Goal: Task Accomplishment & Management: Complete application form

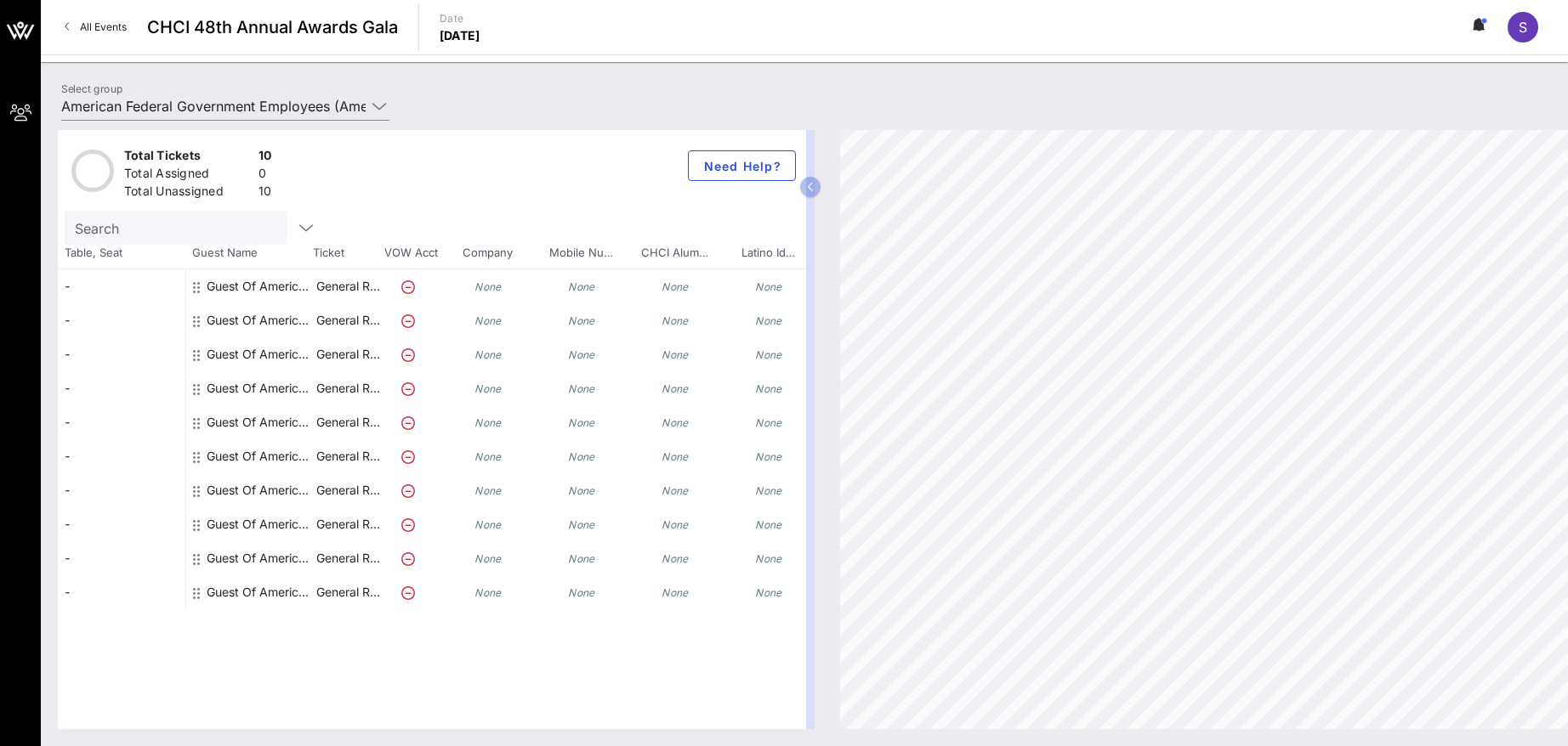
click at [284, 283] on div "Guest Of American Federal Government Employees" at bounding box center [260, 286] width 107 height 34
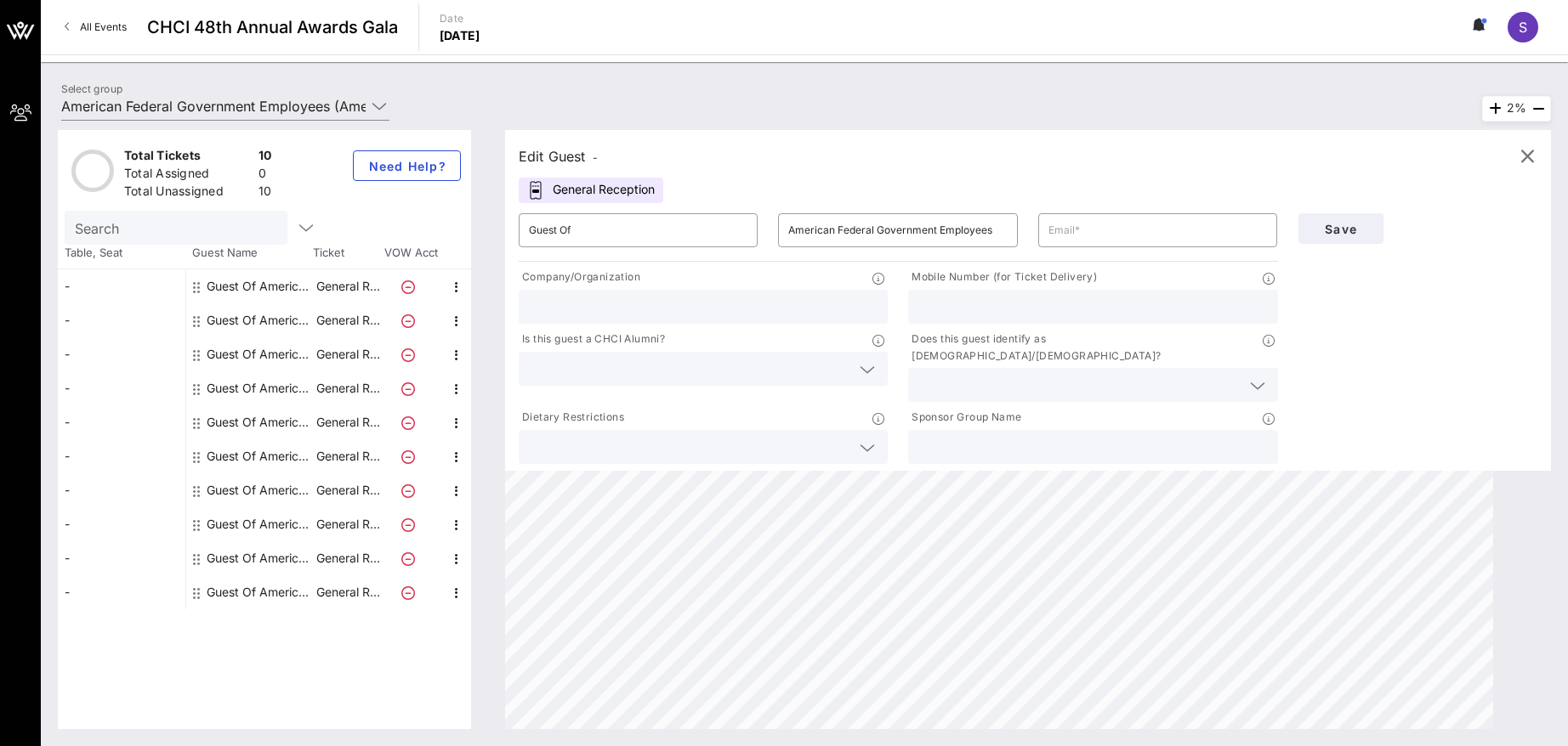
click at [990, 181] on div "Edit Guest - General Reception ​ Guest Of ​ American Federal Government Employe…" at bounding box center [1028, 300] width 1046 height 341
click at [1323, 114] on div "Total Tickets 10 Total Assigned 0 Total Unassigned 10 Need Help? Search Table, …" at bounding box center [804, 429] width 1527 height 633
click at [1531, 157] on icon "button" at bounding box center [1527, 156] width 21 height 21
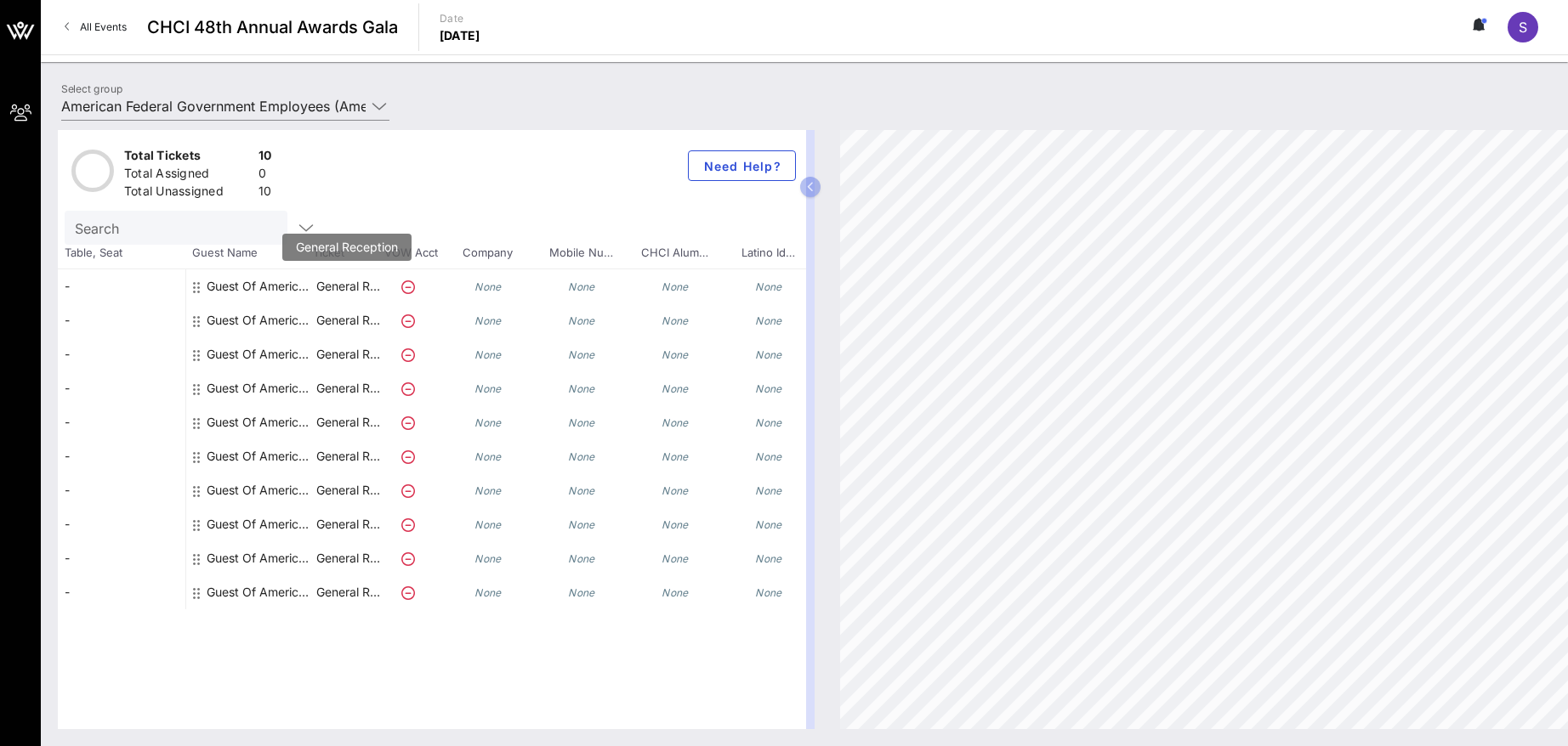
click at [332, 292] on p "General R…" at bounding box center [348, 286] width 68 height 34
click at [275, 286] on div "Guest Of American Federal Government Employees" at bounding box center [260, 286] width 107 height 34
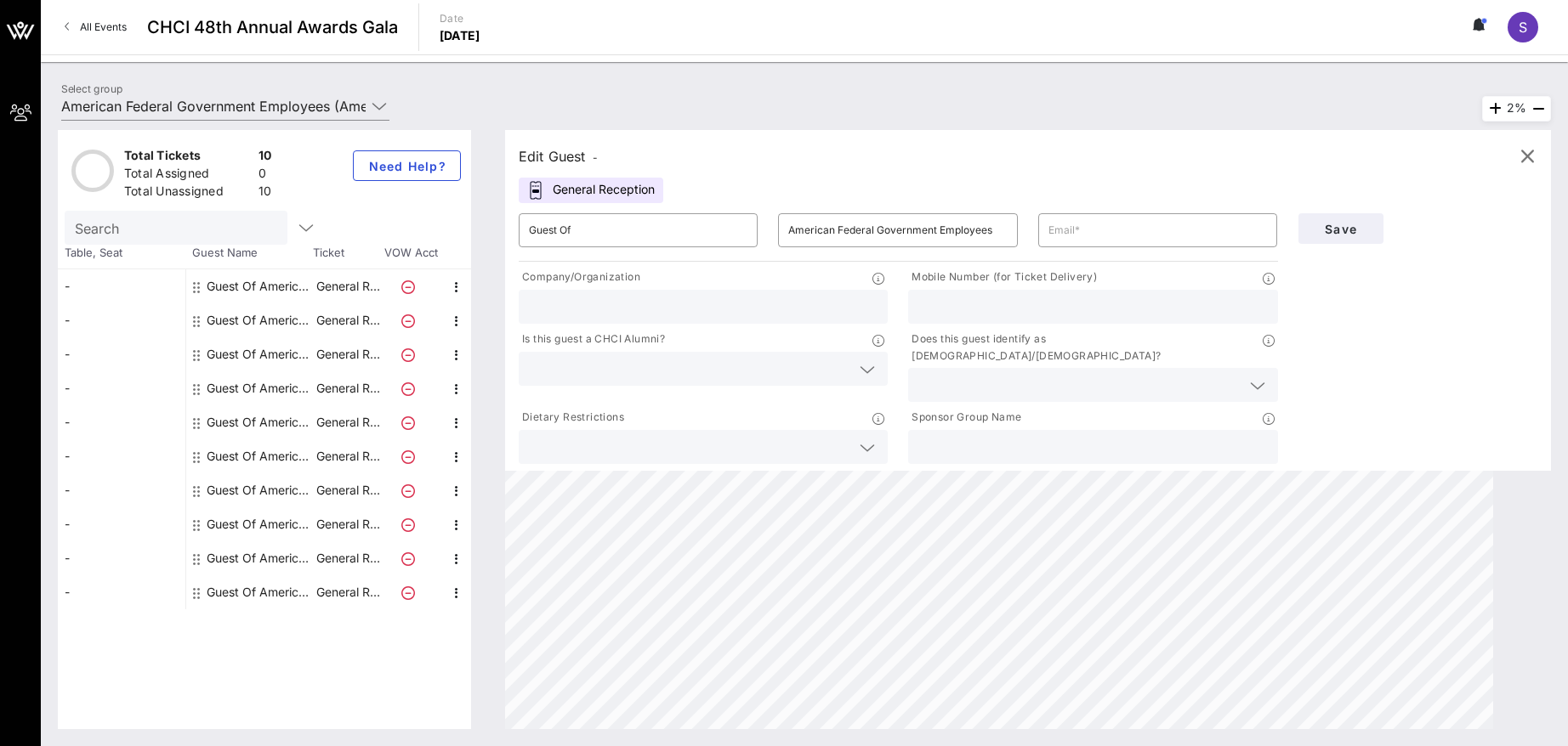
click at [574, 187] on div "General Reception" at bounding box center [591, 191] width 145 height 26
click at [962, 178] on div "Edit Guest - General Reception ​ Guest Of ​ American Federal Government Employe…" at bounding box center [1028, 300] width 1046 height 341
click at [1523, 163] on icon "button" at bounding box center [1527, 156] width 21 height 21
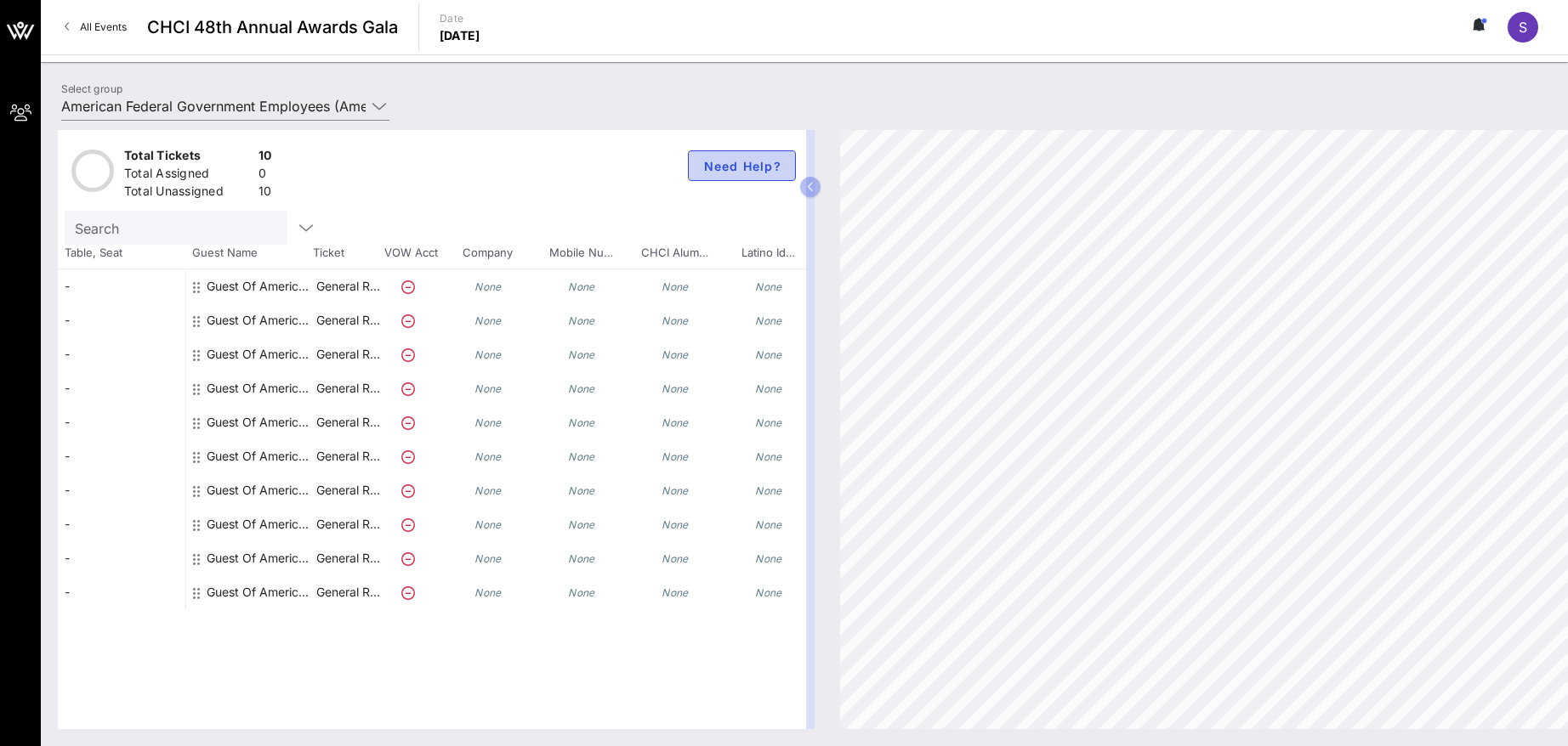
click at [770, 156] on button "Need Help?" at bounding box center [742, 165] width 108 height 30
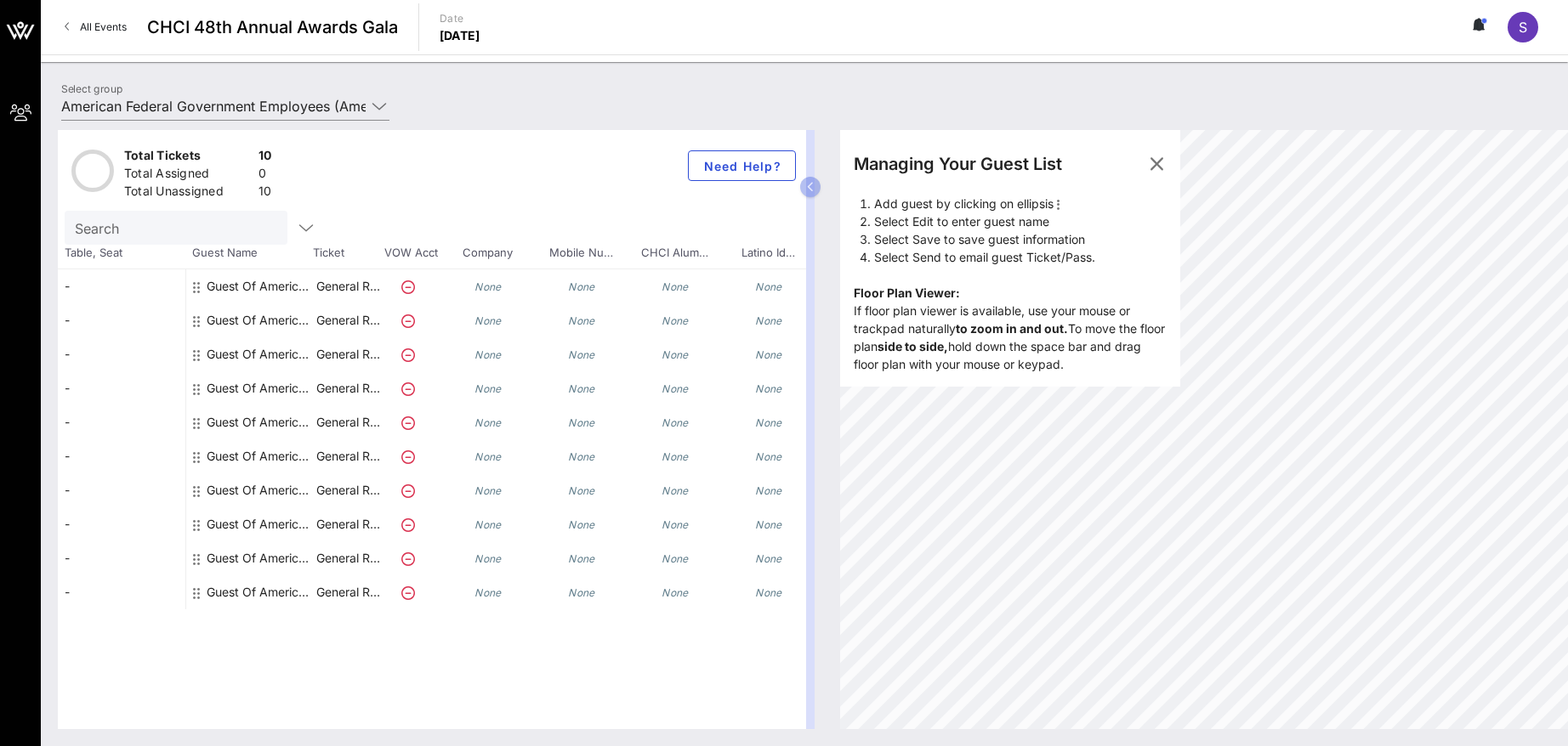
click at [964, 186] on div "Managing Your Guest List Add guest by clicking on ellipsis Select Edit to enter…" at bounding box center [1010, 258] width 340 height 257
click at [963, 165] on div "Managing Your Guest List" at bounding box center [957, 164] width 208 height 26
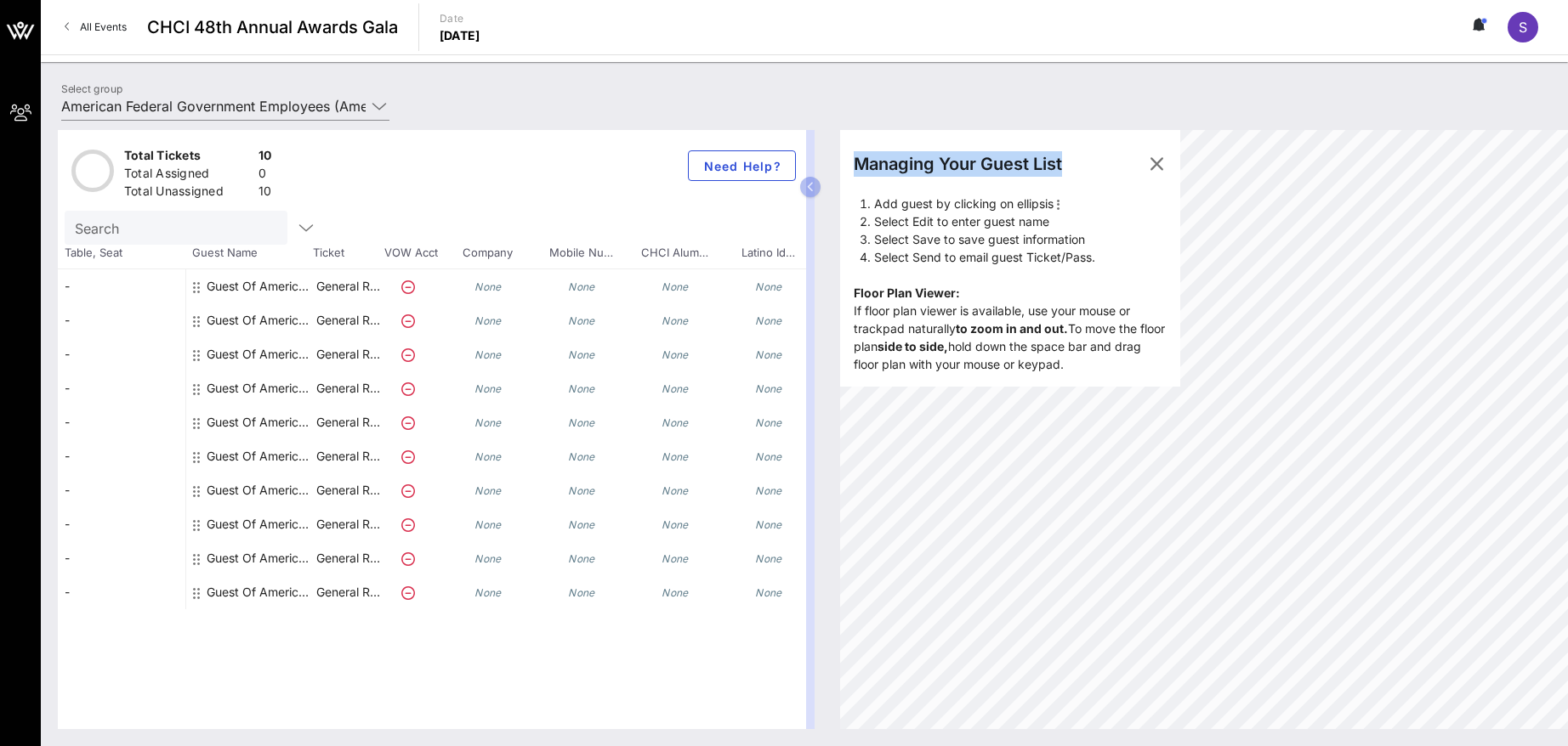
click at [963, 164] on div "Managing Your Guest List" at bounding box center [957, 164] width 208 height 26
click at [1057, 318] on div "Managing Your Guest List Add guest by clicking on ellipsis Select Edit to enter…" at bounding box center [1010, 258] width 340 height 257
click at [1148, 166] on icon "button" at bounding box center [1156, 164] width 21 height 21
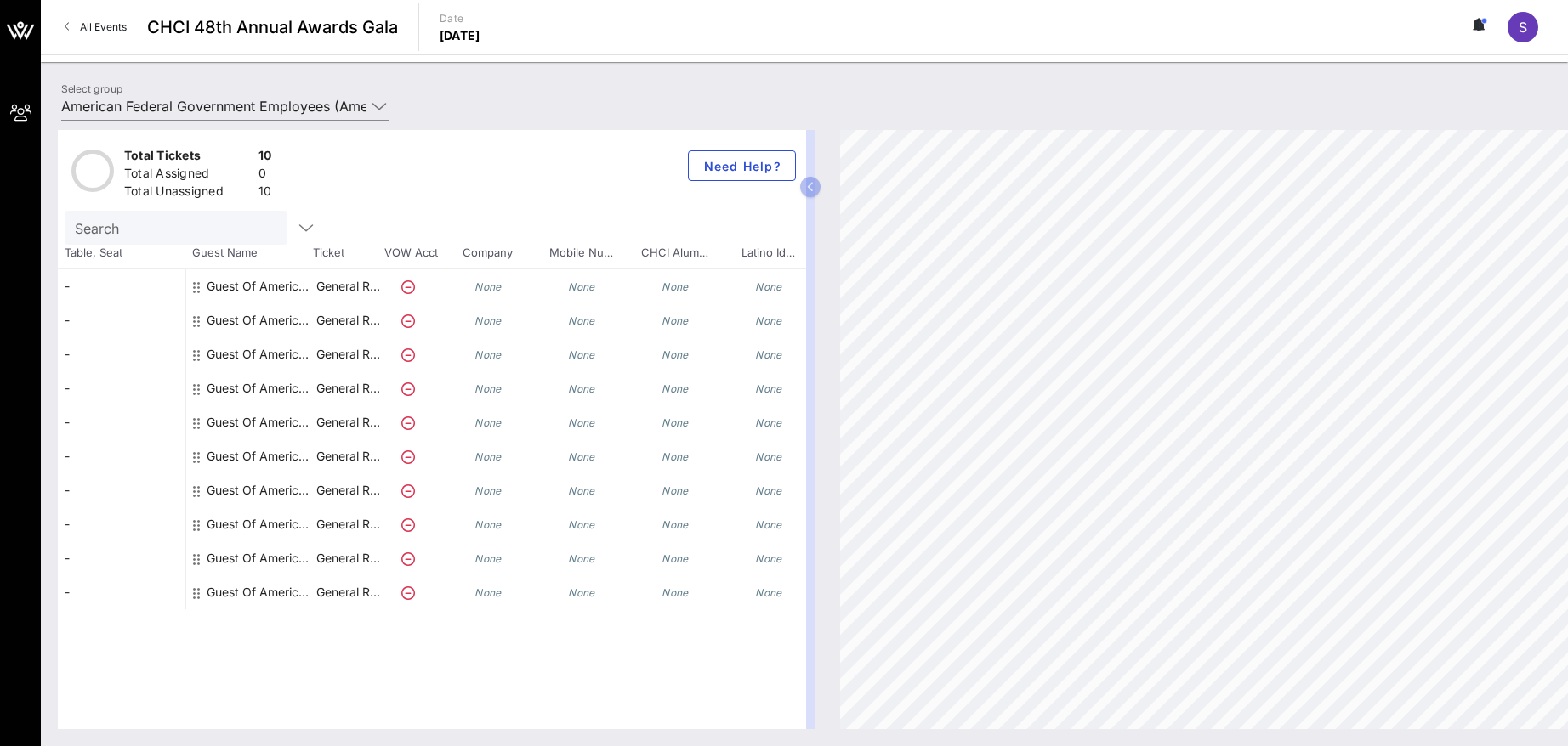
click at [216, 300] on div "Guest Of American Federal Government Employees" at bounding box center [260, 286] width 107 height 34
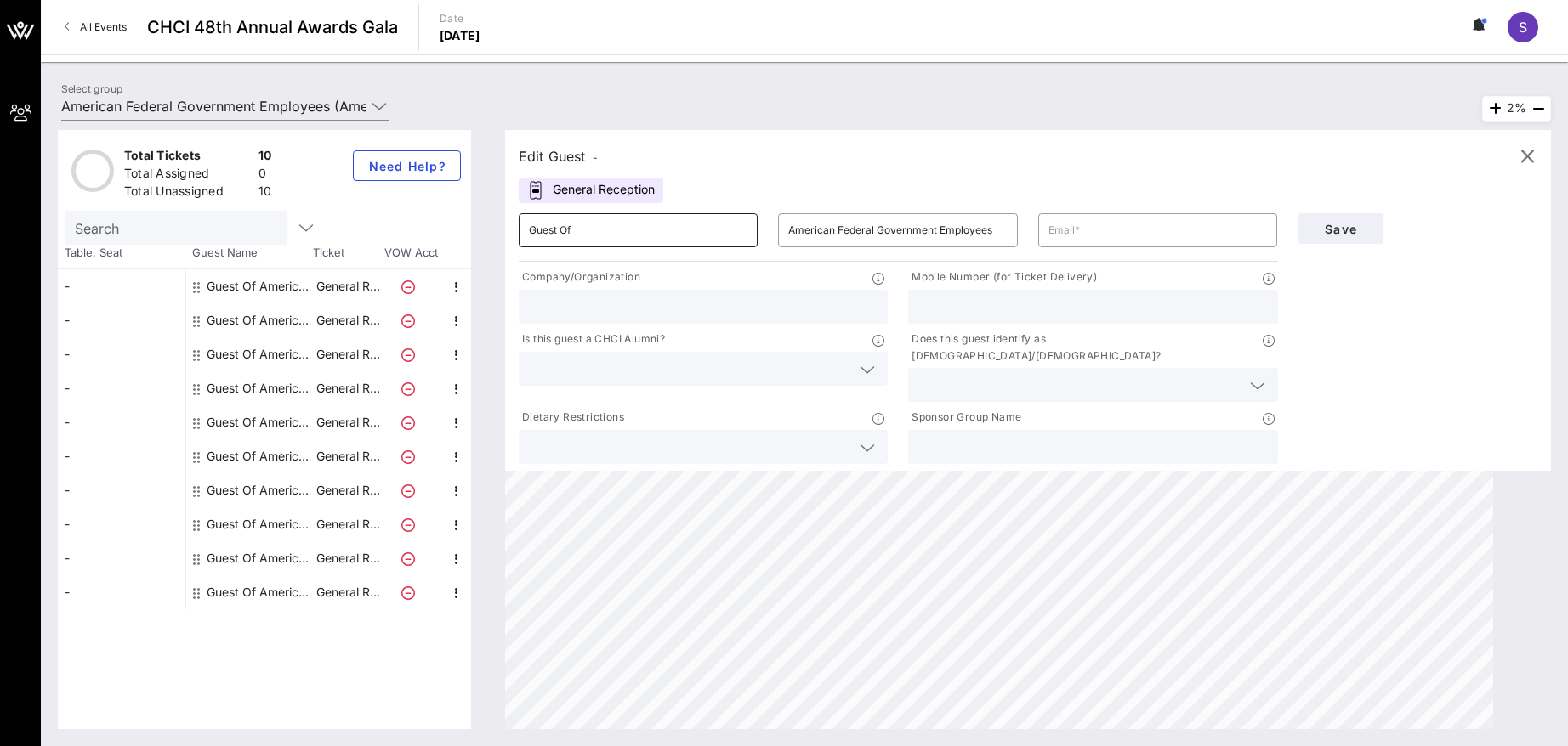
click at [665, 228] on input "Guest Of" at bounding box center [638, 230] width 218 height 27
click at [1137, 234] on input "text" at bounding box center [1157, 230] width 218 height 27
click at [604, 304] on input "text" at bounding box center [703, 307] width 349 height 22
type input "A"
type input "AFGE"
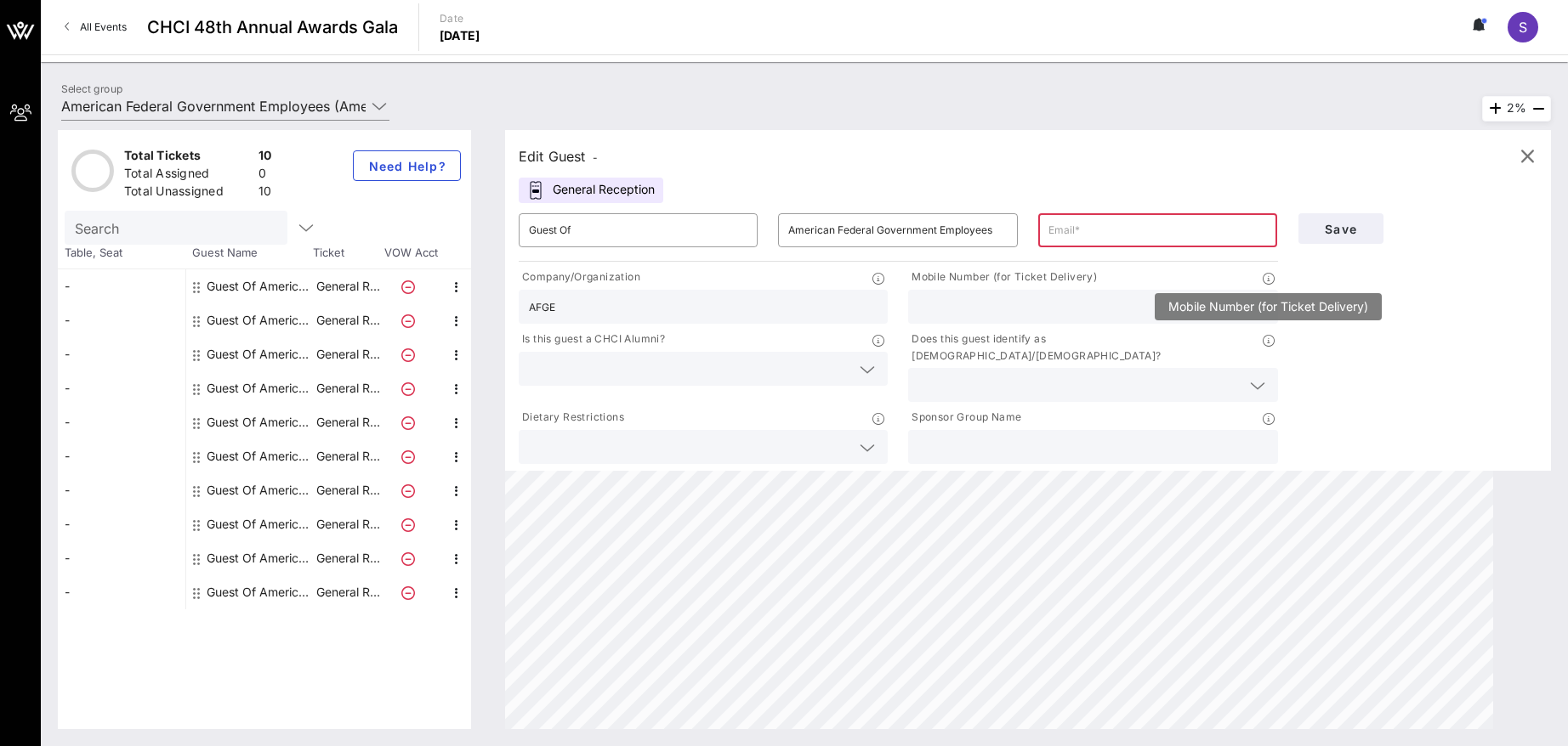
click at [1266, 282] on icon at bounding box center [1267, 278] width 12 height 12
click at [1421, 303] on div "Save" at bounding box center [1418, 335] width 260 height 265
click at [1102, 318] on div at bounding box center [1092, 307] width 349 height 34
click at [1132, 369] on div at bounding box center [1092, 386] width 349 height 34
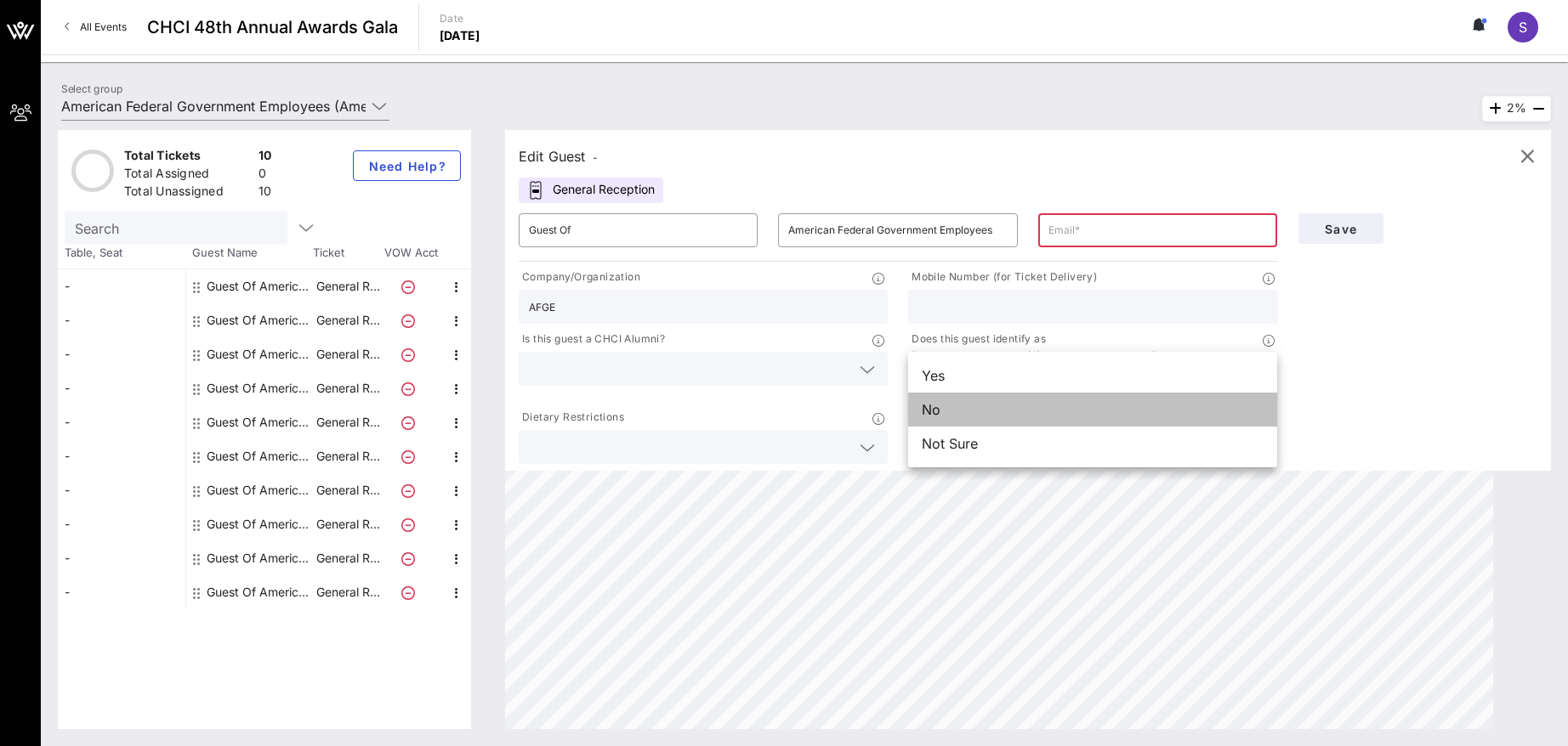
click at [1023, 409] on div "No" at bounding box center [1092, 410] width 369 height 34
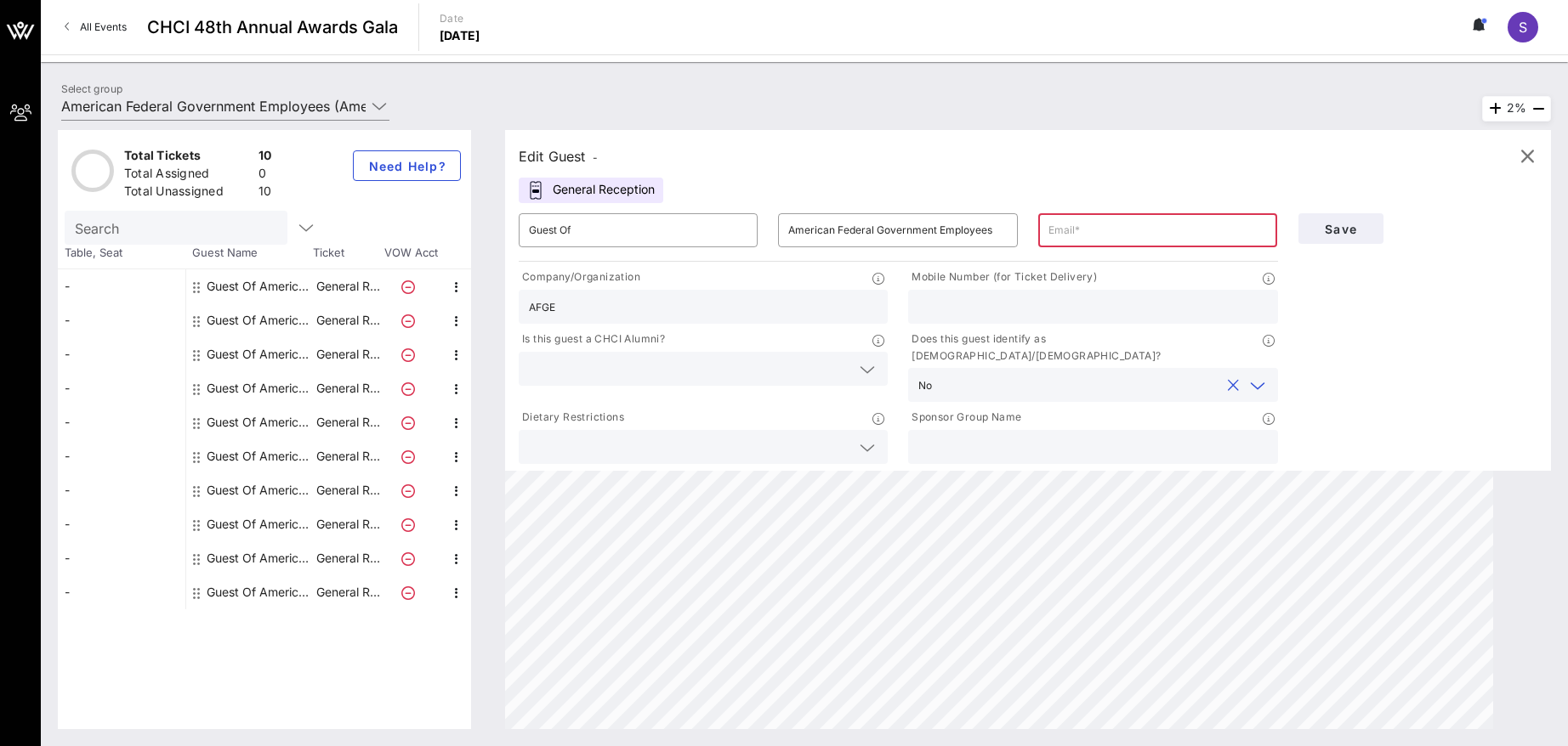
click at [869, 437] on icon at bounding box center [867, 447] width 15 height 21
click at [780, 377] on input "text" at bounding box center [689, 369] width 321 height 22
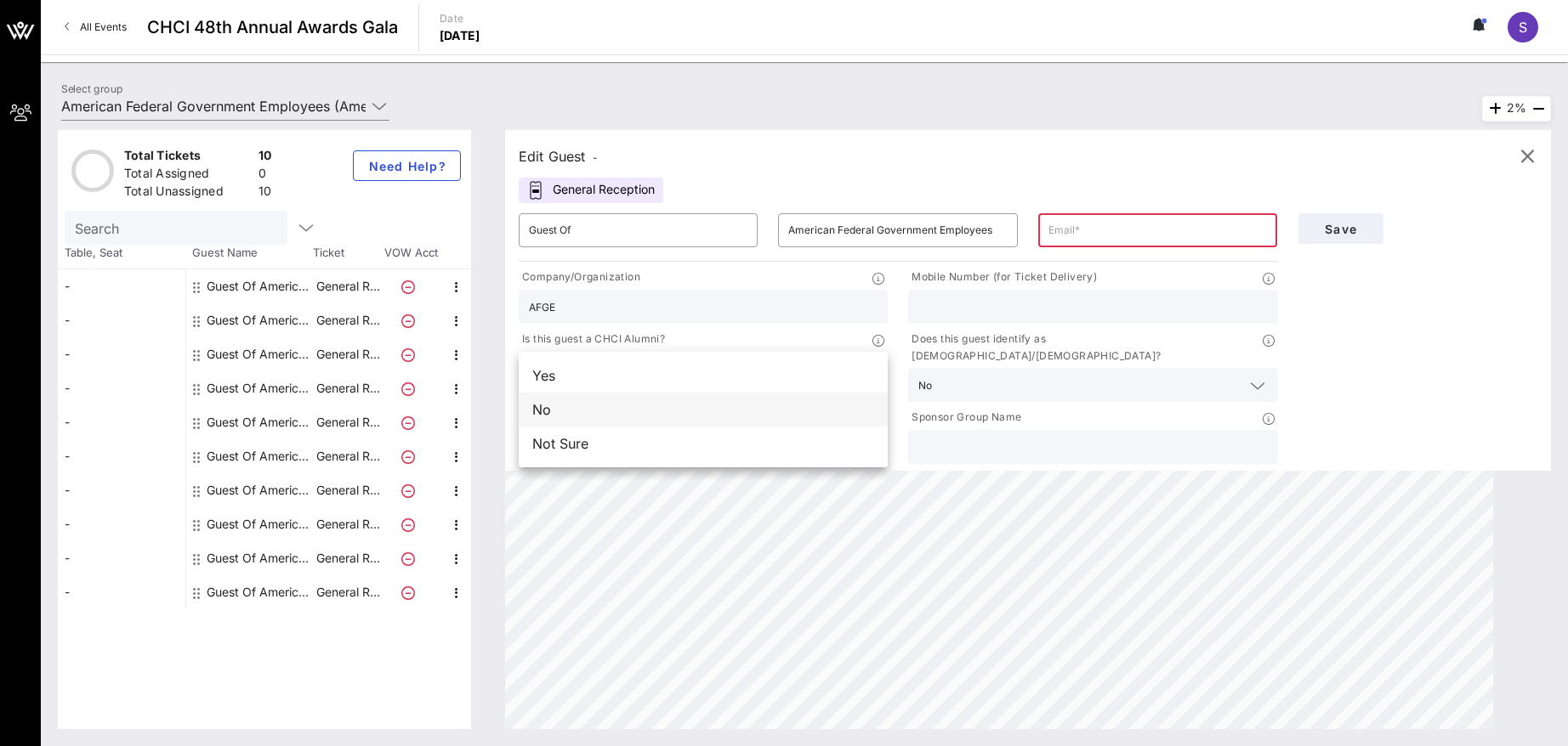
click at [592, 416] on div "No" at bounding box center [703, 410] width 369 height 34
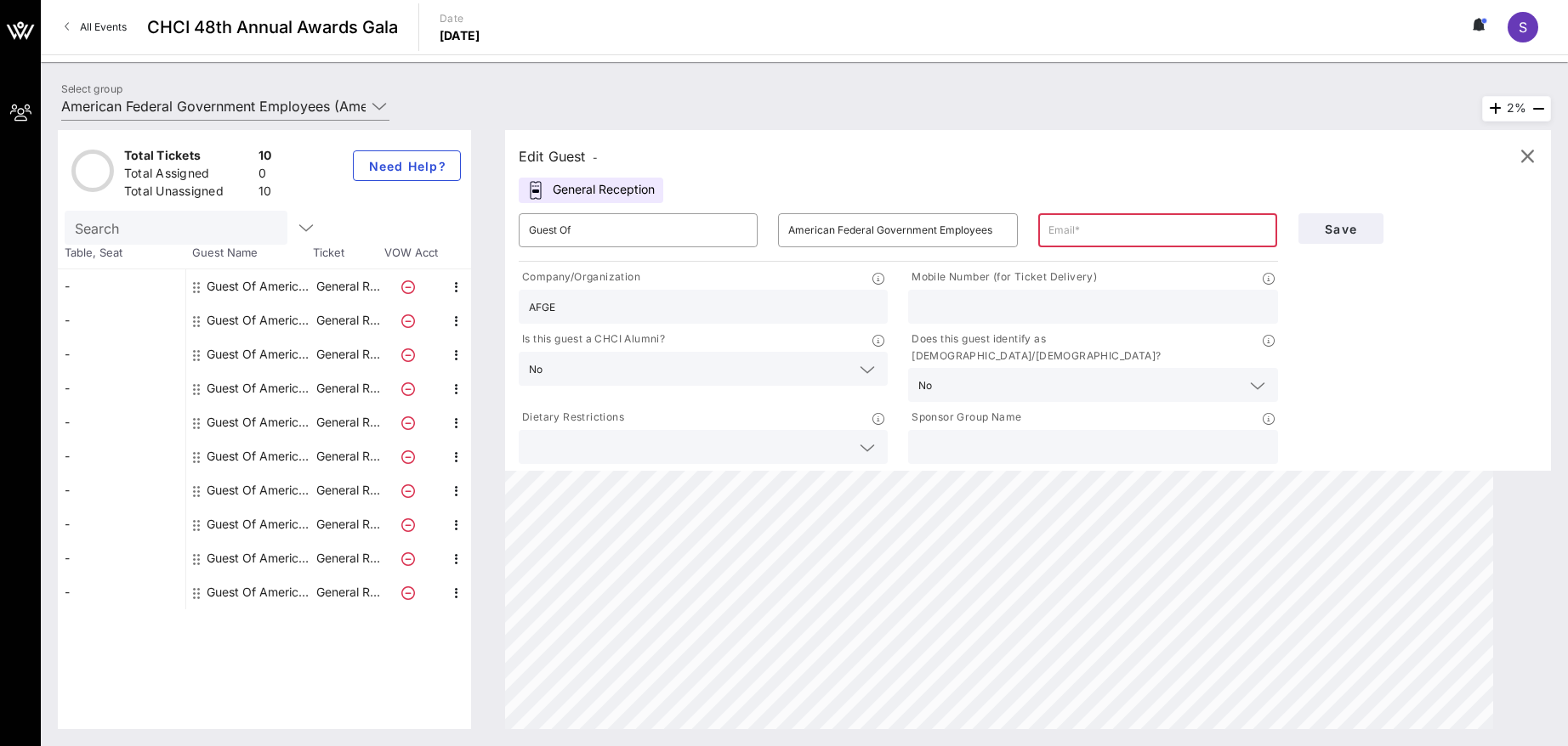
click at [953, 437] on input "text" at bounding box center [1092, 447] width 349 height 22
click at [1053, 309] on input "text" at bounding box center [1092, 307] width 349 height 22
click at [1194, 232] on input "text" at bounding box center [1157, 230] width 218 height 27
type input "[PERSON_NAME][EMAIL_ADDRESS][PERSON_NAME][DOMAIN_NAME]"
click at [1366, 335] on div "Save" at bounding box center [1418, 335] width 260 height 265
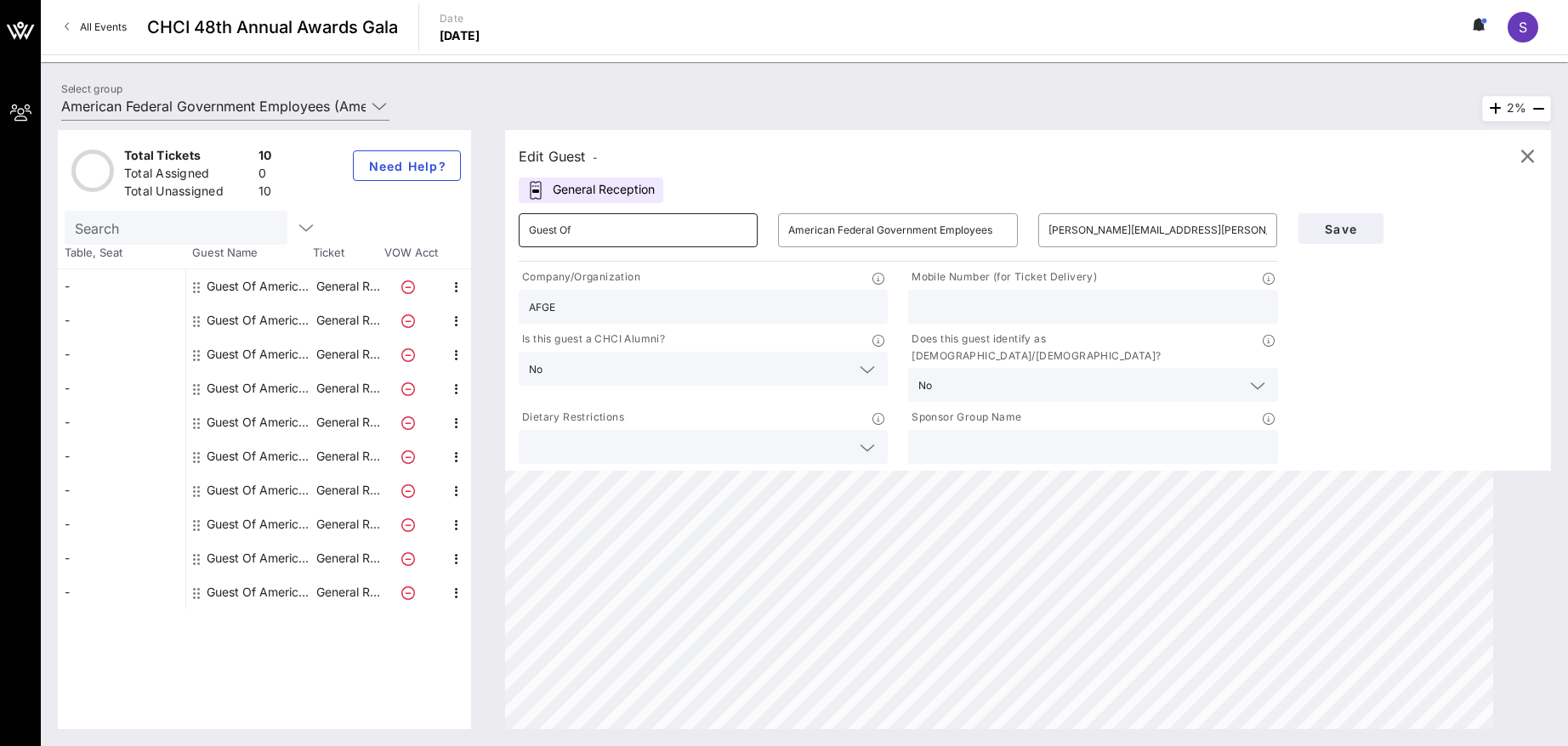
click at [693, 233] on input "Guest Of" at bounding box center [638, 230] width 218 height 27
click at [1403, 352] on div "Save" at bounding box center [1418, 335] width 260 height 265
click at [1003, 301] on input "text" at bounding box center [1092, 307] width 349 height 22
type input "2022857920"
click at [1454, 345] on div "Save" at bounding box center [1418, 335] width 260 height 265
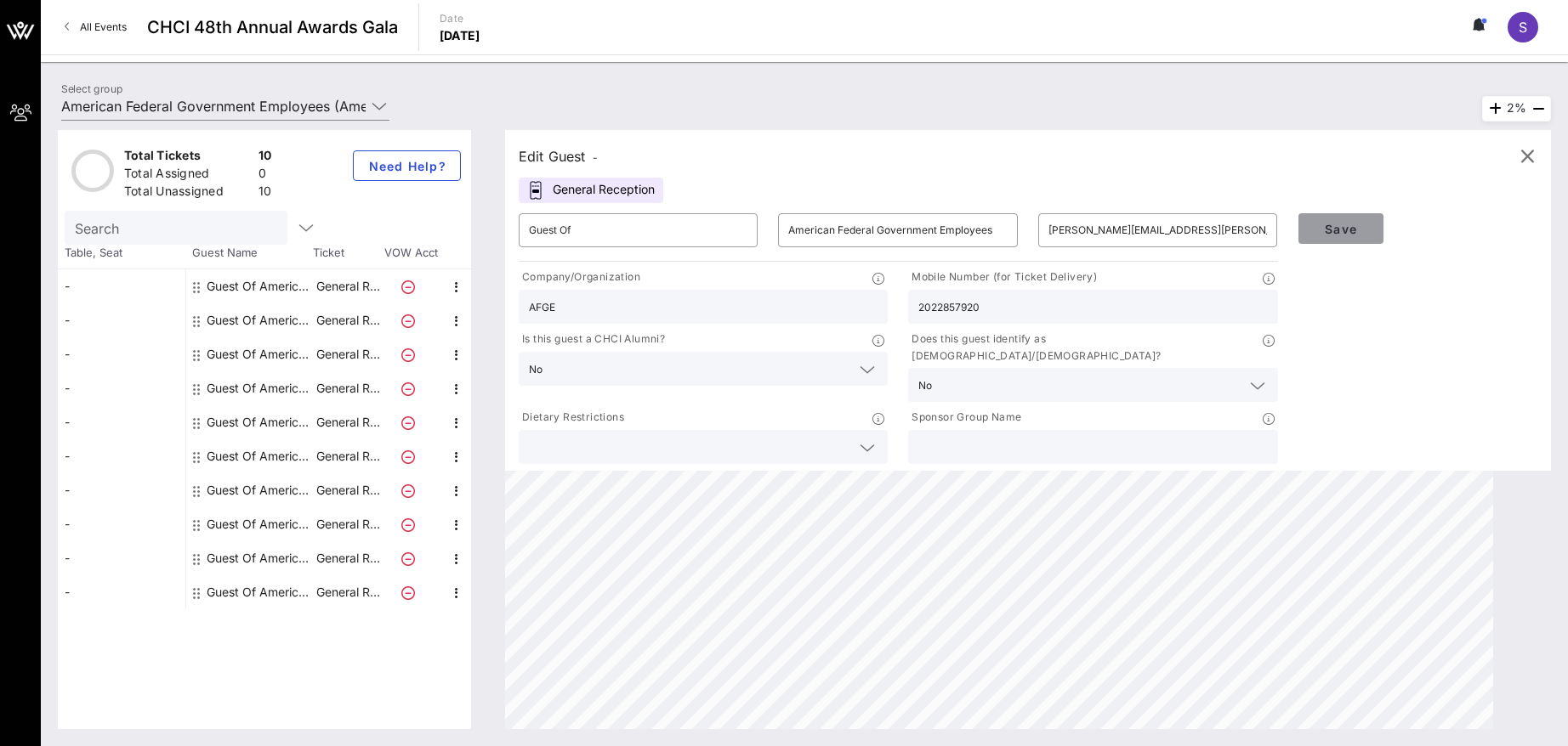
click at [1369, 225] on span "Save" at bounding box center [1340, 229] width 58 height 14
click at [1326, 240] on button "Save" at bounding box center [1340, 229] width 85 height 30
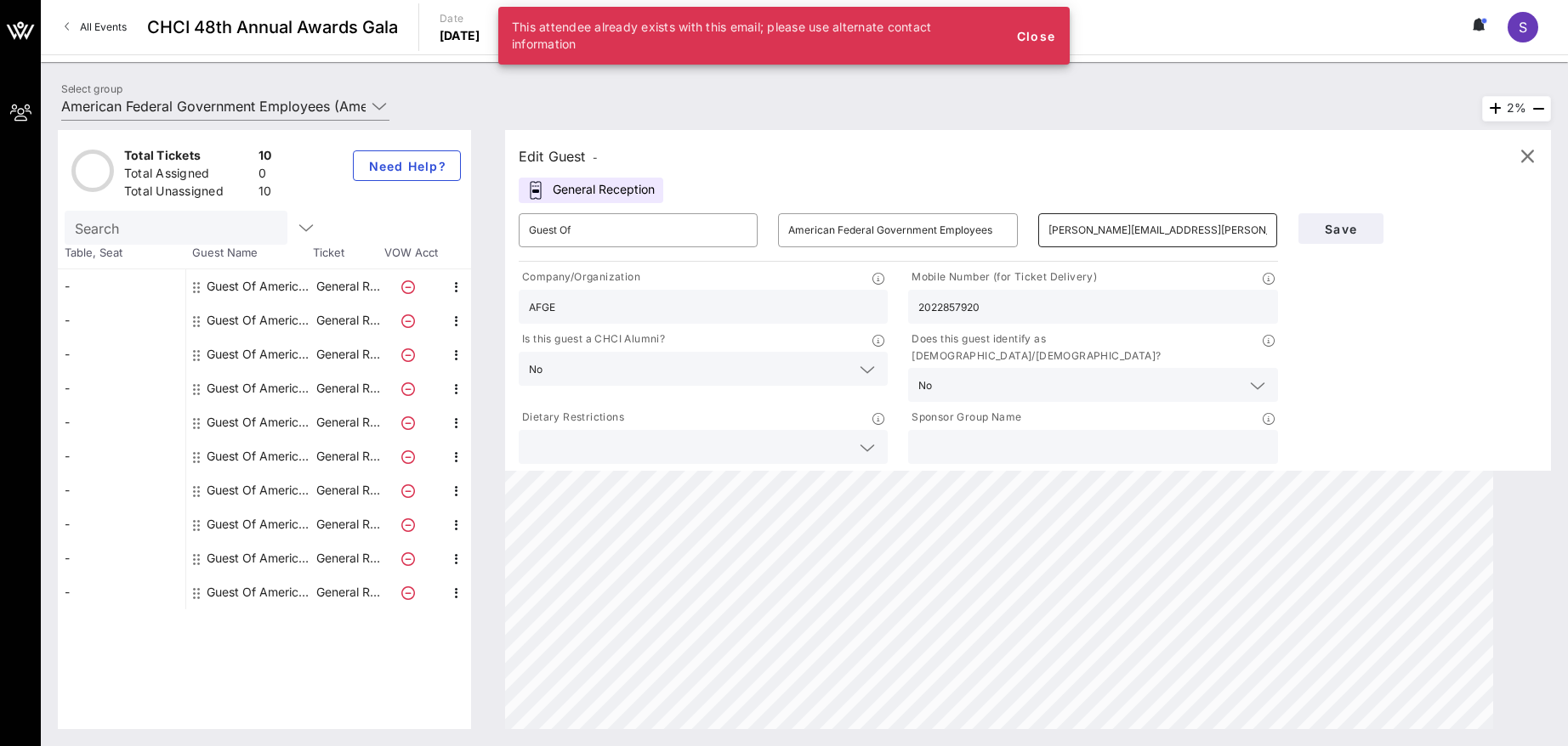
click at [1198, 236] on input "[PERSON_NAME][EMAIL_ADDRESS][PERSON_NAME][DOMAIN_NAME]" at bounding box center [1157, 230] width 218 height 27
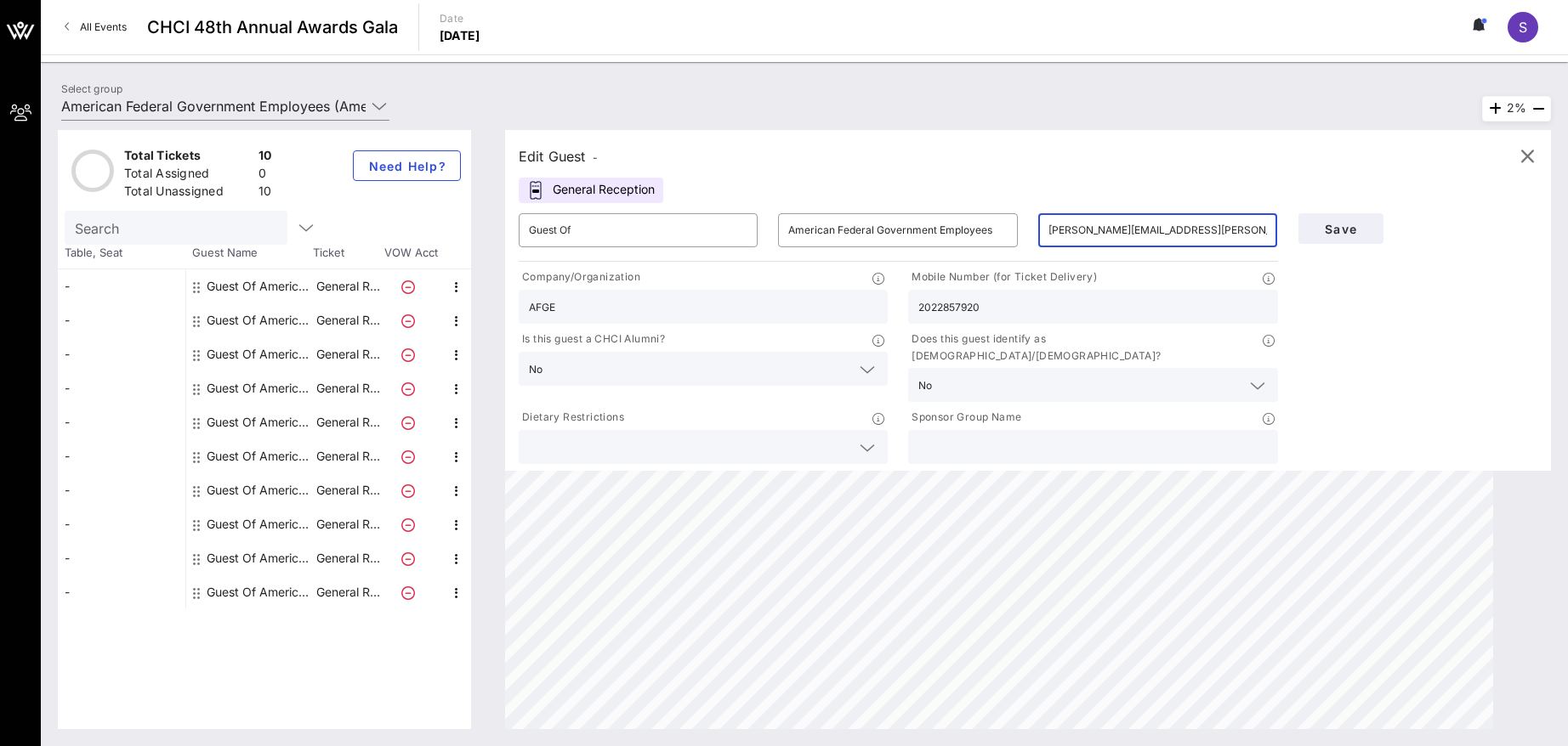
click at [1198, 236] on input "[PERSON_NAME][EMAIL_ADDRESS][PERSON_NAME][DOMAIN_NAME]" at bounding box center [1157, 230] width 218 height 27
drag, startPoint x: 843, startPoint y: 139, endPoint x: 839, endPoint y: 114, distance: 25.3
click at [840, 134] on div "Edit Guest - General Reception ​ Guest Of ​ American Federal Government Employe…" at bounding box center [1028, 300] width 1046 height 341
click at [780, 161] on div "Edit Guest -" at bounding box center [1028, 157] width 1019 height 26
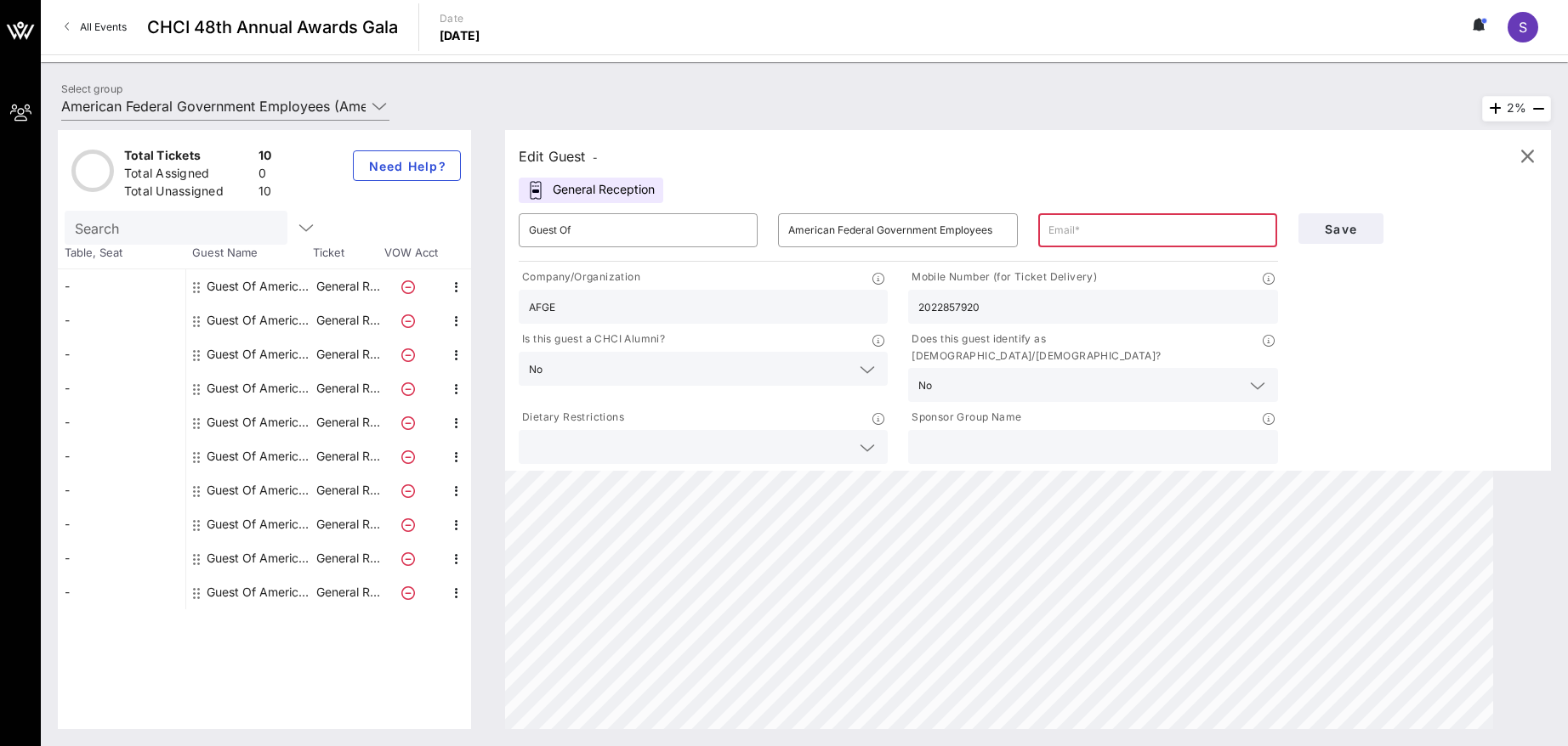
click at [587, 183] on div "General Reception" at bounding box center [591, 191] width 145 height 26
click at [572, 158] on div "Edit Guest -" at bounding box center [558, 157] width 79 height 24
click at [572, 158] on div "Edit Guest -" at bounding box center [558, 157] width 79 height 24
click at [689, 157] on div "Edit Guest -" at bounding box center [1028, 157] width 1019 height 26
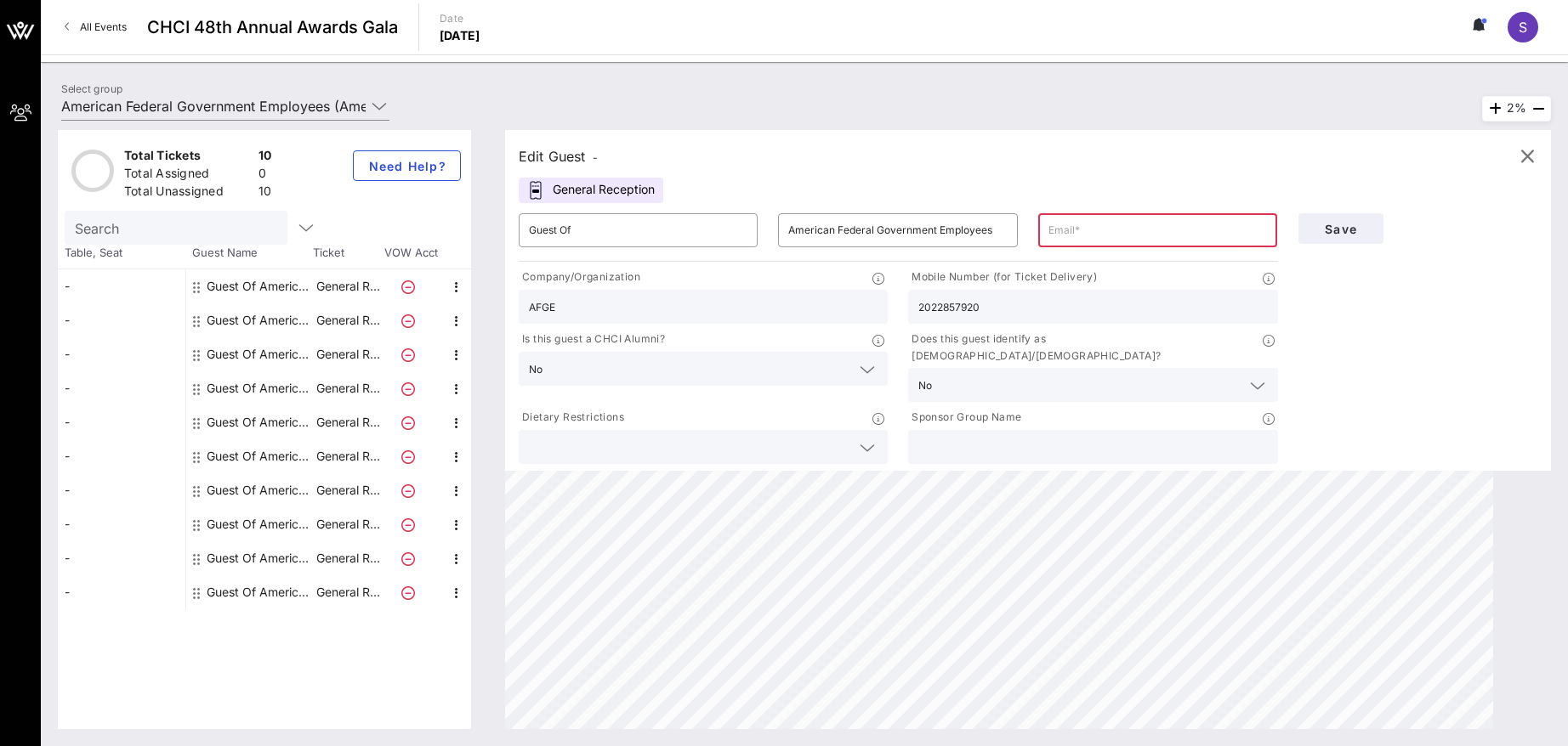
click at [102, 246] on span "Table, Seat" at bounding box center [122, 253] width 128 height 17
click at [100, 226] on input "text" at bounding box center [174, 227] width 199 height 22
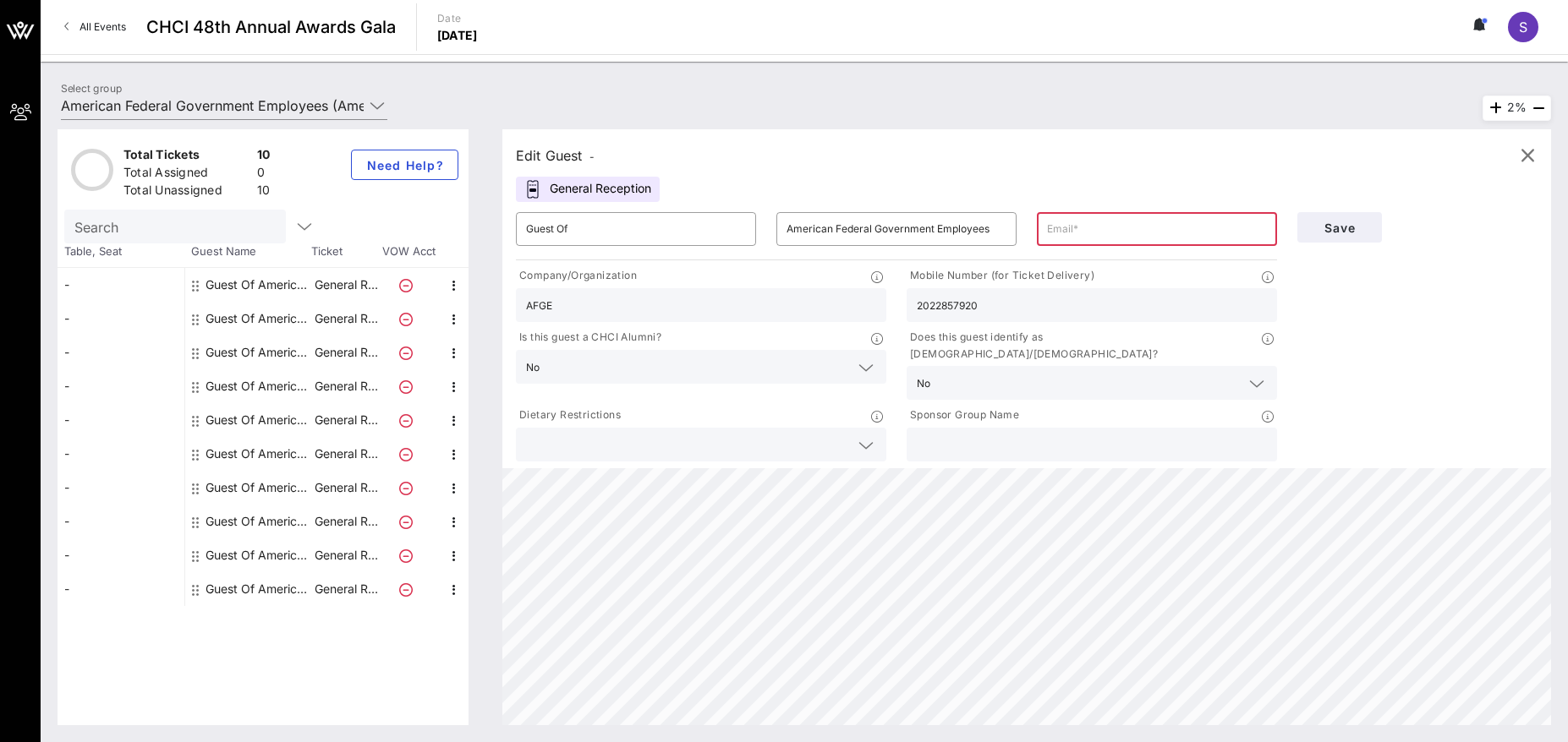
click at [1078, 246] on div at bounding box center [1157, 230] width 220 height 34
click at [1084, 227] on input "text" at bounding box center [1157, 229] width 220 height 27
drag, startPoint x: 1084, startPoint y: 227, endPoint x: 1284, endPoint y: 220, distance: 200.1
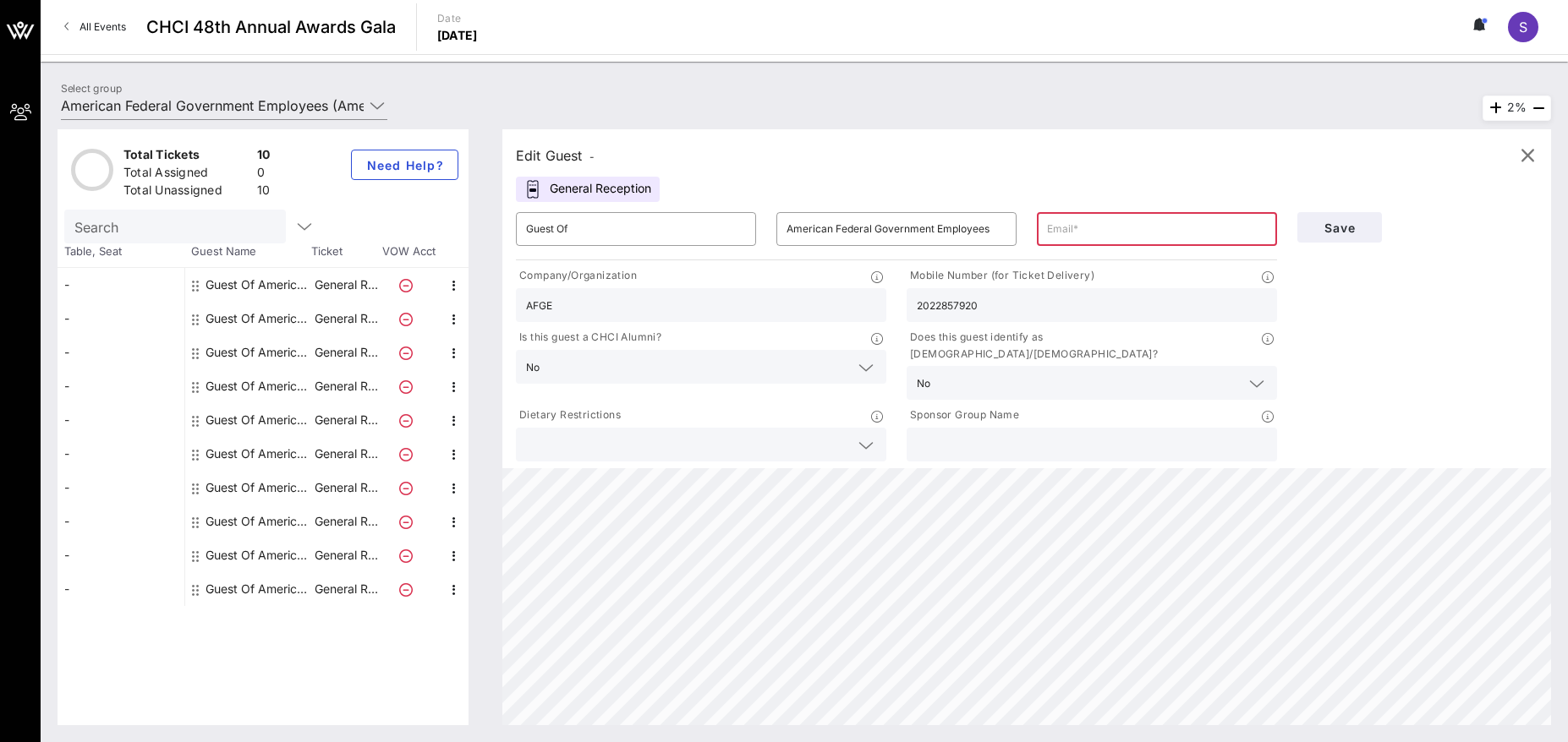
click at [1089, 222] on input "text" at bounding box center [1157, 229] width 220 height 27
click at [1358, 231] on button "Save" at bounding box center [1339, 228] width 85 height 30
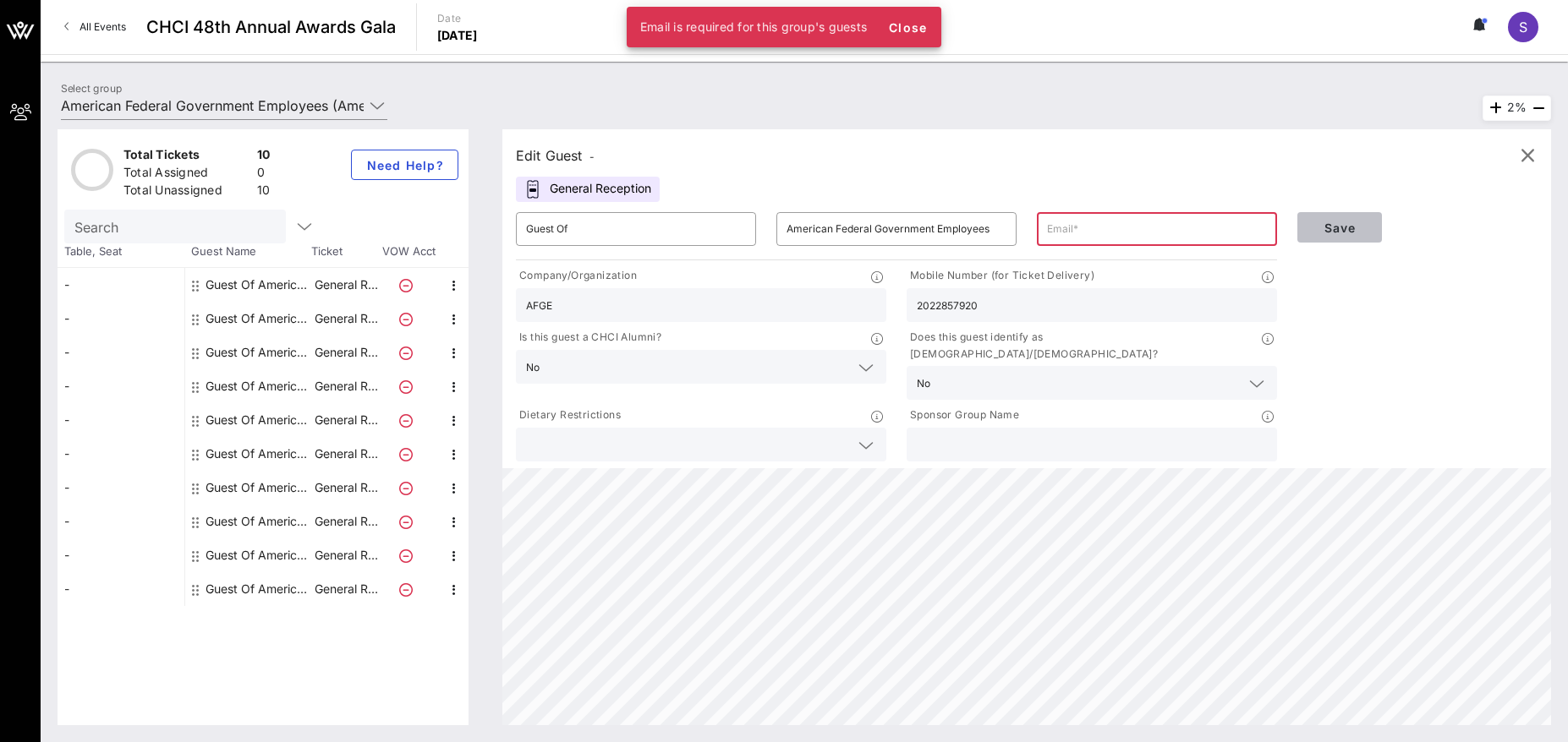
click at [1356, 233] on span "Save" at bounding box center [1339, 228] width 58 height 14
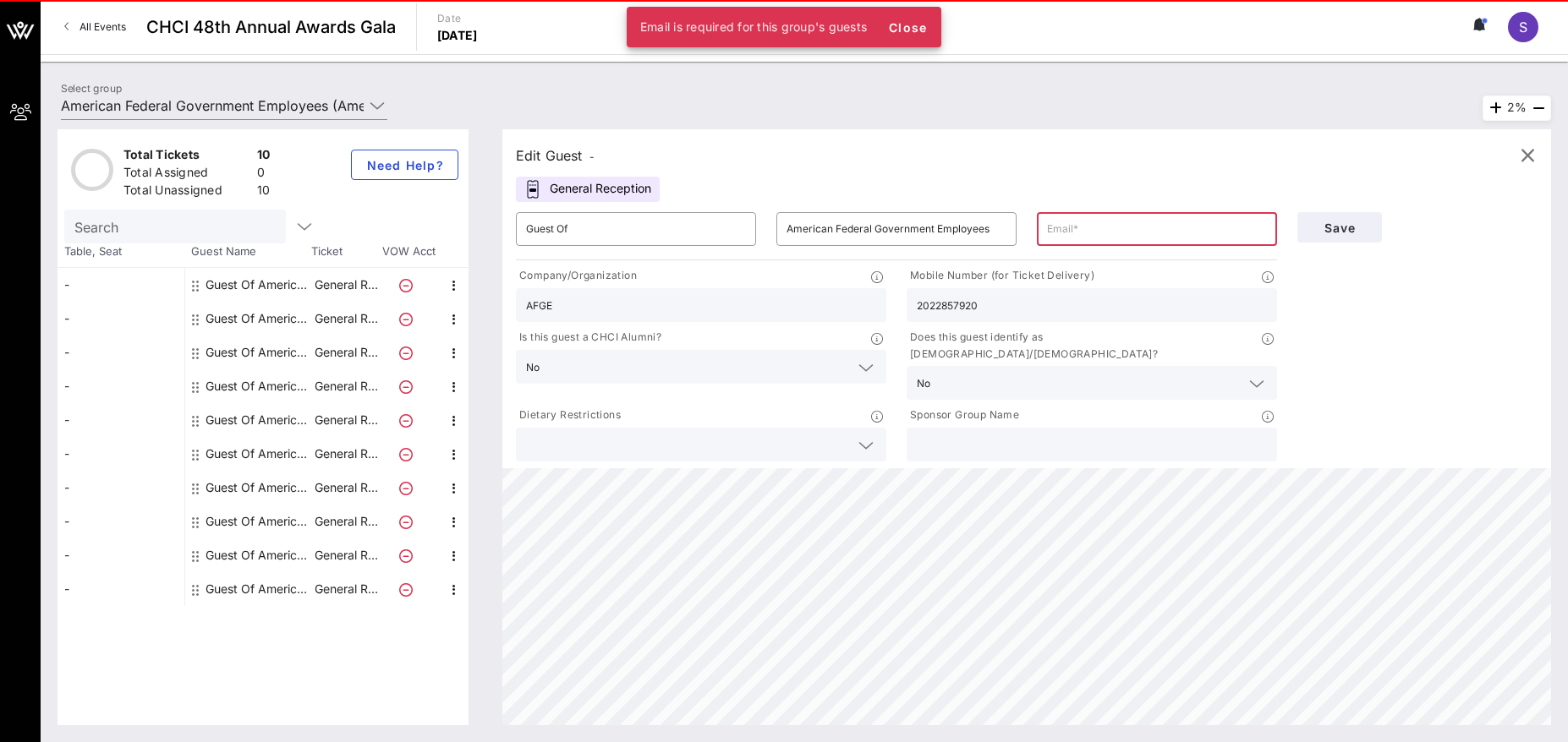
click at [1063, 231] on input "text" at bounding box center [1157, 229] width 220 height 27
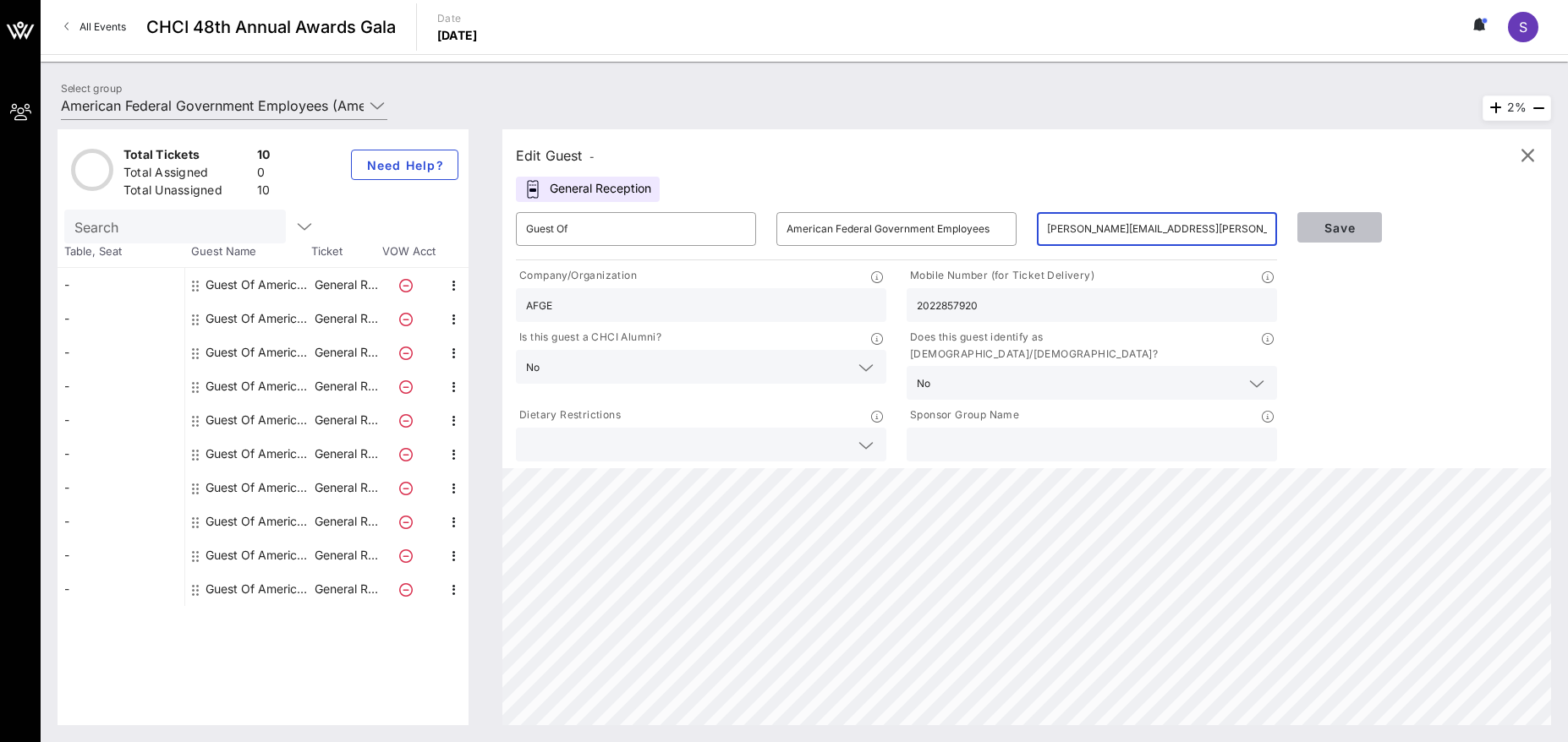
click at [1374, 222] on button "Save" at bounding box center [1339, 228] width 85 height 30
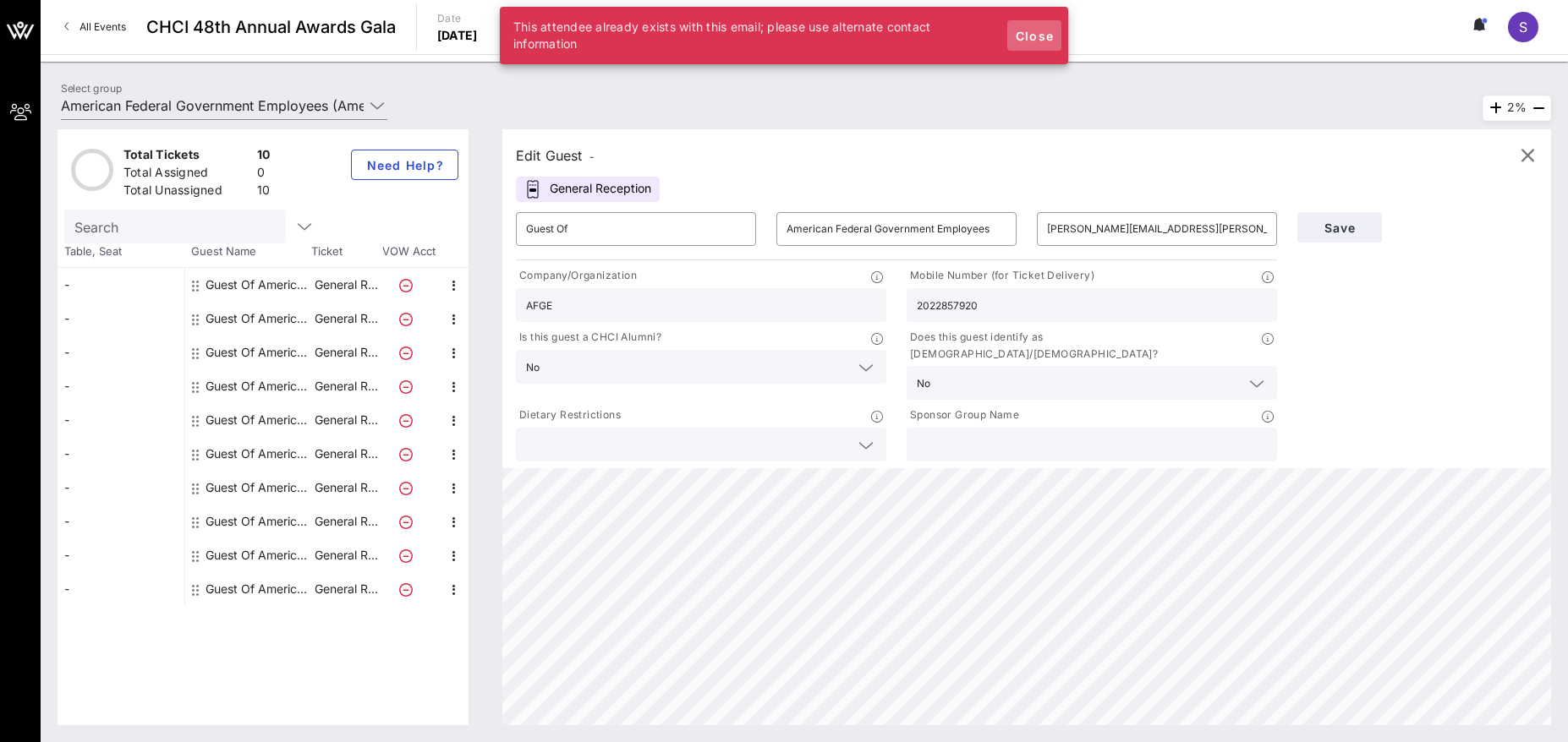
click at [1038, 35] on span "Close" at bounding box center [1035, 36] width 41 height 14
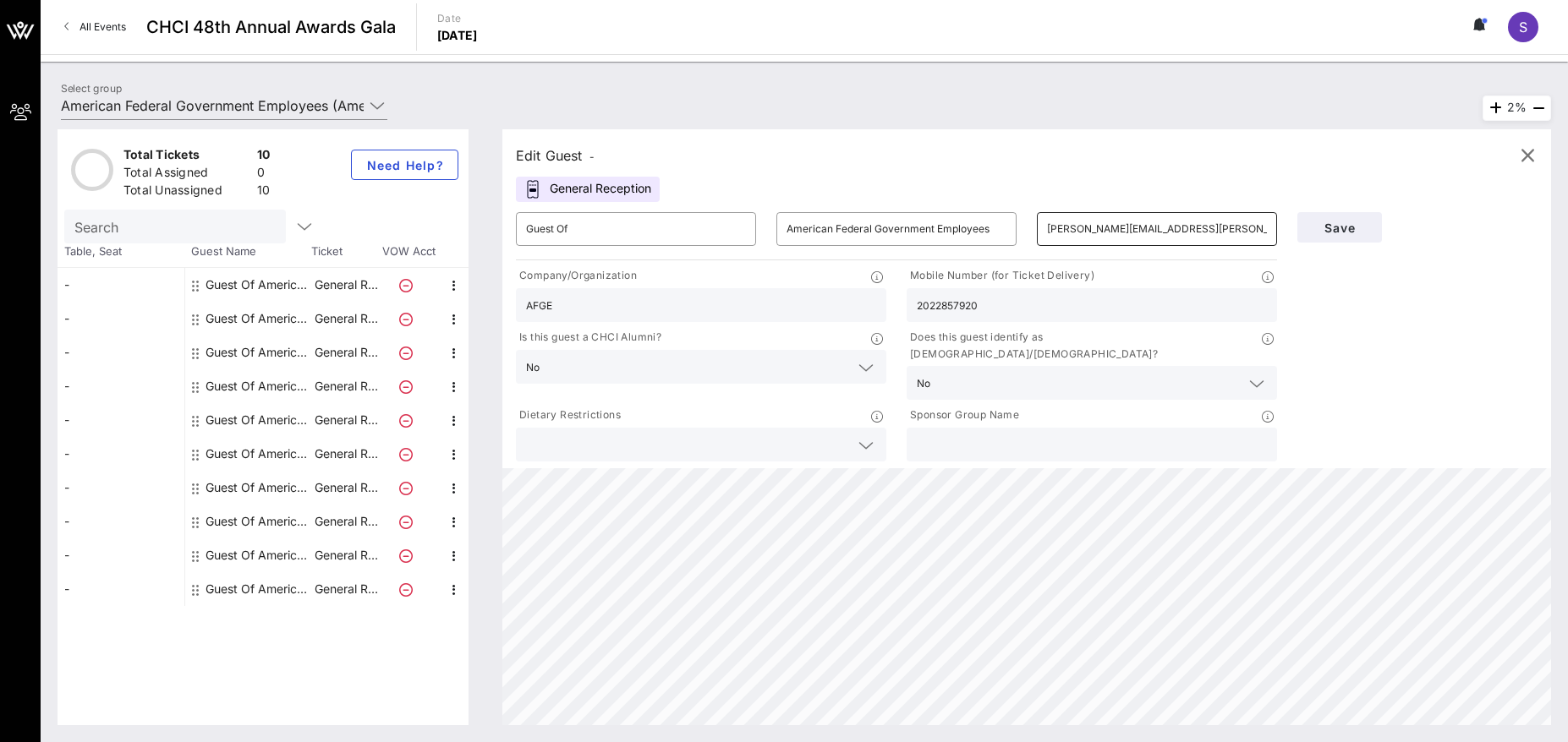
click at [1111, 213] on div "[PERSON_NAME][EMAIL_ADDRESS][PERSON_NAME][DOMAIN_NAME]" at bounding box center [1157, 230] width 220 height 34
click at [1116, 243] on div "[PERSON_NAME][EMAIL_ADDRESS][PERSON_NAME][DOMAIN_NAME]" at bounding box center [1157, 230] width 220 height 34
click at [1115, 232] on input "[PERSON_NAME][EMAIL_ADDRESS][PERSON_NAME][DOMAIN_NAME]" at bounding box center [1157, 229] width 220 height 27
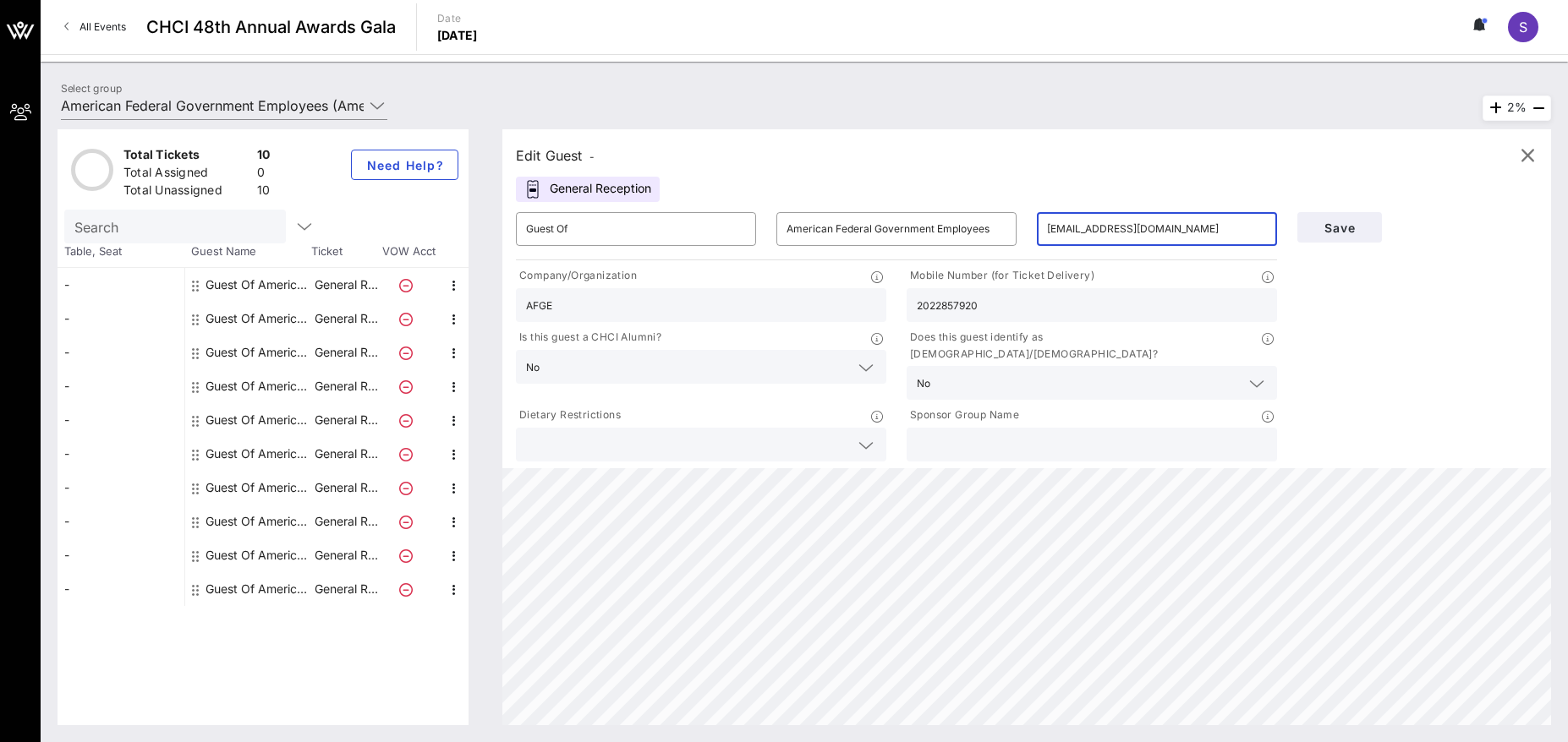
type input "[EMAIL_ADDRESS][DOMAIN_NAME]"
click at [985, 154] on div "Edit Guest -" at bounding box center [1027, 156] width 1022 height 26
click at [675, 228] on input "Guest Of" at bounding box center [635, 229] width 220 height 27
click at [1299, 170] on div "Edit Guest - General Reception ​ Guest Of ​ American Federal Government Employe…" at bounding box center [1027, 298] width 1049 height 339
click at [1362, 230] on span "Save" at bounding box center [1339, 228] width 58 height 14
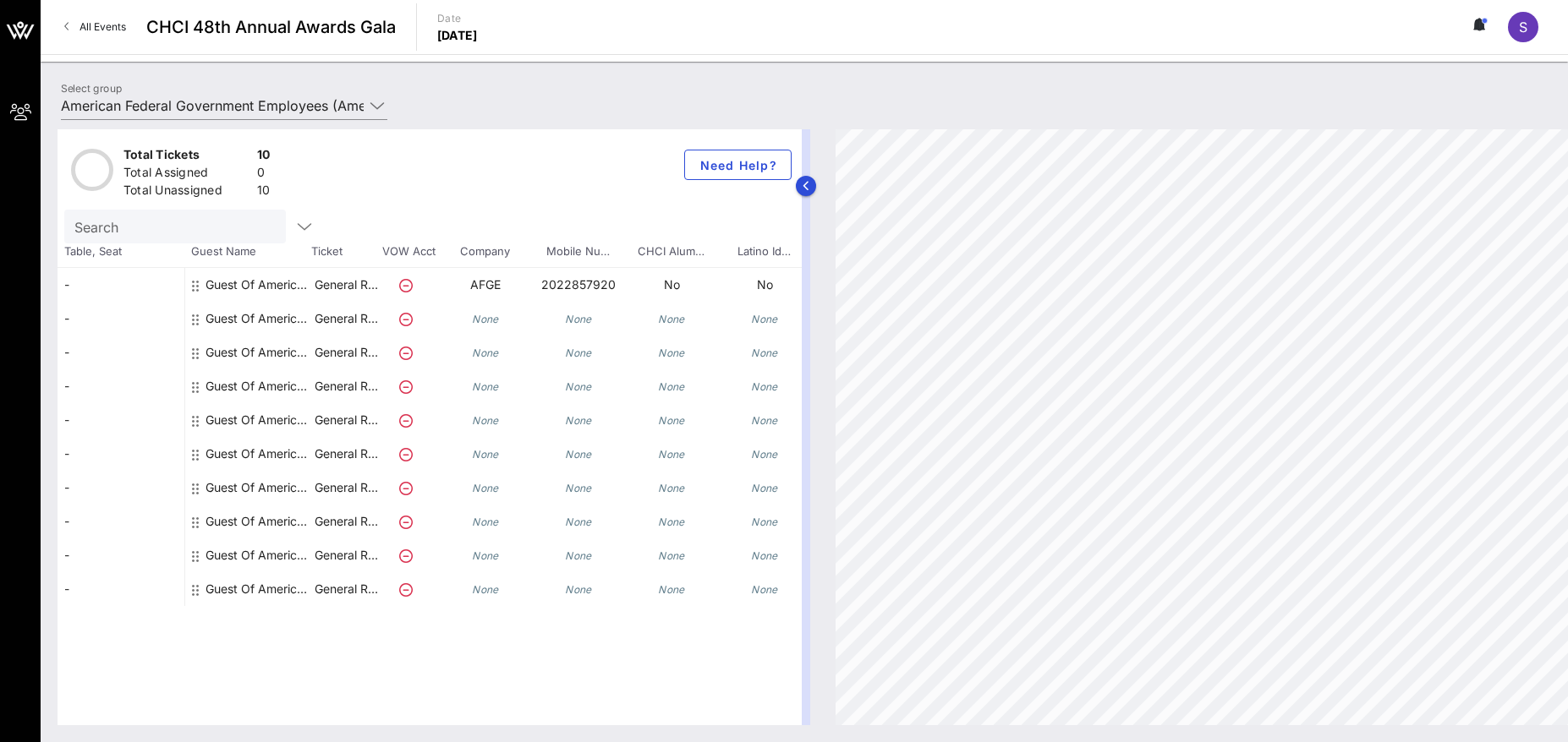
click at [805, 698] on div at bounding box center [806, 427] width 9 height 596
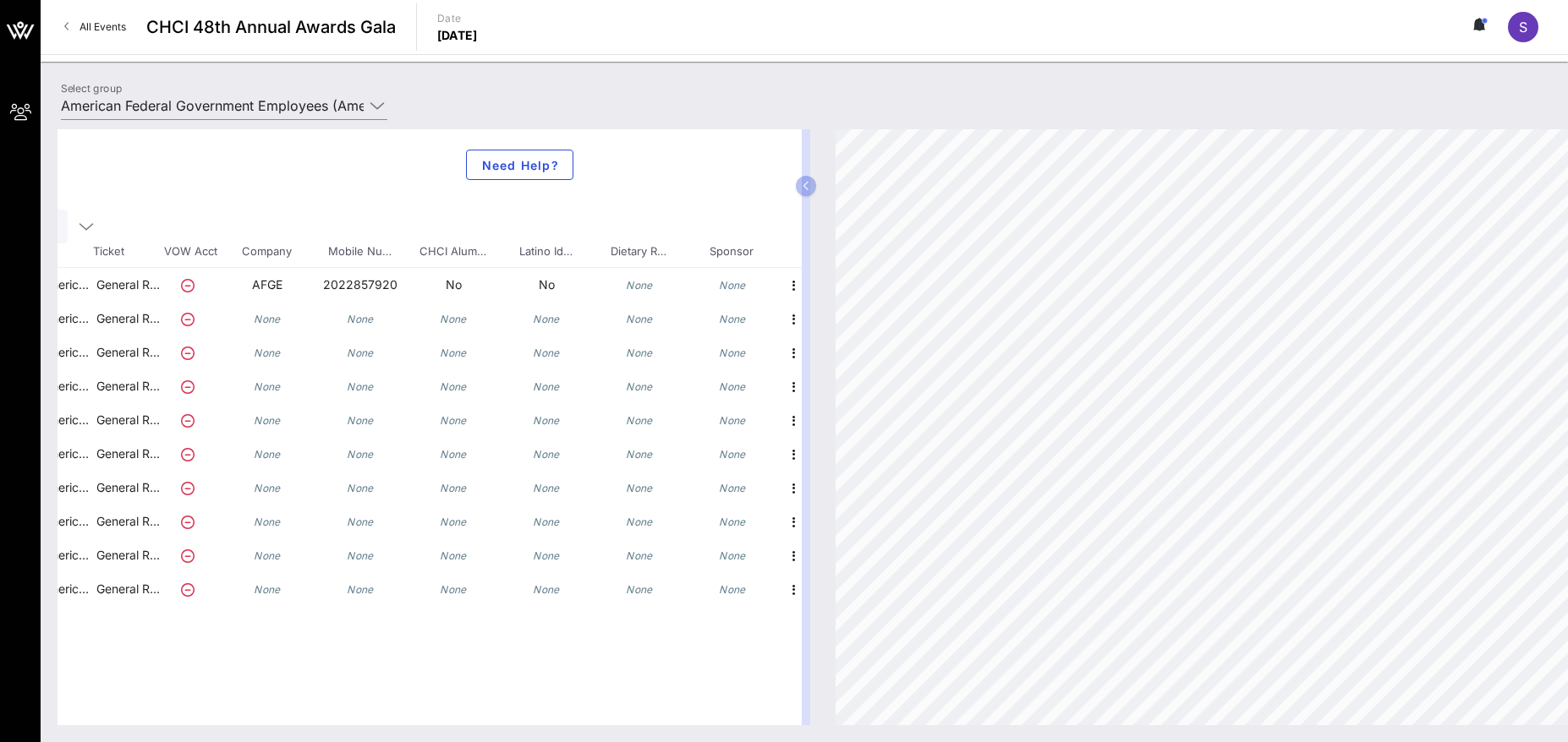
scroll to position [0, 224]
click at [788, 278] on icon "button" at bounding box center [788, 286] width 20 height 20
click at [843, 291] on div "Edit" at bounding box center [830, 290] width 34 height 13
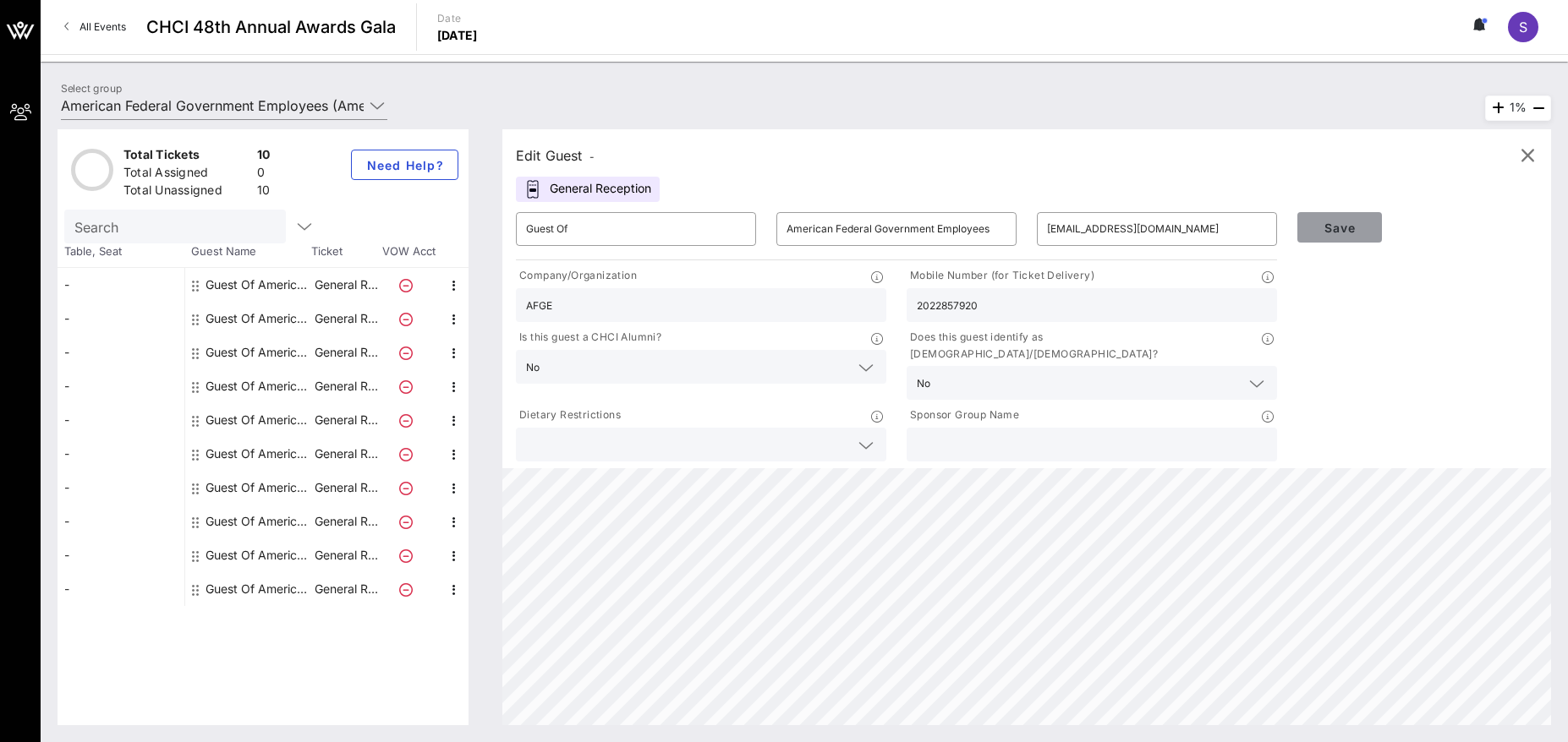
click at [1327, 230] on span "Save" at bounding box center [1339, 228] width 58 height 14
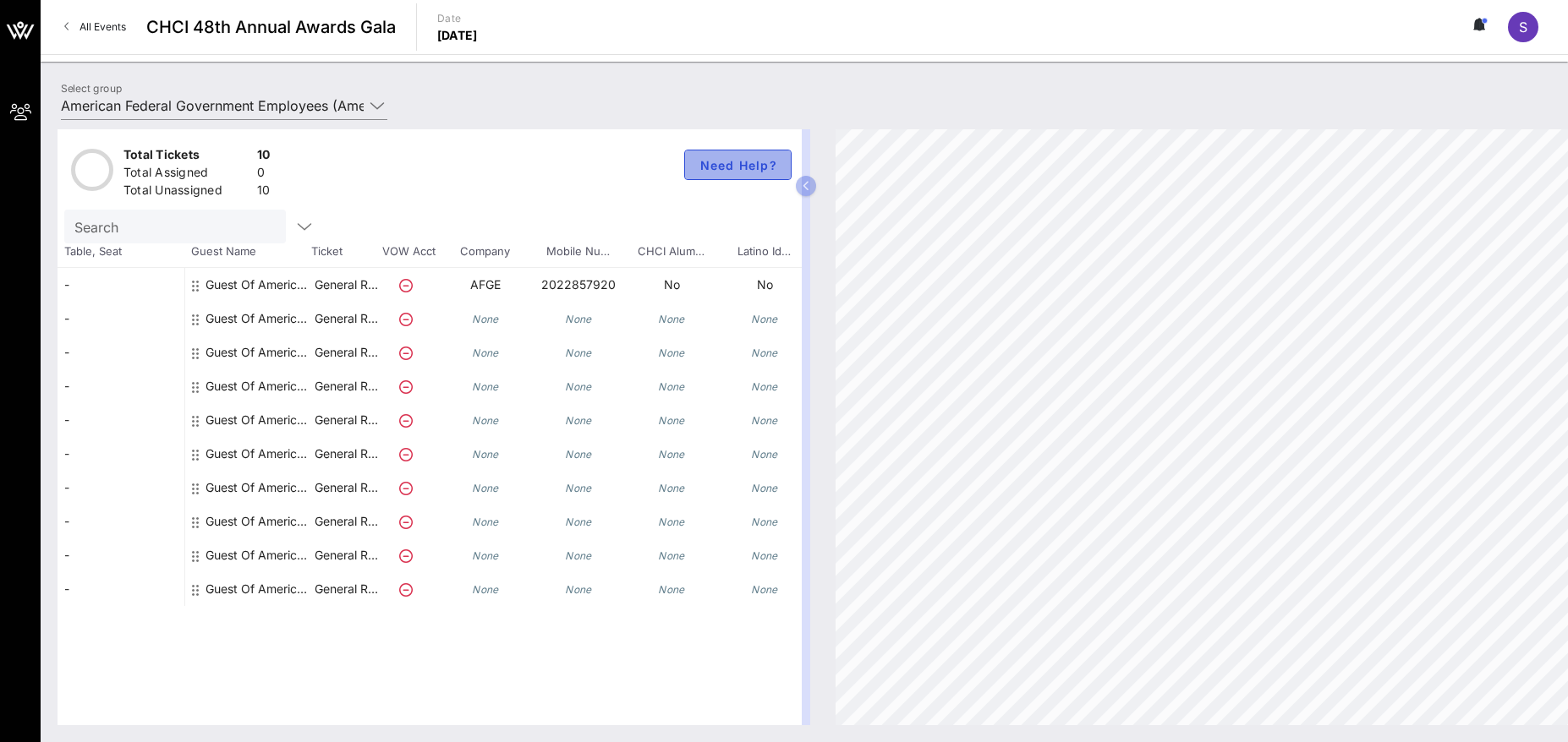
click at [729, 157] on button "Need Help?" at bounding box center [738, 165] width 108 height 30
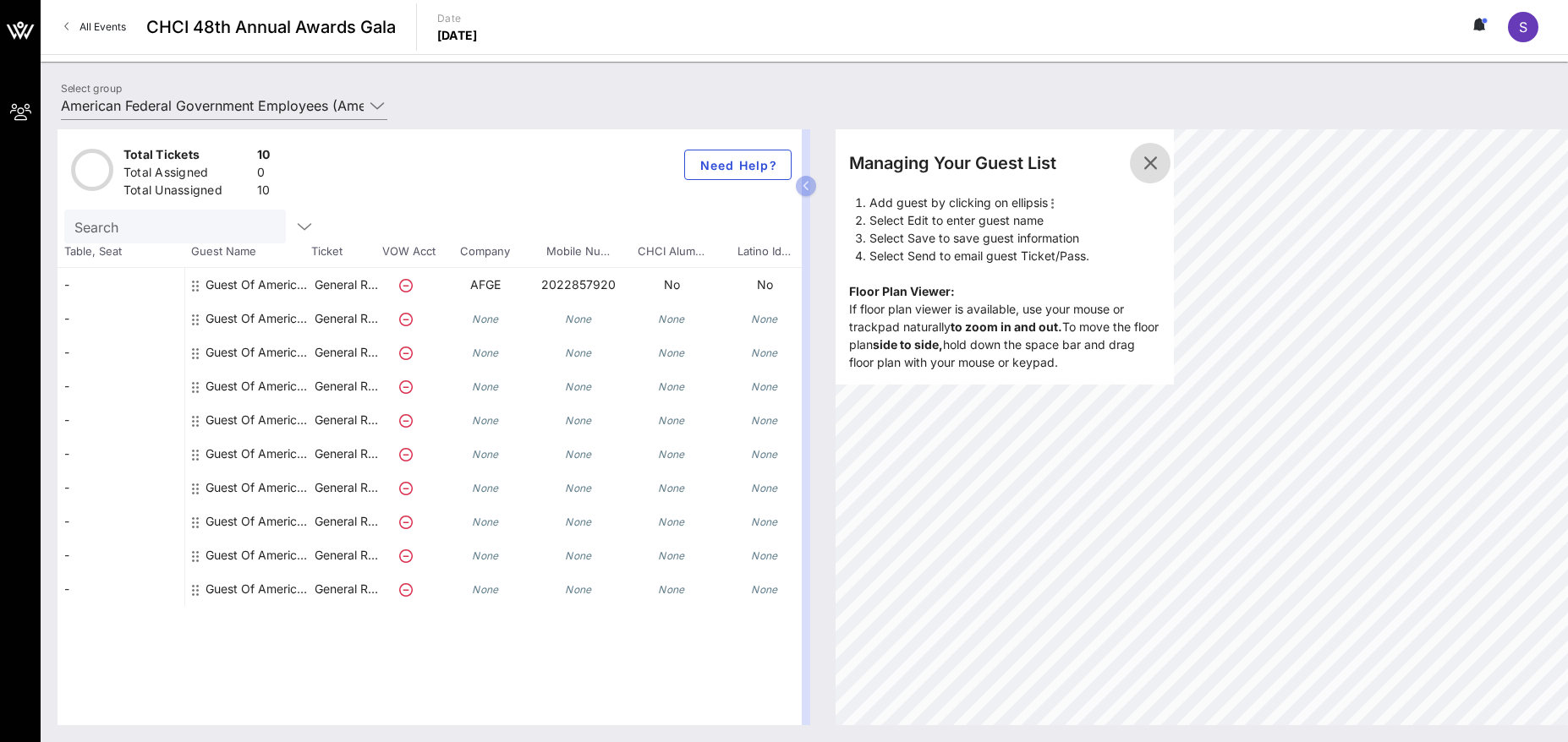
click at [1150, 164] on icon "button" at bounding box center [1150, 163] width 20 height 20
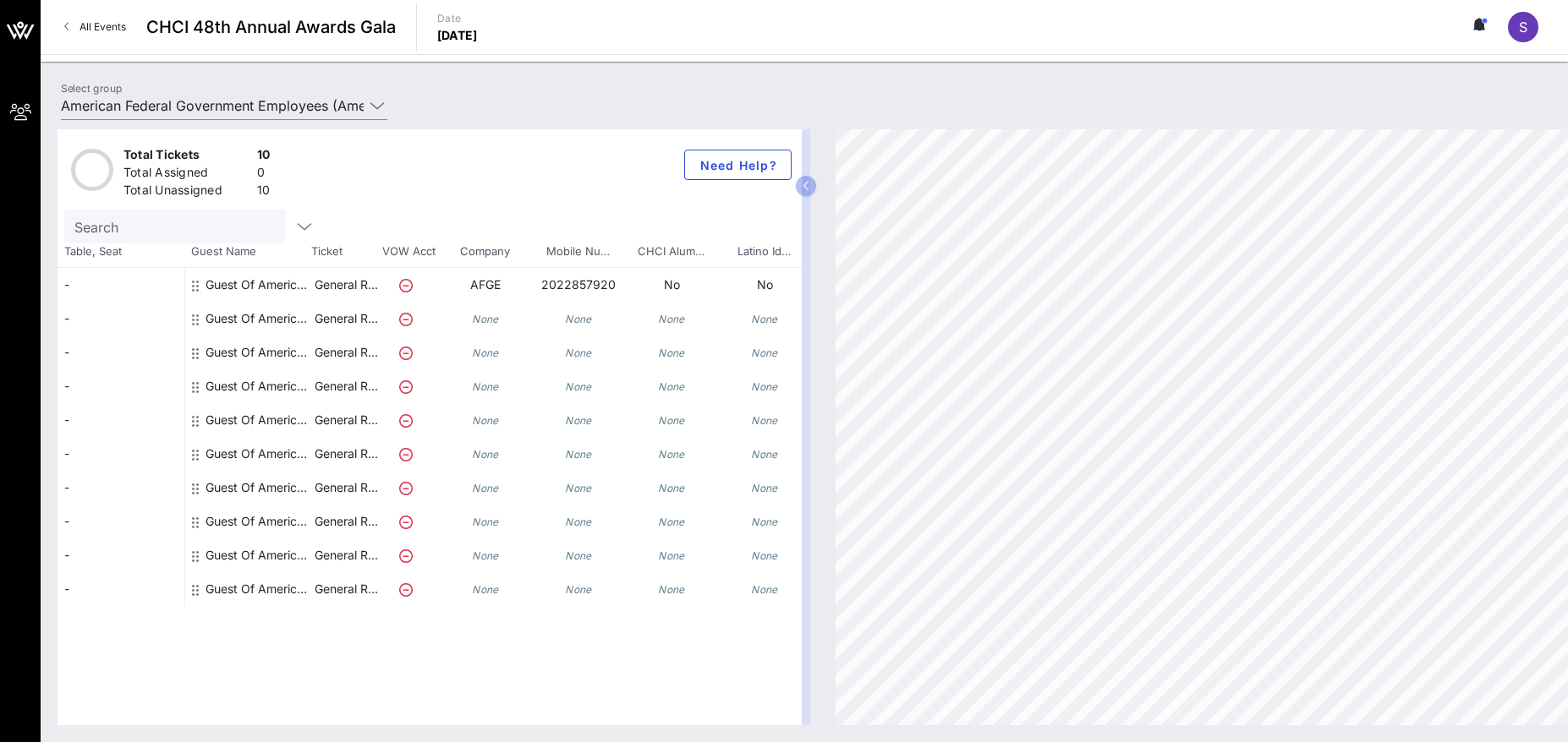
click at [405, 286] on icon at bounding box center [406, 286] width 13 height 13
click at [404, 284] on icon at bounding box center [406, 286] width 13 height 13
drag, startPoint x: 404, startPoint y: 284, endPoint x: 401, endPoint y: 273, distance: 11.4
click at [404, 281] on icon at bounding box center [406, 286] width 13 height 13
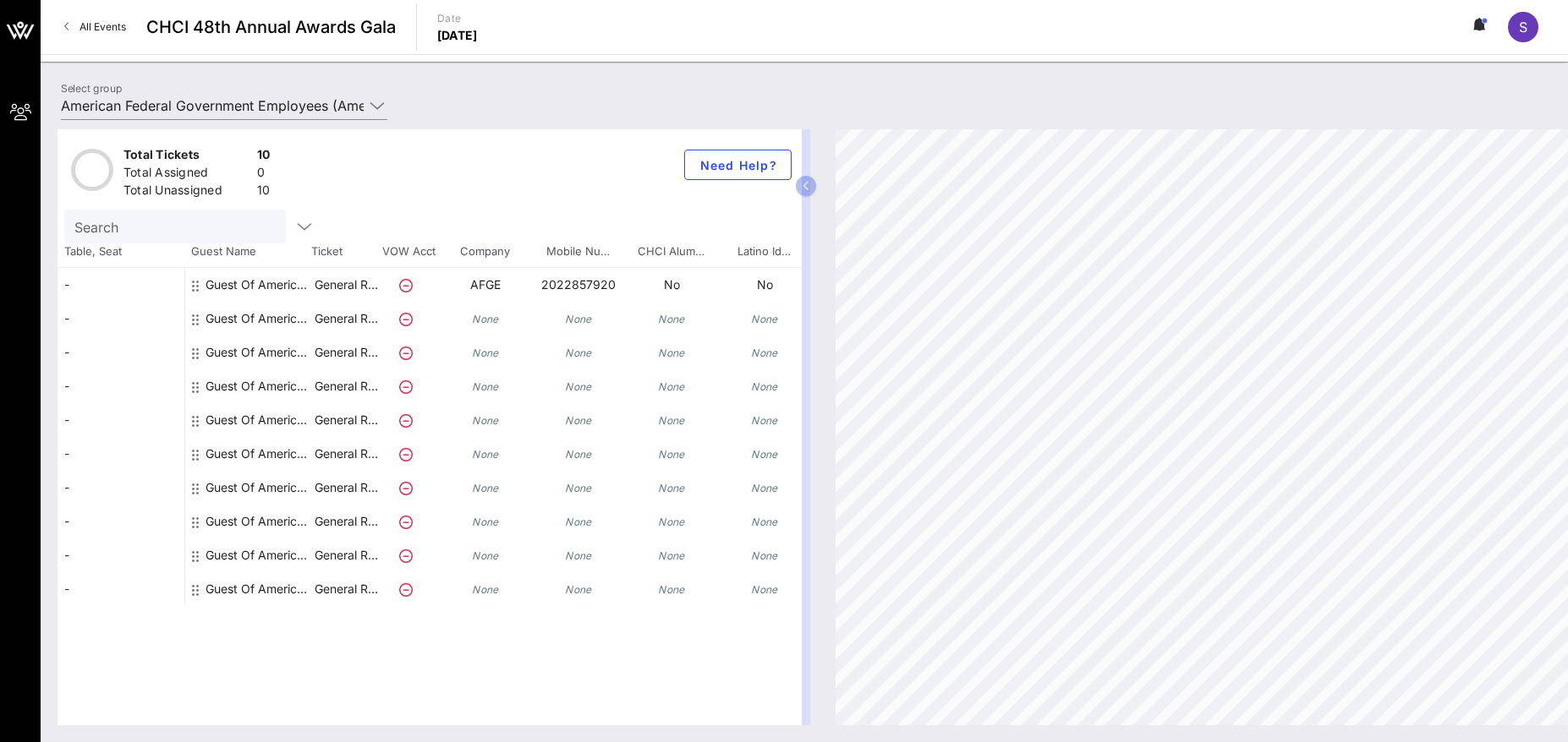
click at [400, 240] on div "Search" at bounding box center [429, 227] width 731 height 34
click at [405, 255] on span "VOW Acct" at bounding box center [408, 252] width 60 height 17
click at [189, 254] on span "Guest Name" at bounding box center [247, 252] width 127 height 17
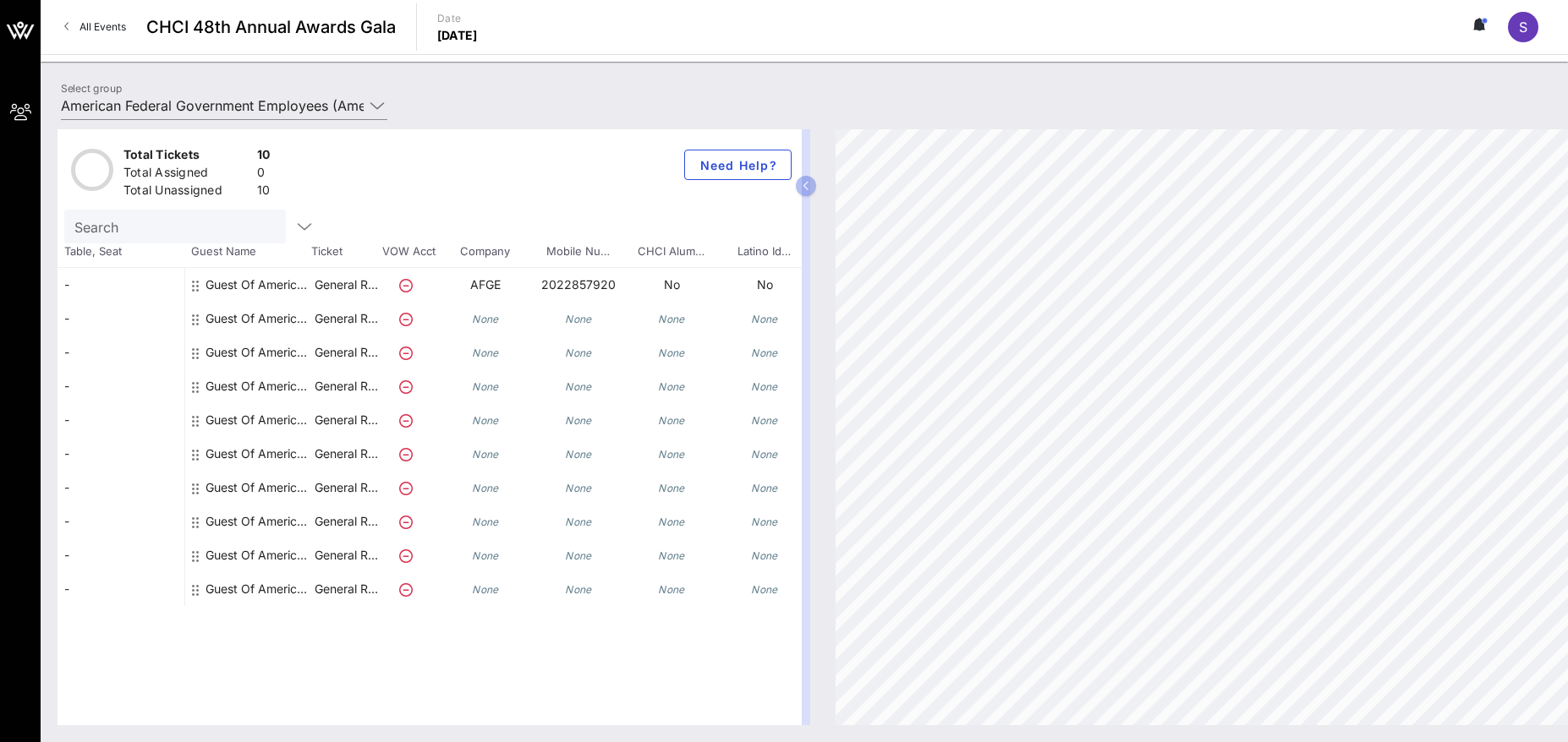
click at [134, 257] on span "Table, Seat" at bounding box center [121, 252] width 127 height 17
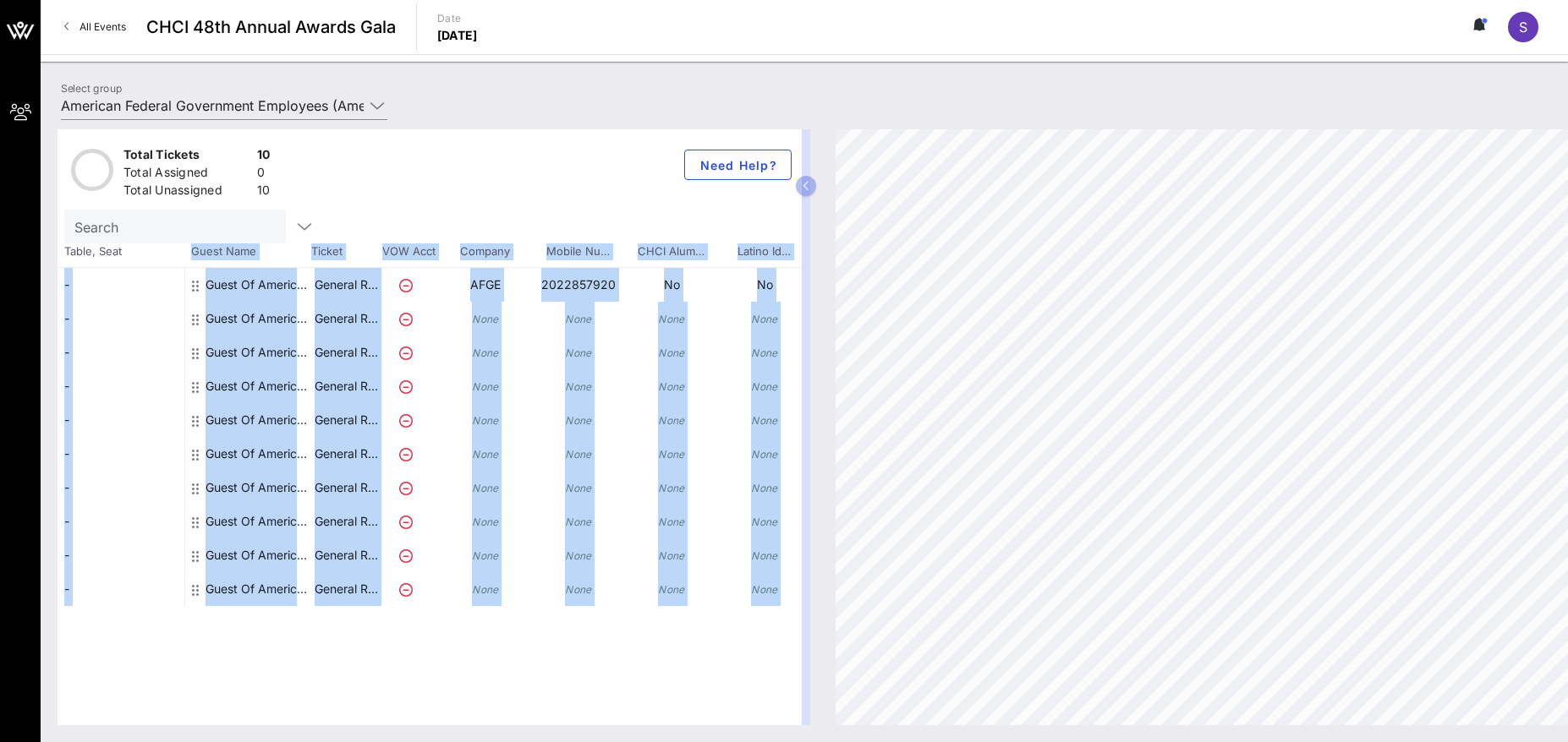
scroll to position [0, 224]
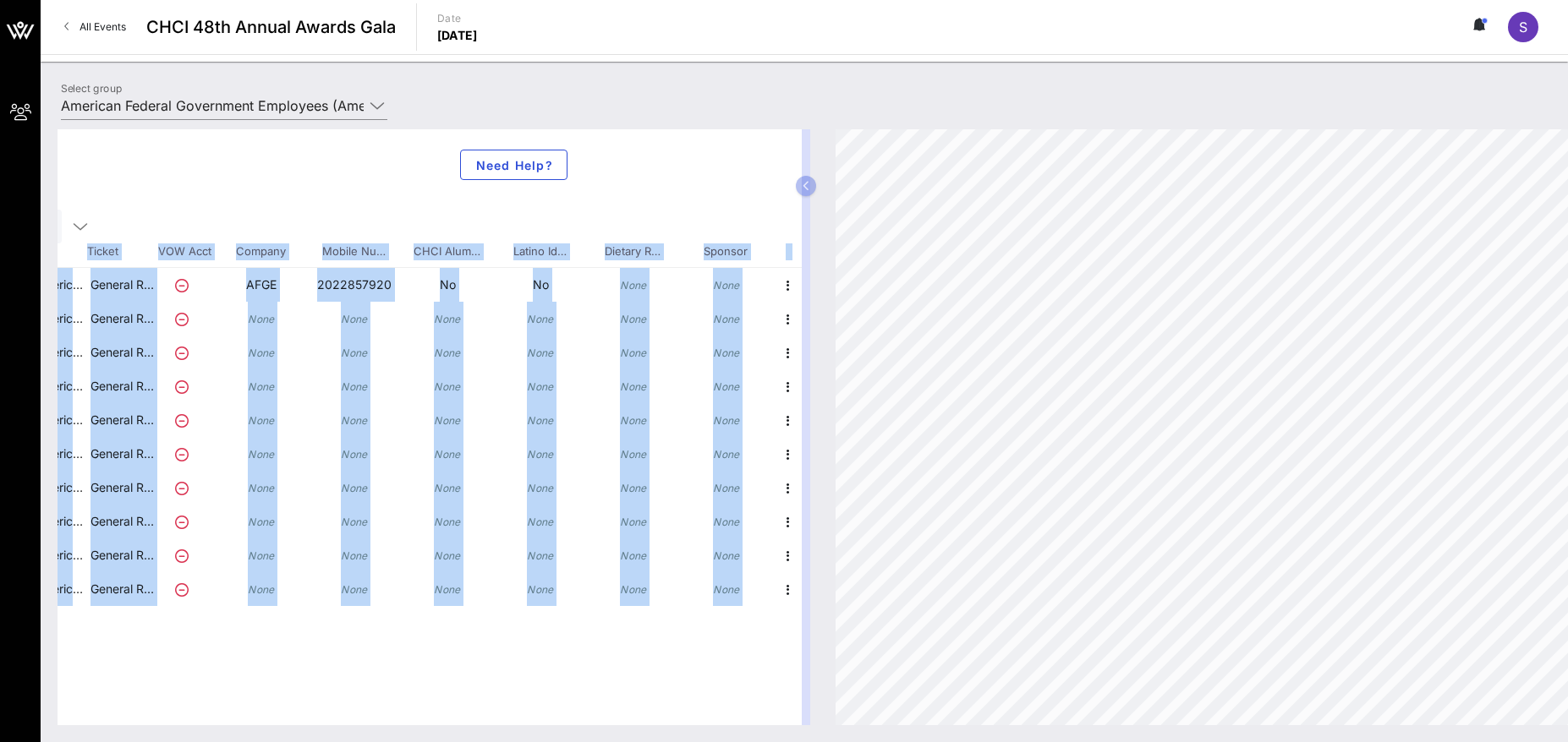
click at [948, 228] on div "Total Tickets 10 Total Assigned 0 Total Unassigned 10 Need Help? Search Table, …" at bounding box center [971, 427] width 1827 height 596
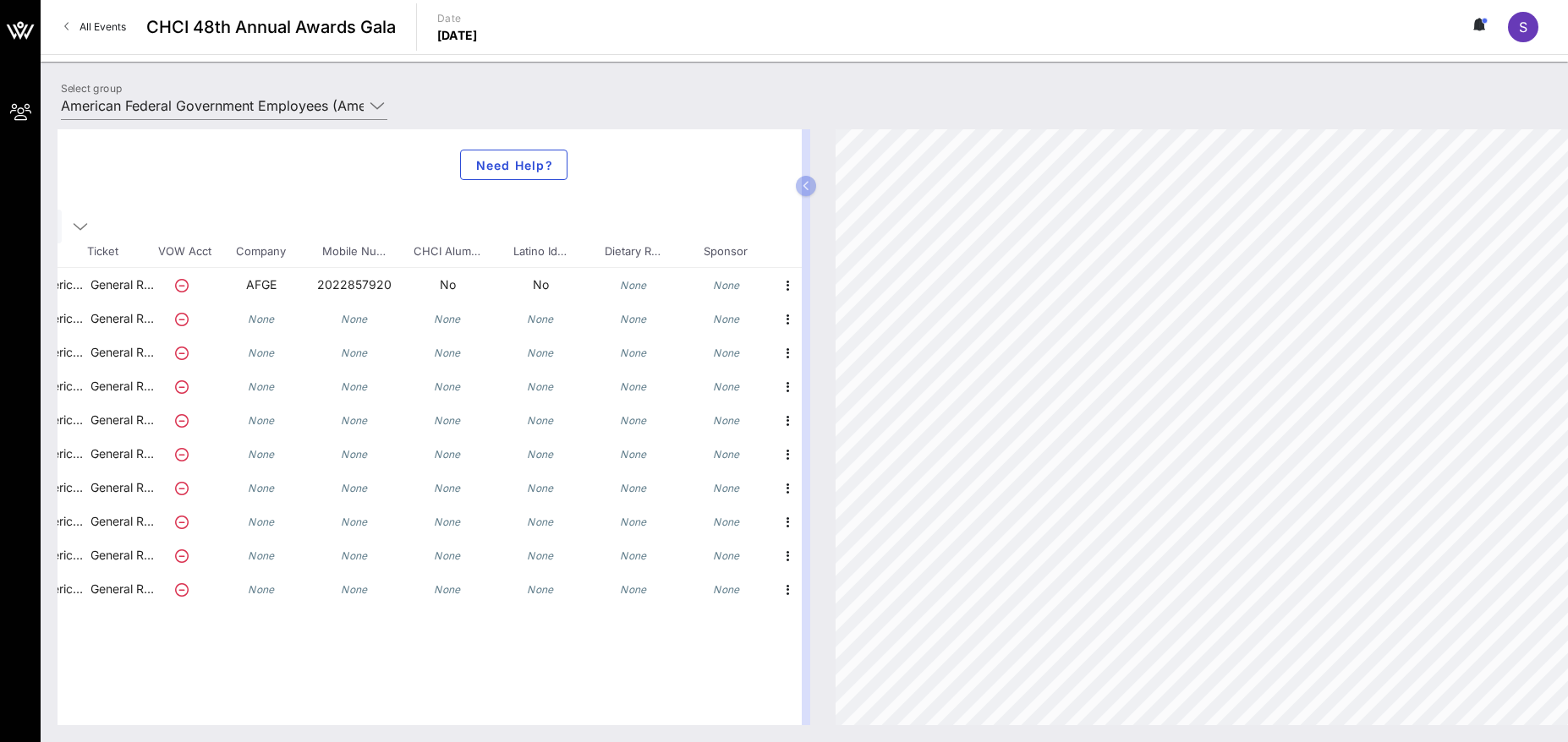
click at [688, 202] on div "Total Tickets 10 Total Assigned 0 Total Unassigned 10 Need Help? Search Table, …" at bounding box center [430, 427] width 744 height 596
click at [807, 186] on icon "button" at bounding box center [806, 185] width 8 height 10
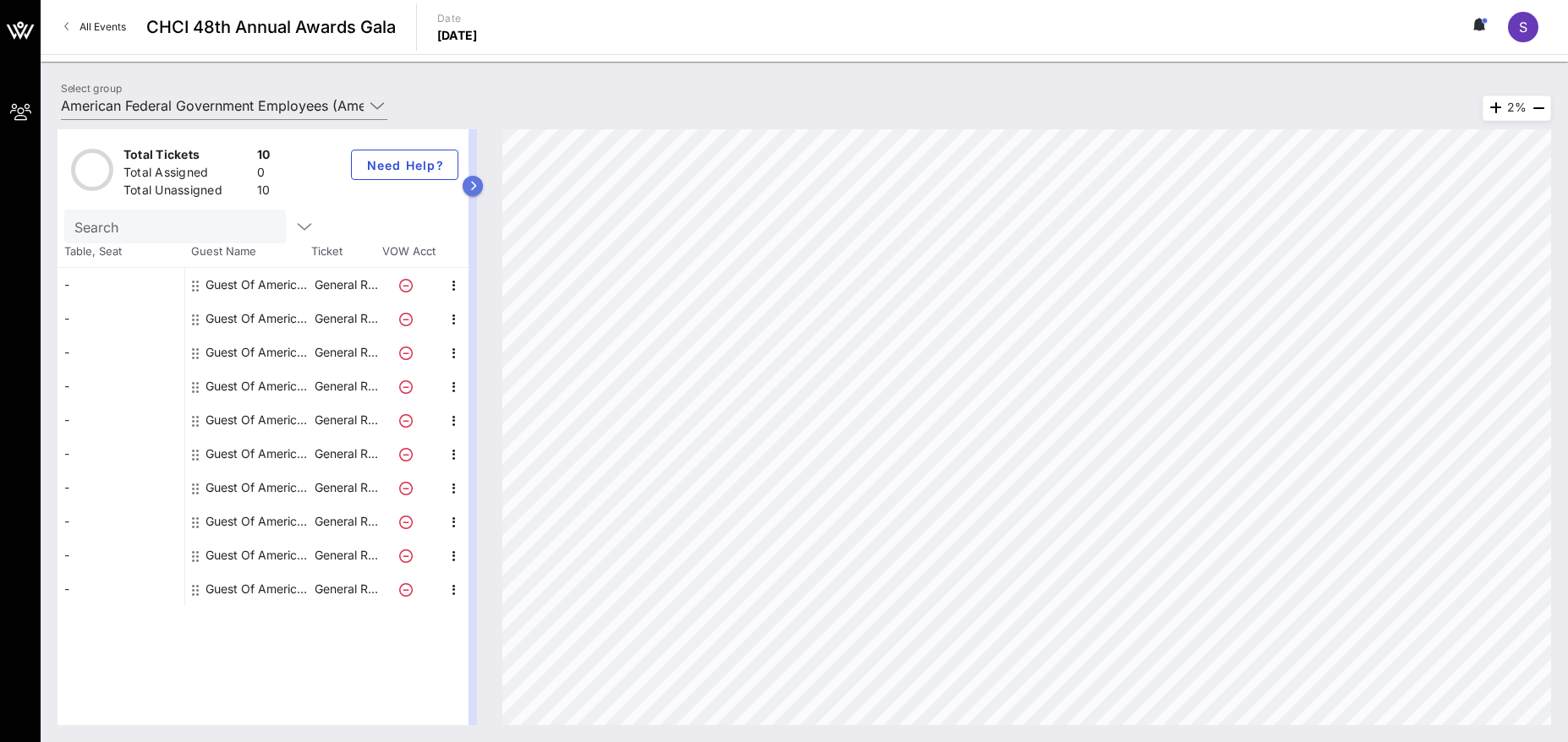
click at [469, 185] on icon "button" at bounding box center [473, 185] width 8 height 10
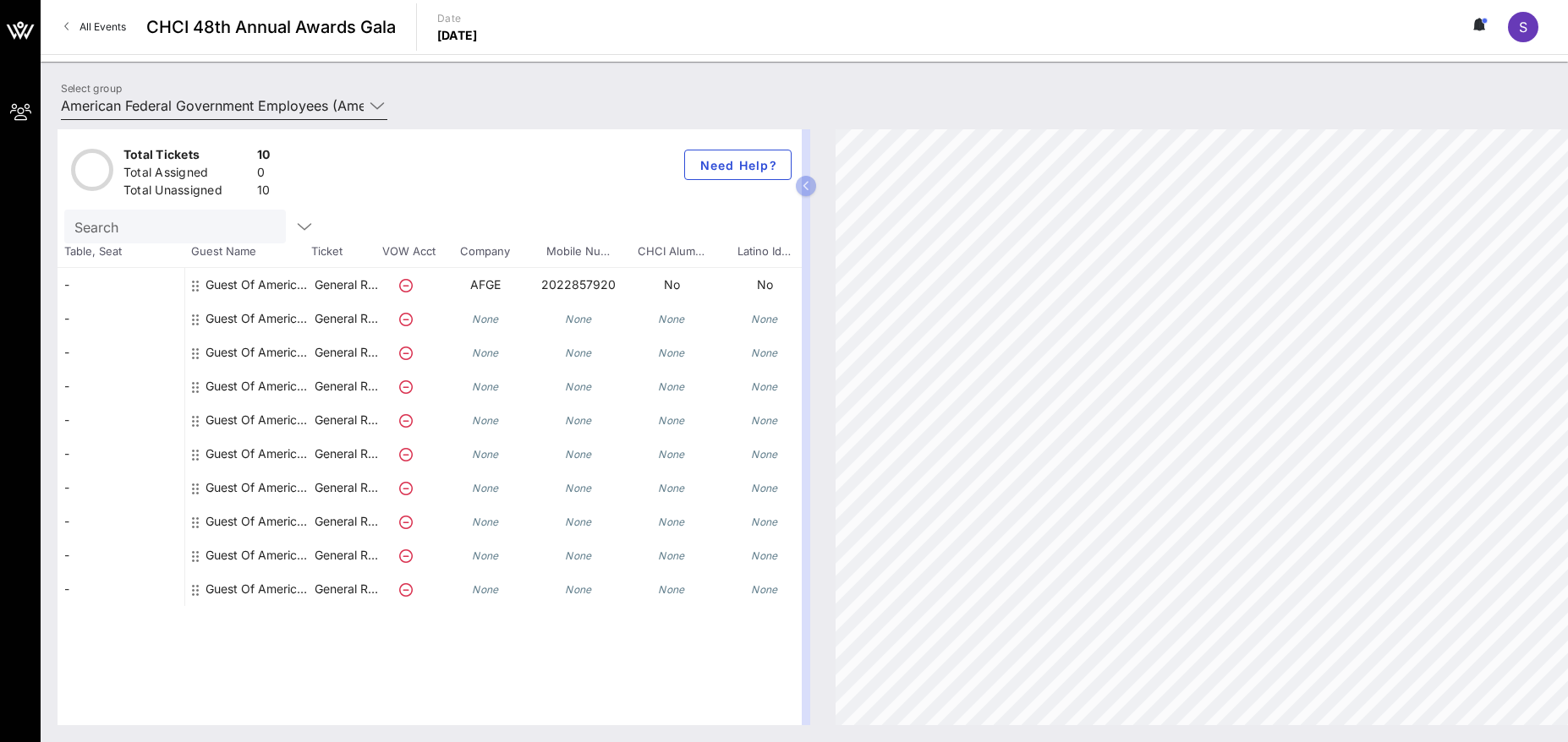
click at [316, 101] on input "American Federal Government Employees (American Federal Government Employees) […" at bounding box center [212, 106] width 303 height 27
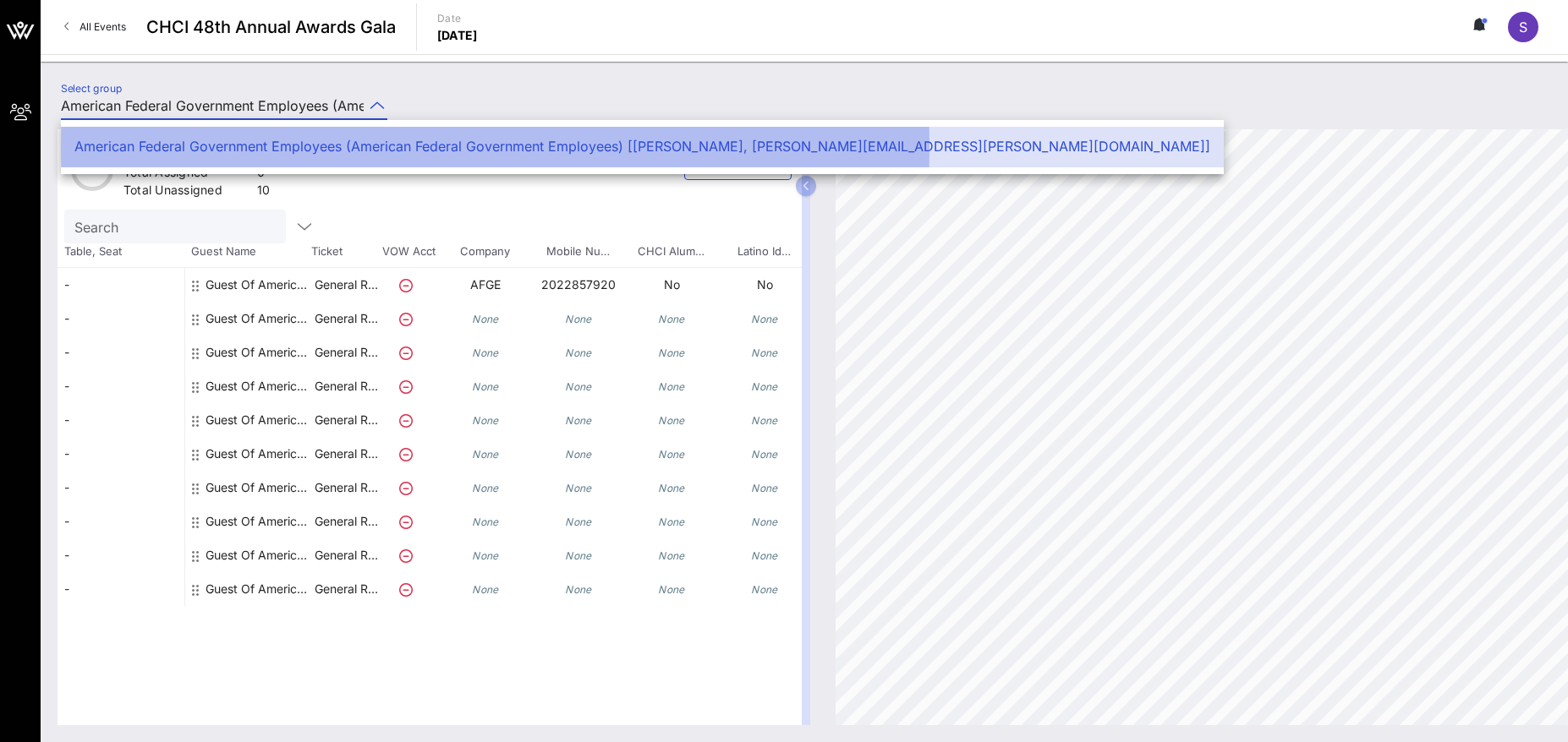
click at [742, 156] on div "American Federal Government Employees (American Federal Government Employees) […" at bounding box center [643, 146] width 1136 height 36
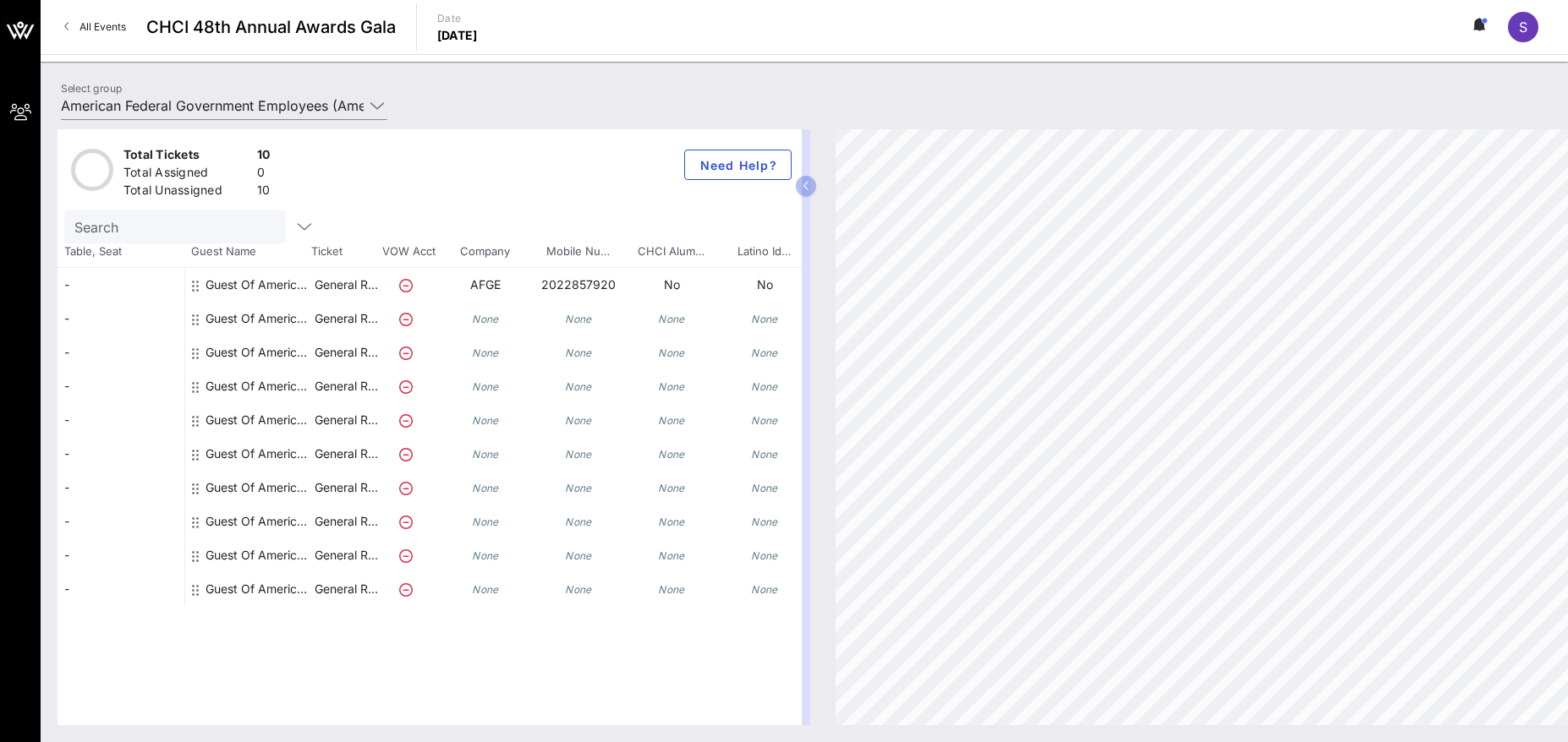
click at [48, 297] on div "Total Tickets 10 Total Assigned 0 Total Unassigned 10 Need Help? Search Table, …" at bounding box center [804, 427] width 1527 height 630
click at [61, 287] on div "-" at bounding box center [121, 285] width 127 height 34
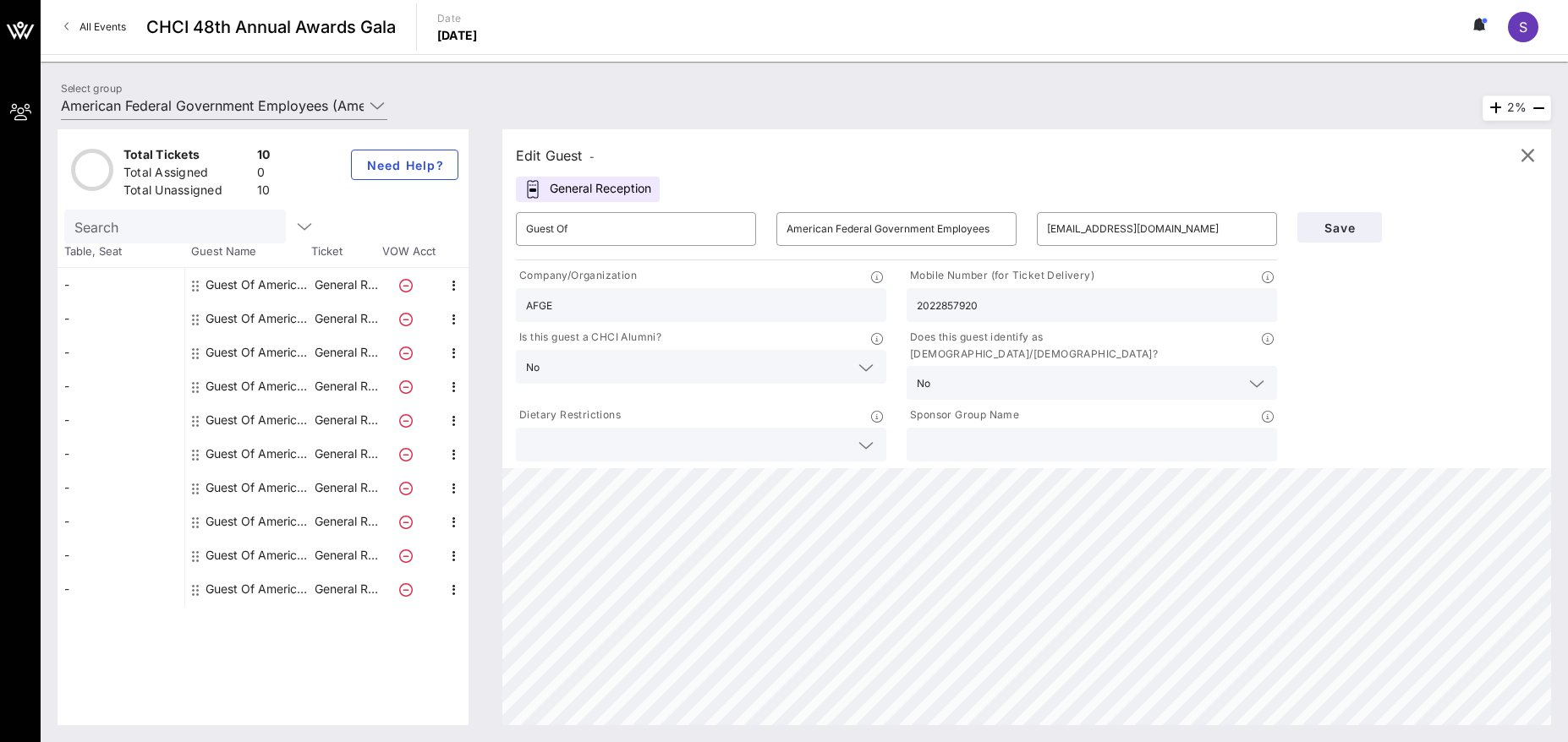
click at [65, 284] on div "-" at bounding box center [121, 285] width 127 height 34
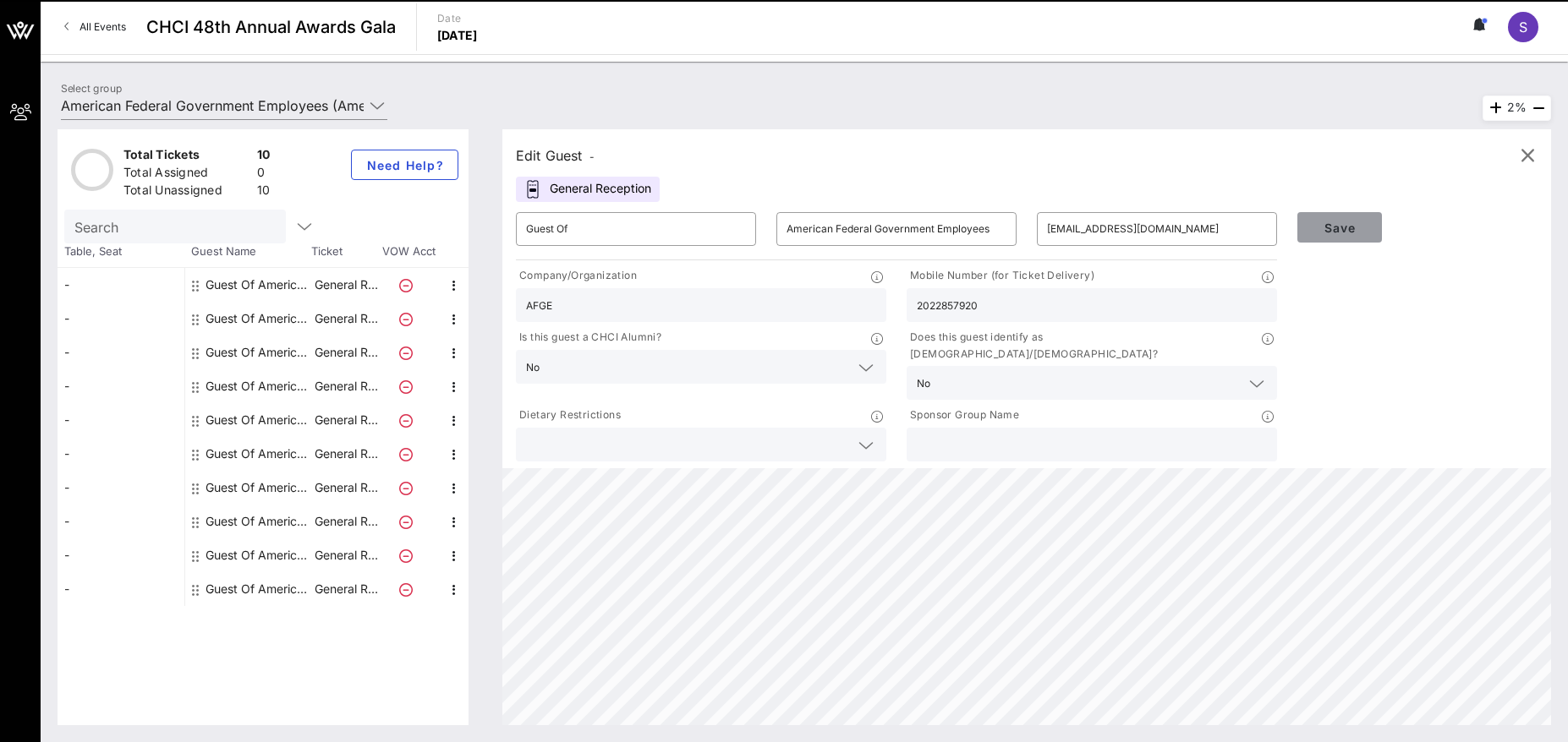
click at [1354, 231] on span "Save" at bounding box center [1339, 228] width 58 height 14
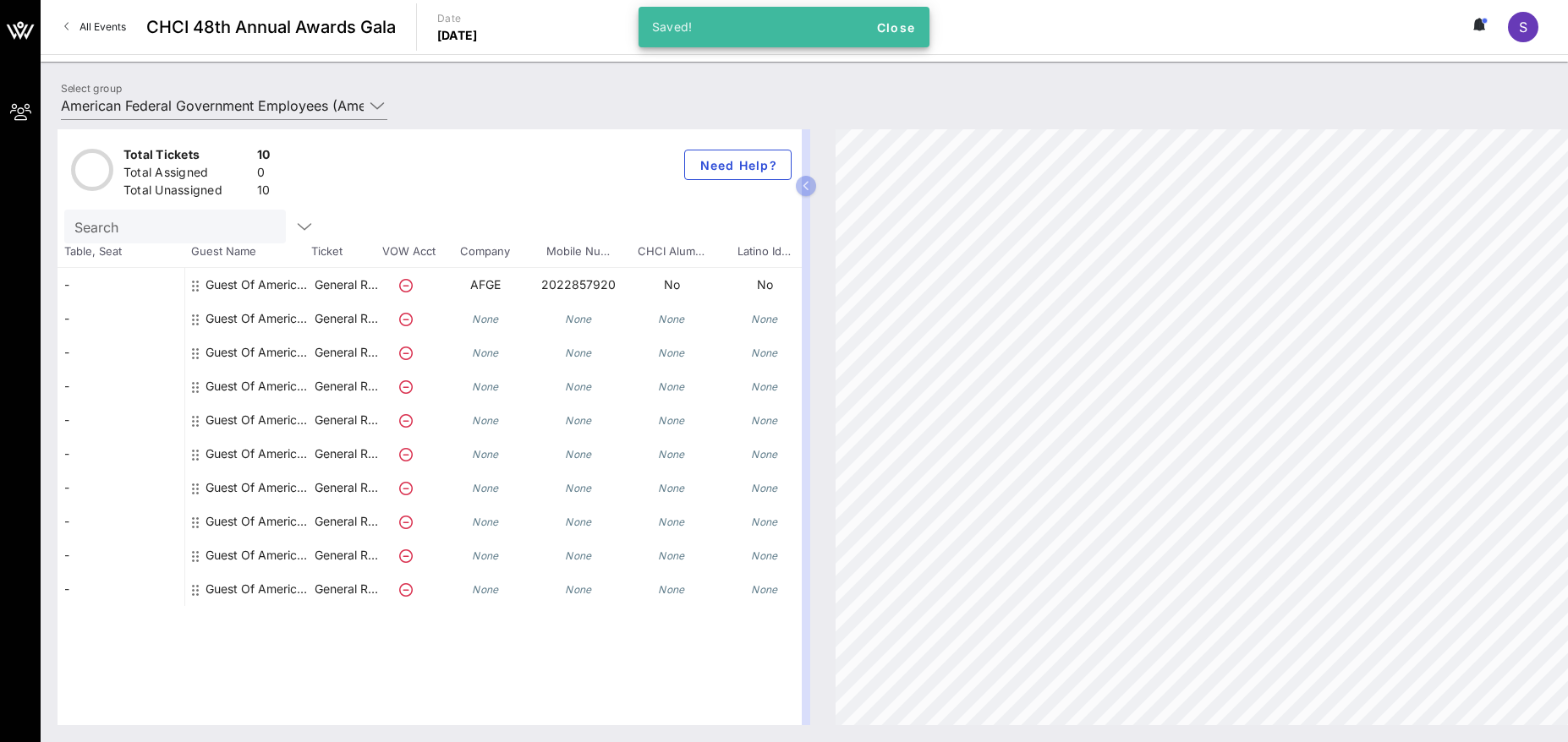
click at [1526, 30] on span "S" at bounding box center [1524, 27] width 9 height 17
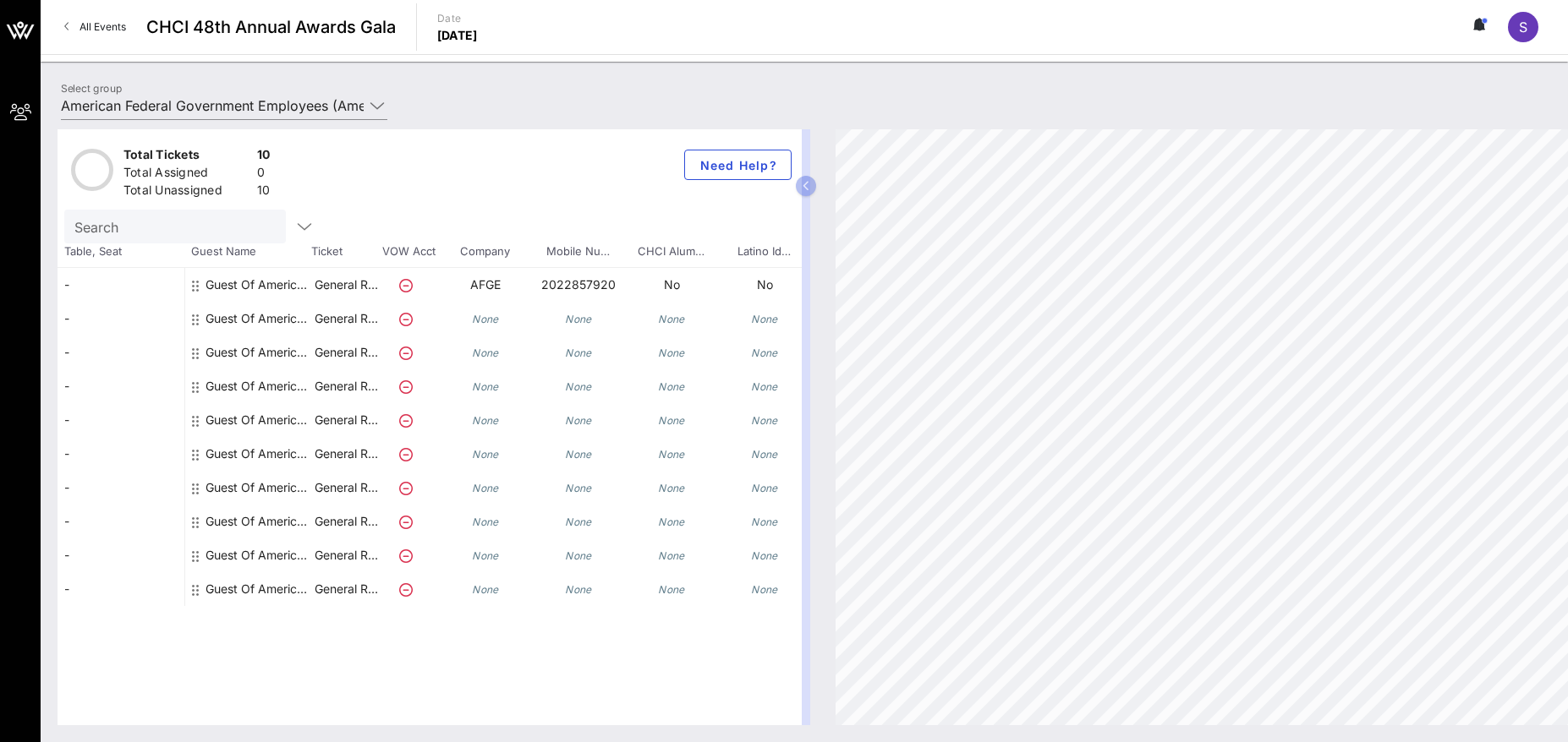
click at [1479, 28] on icon at bounding box center [1482, 24] width 5 height 10
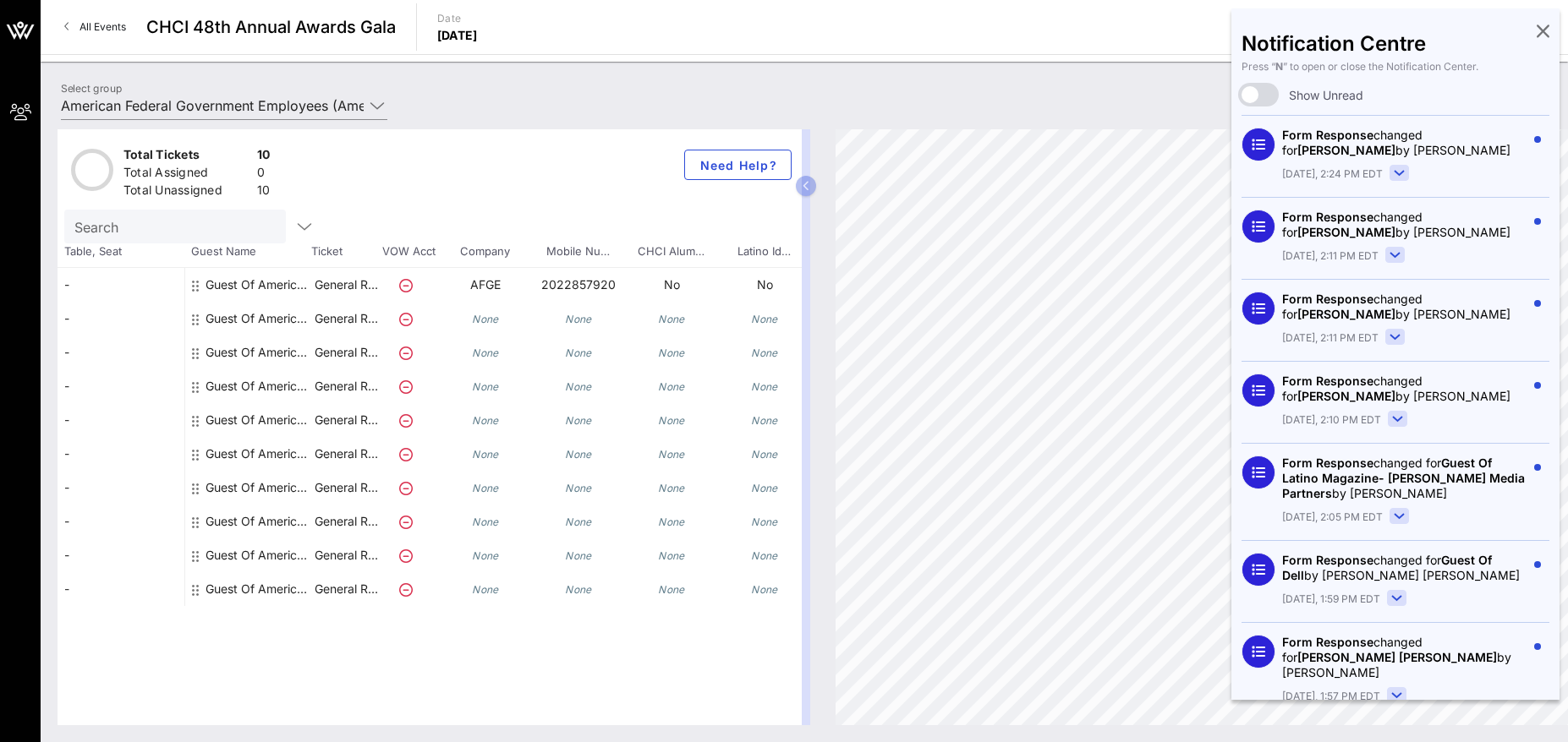
drag, startPoint x: 1460, startPoint y: 154, endPoint x: 1276, endPoint y: 137, distance: 184.8
click at [1276, 137] on div "Form Response changed for [PERSON_NAME] by [PERSON_NAME] [DATE], 2:24 PM EDT" at bounding box center [1395, 156] width 308 height 82
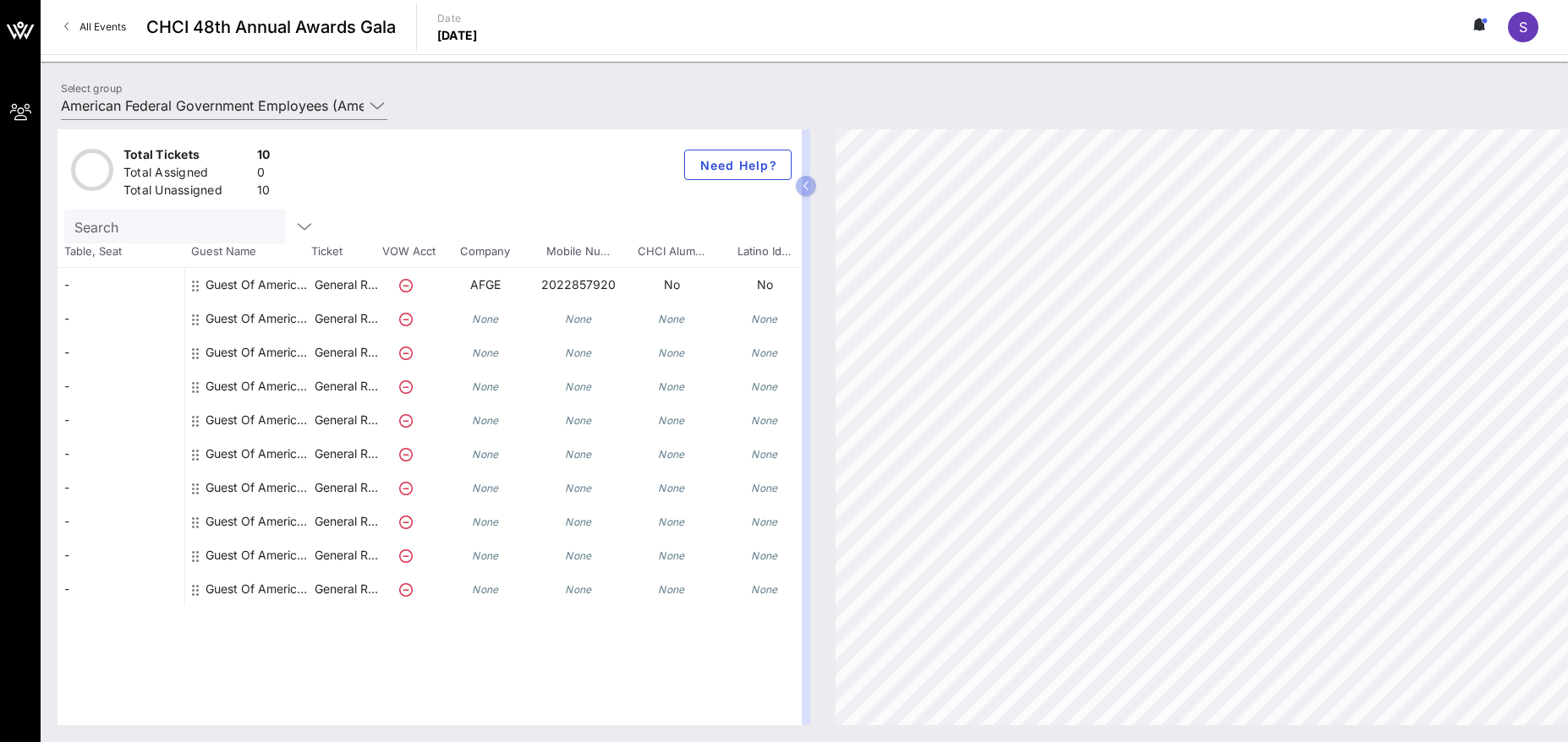
click at [1476, 23] on icon at bounding box center [1476, 24] width 4 height 10
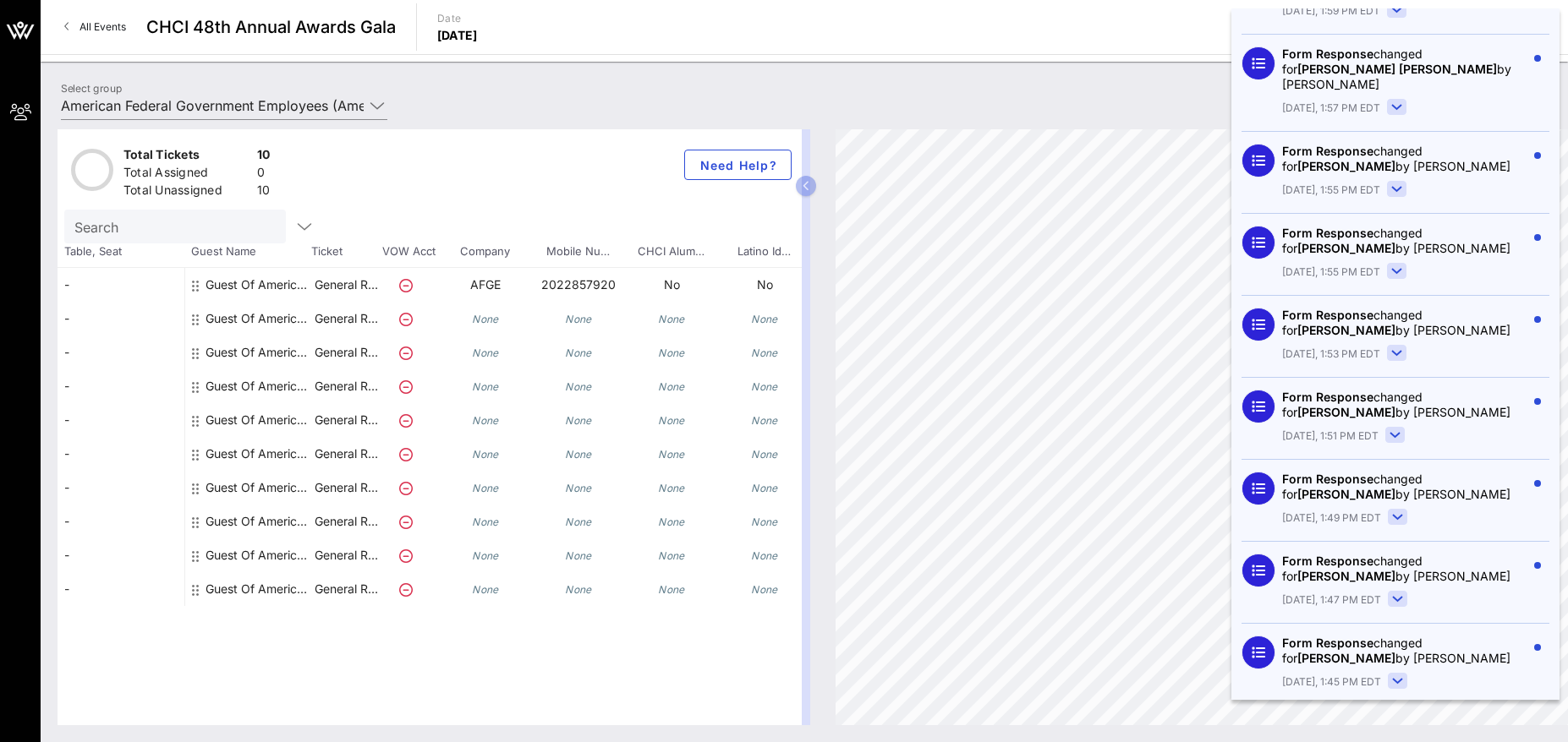
scroll to position [592, 0]
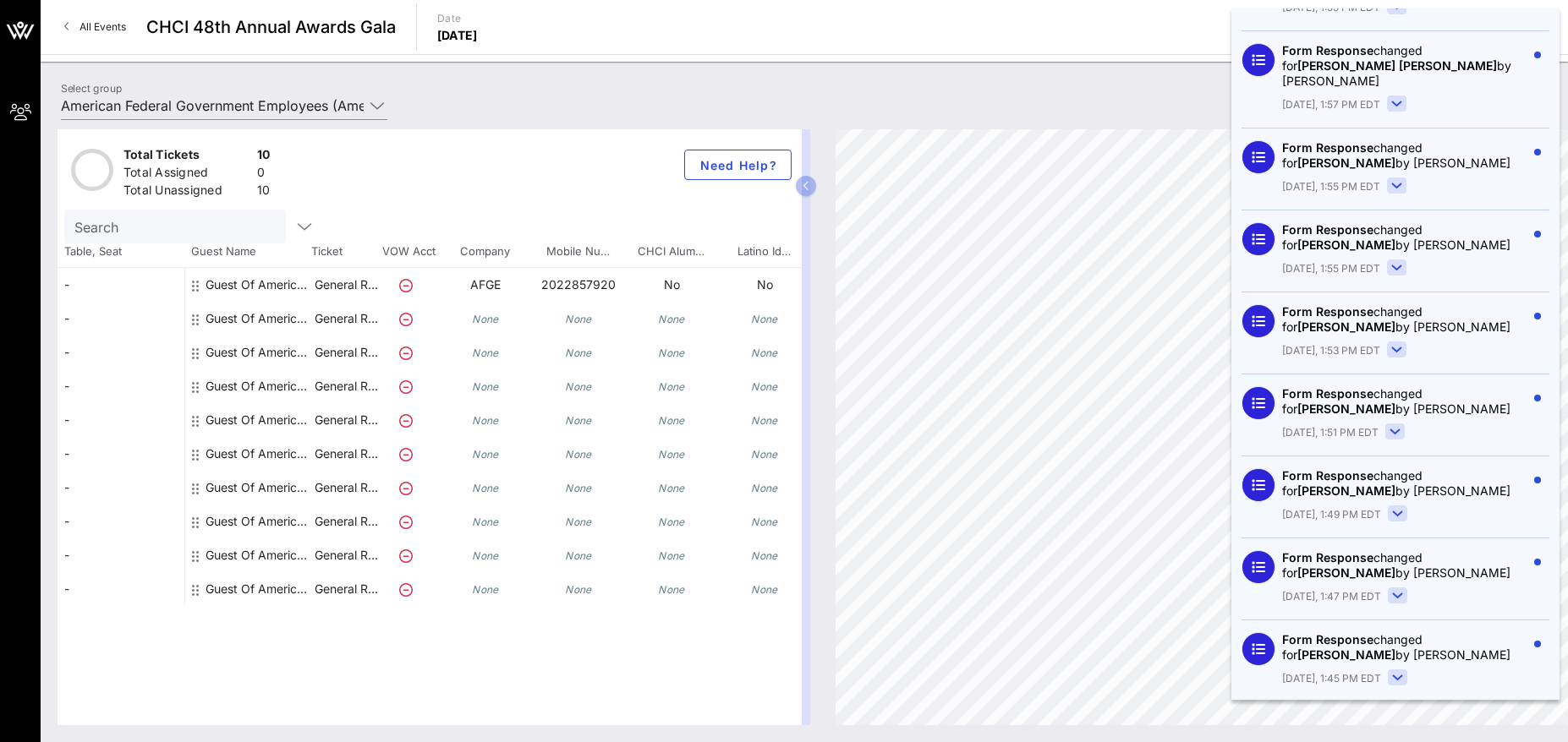
click at [1399, 343] on rect at bounding box center [1397, 350] width 19 height 15
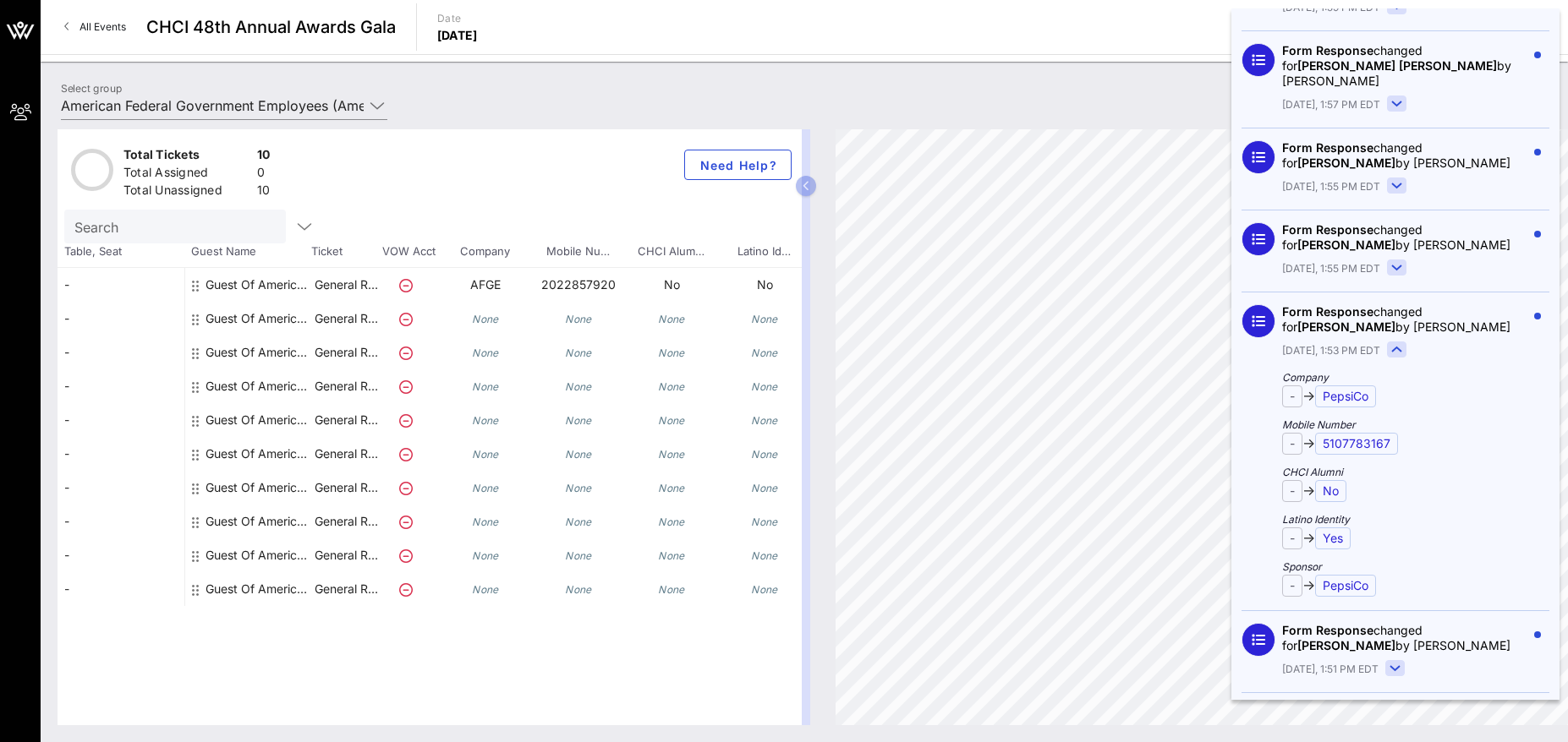
click at [1392, 348] on icon at bounding box center [1396, 350] width 9 height 4
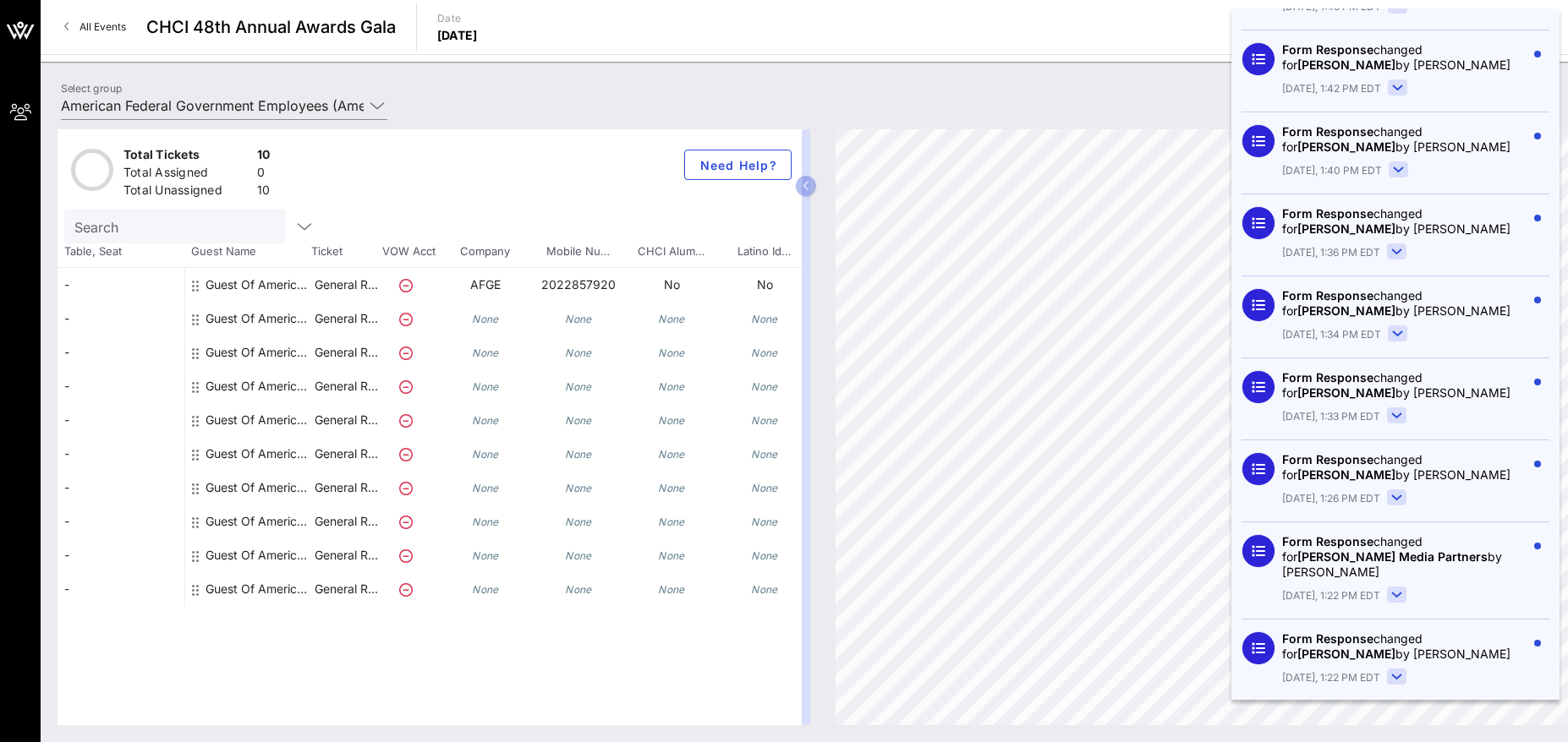
scroll to position [1353, 0]
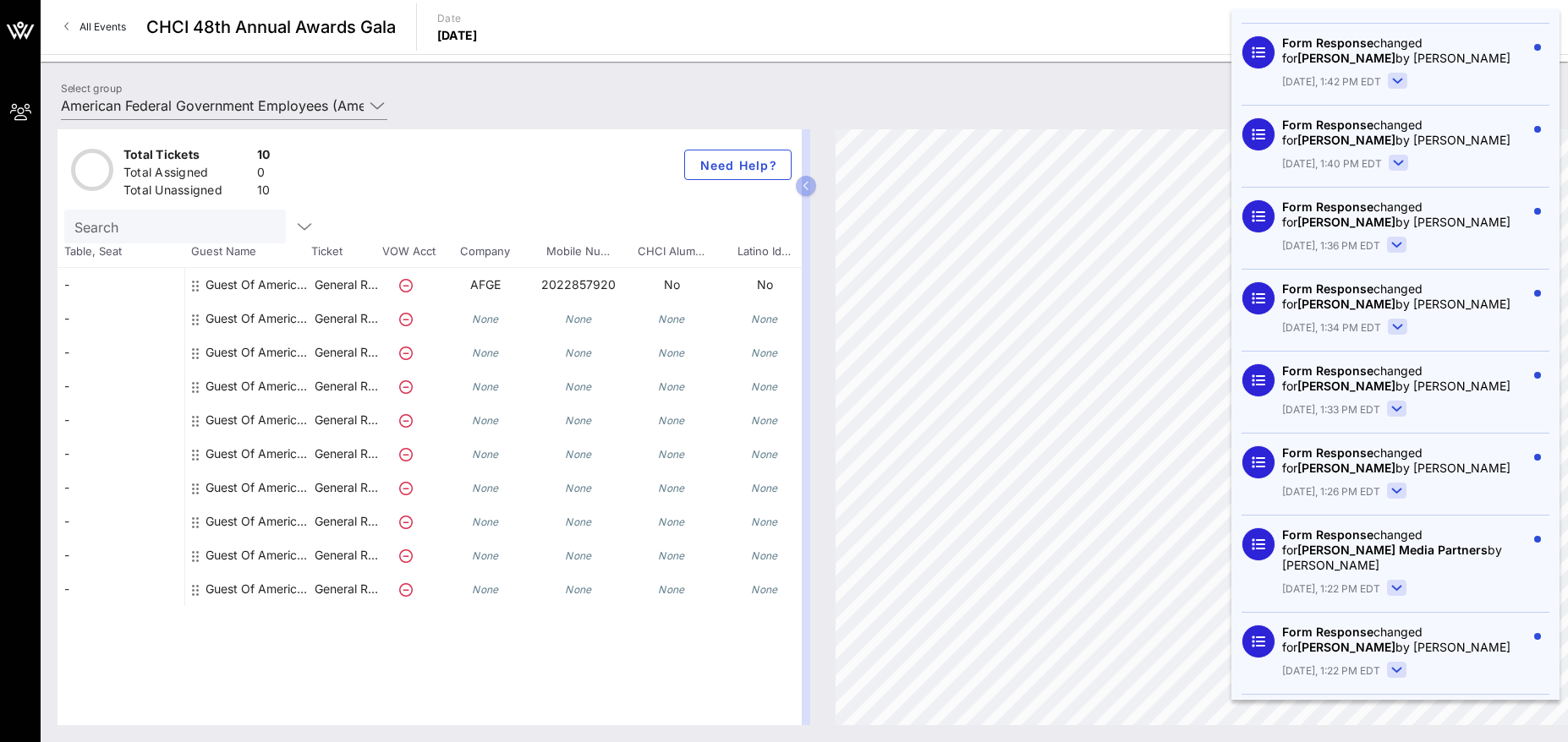
click at [1258, 294] on icon at bounding box center [1259, 299] width 13 height 11
click at [1397, 319] on rect at bounding box center [1398, 327] width 19 height 15
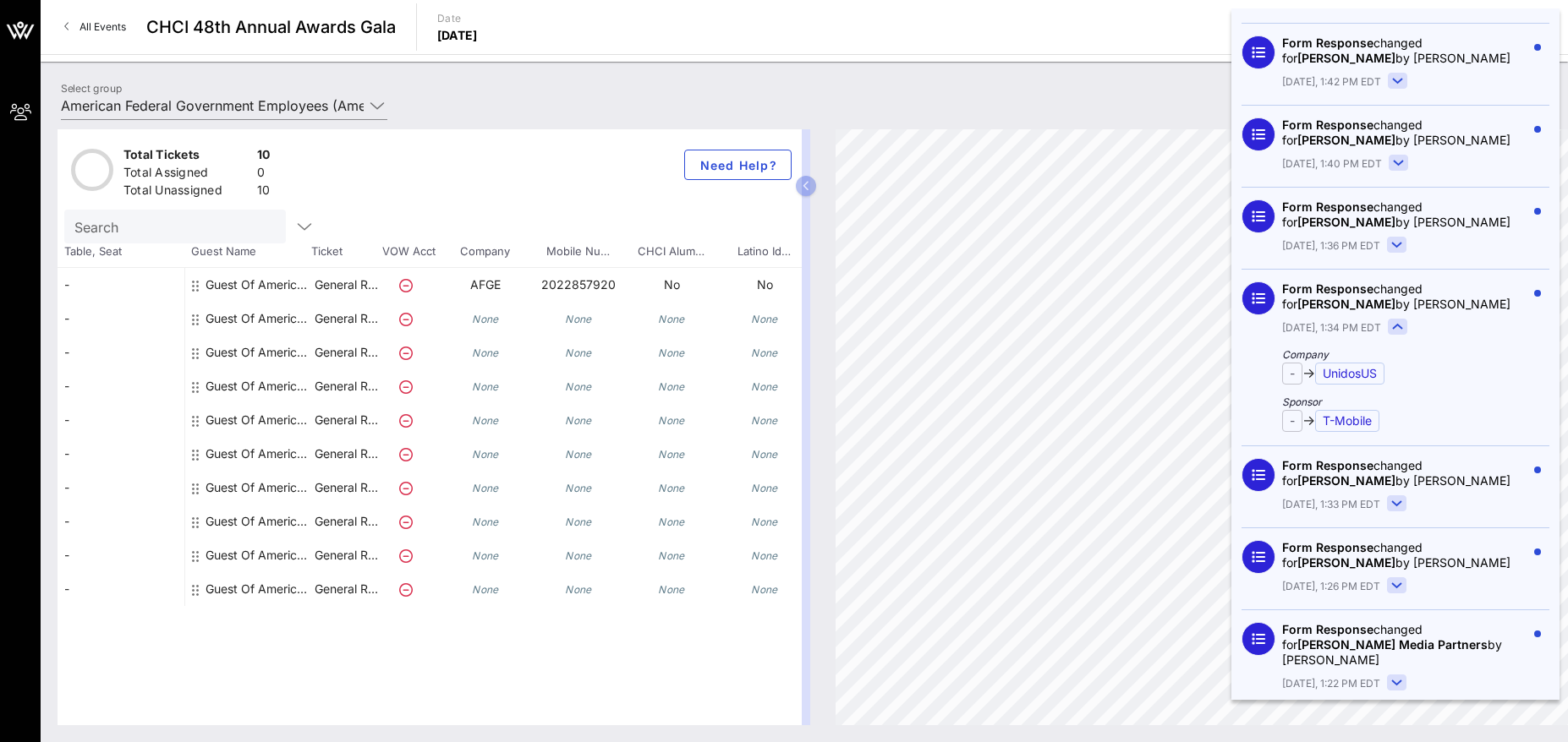
click at [1400, 319] on rect at bounding box center [1398, 327] width 19 height 15
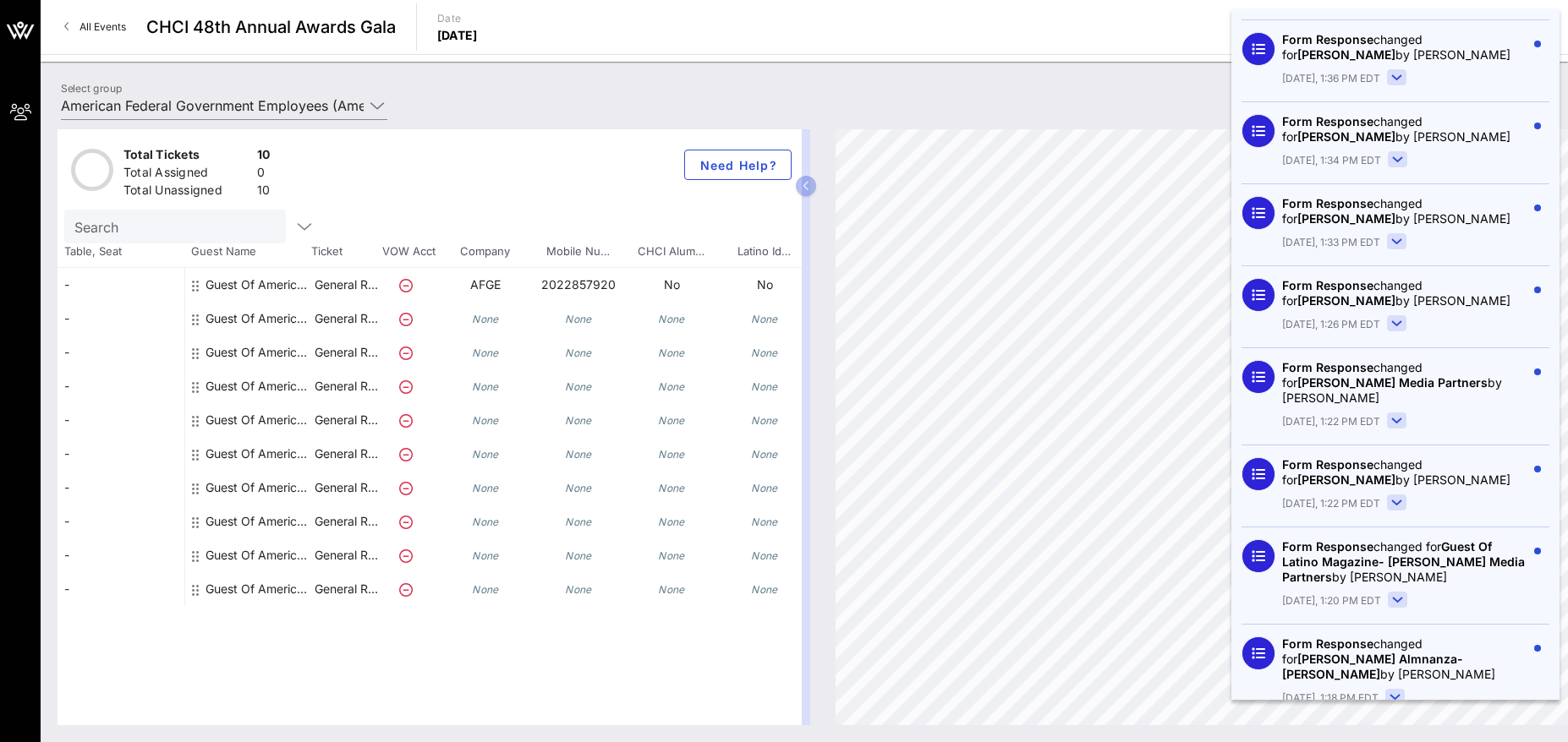
scroll to position [1522, 0]
click at [1396, 315] on rect at bounding box center [1397, 322] width 19 height 15
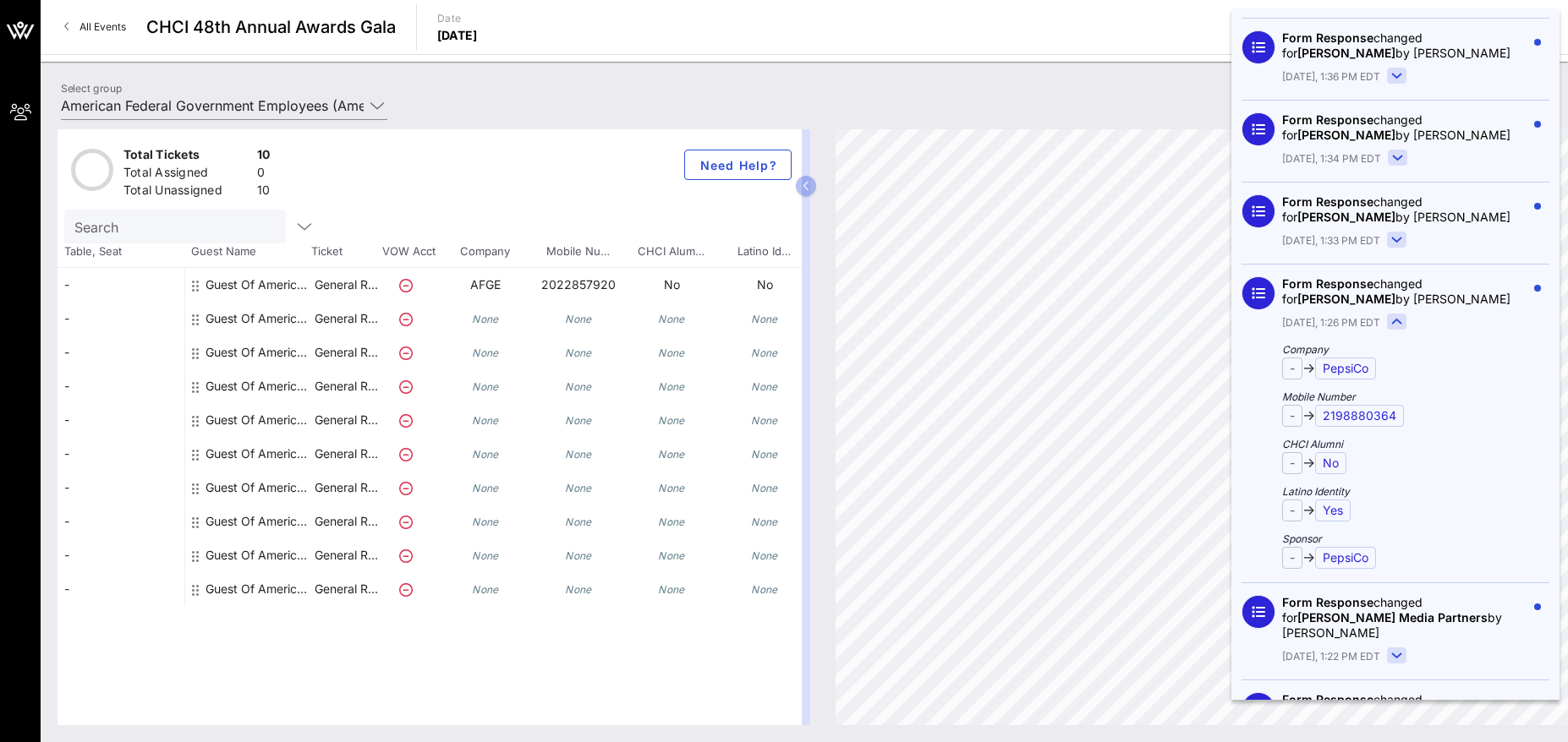
click at [1399, 315] on rect at bounding box center [1397, 322] width 19 height 15
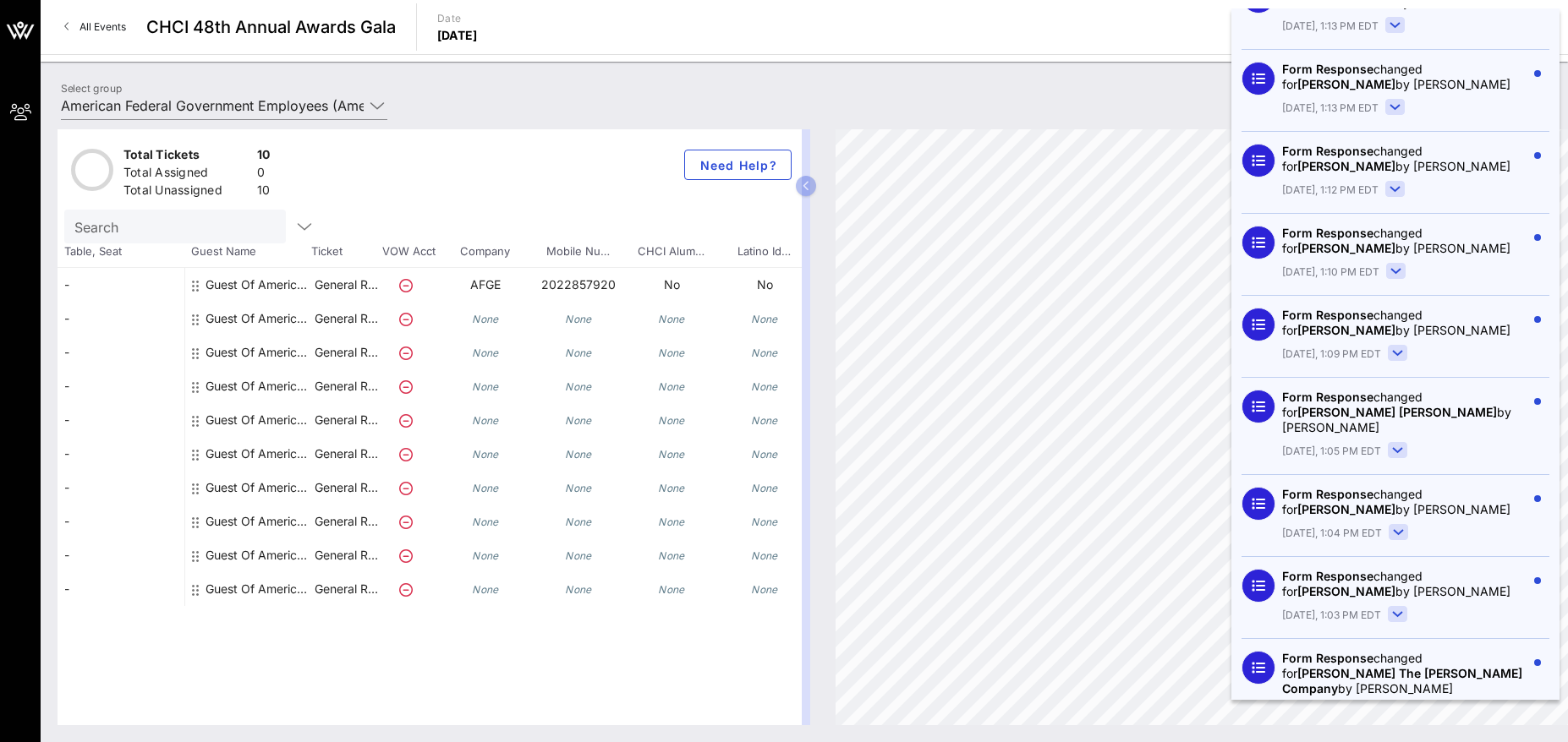
scroll to position [2367, 0]
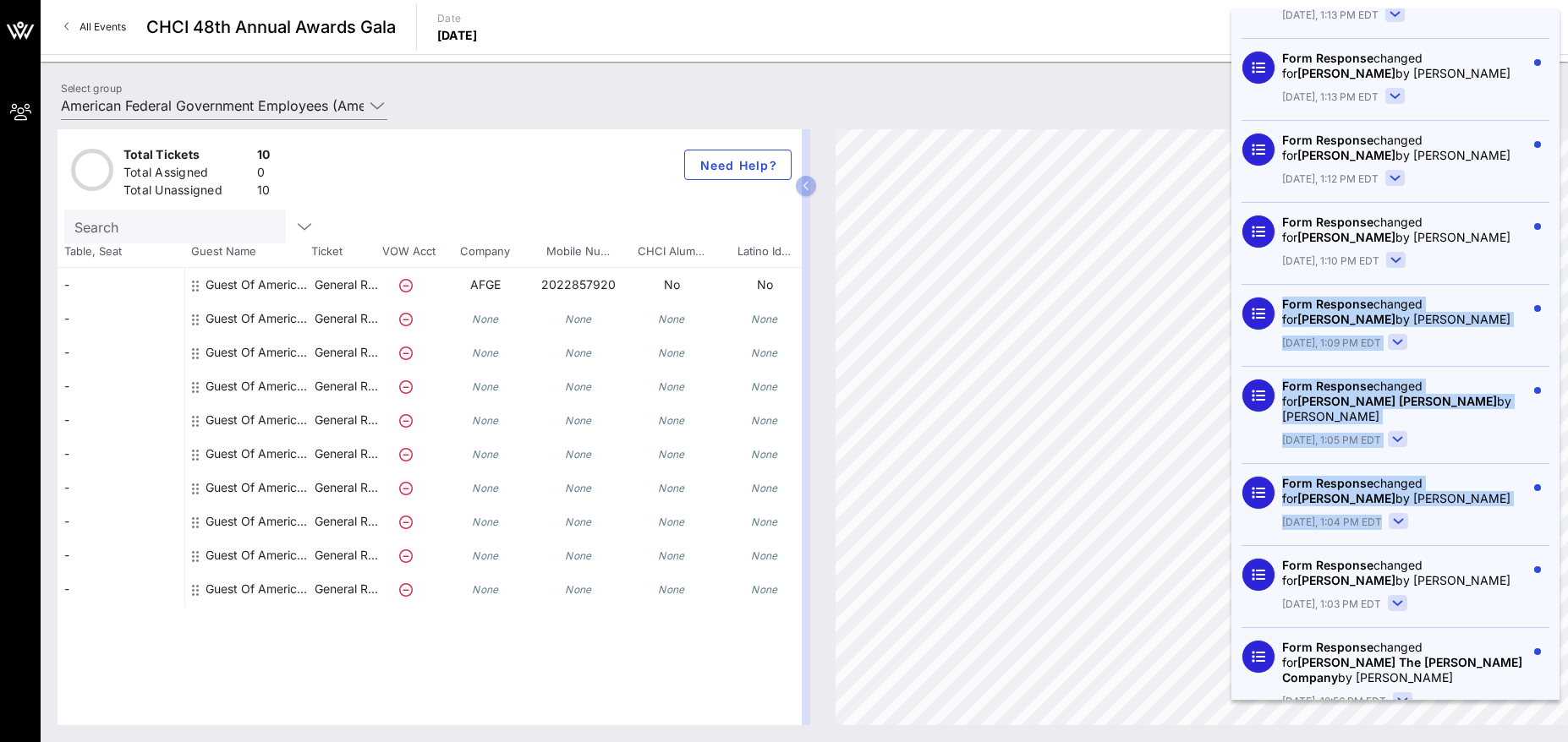
drag, startPoint x: 1502, startPoint y: 464, endPoint x: 1256, endPoint y: 262, distance: 318.3
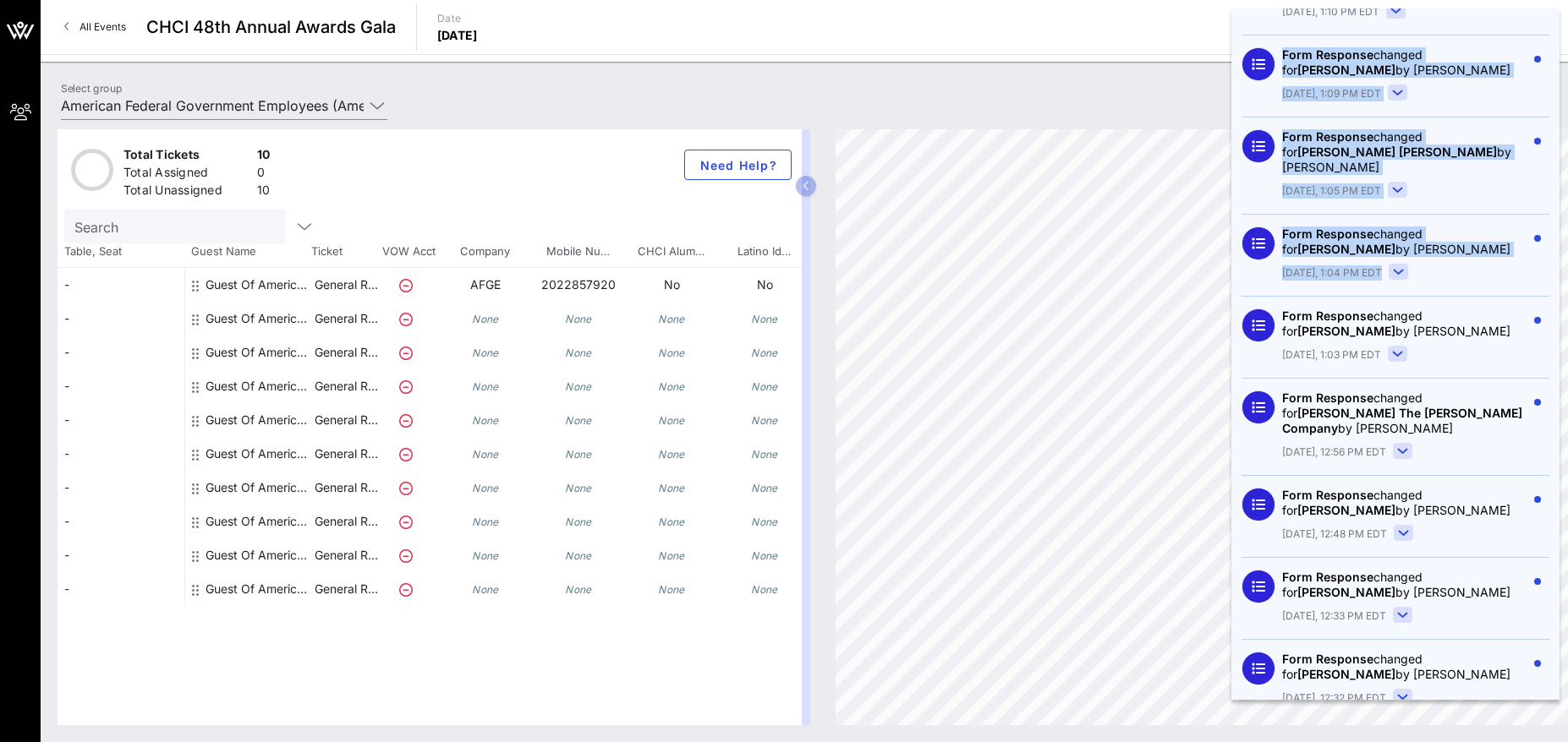
scroll to position [2621, 0]
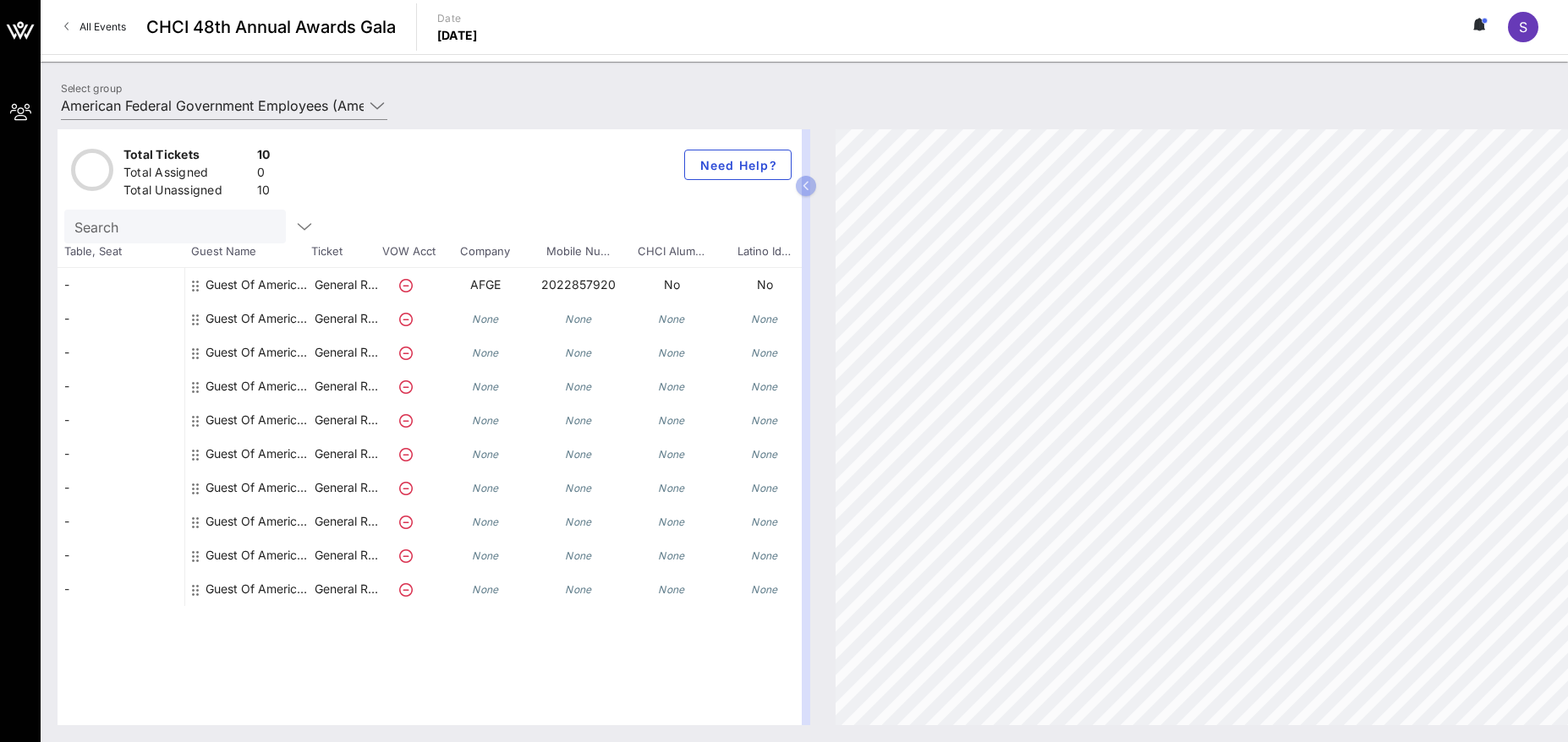
click at [1479, 27] on icon at bounding box center [1482, 24] width 5 height 10
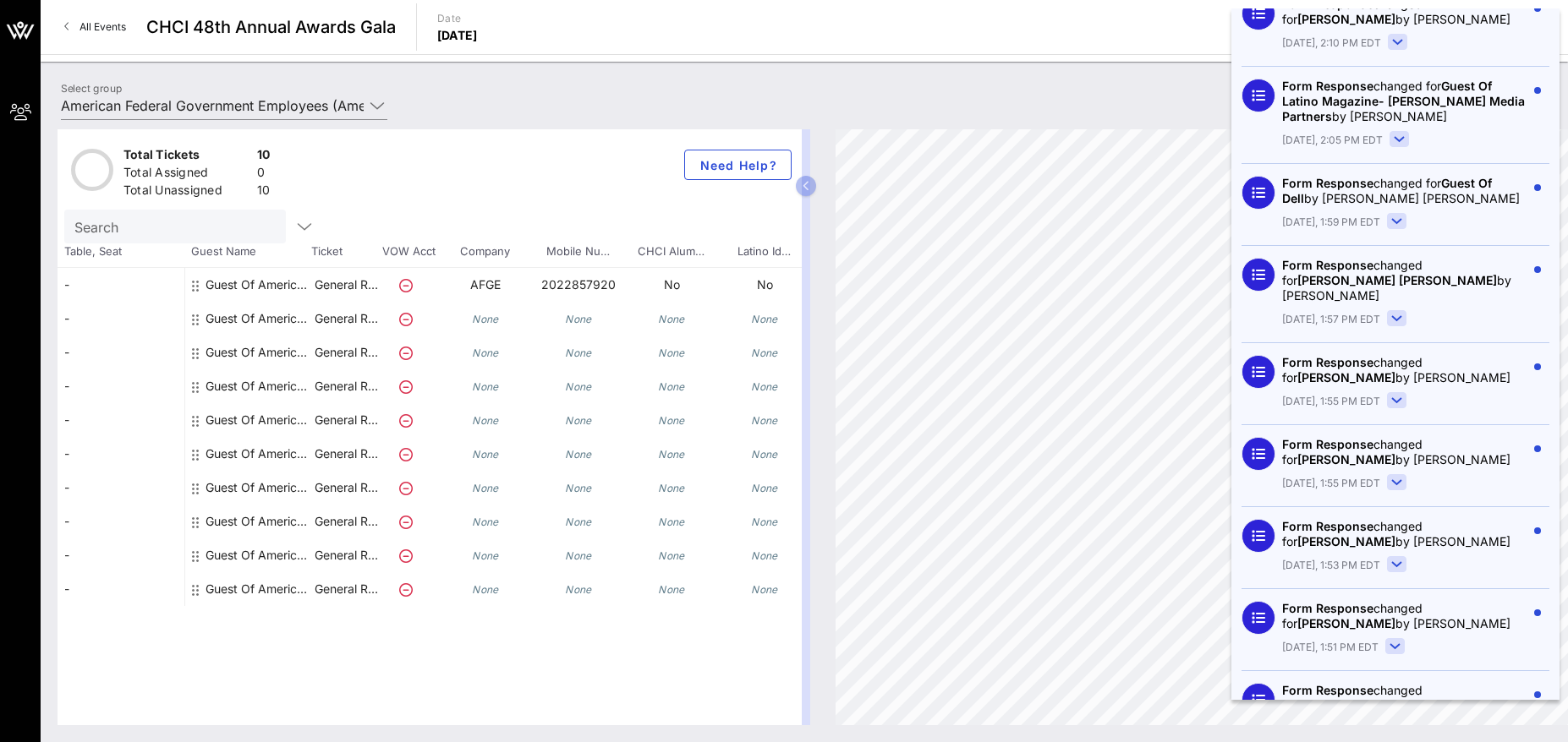
scroll to position [423, 0]
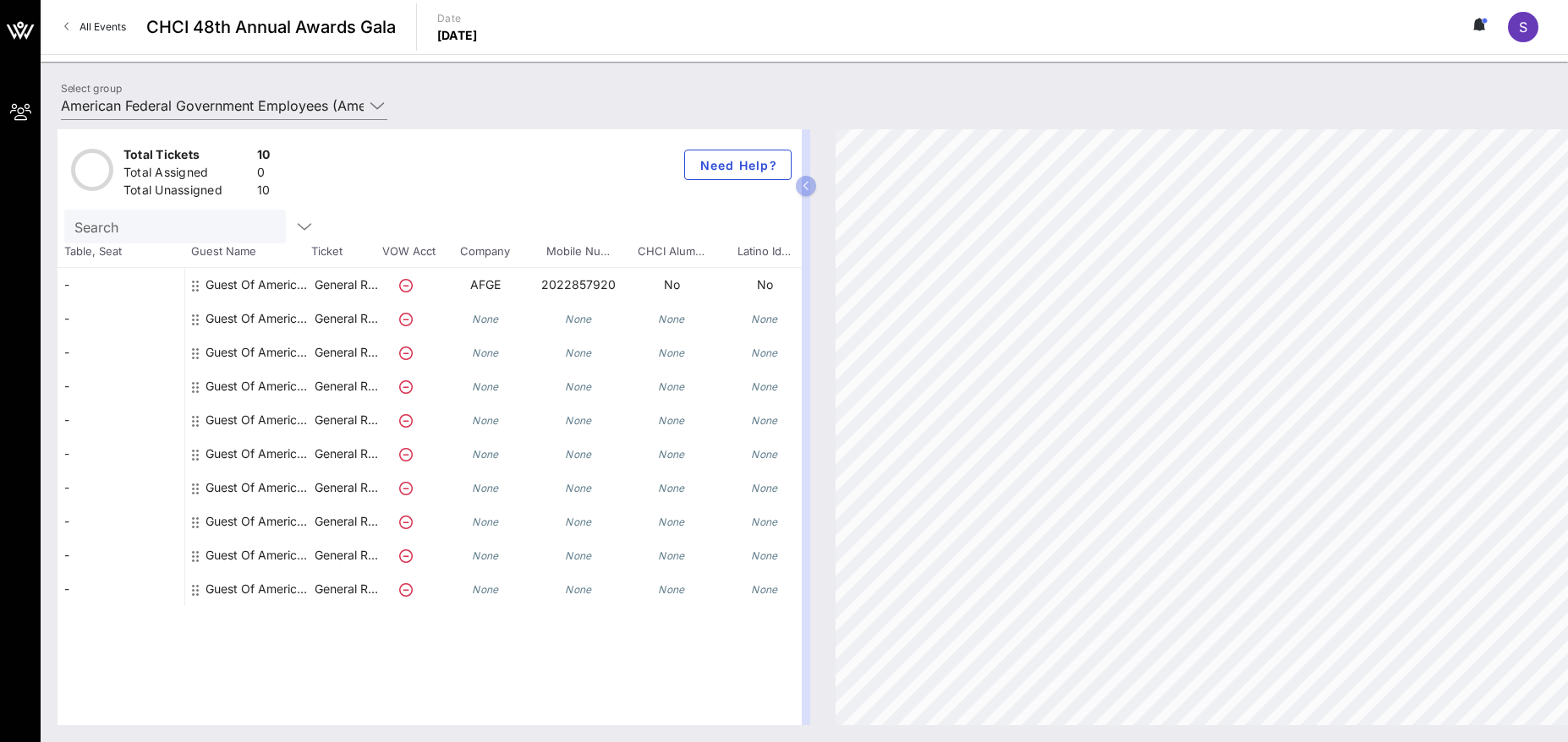
click at [295, 162] on div "Total Tickets 10 Total Assigned 0 Total Unassigned 10 Need Help?" at bounding box center [430, 169] width 744 height 80
click at [295, 229] on icon "button" at bounding box center [304, 226] width 20 height 20
drag, startPoint x: 759, startPoint y: 707, endPoint x: 767, endPoint y: 736, distance: 30.1
click at [759, 710] on div "Total Tickets 10 Total Assigned 0 Total Unassigned 10 Need Help? Search Table, …" at bounding box center [430, 427] width 744 height 596
click at [764, 733] on div "Total Tickets 10 Total Assigned 0 Total Unassigned 10 Need Help? Search Table, …" at bounding box center [804, 427] width 1527 height 630
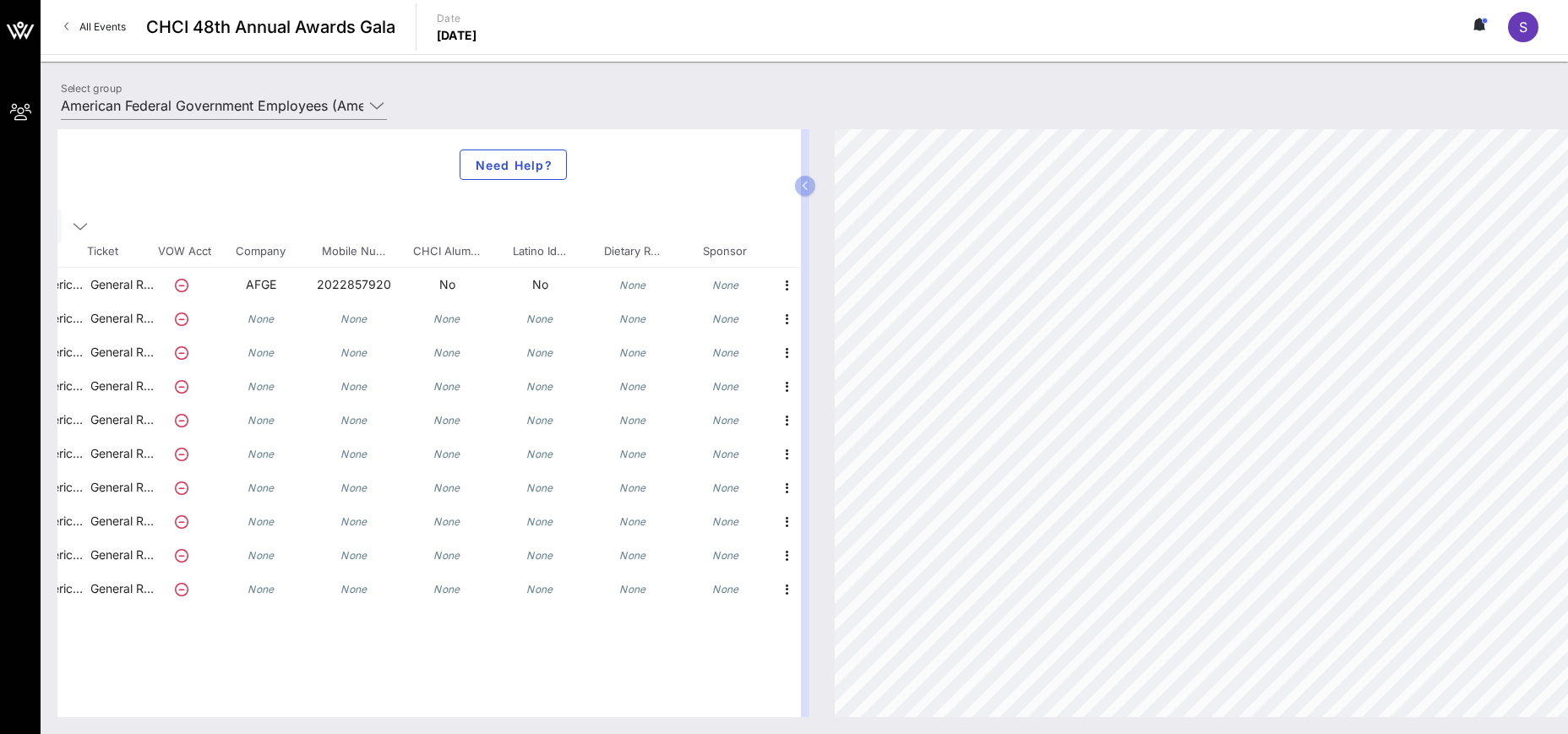
scroll to position [0, 0]
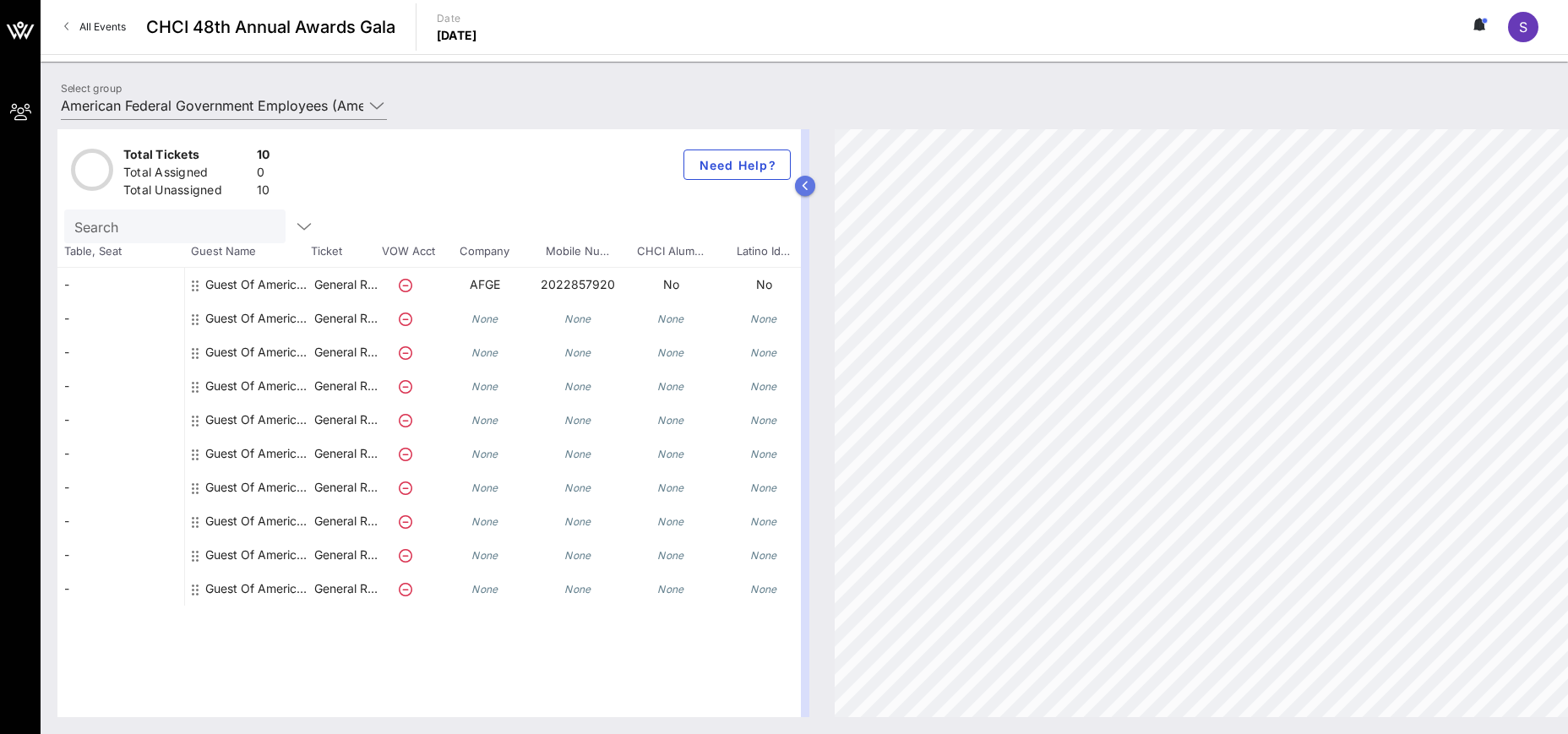
click at [807, 186] on icon "button" at bounding box center [805, 185] width 8 height 10
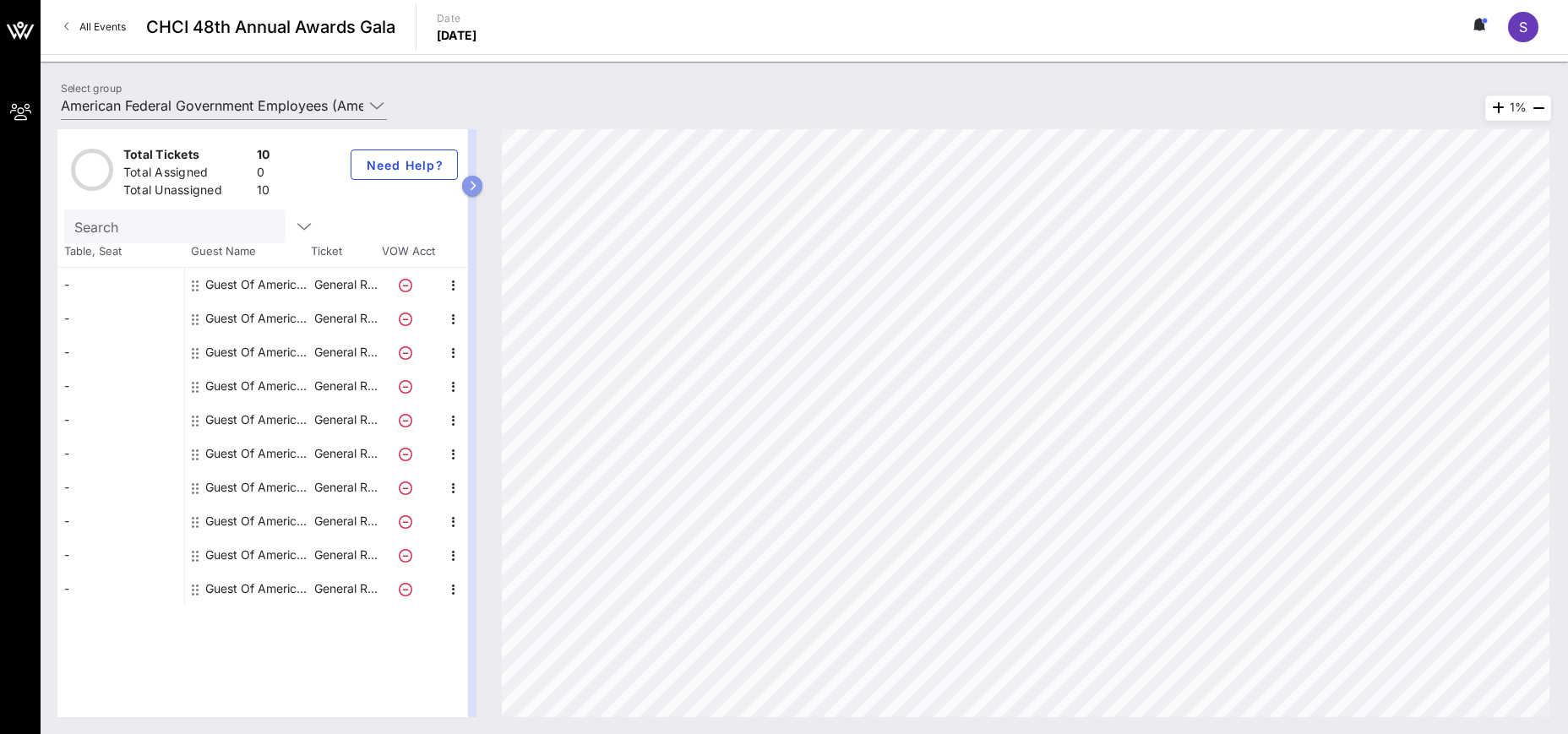
click at [468, 187] on icon "button" at bounding box center [472, 185] width 8 height 10
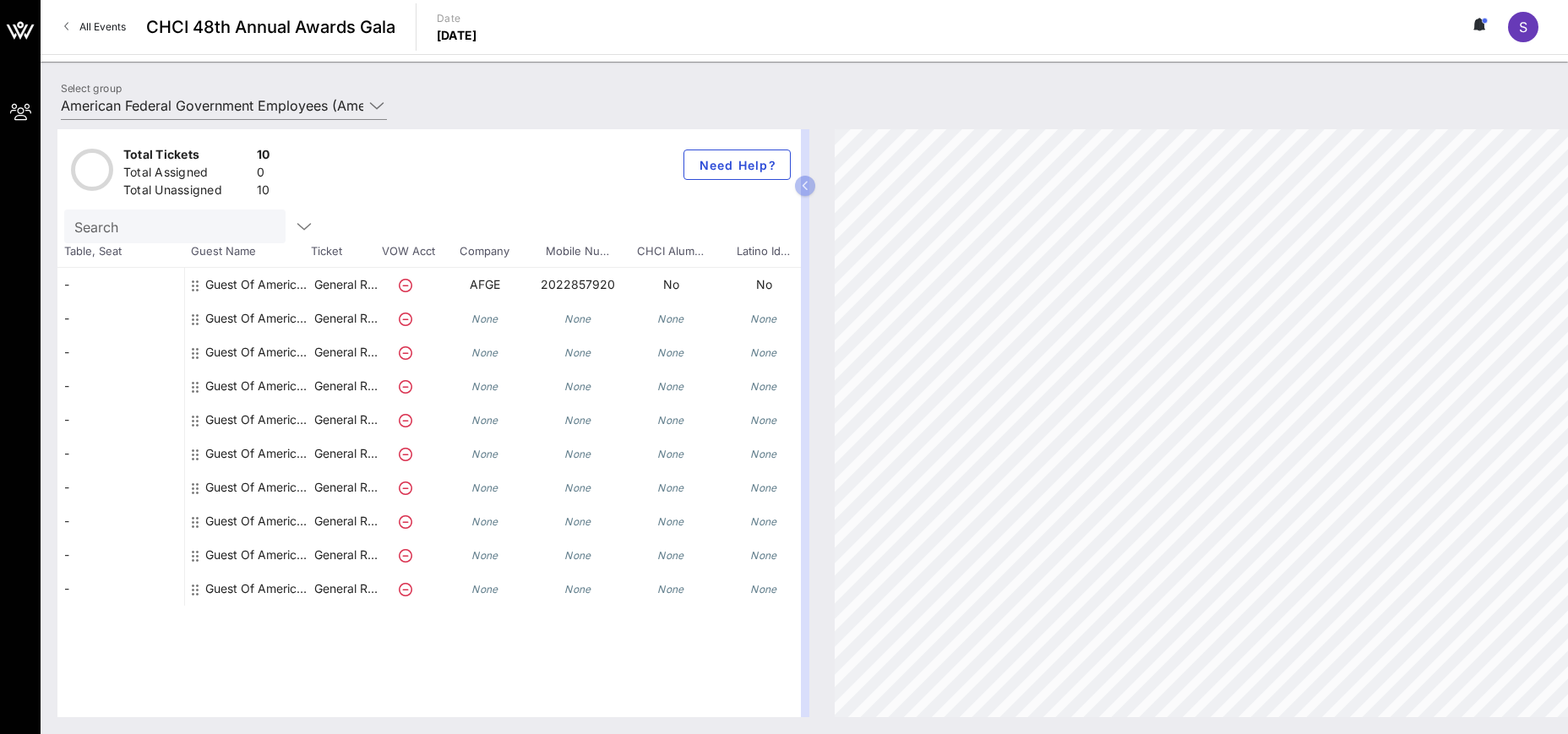
click at [587, 32] on div "All Events CHCI 48th Annual Awards Gala Date [DATE] S" at bounding box center [804, 27] width 1527 height 54
click at [294, 231] on icon "button" at bounding box center [304, 226] width 20 height 20
click at [380, 109] on icon at bounding box center [376, 105] width 15 height 20
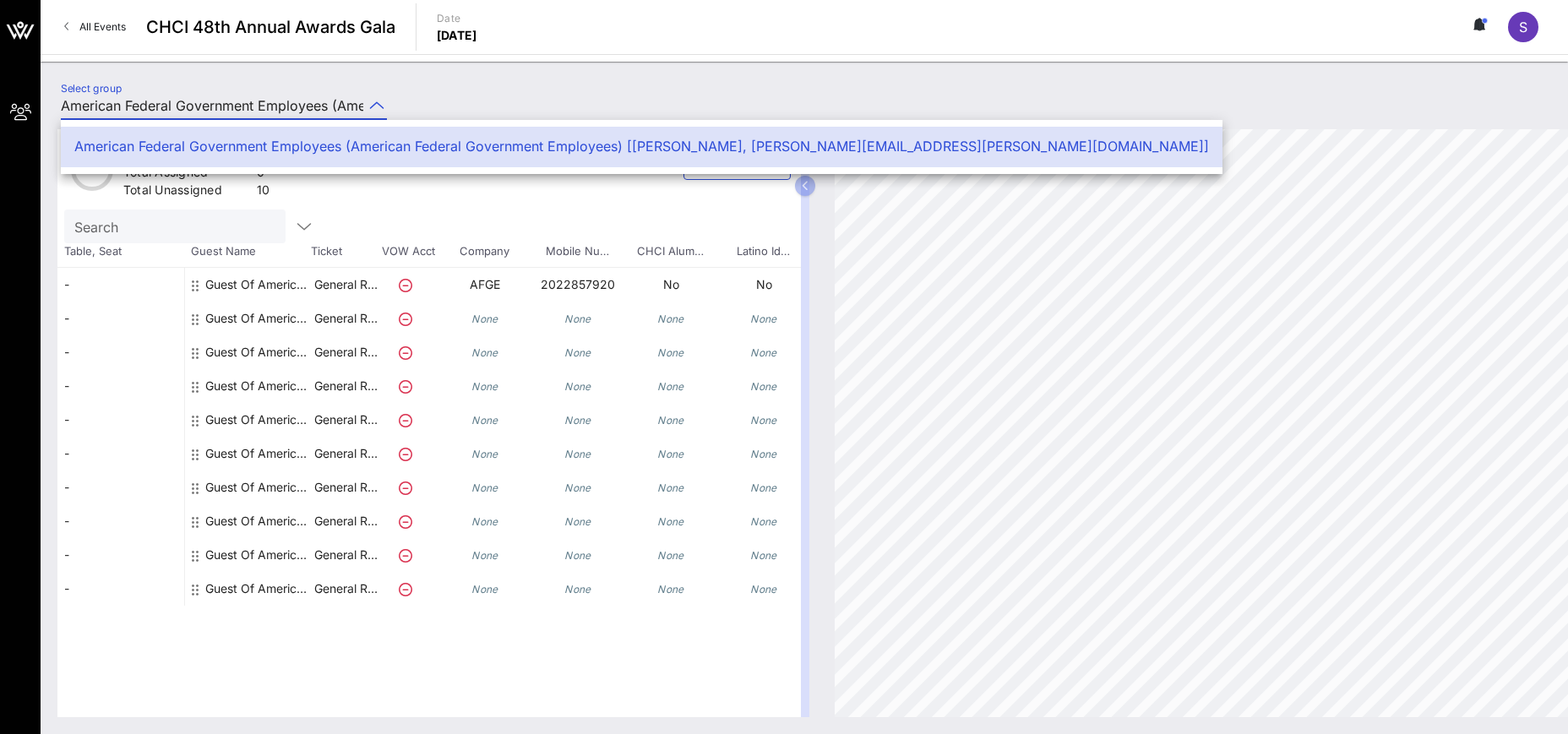
click at [593, 98] on div "Select group American Federal Government Employees (American Federal Government…" at bounding box center [804, 108] width 1508 height 60
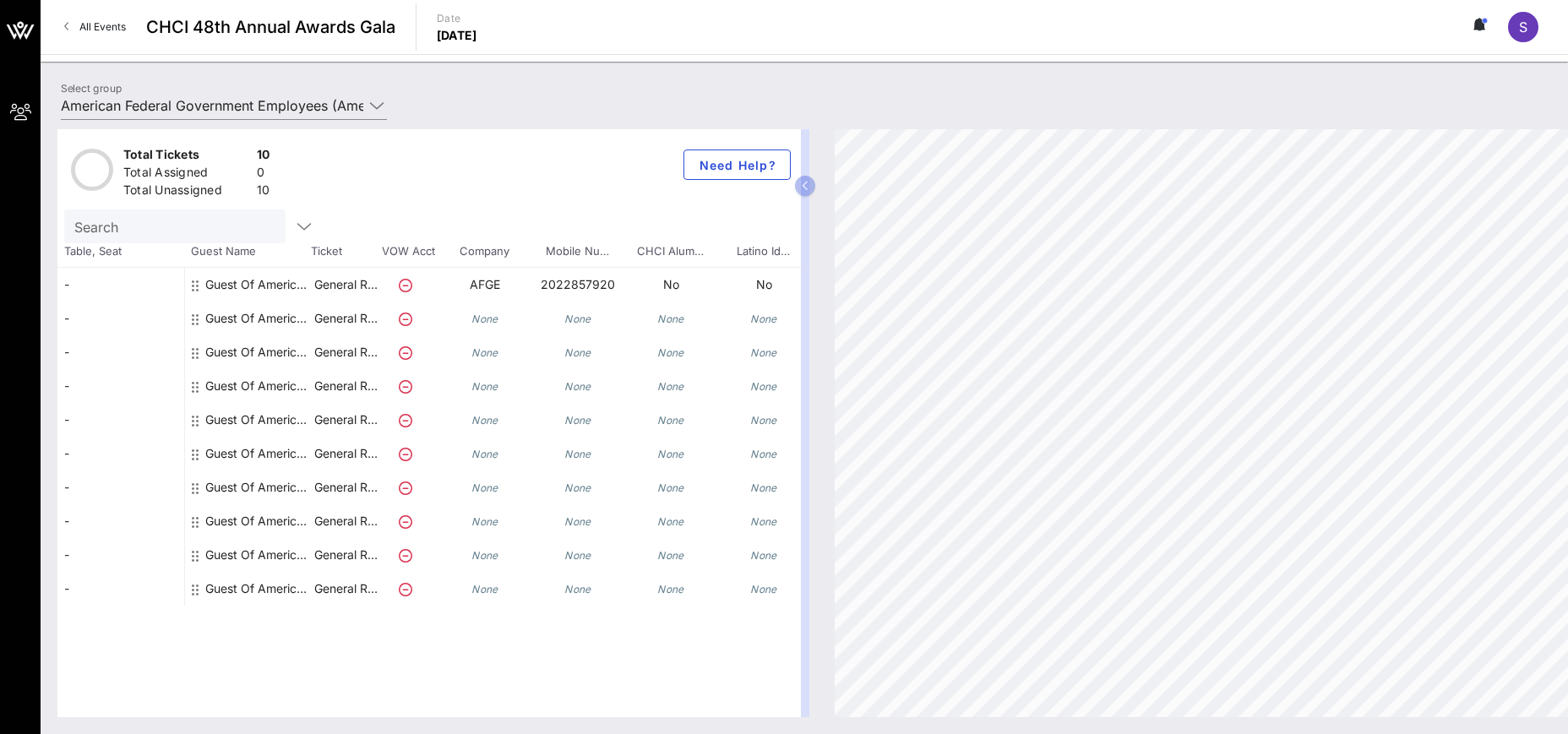
click at [75, 24] on link "All Events" at bounding box center [95, 27] width 82 height 27
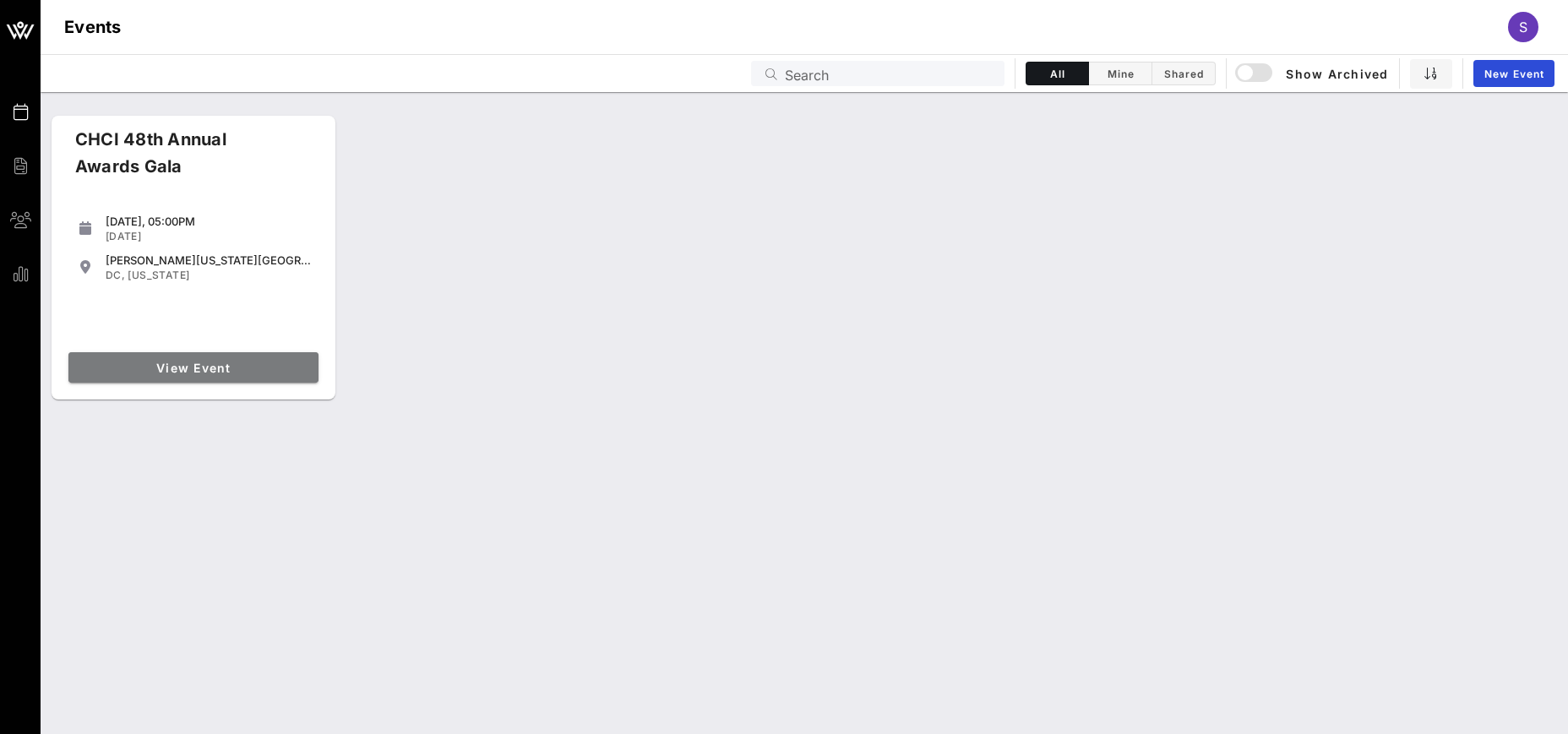
click at [204, 361] on span "View Event" at bounding box center [194, 368] width 236 height 14
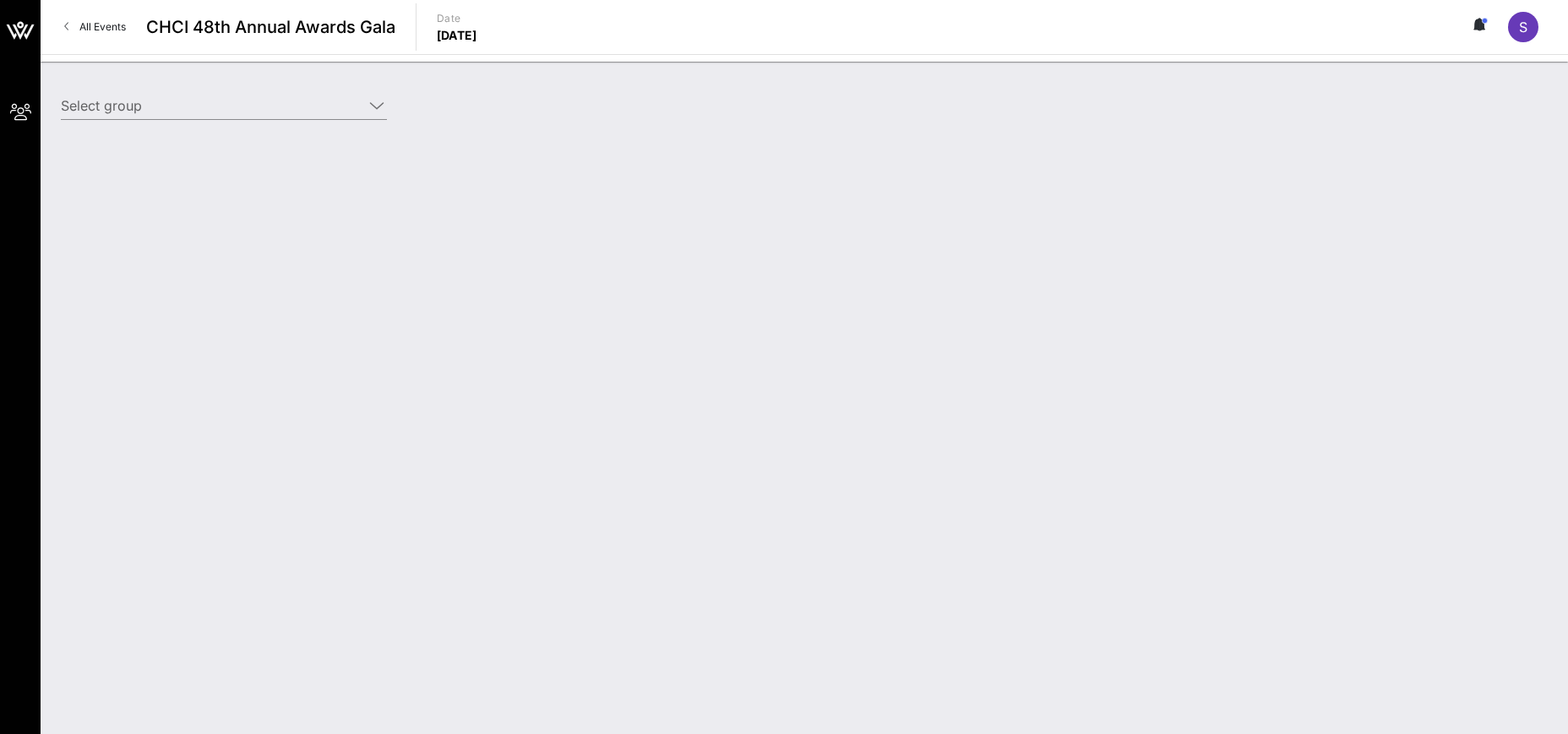
type input "American Federal Government Employees (American Federal Government Employees) […"
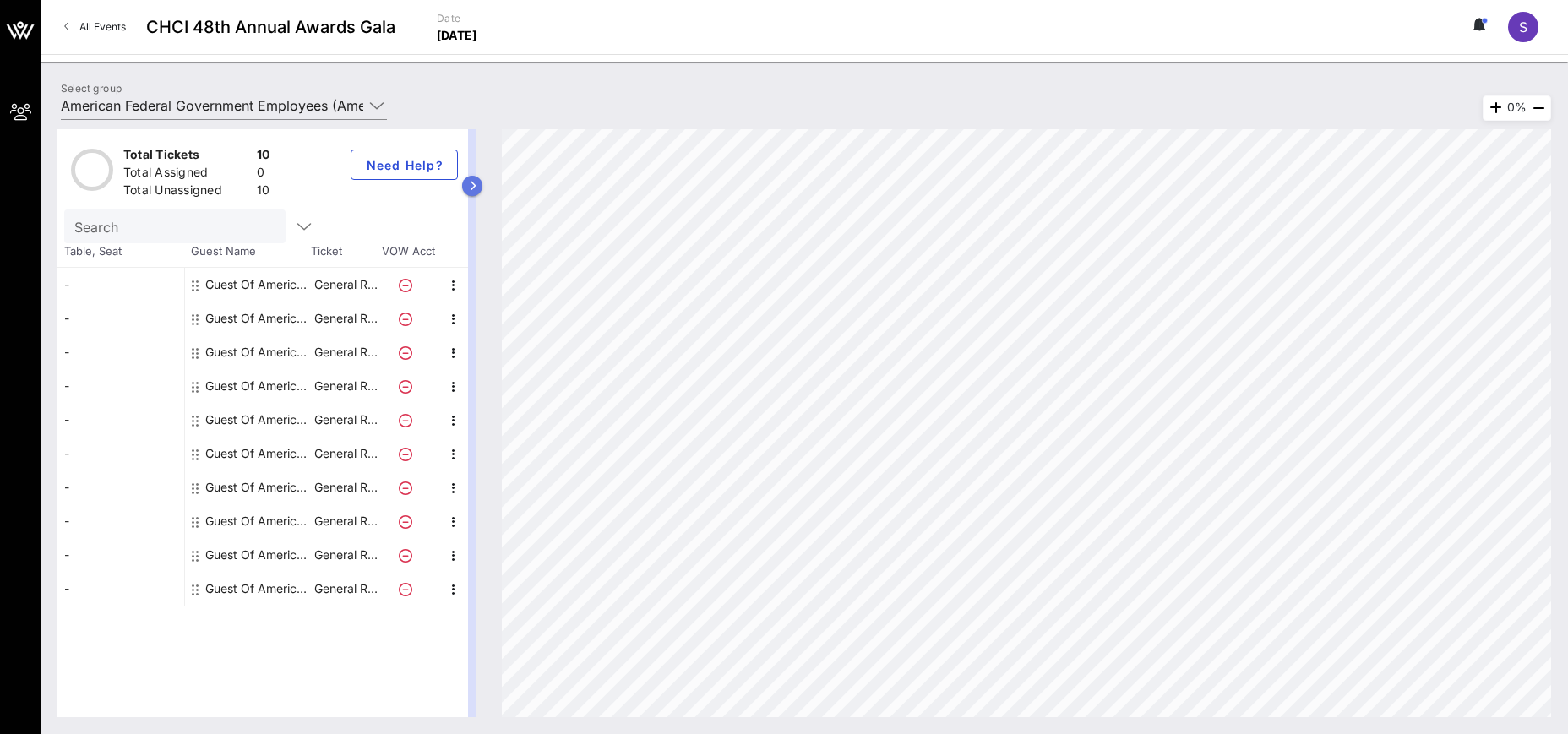
click at [478, 188] on button "button" at bounding box center [472, 186] width 20 height 20
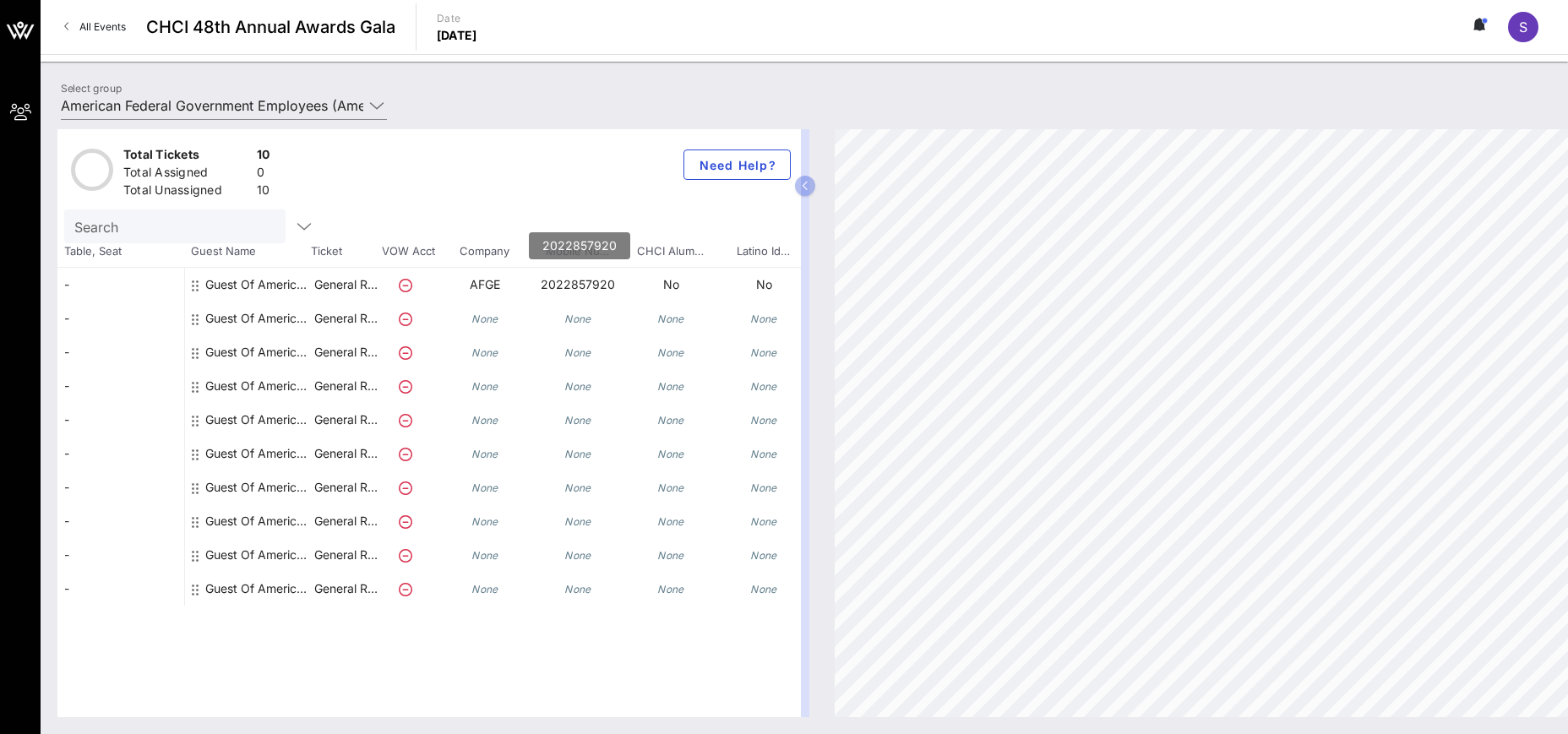
click at [564, 282] on p "2022857920" at bounding box center [578, 284] width 93 height 34
click at [100, 257] on span "Table, Seat" at bounding box center [121, 251] width 127 height 17
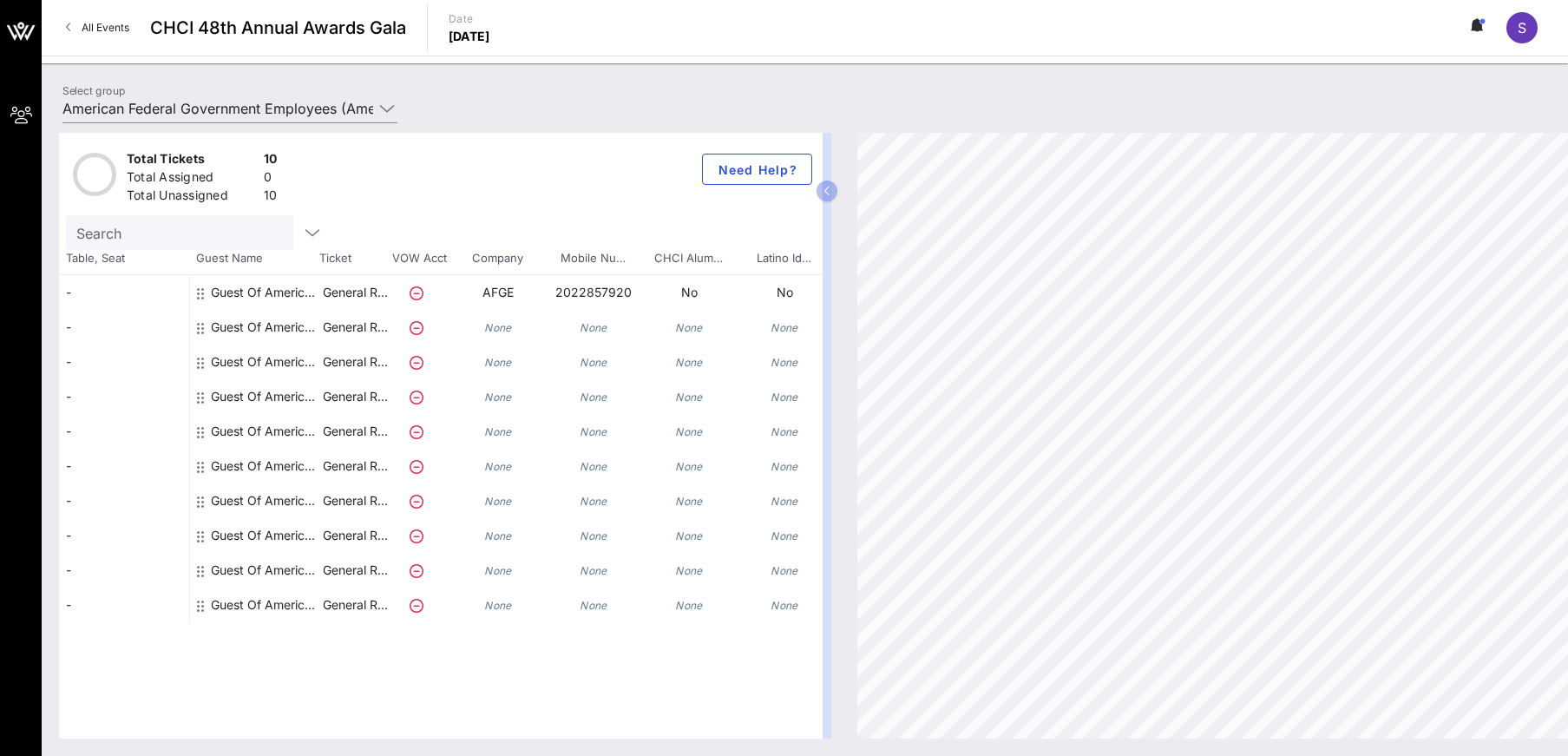
drag, startPoint x: 1538, startPoint y: 56, endPoint x: 1536, endPoint y: 44, distance: 12.2
click at [1538, 49] on header "All Events CHCI 48th Annual Awards Gala Date [DATE] S" at bounding box center [805, 31] width 1527 height 63
click at [1536, 44] on div "All Events CHCI 48th Annual Awards Gala Date [DATE] S" at bounding box center [805, 27] width 1527 height 56
click at [1524, 44] on div "All Events CHCI 48th Annual Awards Gala Date [DATE] S" at bounding box center [805, 27] width 1527 height 56
click at [1523, 37] on div "S" at bounding box center [1522, 27] width 31 height 31
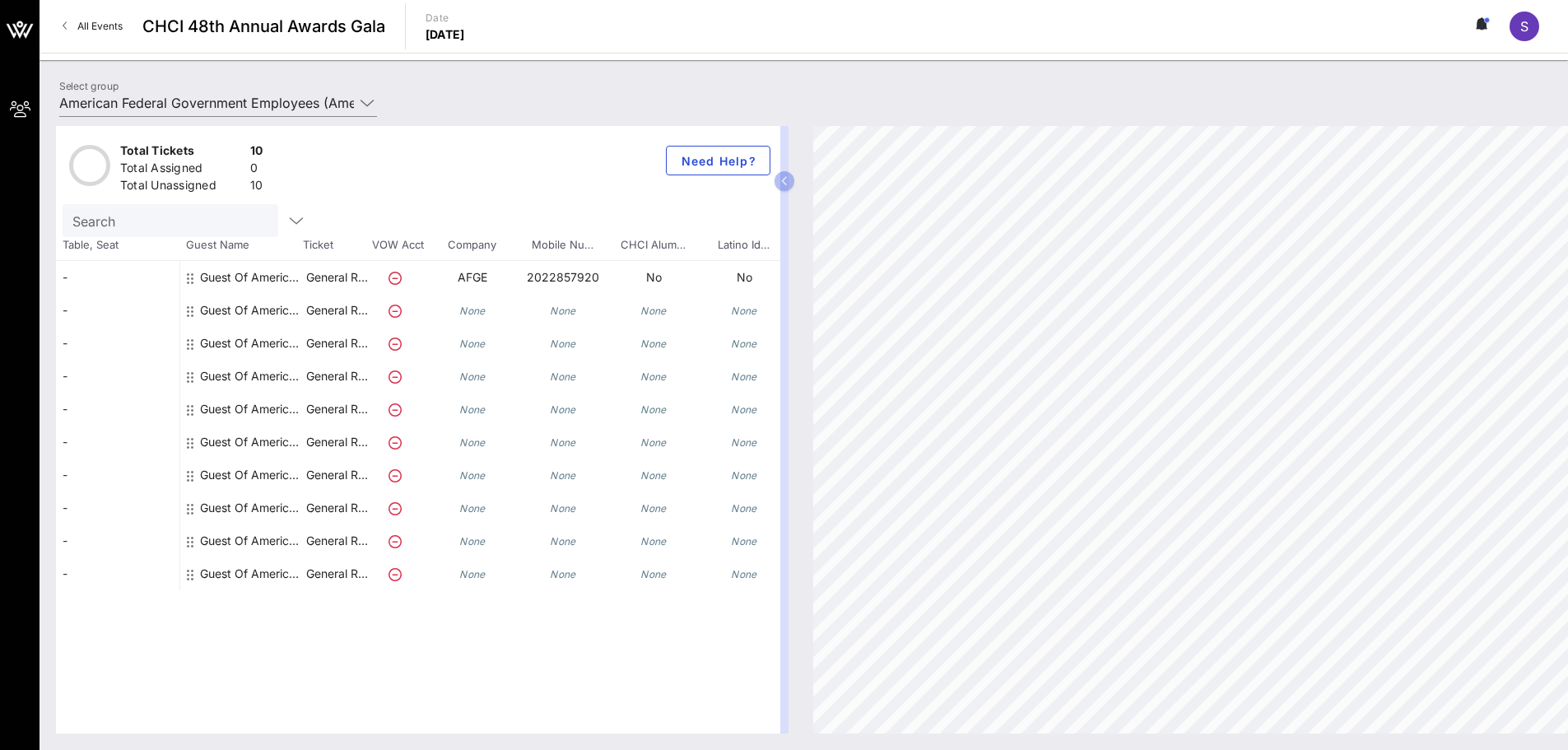
drag, startPoint x: 116, startPoint y: 257, endPoint x: 117, endPoint y: 268, distance: 11.0
click at [117, 262] on div "Table, Seat Guest Name Ticket VOW Acct Company Mobile Nu… CHCI Alum… Latino Id……" at bounding box center [418, 414] width 724 height 353
click at [73, 274] on div "-" at bounding box center [118, 277] width 124 height 33
click at [73, 273] on div "-" at bounding box center [118, 277] width 124 height 33
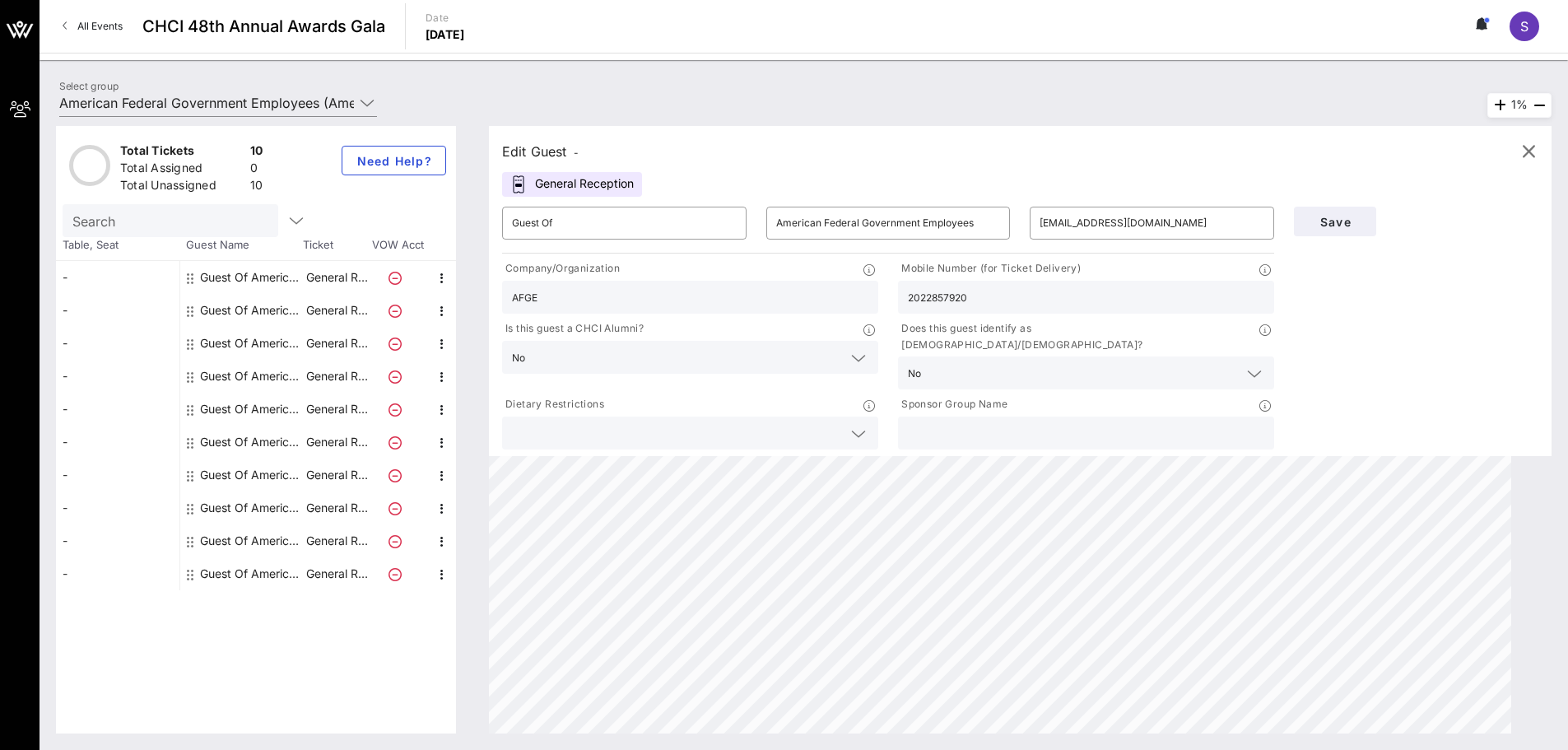
click at [73, 273] on div "-" at bounding box center [118, 277] width 124 height 33
click at [623, 190] on div "General Reception" at bounding box center [572, 184] width 140 height 25
click at [618, 186] on div "General Reception" at bounding box center [572, 184] width 140 height 25
drag, startPoint x: 618, startPoint y: 186, endPoint x: 563, endPoint y: 148, distance: 66.9
click at [612, 181] on div "General Reception" at bounding box center [572, 184] width 140 height 25
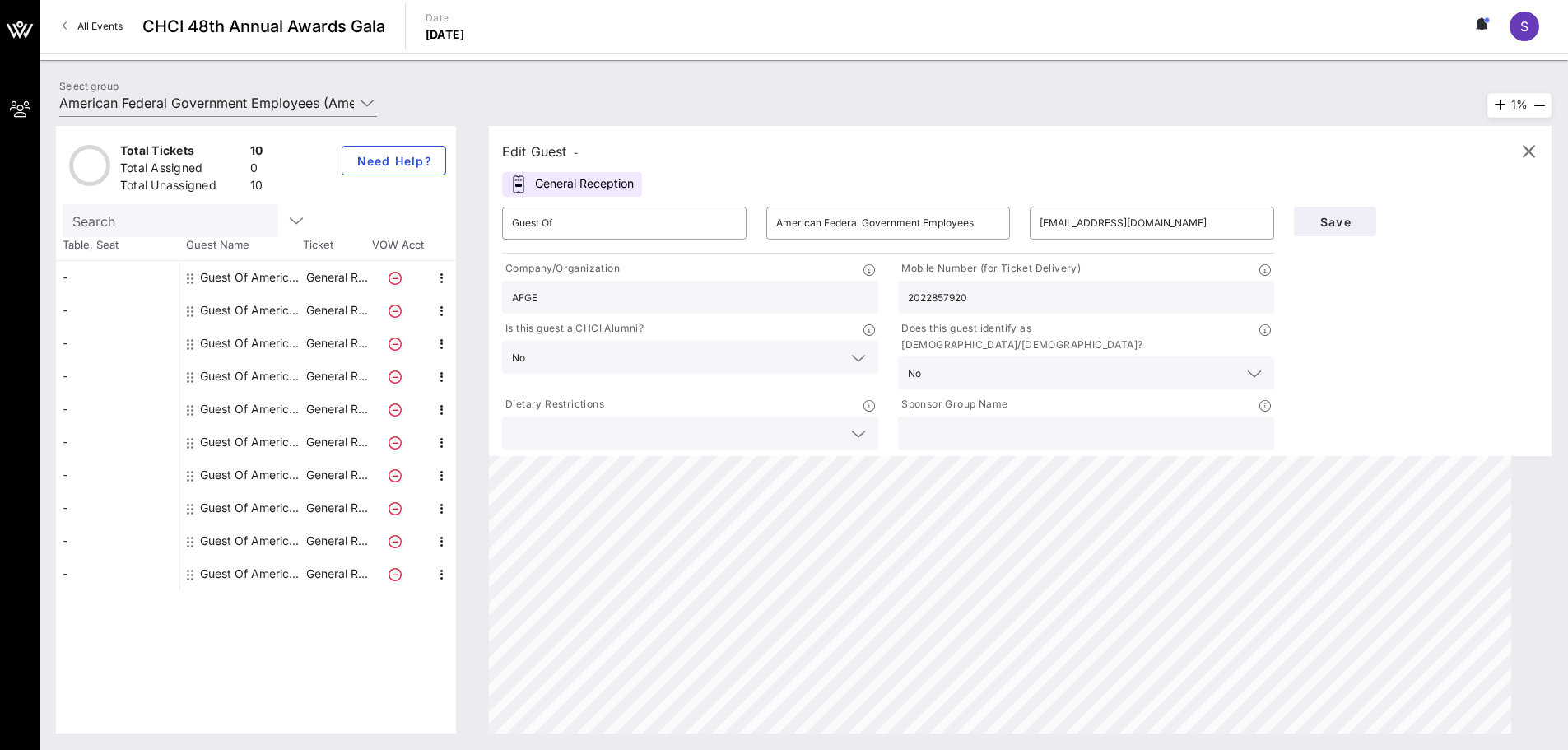
click at [559, 147] on div "Edit Guest -" at bounding box center [540, 152] width 76 height 23
click at [559, 146] on div "Edit Guest -" at bounding box center [540, 152] width 76 height 23
click at [784, 158] on div "Edit Guest -" at bounding box center [1020, 152] width 1036 height 25
click at [1319, 219] on span "Save" at bounding box center [1334, 222] width 56 height 14
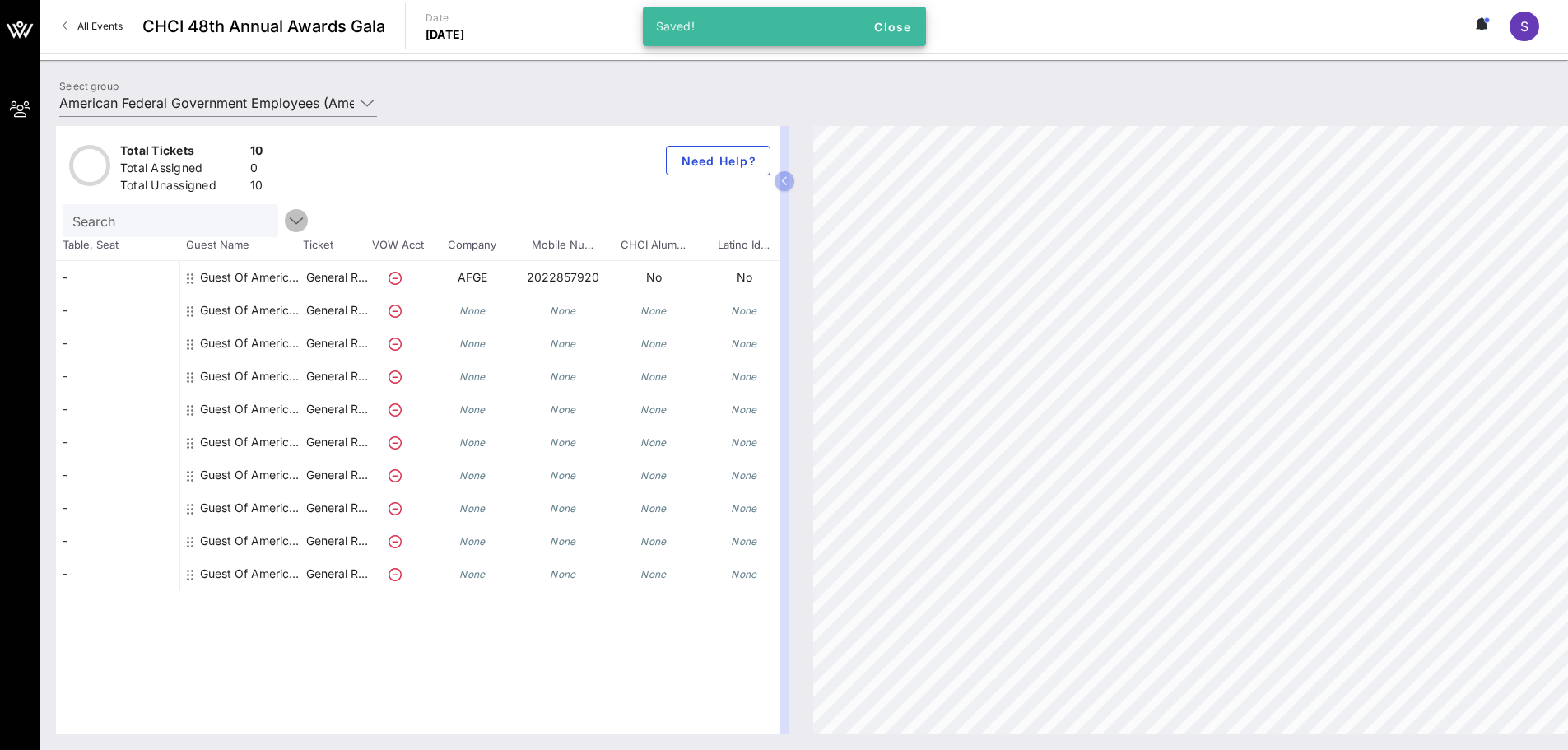
click at [287, 217] on icon "button" at bounding box center [296, 220] width 20 height 20
click at [910, 29] on span "Close" at bounding box center [893, 27] width 40 height 14
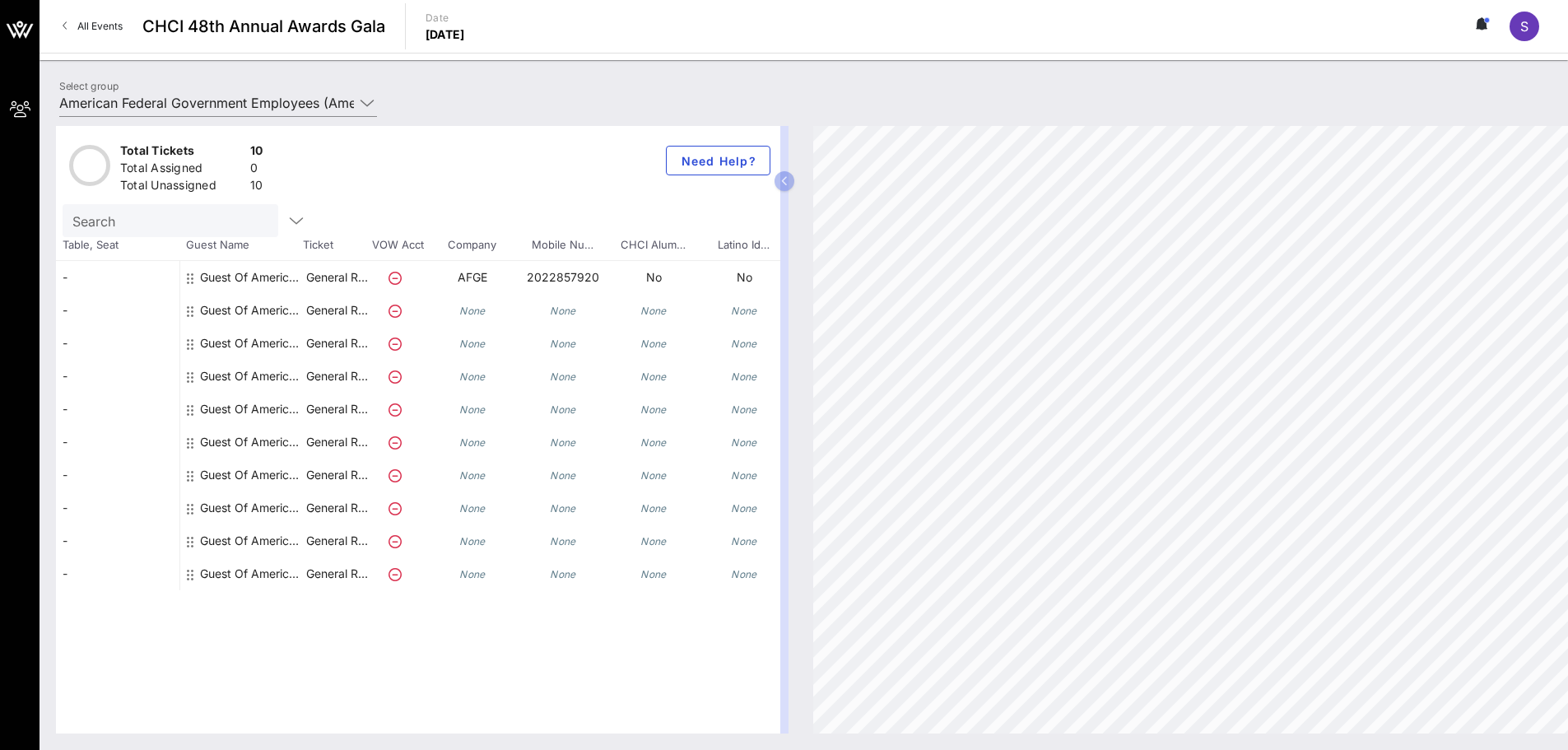
click at [648, 721] on div "Total Tickets 10 Total Assigned 0 Total Unassigned 10 Need Help? Search Table, …" at bounding box center [418, 429] width 724 height 607
click at [711, 722] on div "Total Tickets 10 Total Assigned 0 Total Unassigned 10 Need Help? Search Table, …" at bounding box center [803, 429] width 1528 height 640
click at [140, 152] on div "Total Tickets 10 Total Assigned 0 Total Unassigned 10 Need Help? Search Table, …" at bounding box center [945, 429] width 1779 height 607
click at [141, 311] on div "-" at bounding box center [118, 310] width 124 height 33
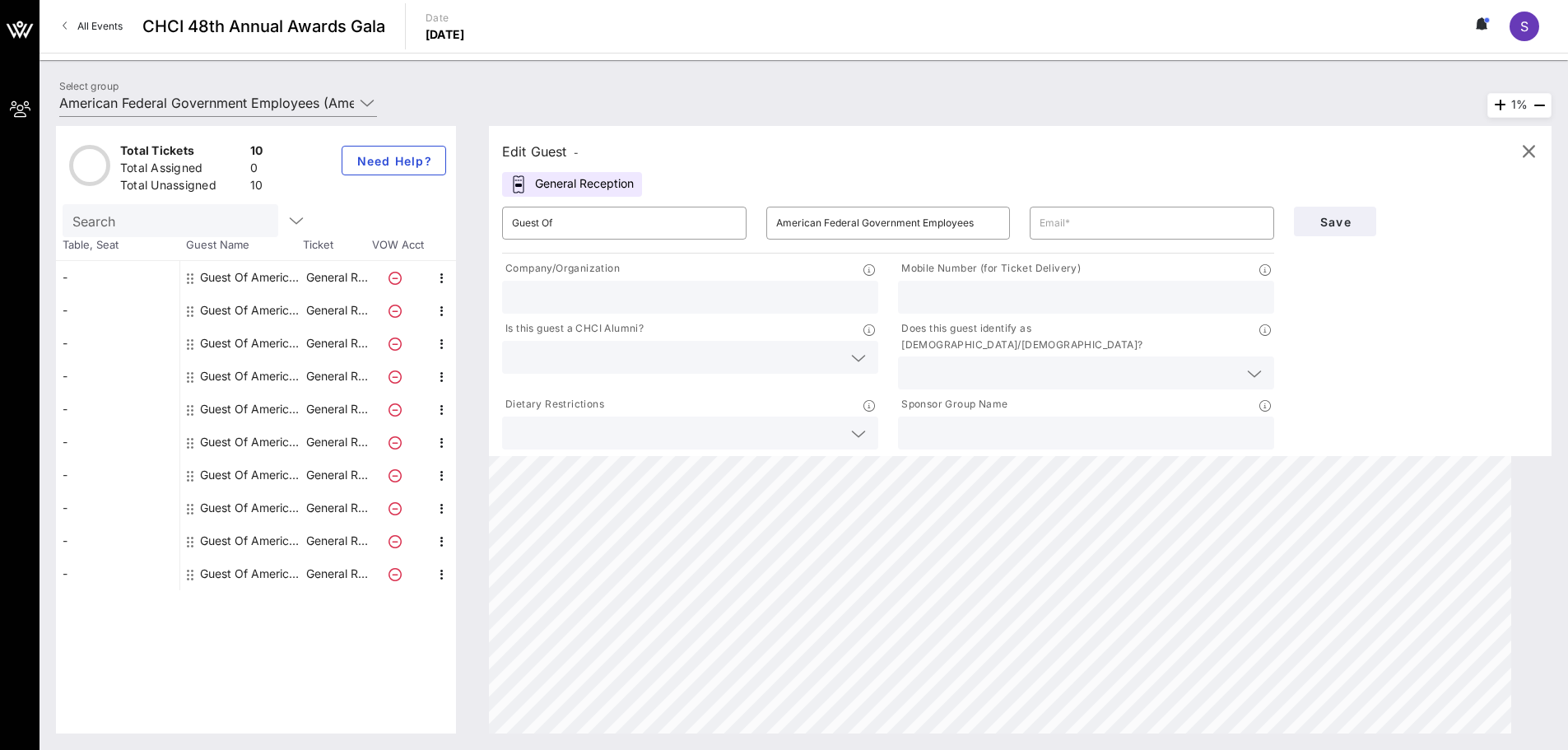
click at [584, 180] on div "General Reception" at bounding box center [572, 184] width 140 height 25
click at [571, 152] on div "Edit Guest -" at bounding box center [540, 152] width 76 height 23
drag, startPoint x: 578, startPoint y: 150, endPoint x: 676, endPoint y: 151, distance: 98.0
click at [578, 149] on span "-" at bounding box center [576, 152] width 5 height 12
click at [676, 151] on div "Edit Guest -" at bounding box center [1020, 152] width 1036 height 25
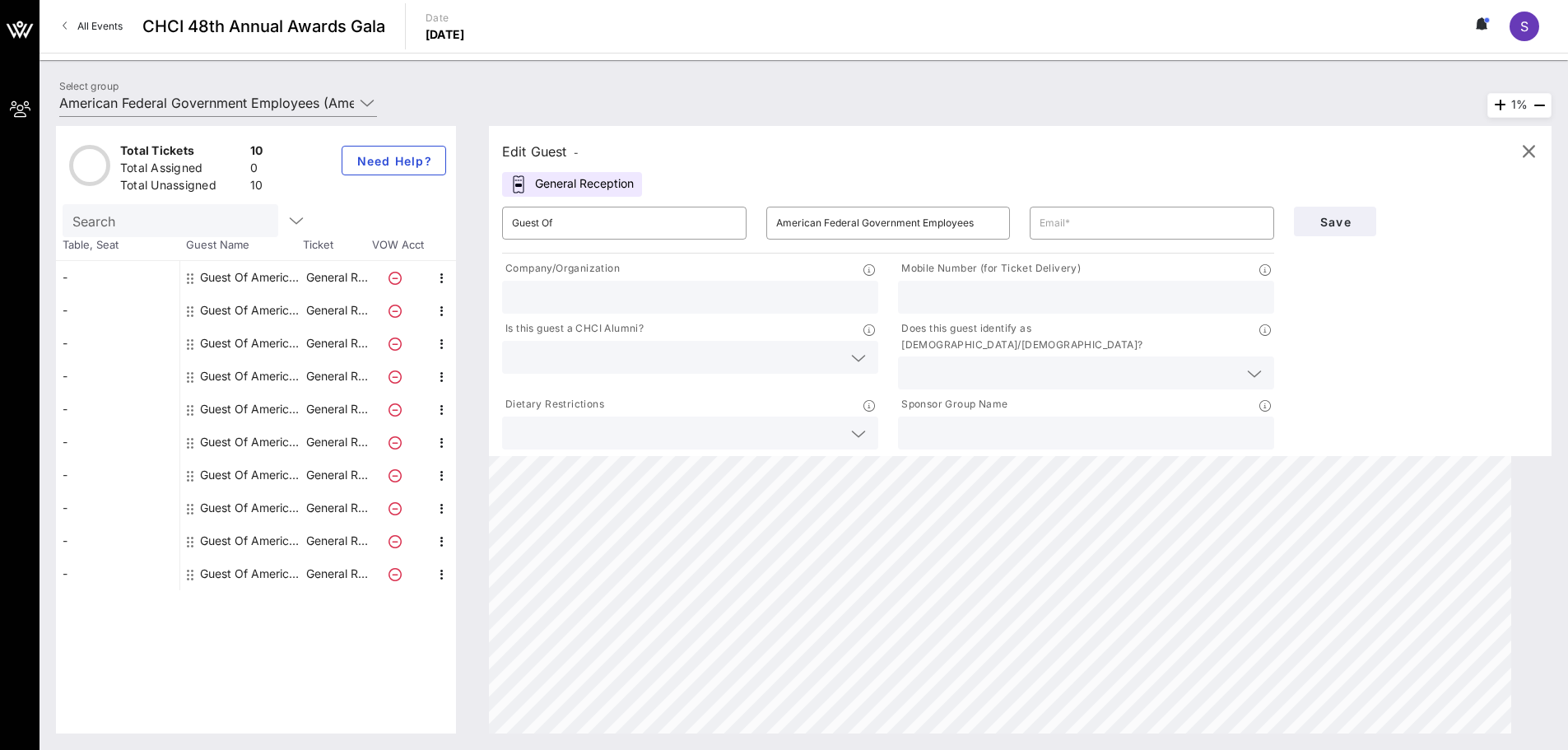
click at [681, 151] on div "Edit Guest -" at bounding box center [1020, 152] width 1036 height 25
click at [687, 152] on div "Edit Guest -" at bounding box center [1020, 152] width 1036 height 25
click at [571, 224] on input "Guest Of" at bounding box center [623, 223] width 224 height 26
drag, startPoint x: 557, startPoint y: 223, endPoint x: 467, endPoint y: 223, distance: 90.0
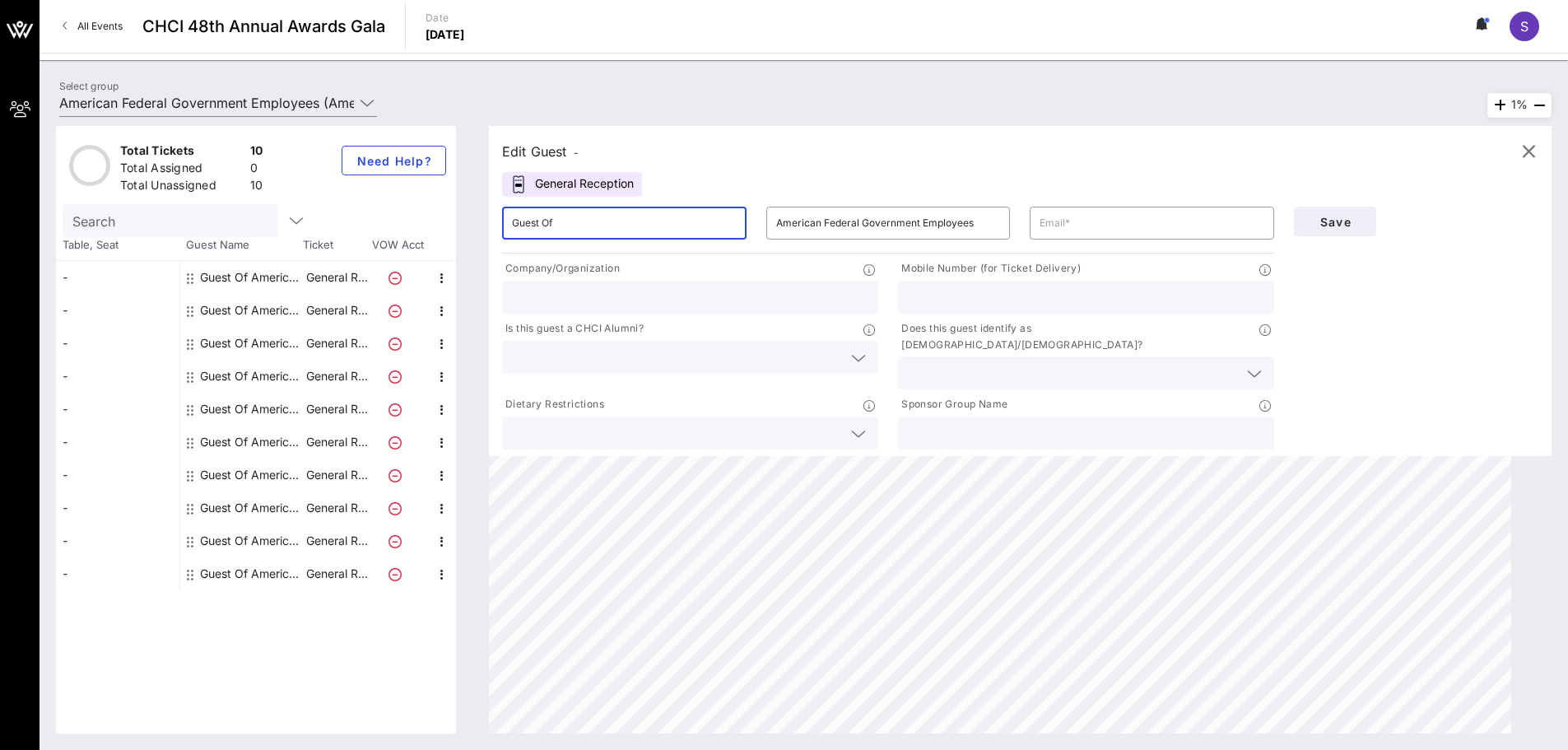
click at [467, 223] on div "Total Tickets 10 Total Assigned 0 Total Unassigned 10 Need Help? Search Table, …" at bounding box center [803, 429] width 1495 height 607
click at [587, 219] on input "Guest Of" at bounding box center [623, 223] width 224 height 26
click at [737, 213] on div "​ Guest Of" at bounding box center [624, 223] width 244 height 33
click at [930, 215] on input "American Federal Government Employees" at bounding box center [887, 223] width 224 height 26
click at [1218, 229] on input "text" at bounding box center [1151, 223] width 224 height 26
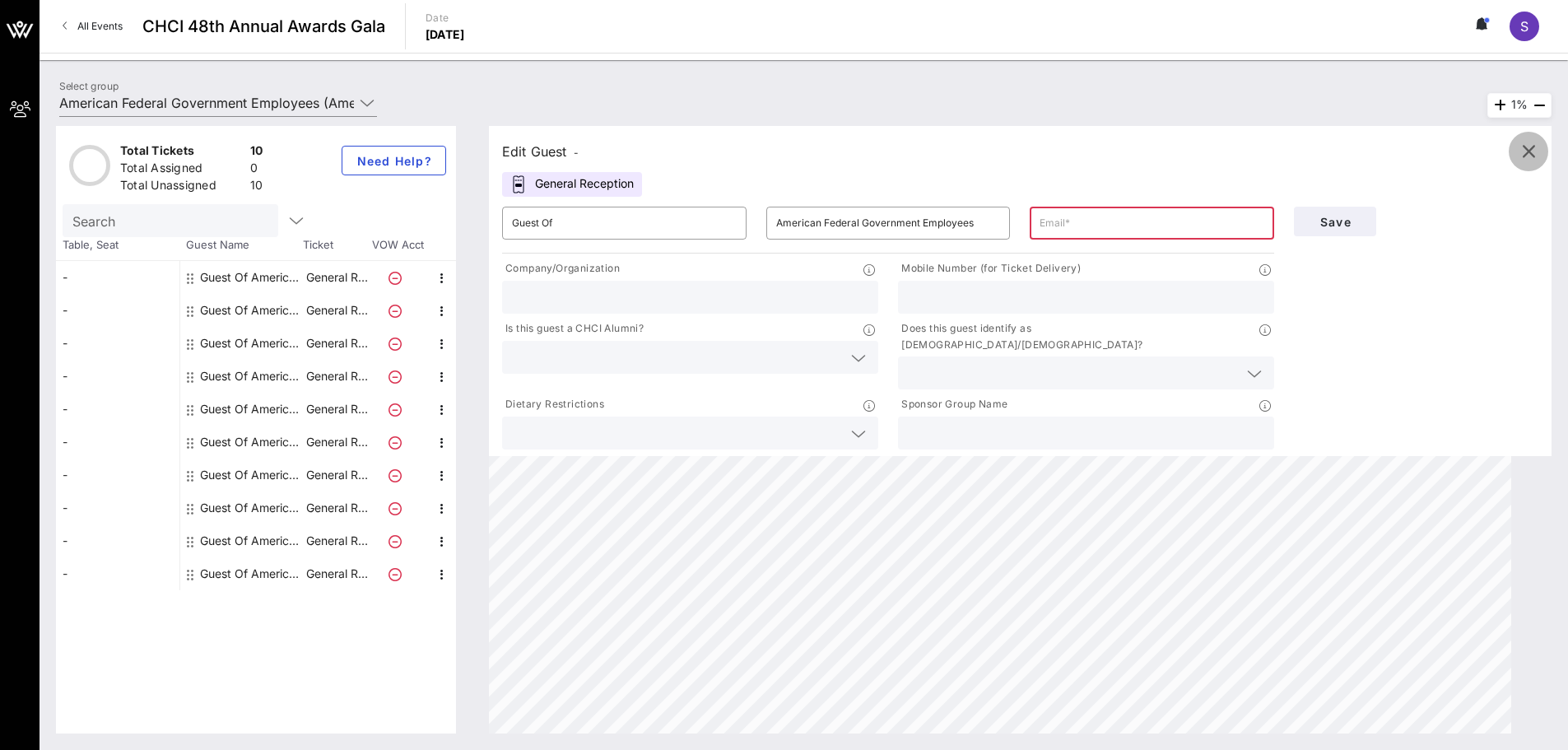
click at [1517, 152] on span "button" at bounding box center [1528, 151] width 40 height 20
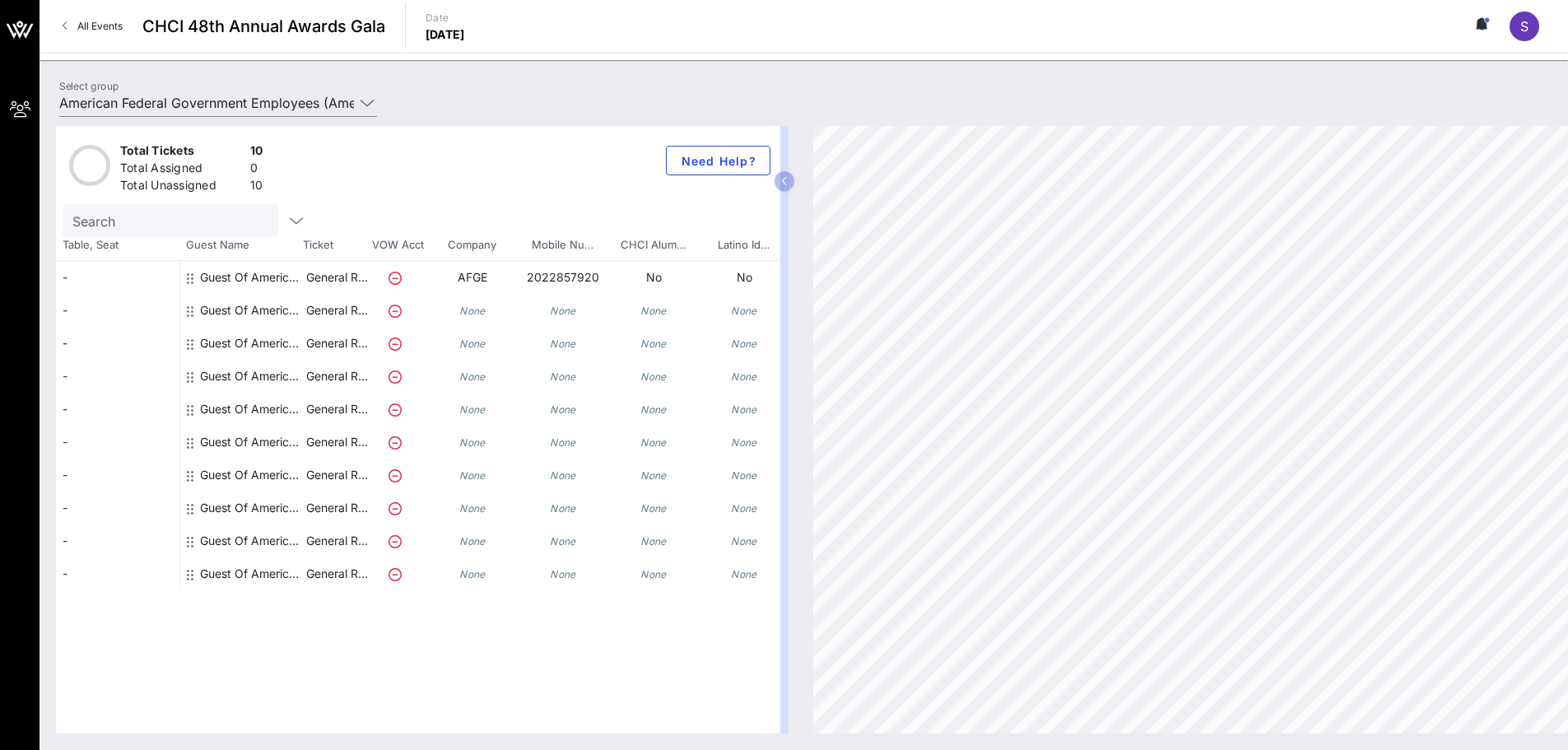
click at [290, 288] on div "Guest Of American Federal Government Employees" at bounding box center [252, 283] width 104 height 46
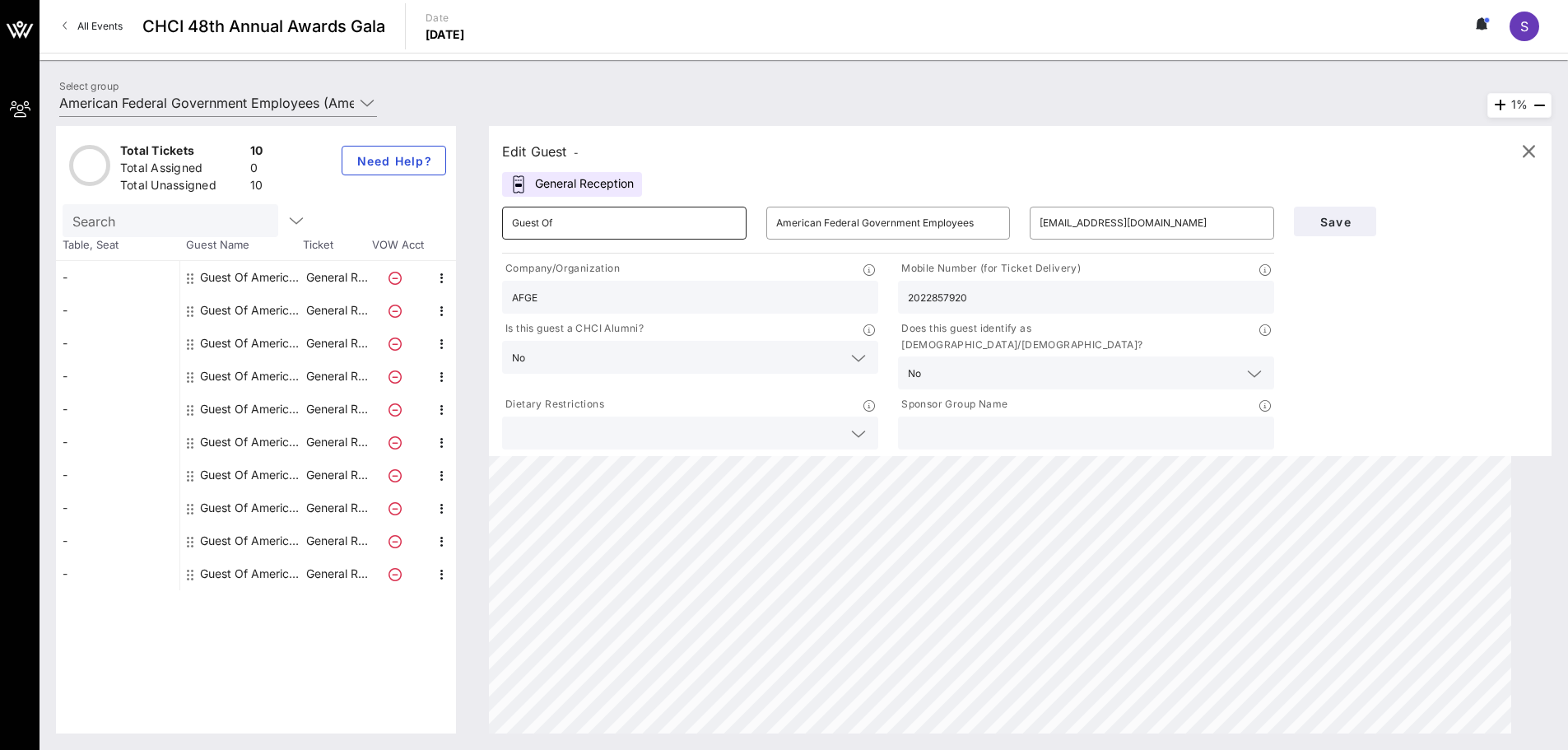
click at [590, 220] on input "Guest Of" at bounding box center [623, 223] width 224 height 26
click at [592, 197] on div "Edit Guest - General Reception ​ Guest Of ​ American Federal Government Employe…" at bounding box center [1020, 290] width 1062 height 330
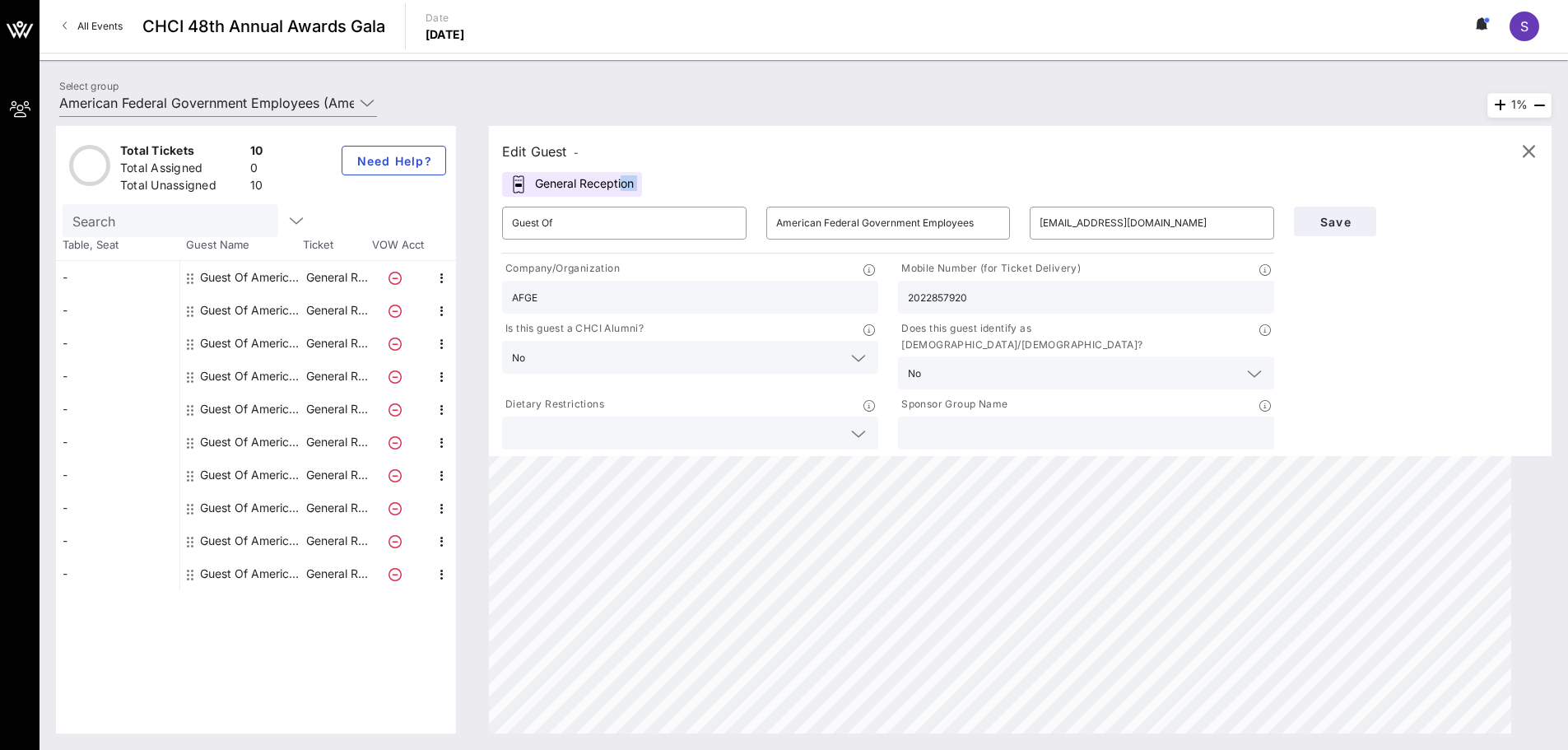
click at [591, 184] on div "General Reception" at bounding box center [572, 184] width 140 height 25
click at [591, 184] on div "General Reception" at bounding box center [572, 184] width 140 height 25
click at [739, 186] on div "Edit Guest - General Reception ​ Guest Of ​ American Federal Government Employe…" at bounding box center [1020, 290] width 1062 height 330
click at [861, 222] on input "American Federal Government Employees" at bounding box center [887, 223] width 224 height 26
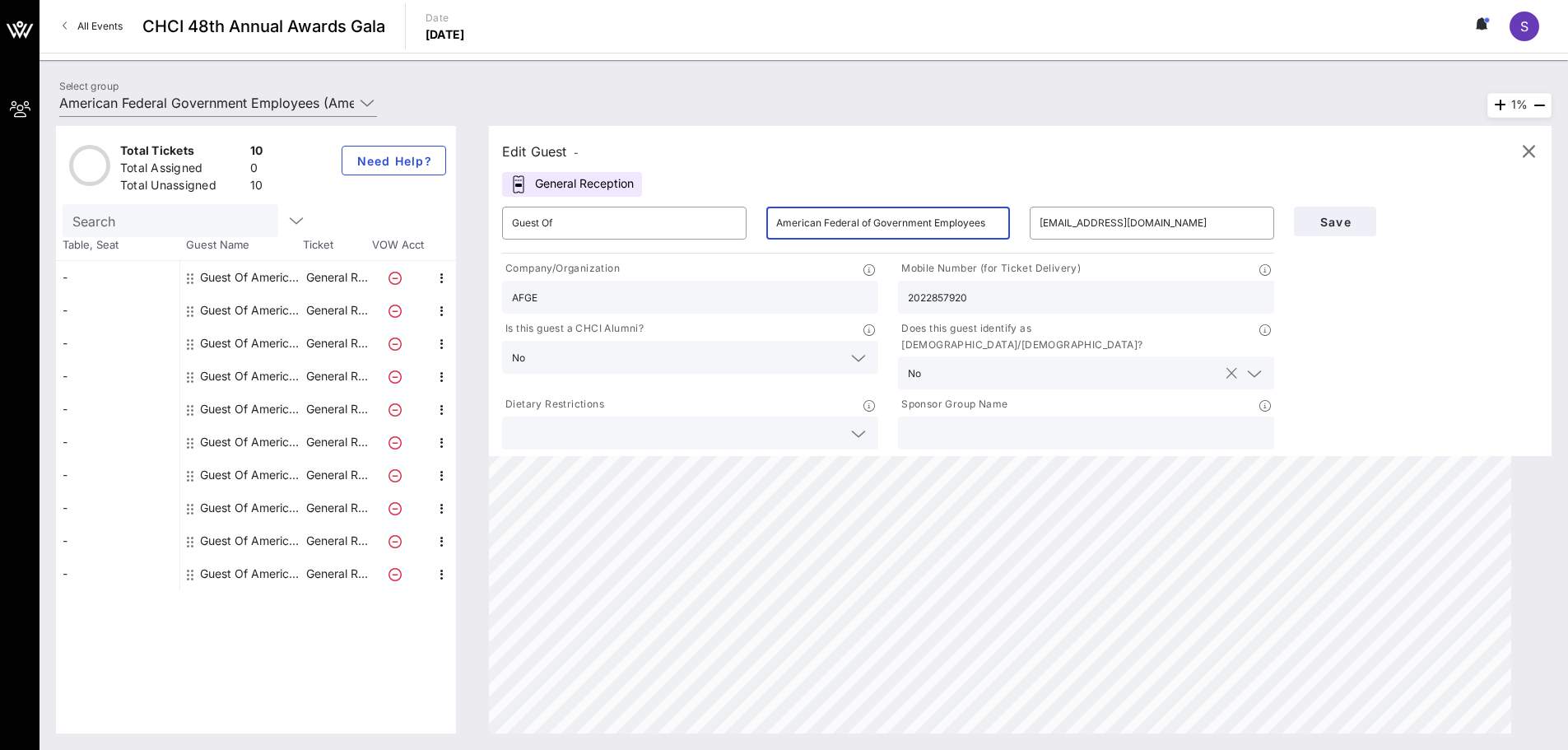
type input "American Federal of Government Employees"
click at [1208, 366] on input "text" at bounding box center [1072, 372] width 290 height 22
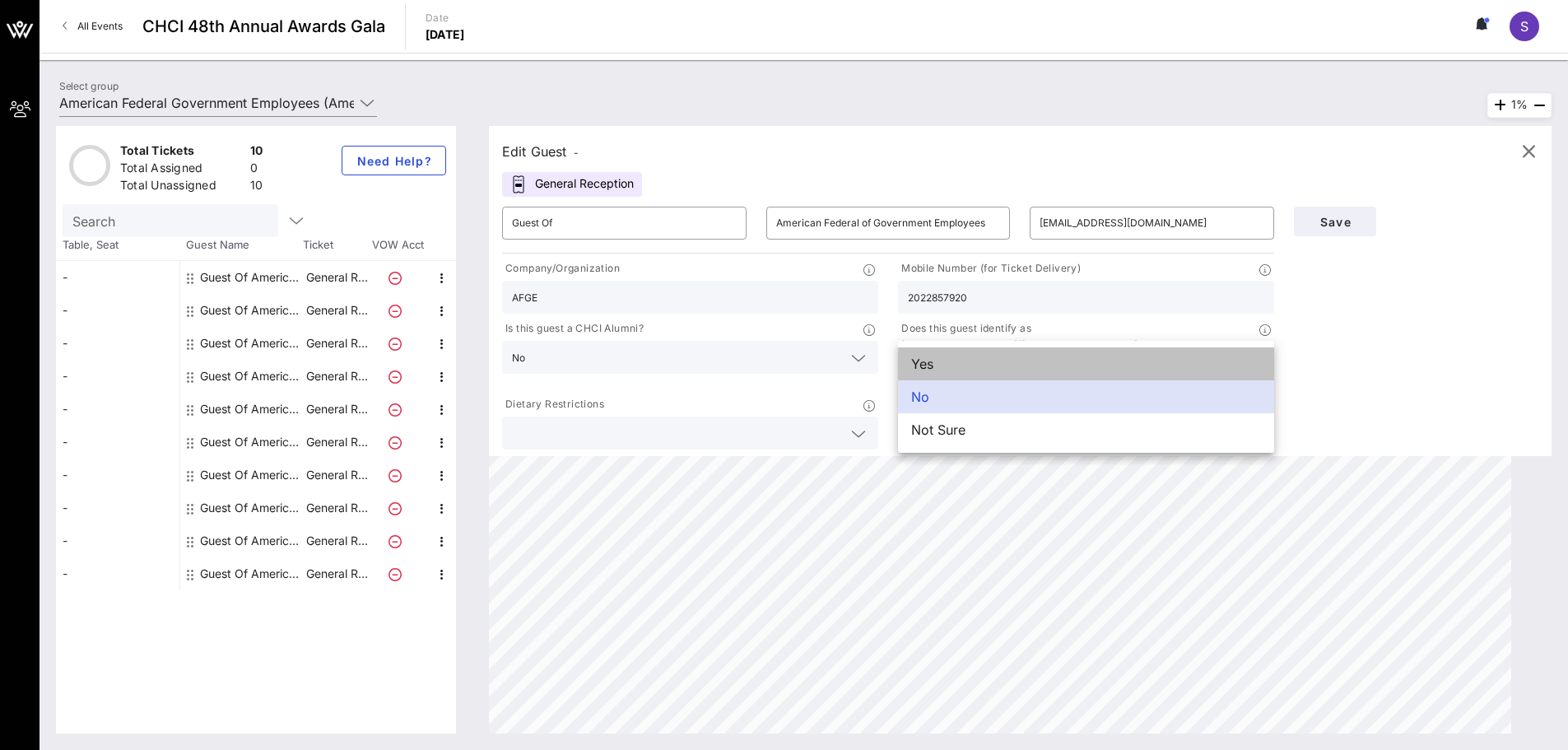
click at [1047, 366] on div "Yes" at bounding box center [1086, 364] width 376 height 33
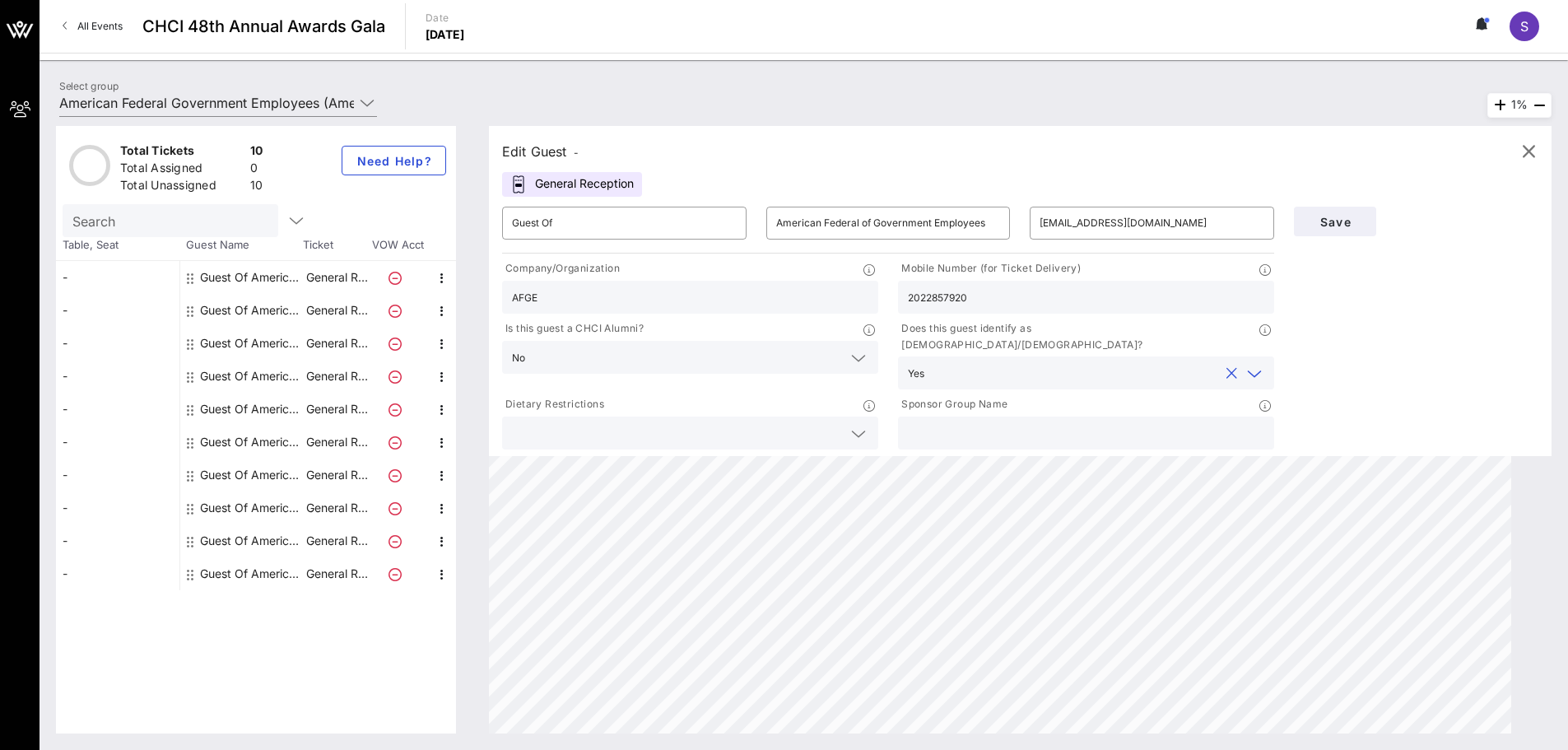
click at [1343, 355] on div "Save" at bounding box center [1416, 325] width 264 height 256
click at [980, 423] on input "text" at bounding box center [1086, 433] width 357 height 22
click at [1331, 225] on span "Save" at bounding box center [1334, 222] width 56 height 14
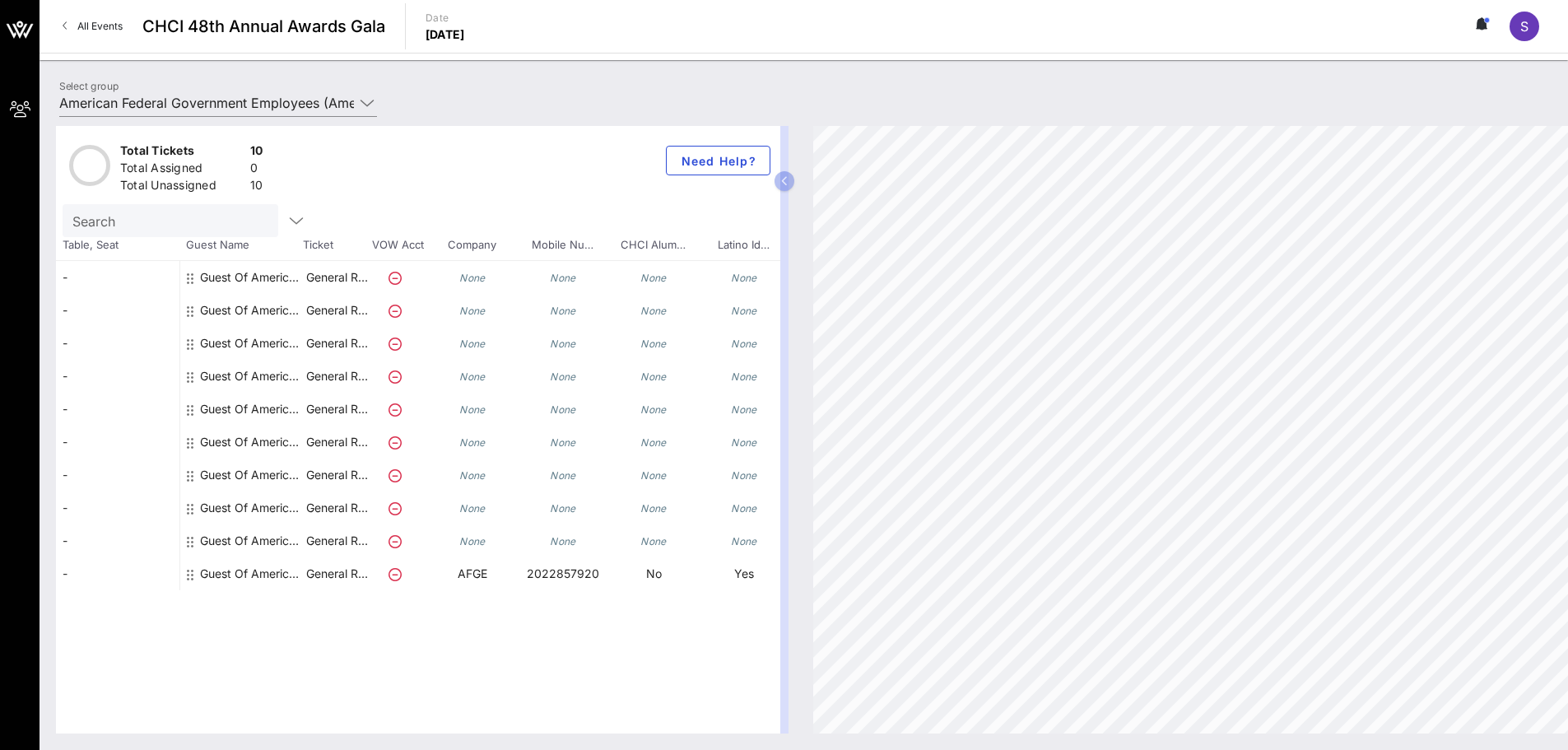
click at [153, 285] on div "-" at bounding box center [118, 277] width 124 height 33
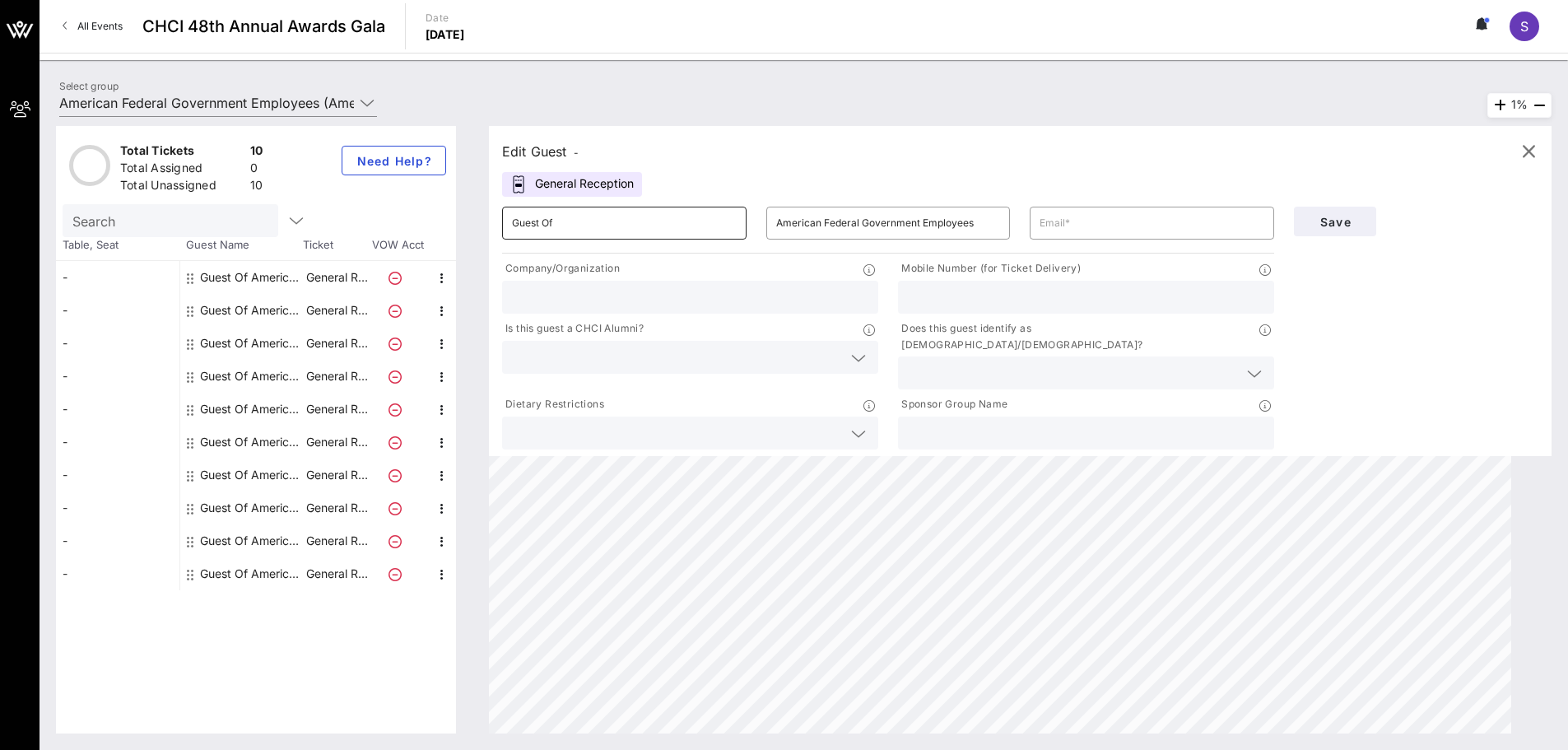
click at [636, 215] on input "Guest Of" at bounding box center [623, 223] width 224 height 26
click at [861, 222] on input "American Federal Government Employees" at bounding box center [887, 223] width 224 height 26
type input "American Federal of Government Employees"
click at [1517, 147] on icon "button" at bounding box center [1528, 151] width 20 height 20
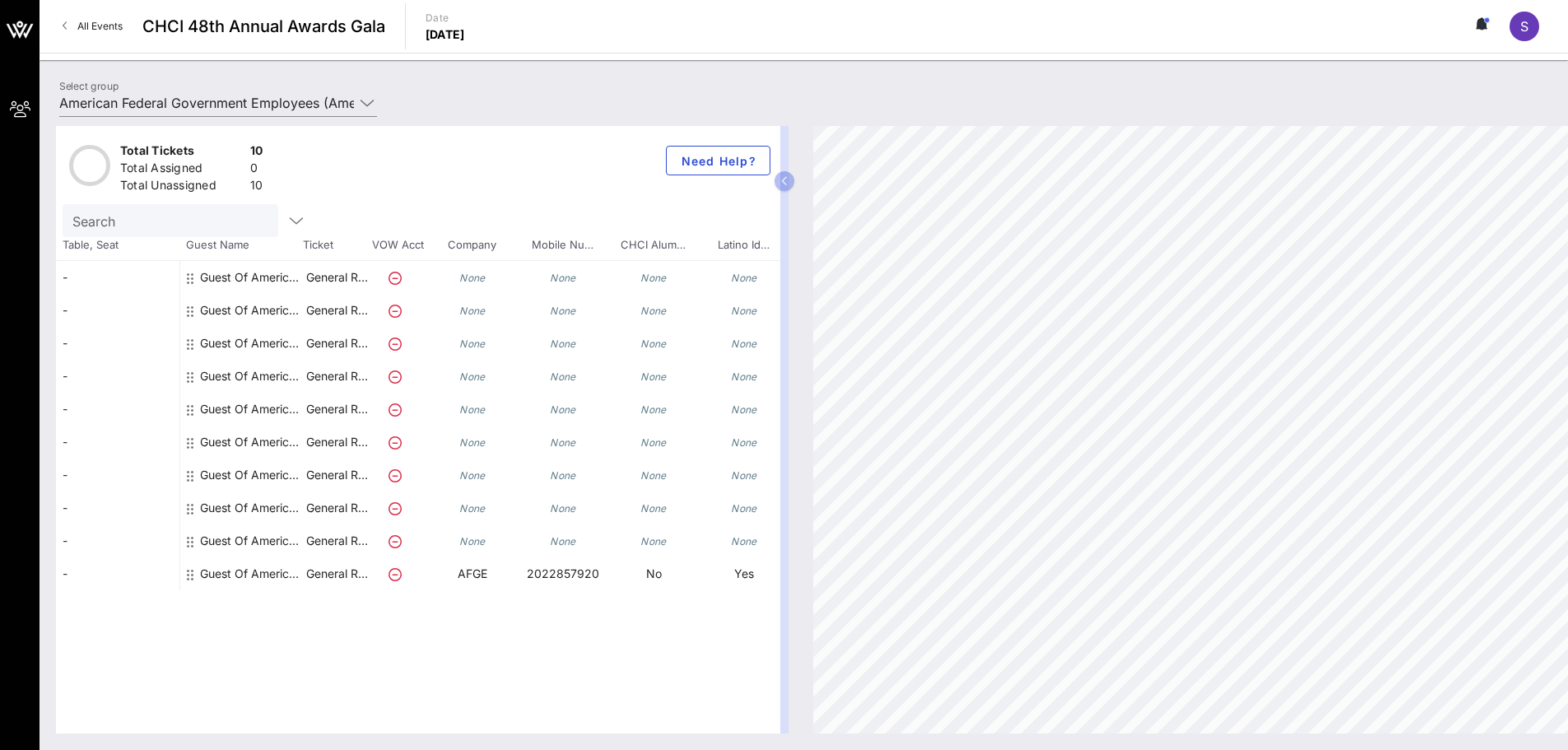
click at [274, 542] on div "Guest Of American Federal Government Employees" at bounding box center [252, 540] width 104 height 33
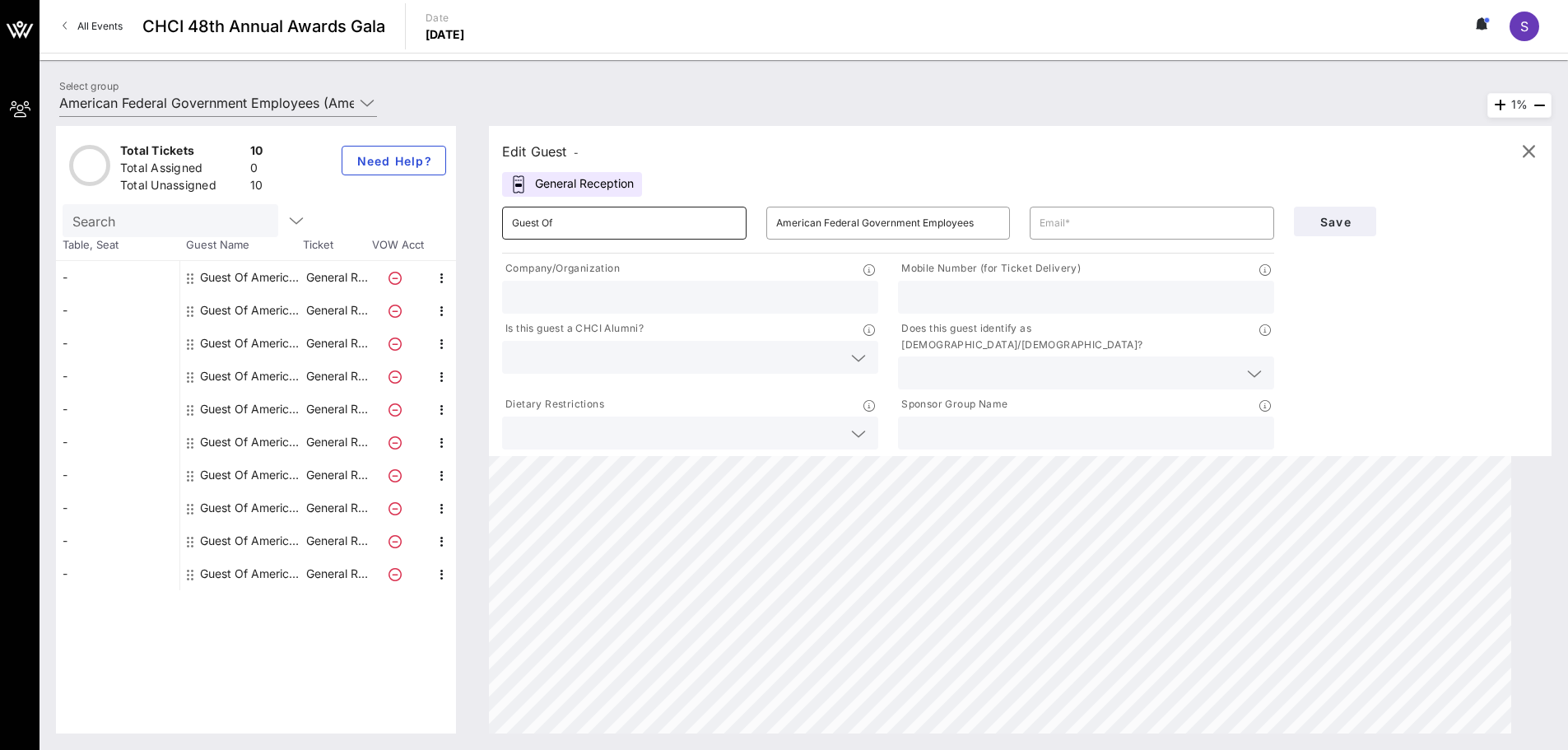
click at [688, 217] on input "Guest Of" at bounding box center [623, 223] width 224 height 26
click at [859, 223] on input "American Federal Government Employees" at bounding box center [887, 223] width 224 height 26
type input "American Federal of Government Employees"
type input "[PERSON_NAME][EMAIL_ADDRESS][PERSON_NAME][DOMAIN_NAME]"
type input "AFGE"
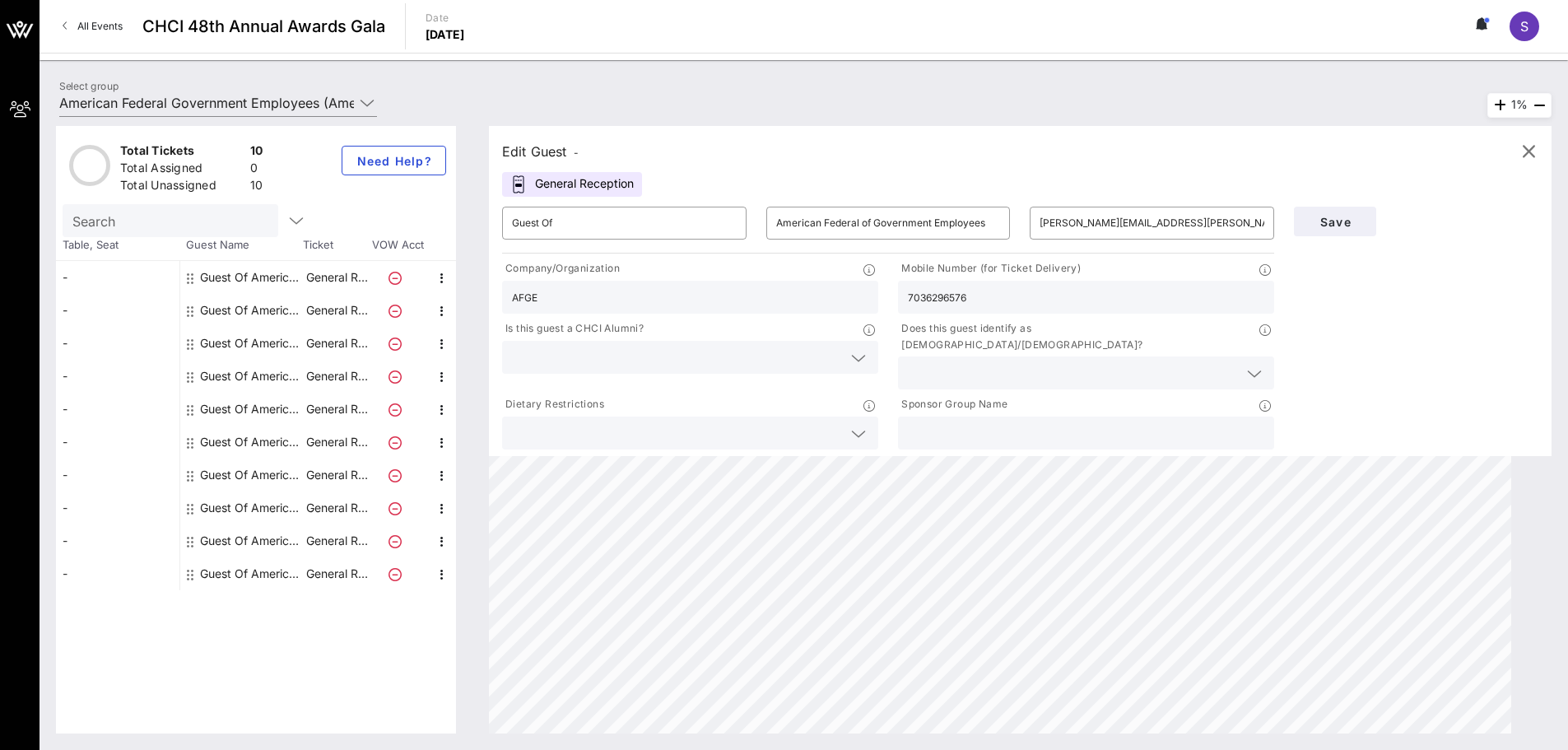
type input "7036296576"
click at [834, 363] on input "text" at bounding box center [676, 357] width 330 height 22
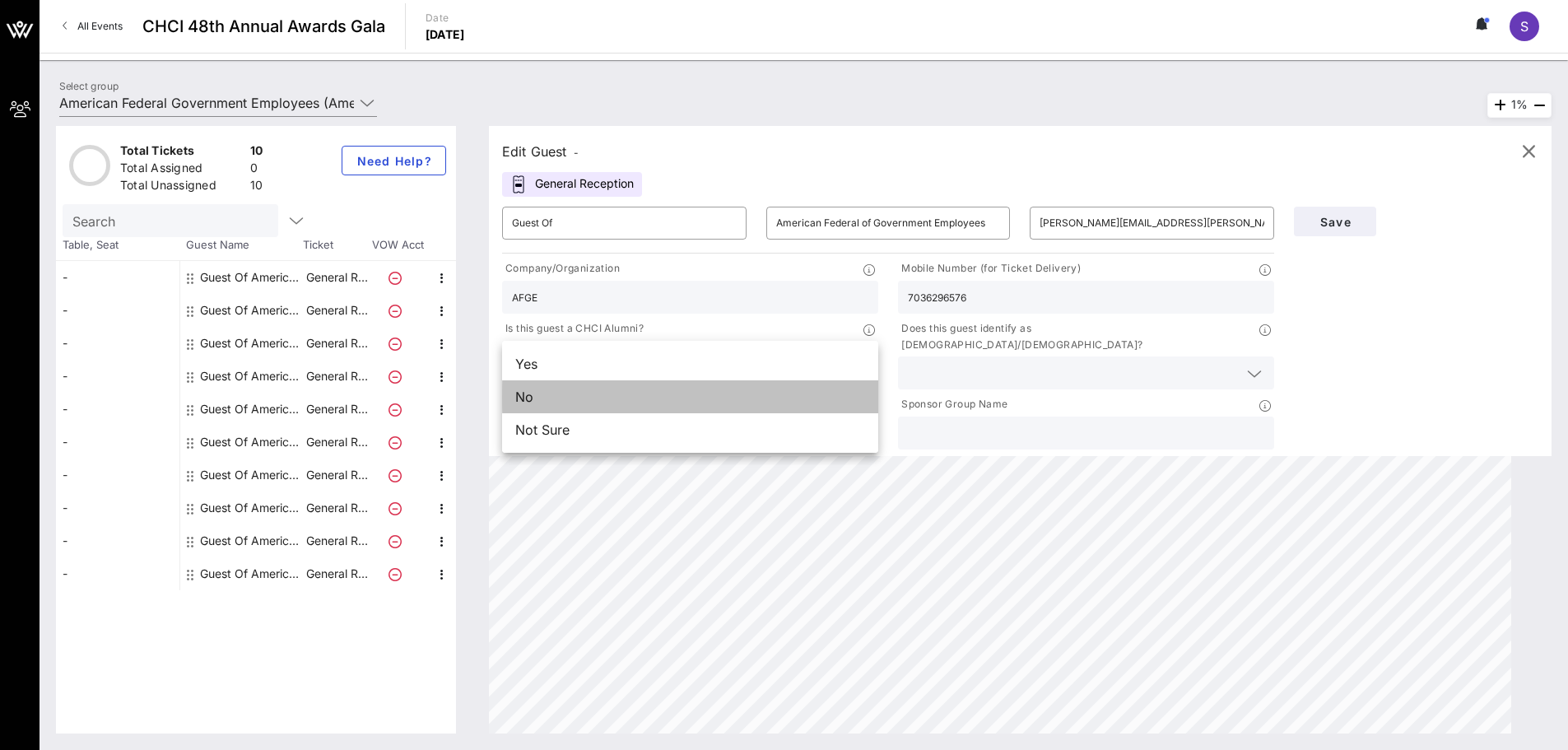
click at [637, 403] on div "No" at bounding box center [690, 397] width 376 height 33
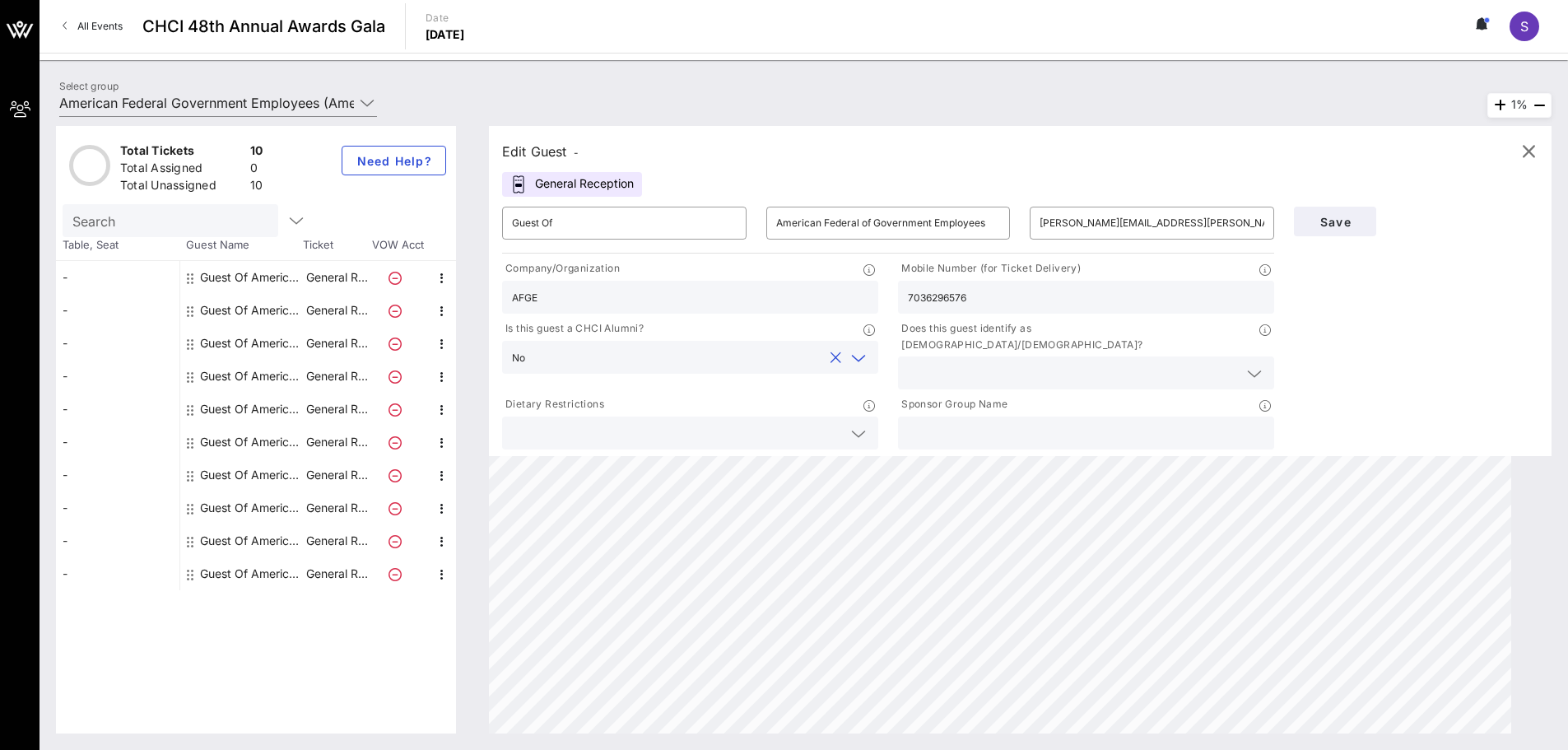
click at [1027, 362] on input "text" at bounding box center [1072, 372] width 330 height 22
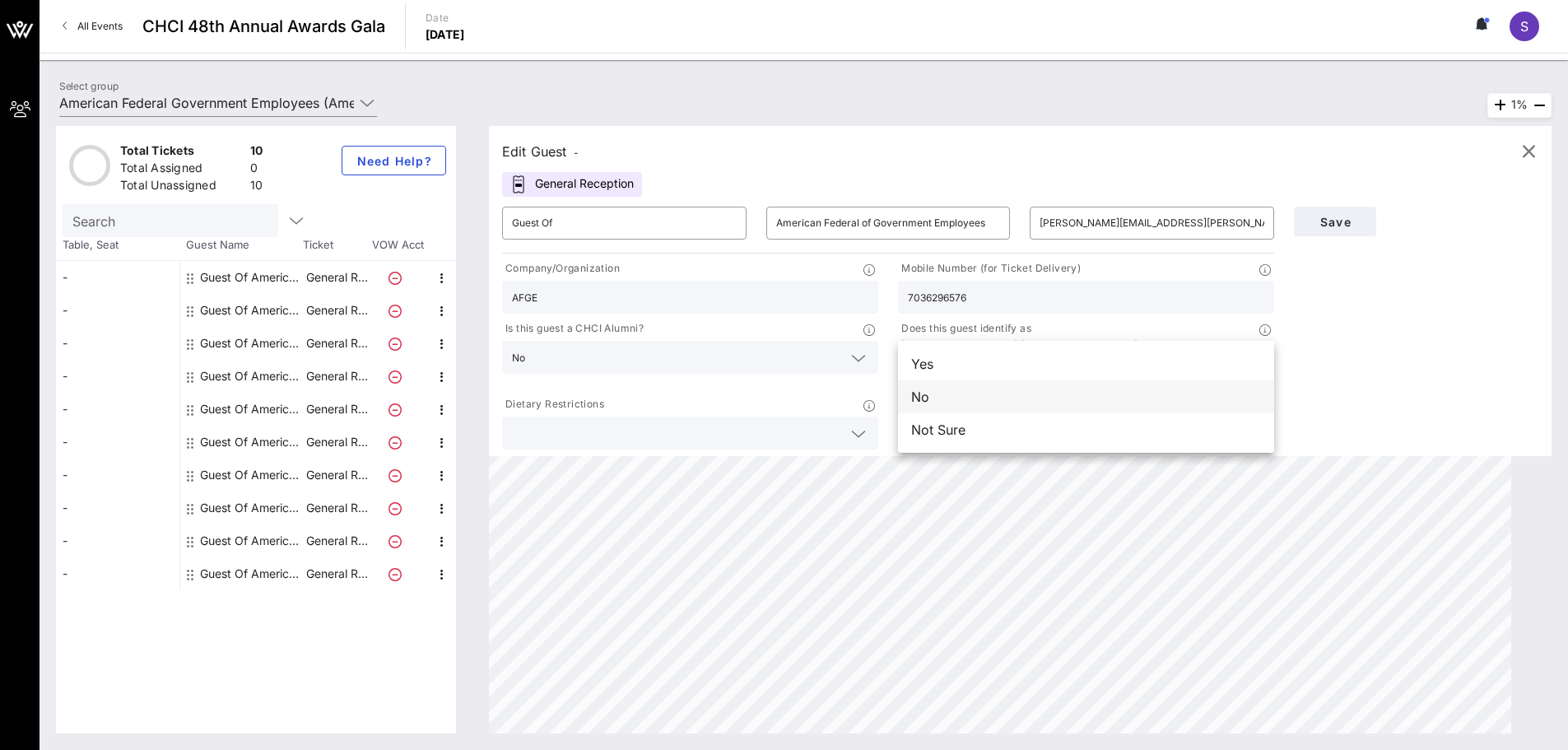
click at [1011, 394] on div "No" at bounding box center [1086, 397] width 376 height 33
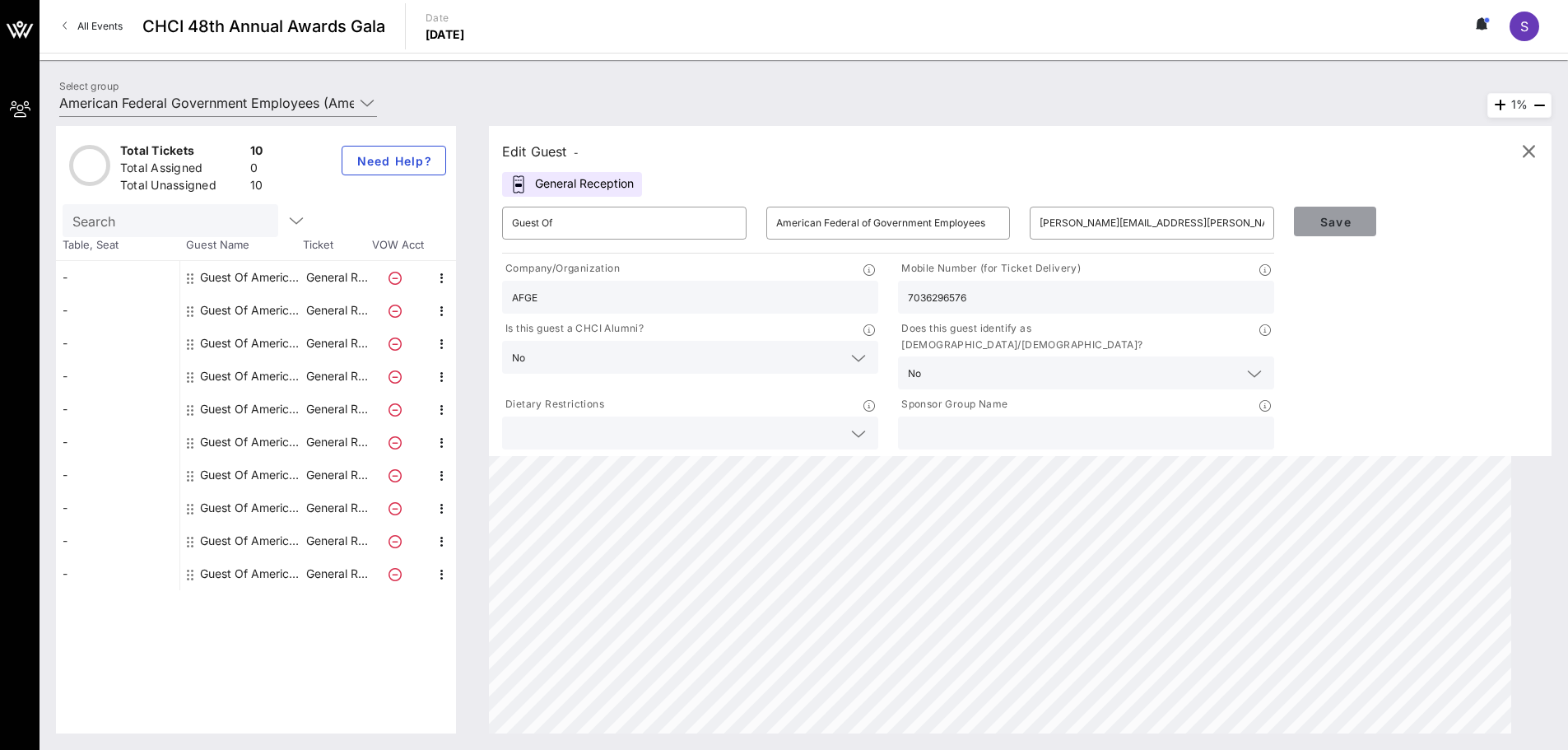
click at [1348, 209] on button "Save" at bounding box center [1334, 222] width 82 height 29
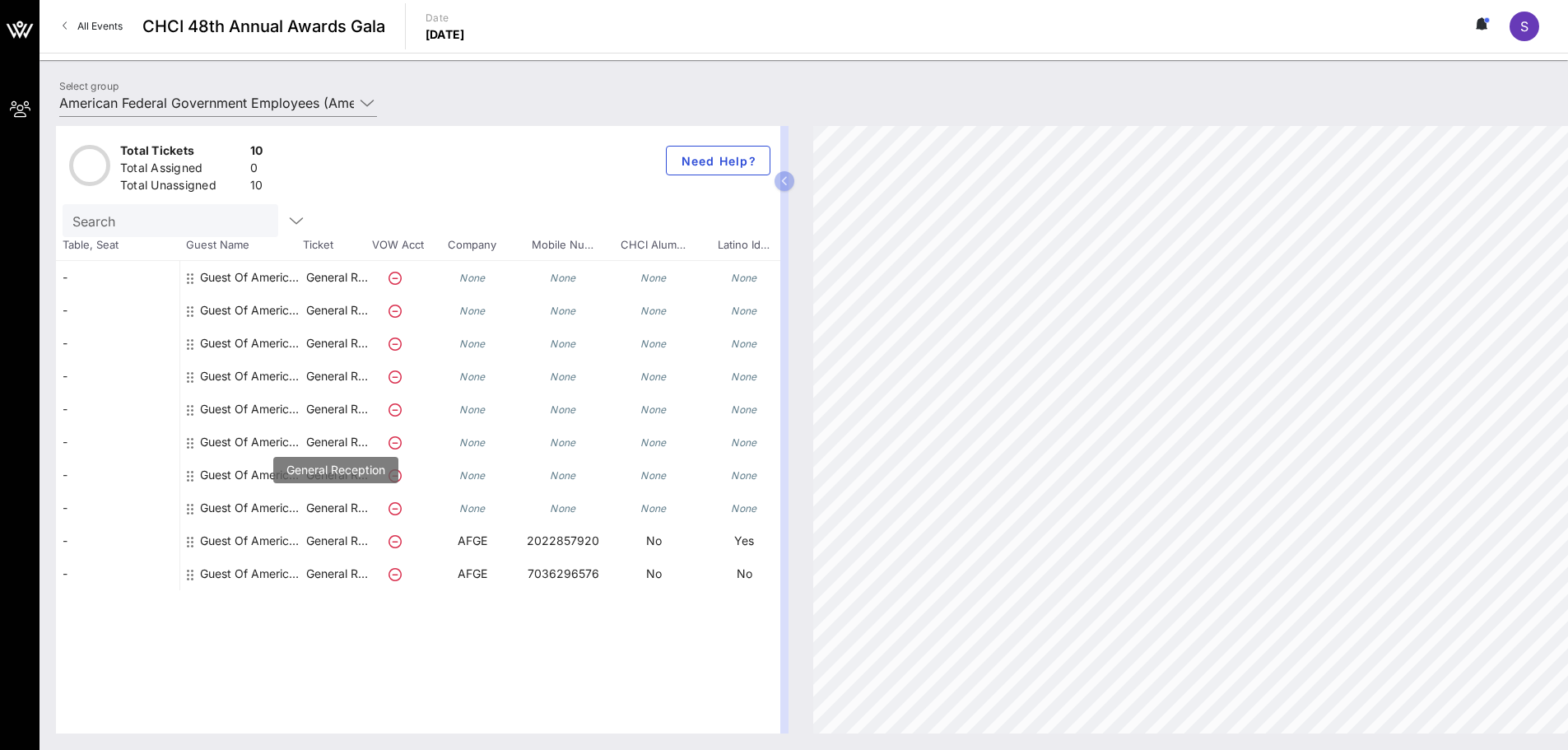
click at [324, 510] on p "General R…" at bounding box center [337, 508] width 66 height 33
click at [294, 505] on div "Guest Of American Federal Government Employees" at bounding box center [252, 508] width 104 height 33
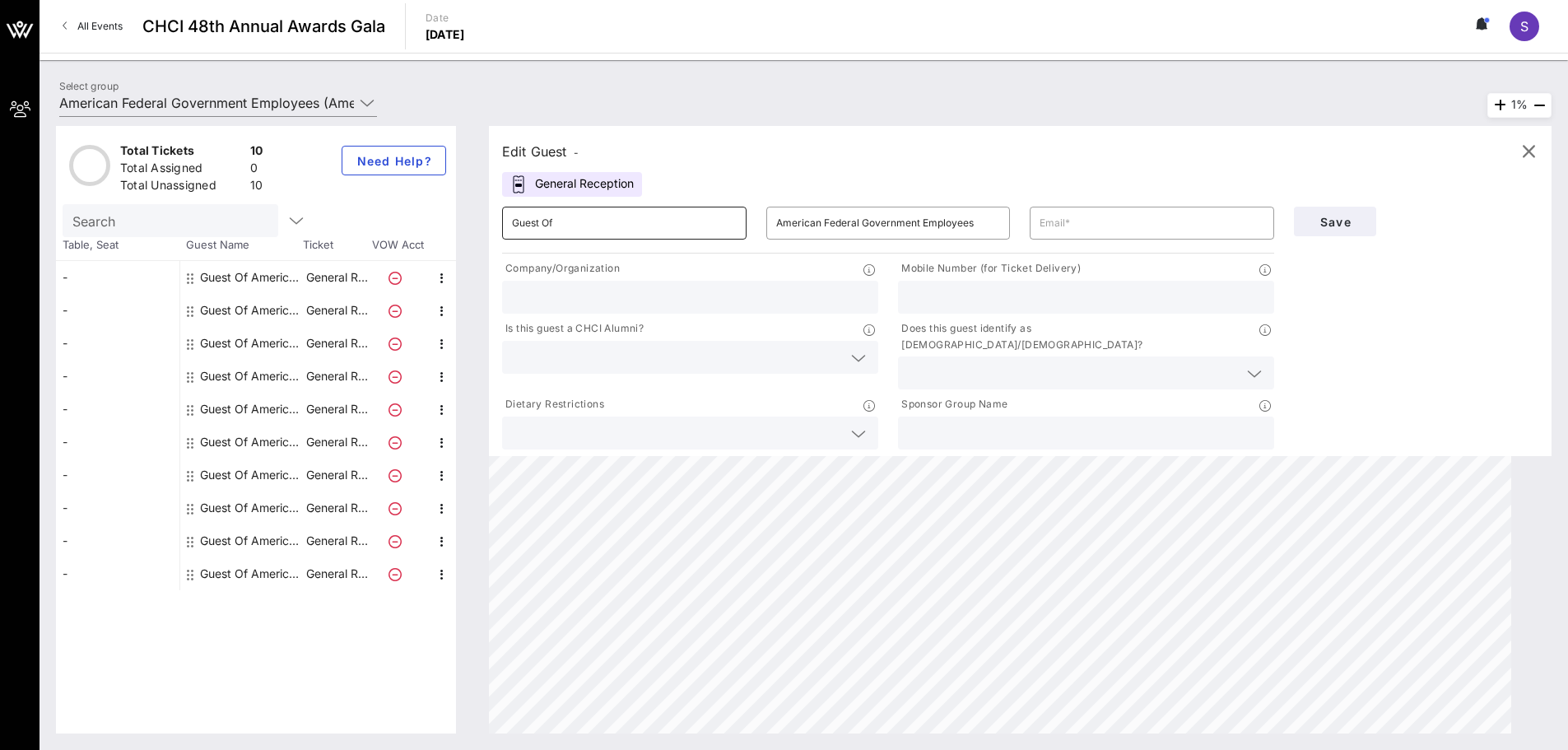
click at [627, 224] on input "Guest Of" at bounding box center [623, 223] width 224 height 26
click at [860, 221] on input "American Federal Government Employees" at bounding box center [887, 223] width 224 height 26
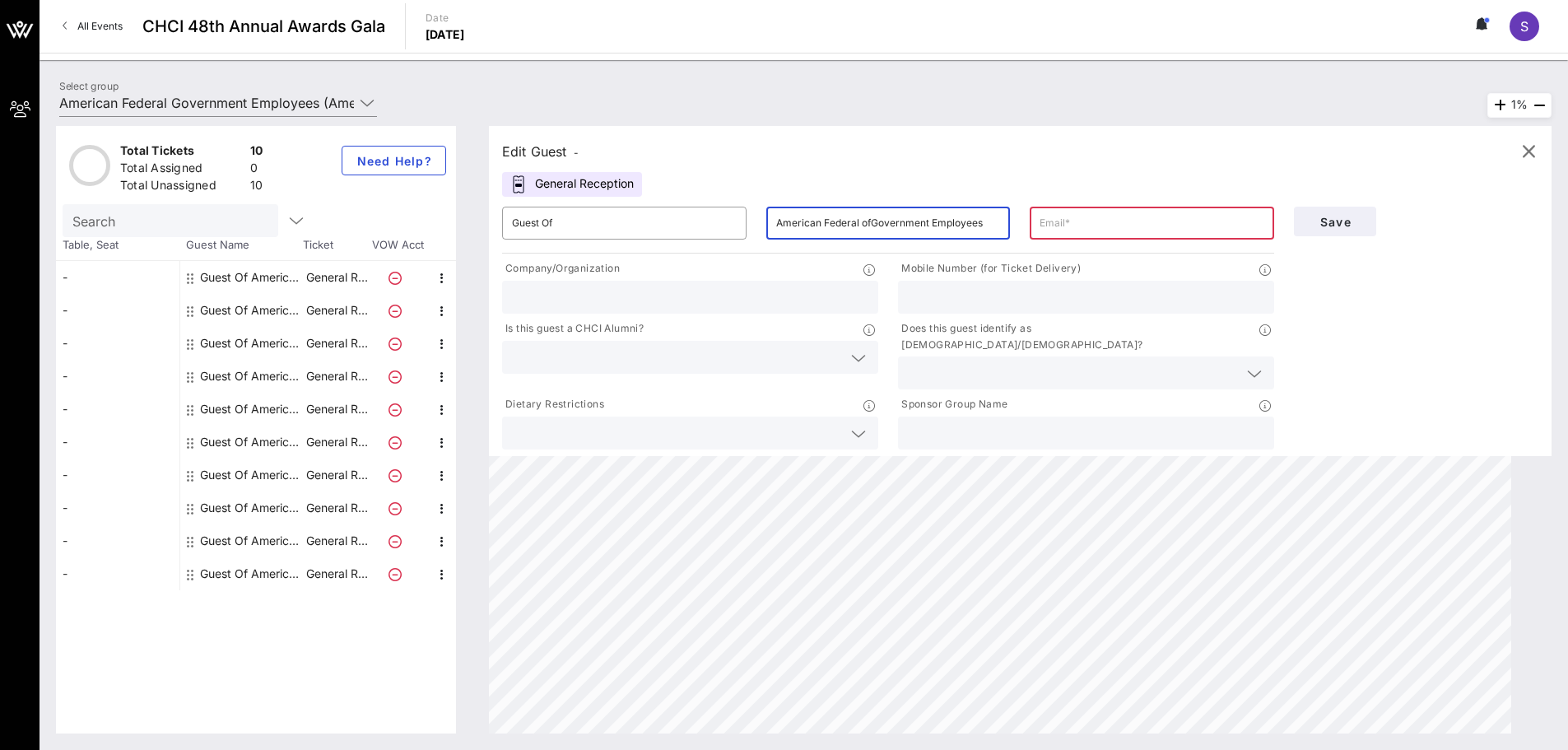
click at [871, 223] on input "American Federal ofGovernment Employees" at bounding box center [887, 223] width 224 height 26
type input "American Federal of Government Employees"
click at [1086, 225] on input "text" at bounding box center [1151, 223] width 224 height 26
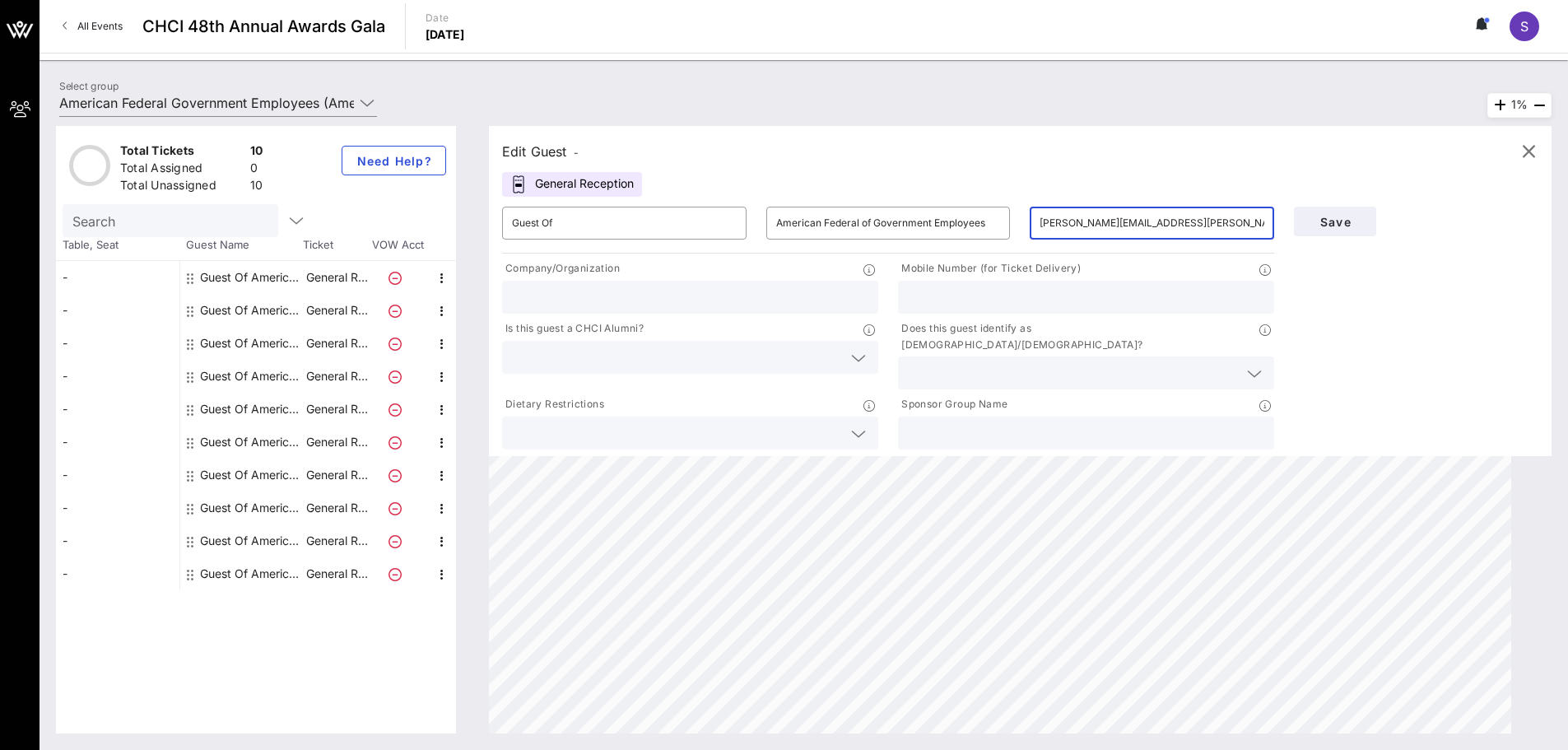
type input "[PERSON_NAME][EMAIL_ADDRESS][PERSON_NAME][DOMAIN_NAME]"
click at [815, 358] on input "text" at bounding box center [676, 357] width 330 height 22
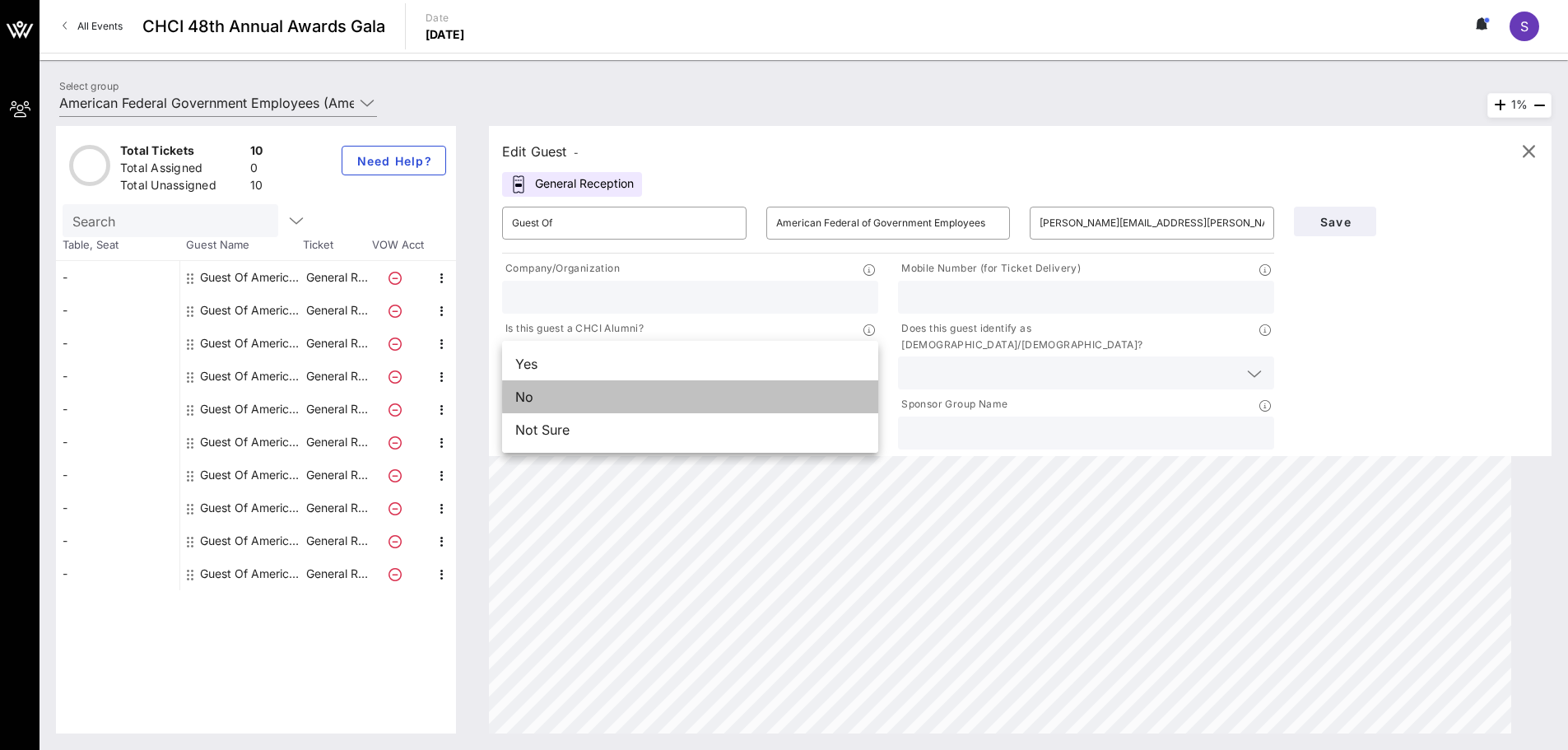
click at [648, 399] on div "No" at bounding box center [690, 397] width 376 height 33
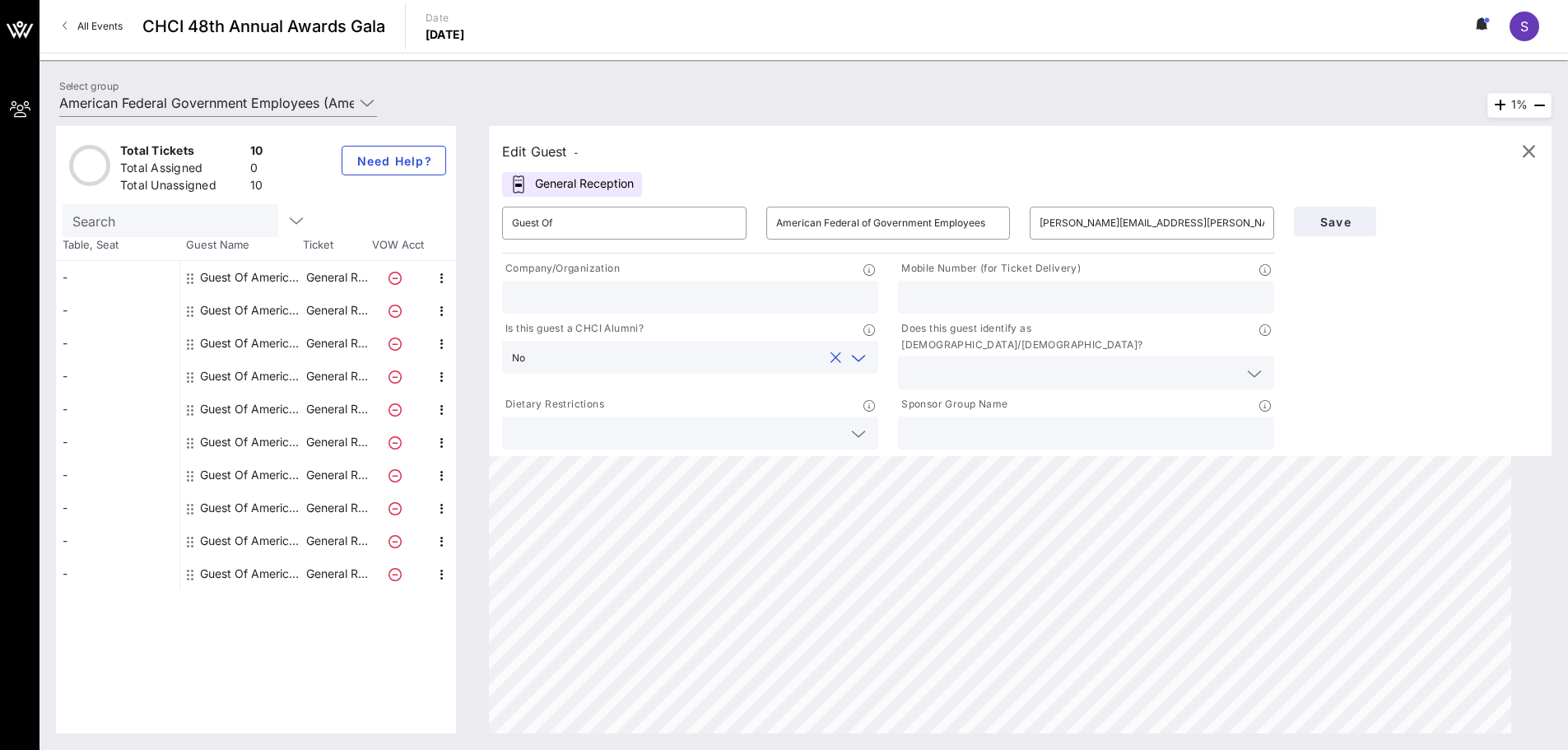
click at [1030, 372] on div at bounding box center [1086, 373] width 357 height 33
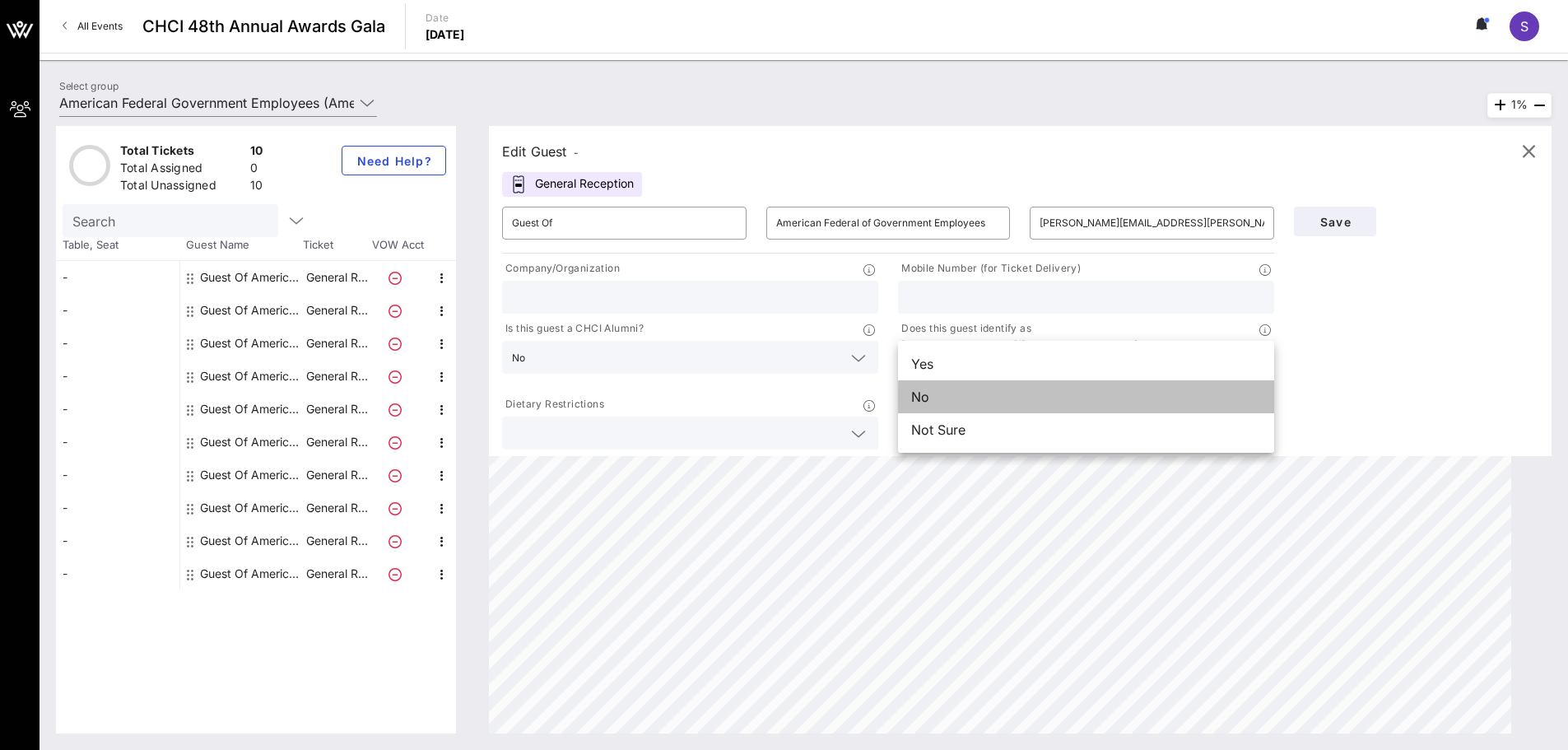
click at [1016, 403] on div "No" at bounding box center [1086, 397] width 376 height 33
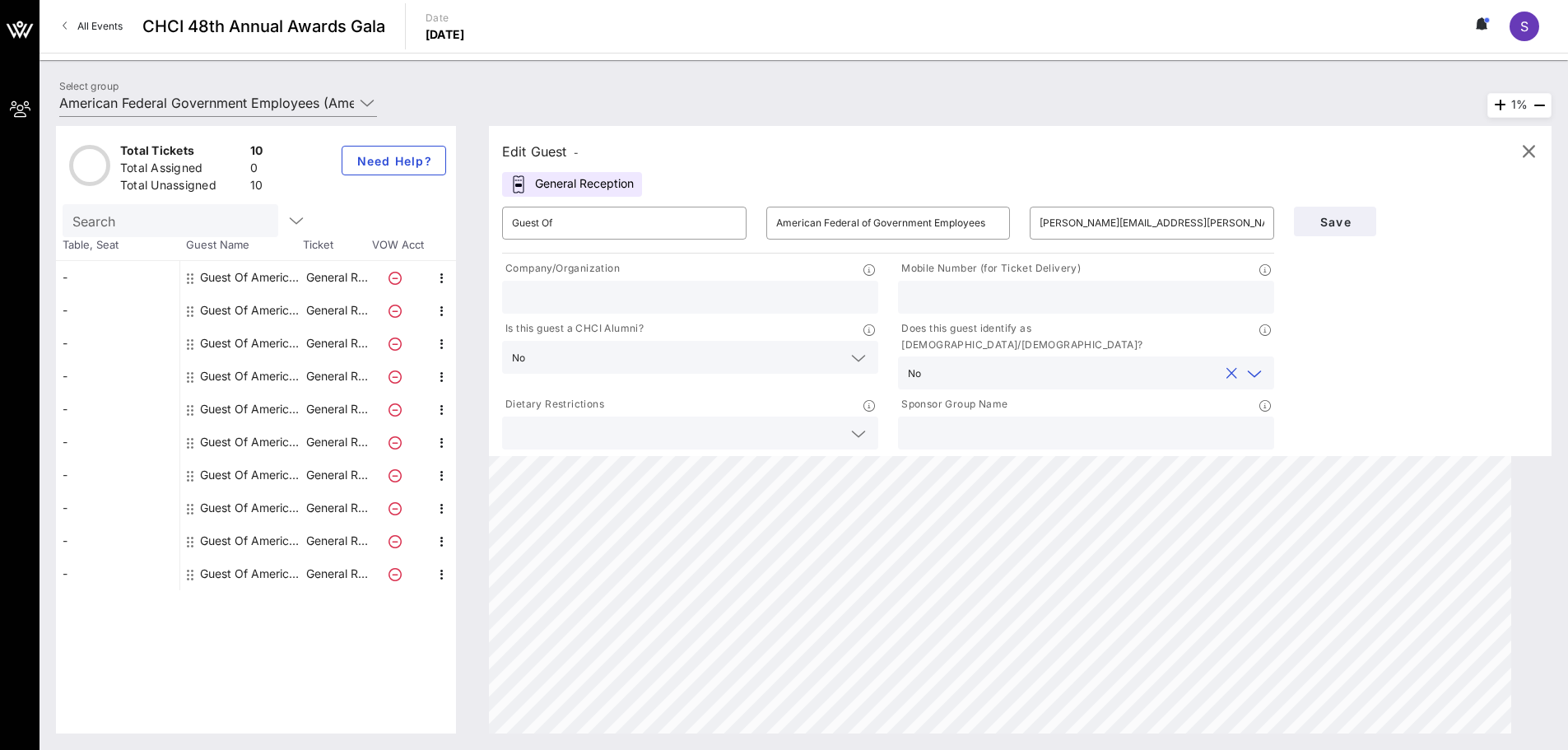
click at [781, 288] on input "text" at bounding box center [690, 297] width 357 height 22
type input "AFGE"
click at [1429, 360] on div "Save" at bounding box center [1416, 325] width 264 height 256
click at [1331, 228] on span "Save" at bounding box center [1334, 222] width 56 height 14
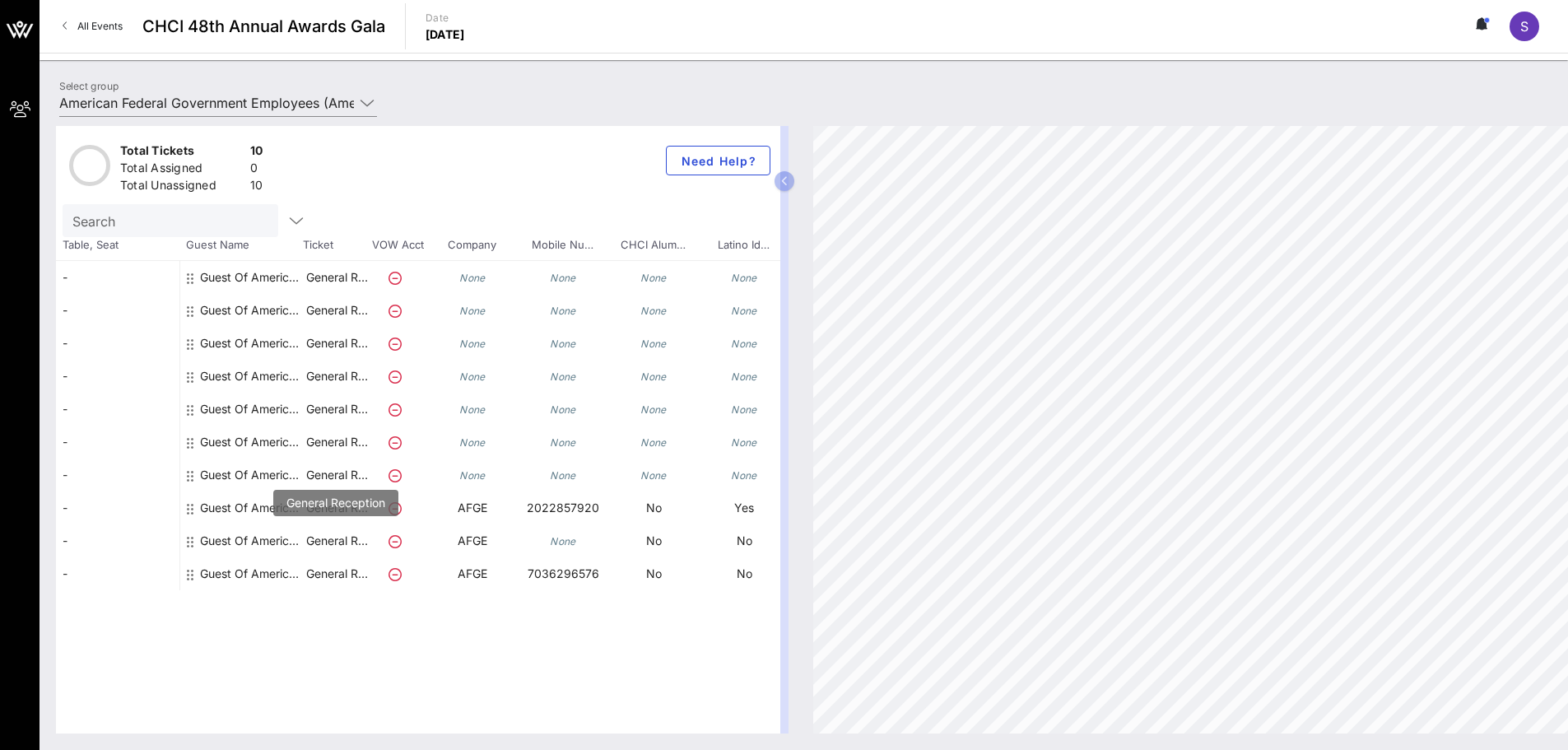
click at [345, 540] on p "General R…" at bounding box center [337, 540] width 66 height 33
click at [190, 540] on icon at bounding box center [190, 541] width 7 height 13
click at [157, 537] on div "-" at bounding box center [118, 540] width 124 height 33
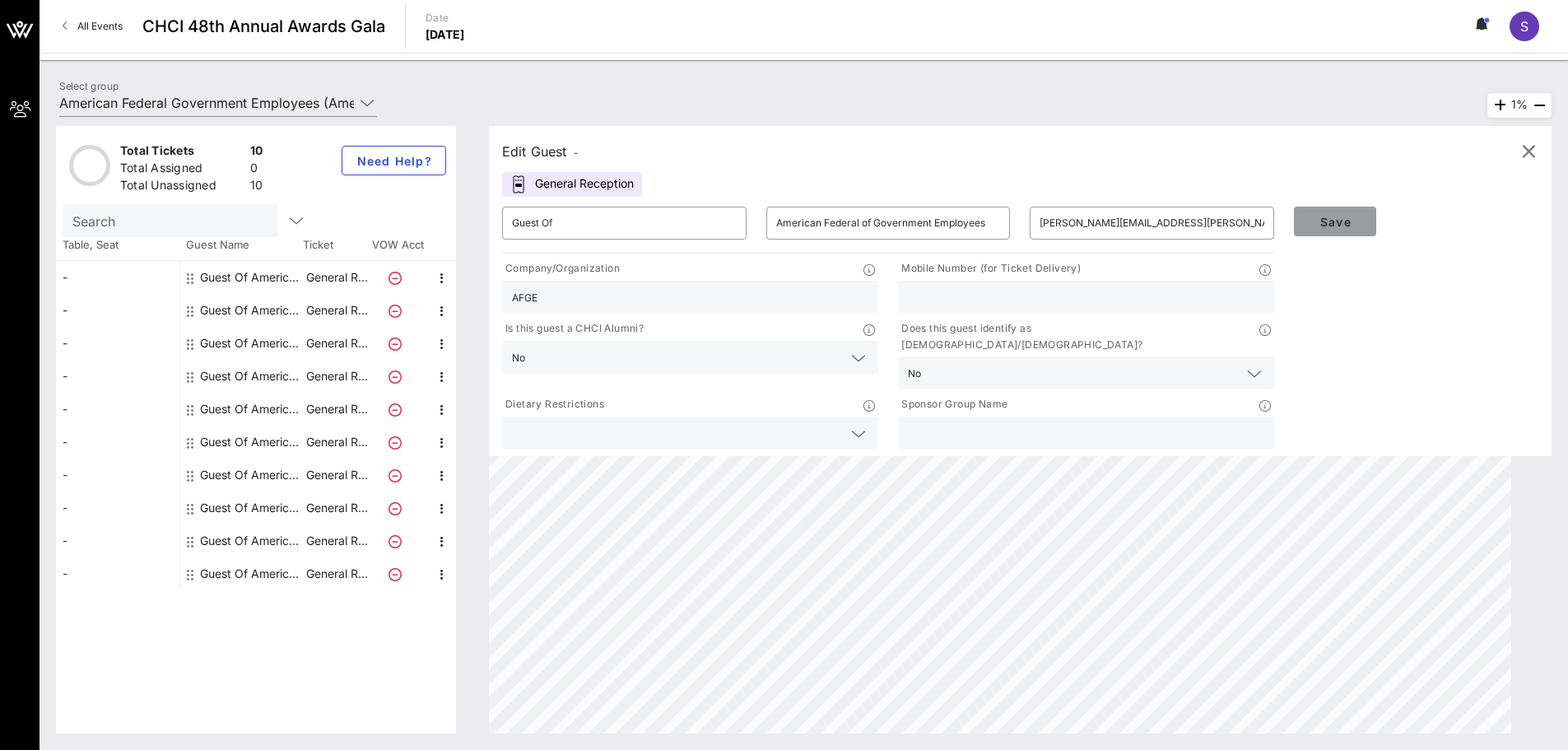
click at [1334, 236] on button "Save" at bounding box center [1334, 222] width 82 height 29
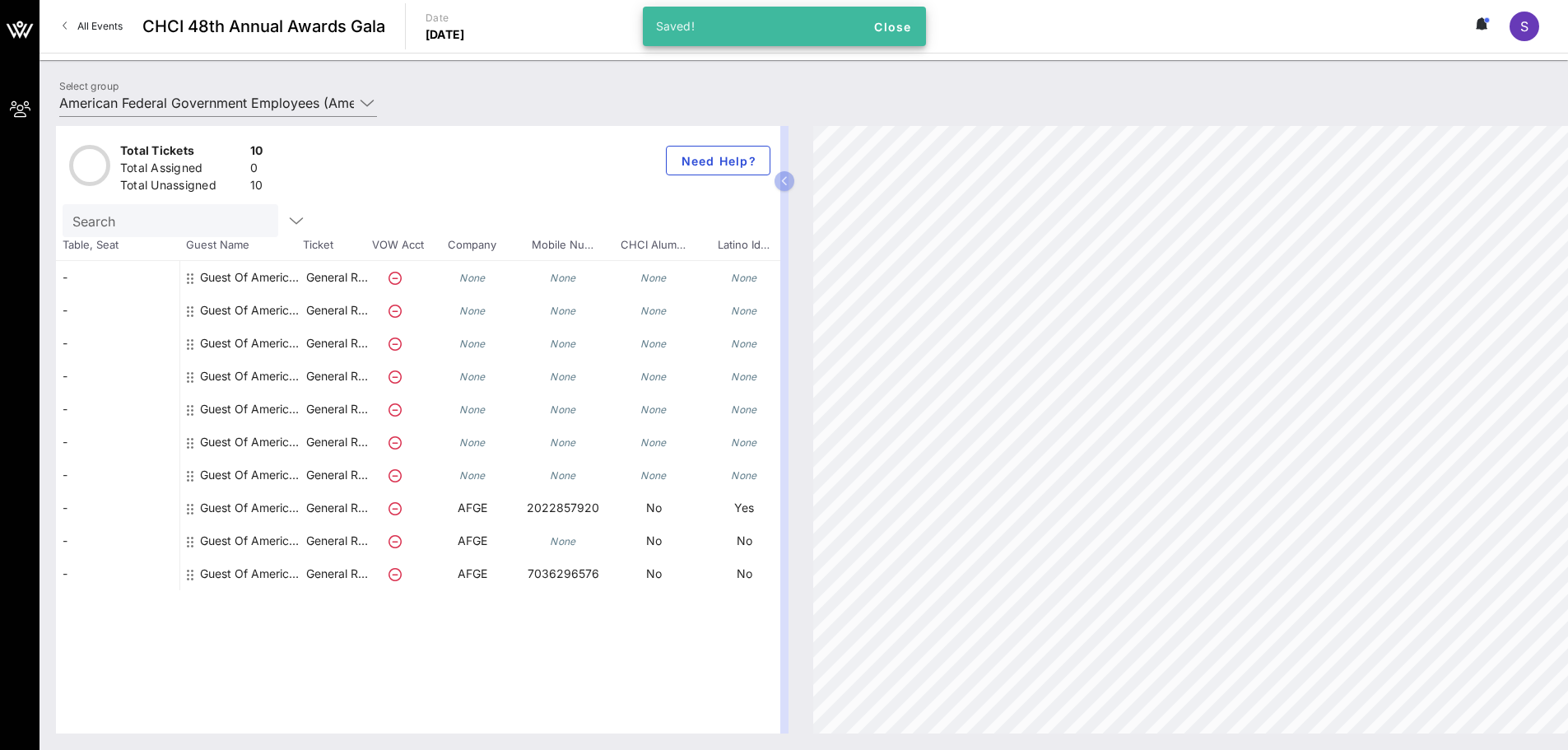
click at [202, 541] on div "Guest Of American Federal of Government Employees" at bounding box center [252, 546] width 104 height 46
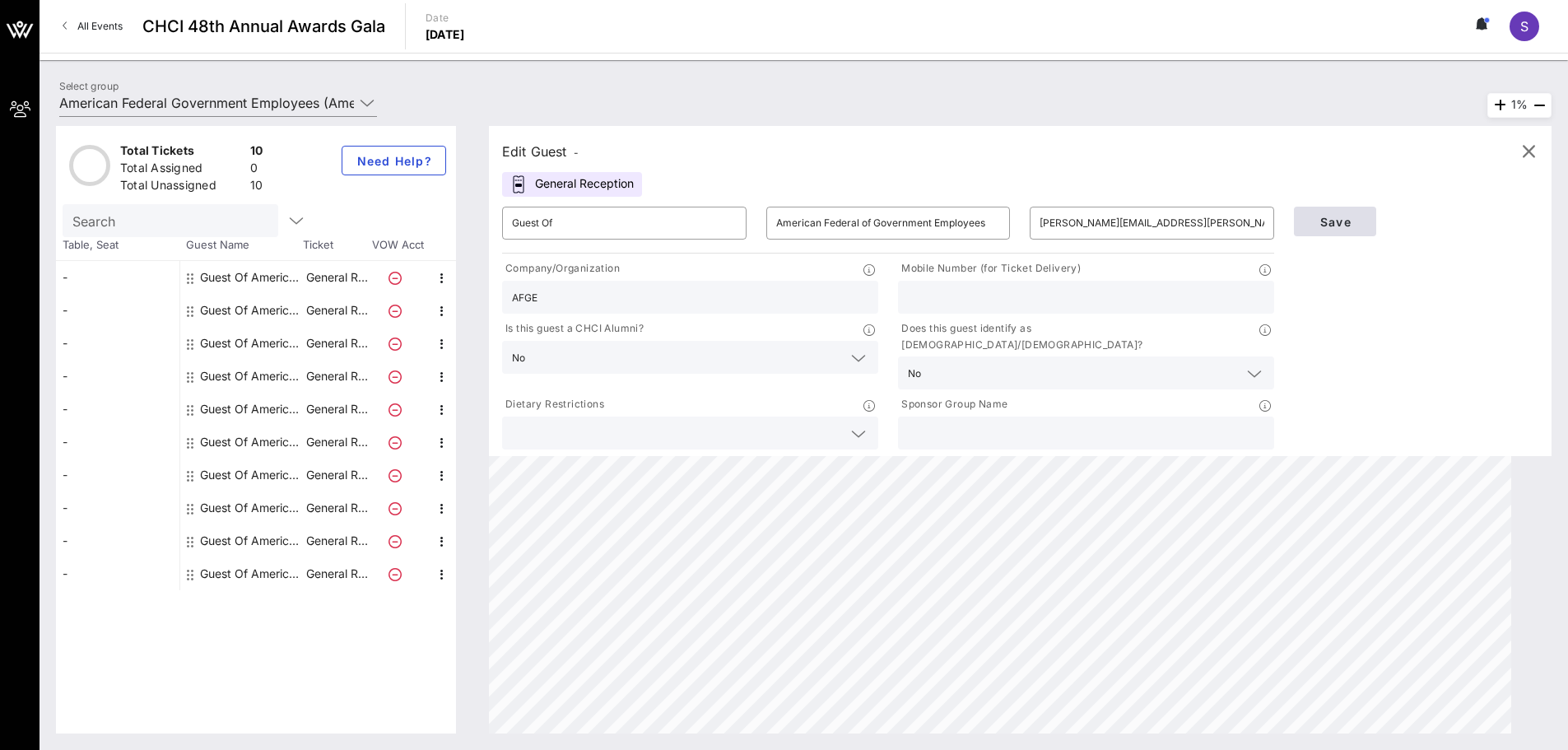
drag, startPoint x: 1383, startPoint y: 230, endPoint x: 1361, endPoint y: 229, distance: 22.0
click at [1368, 230] on div "Save" at bounding box center [1416, 221] width 264 height 49
click at [1361, 229] on button "Save" at bounding box center [1334, 222] width 82 height 29
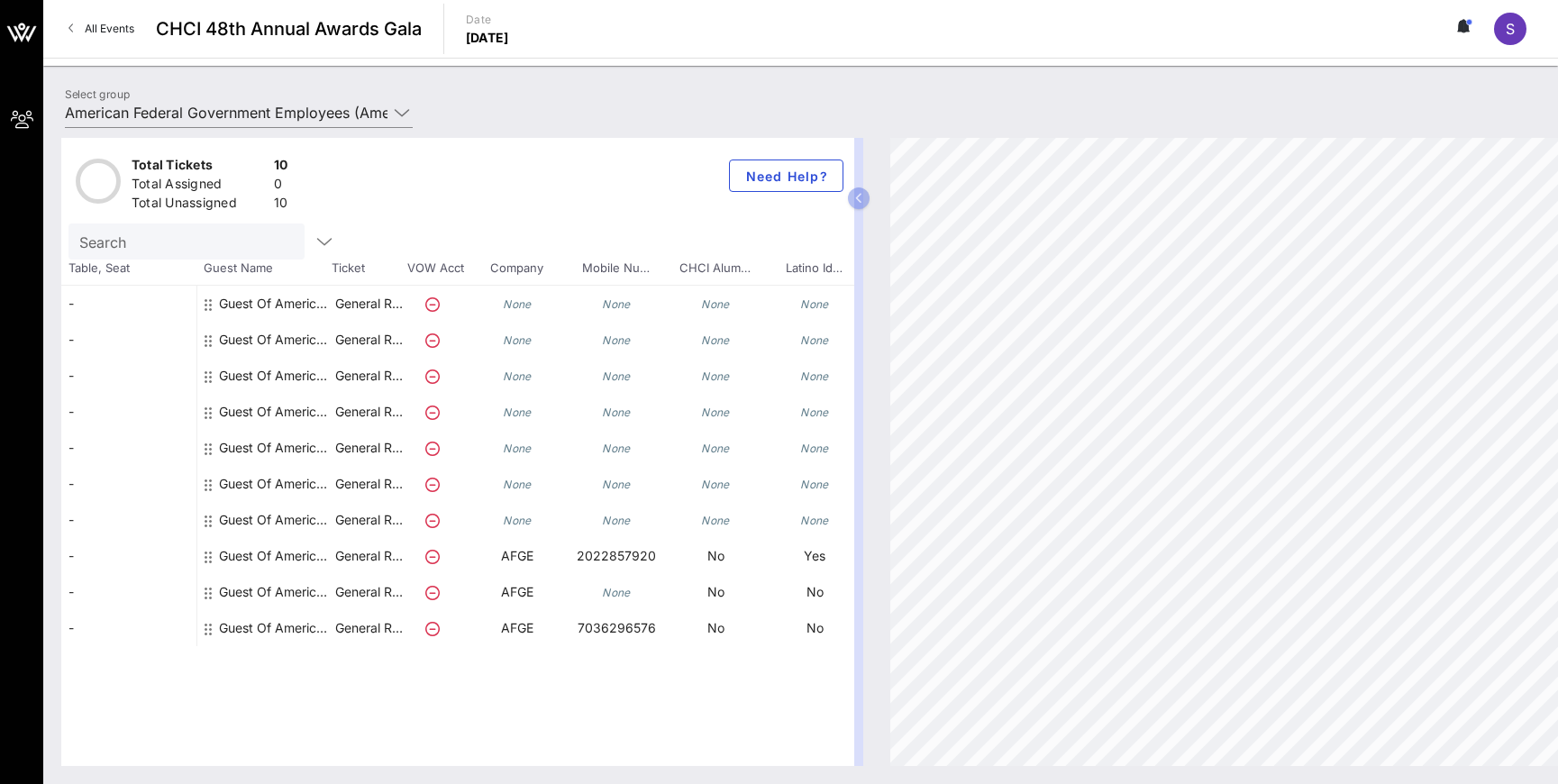
click at [255, 303] on div "Guest Of American Federal Government Employees" at bounding box center [276, 303] width 114 height 36
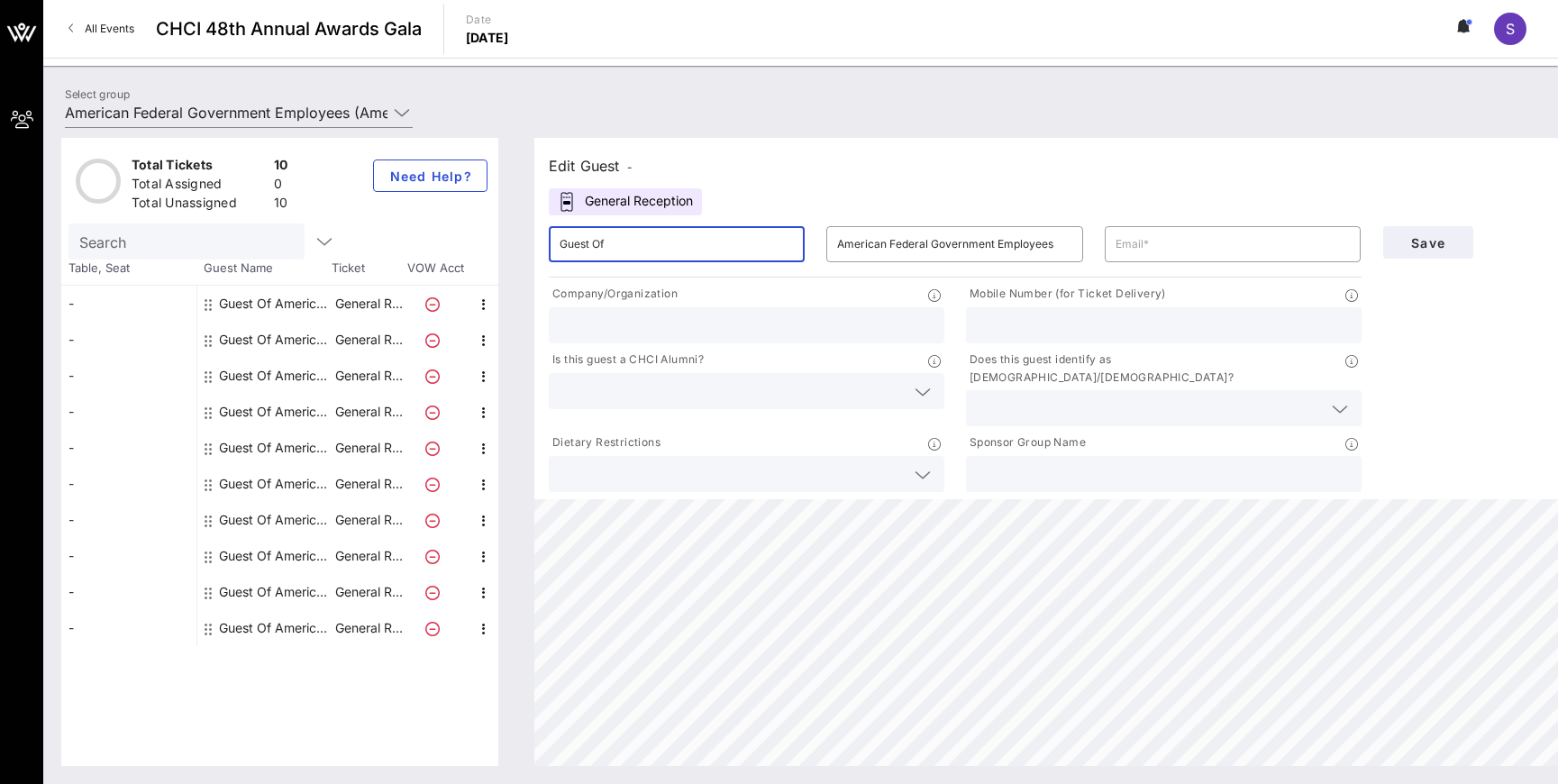
click at [689, 244] on input "Guest Of" at bounding box center [676, 244] width 234 height 28
click at [1483, 151] on div "Edit Guest - General Reception ​ Guest Of ​ American Federal Government Employe…" at bounding box center [1094, 318] width 1119 height 361
click at [286, 624] on div "Guest Of American Federal of Government Employees" at bounding box center [276, 628] width 114 height 36
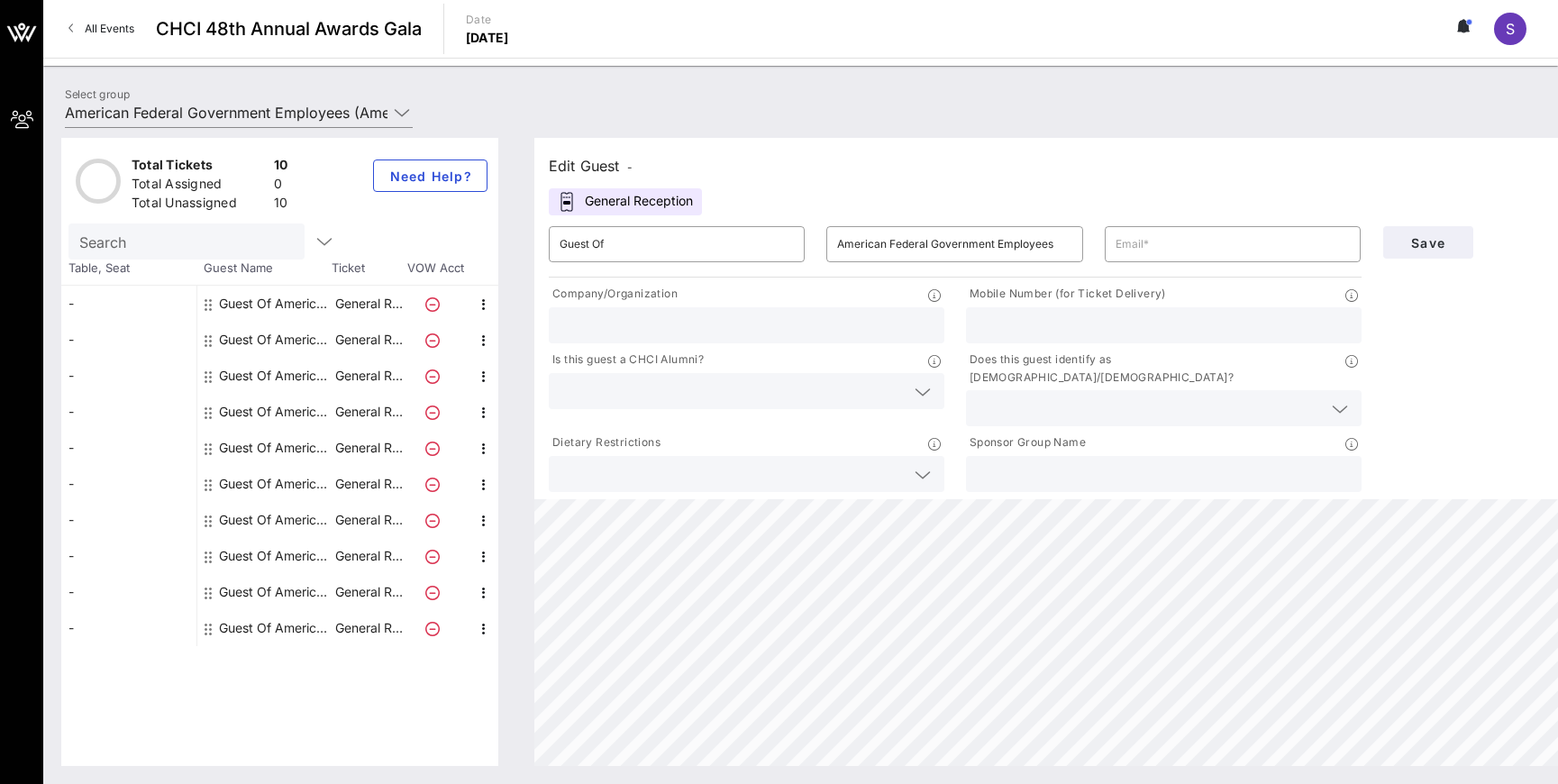
type input "American Federal of Government Employees"
type input "[PERSON_NAME][EMAIL_ADDRESS][PERSON_NAME][DOMAIN_NAME]"
type input "AFGE"
type input "7036296576"
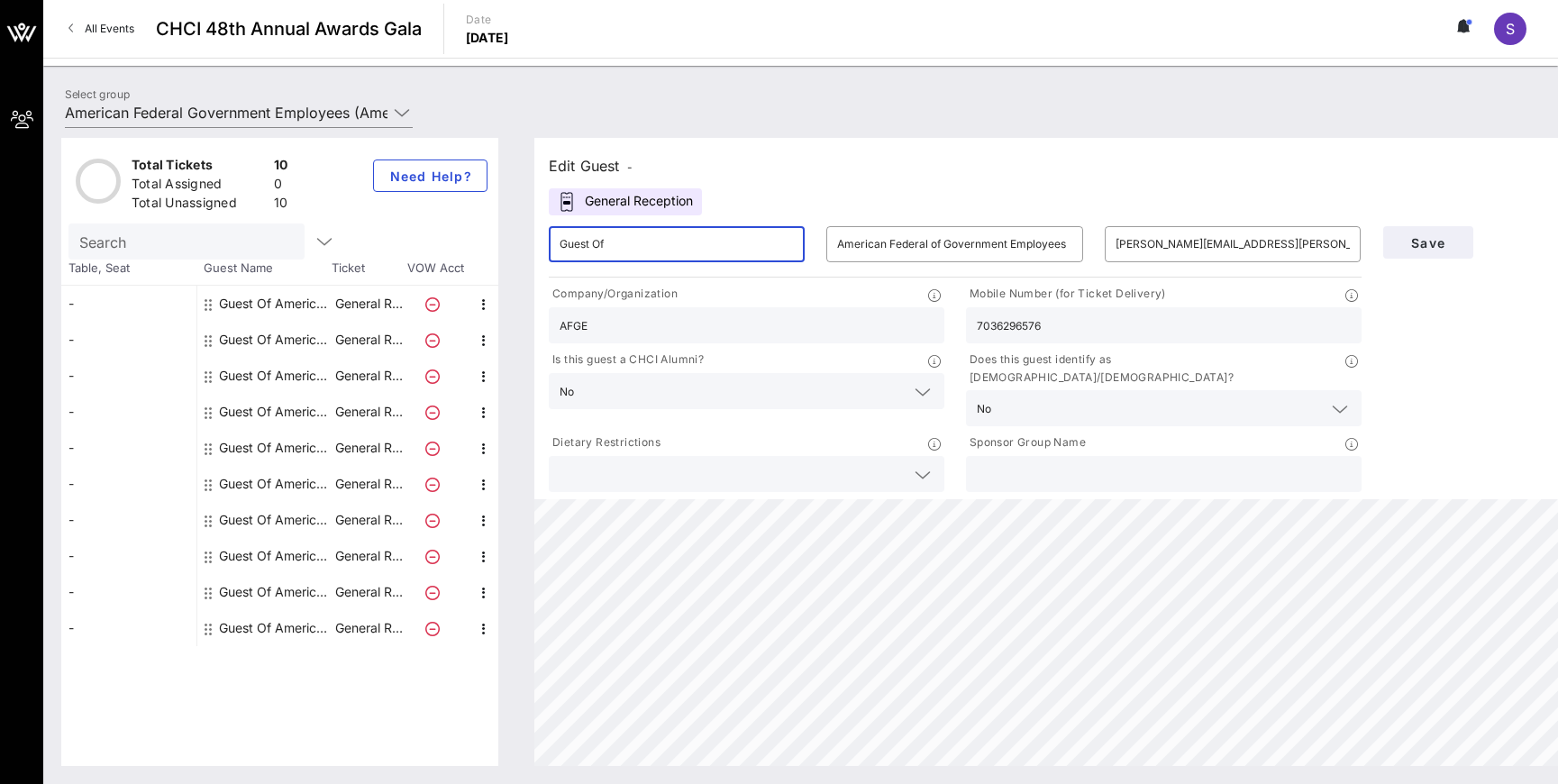
click at [666, 242] on input "Guest Of" at bounding box center [676, 244] width 234 height 28
type input "[PERSON_NAME]"
click at [1448, 243] on span "Save" at bounding box center [1428, 243] width 62 height 15
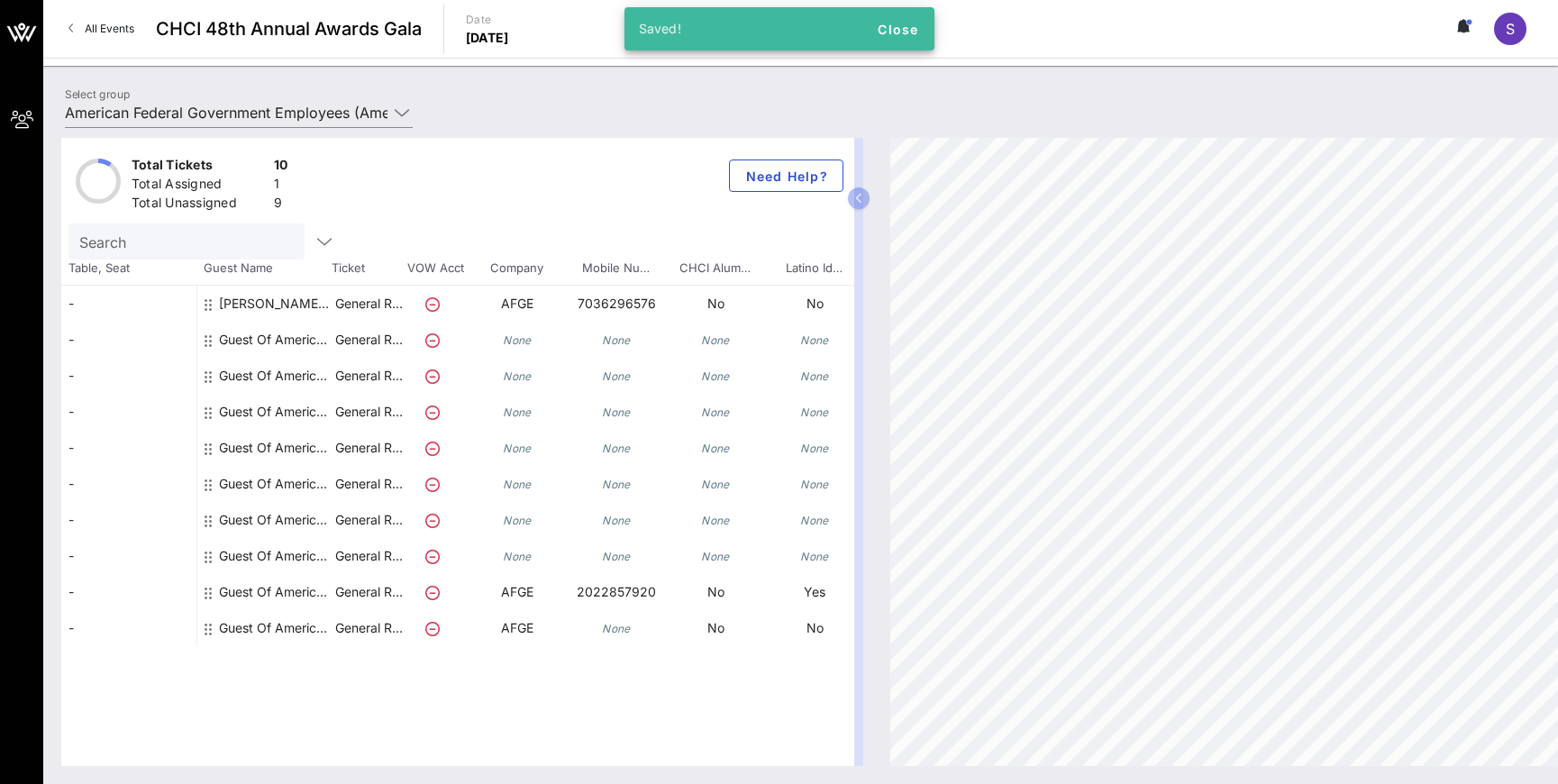
click at [247, 587] on div "Guest Of American Federal of Government Employees" at bounding box center [276, 598] width 114 height 50
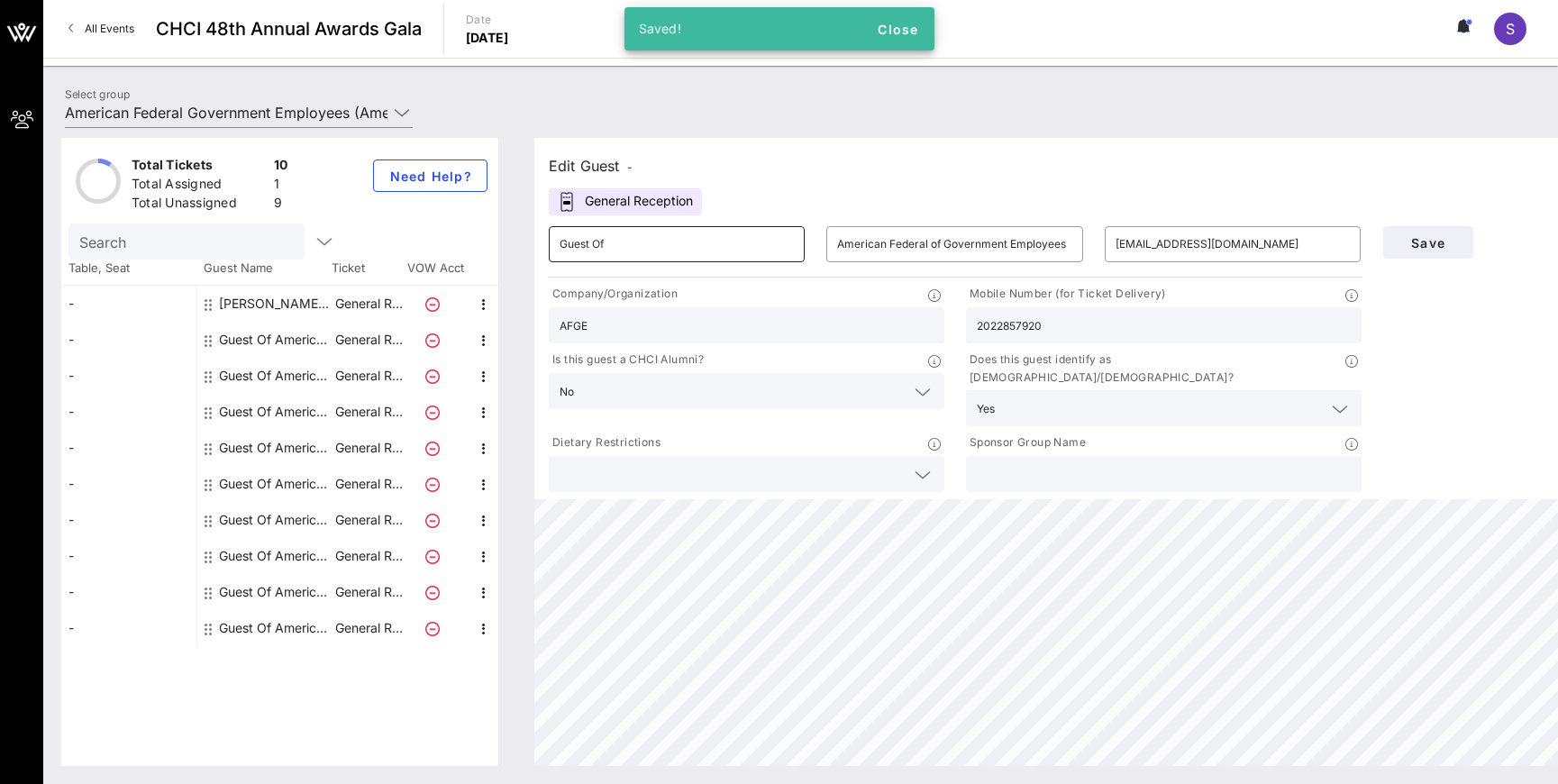
click at [683, 243] on input "Guest Of" at bounding box center [676, 244] width 234 height 28
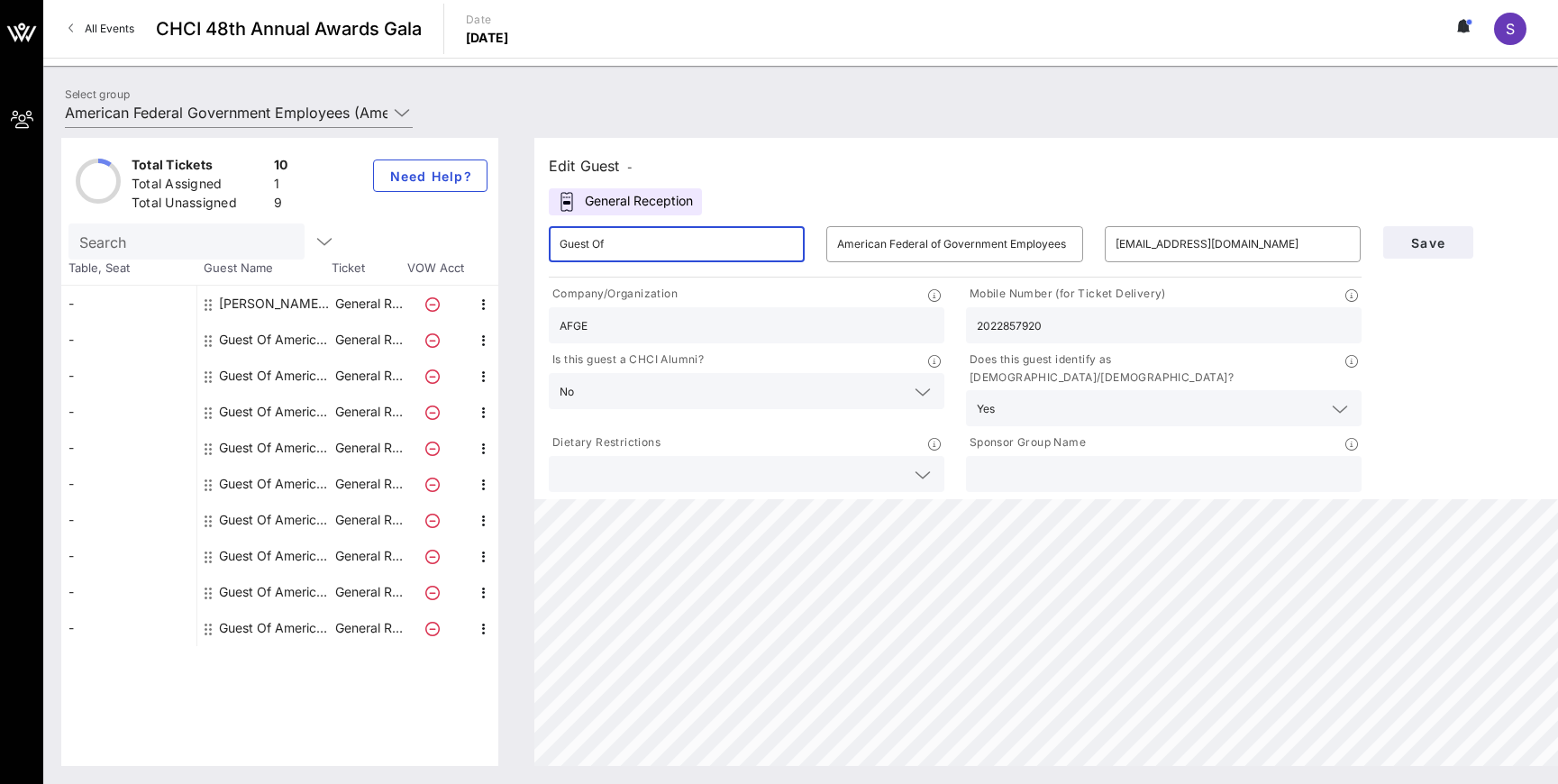
click at [683, 243] on input "Guest Of" at bounding box center [676, 244] width 234 height 28
type input "[PERSON_NAME]"
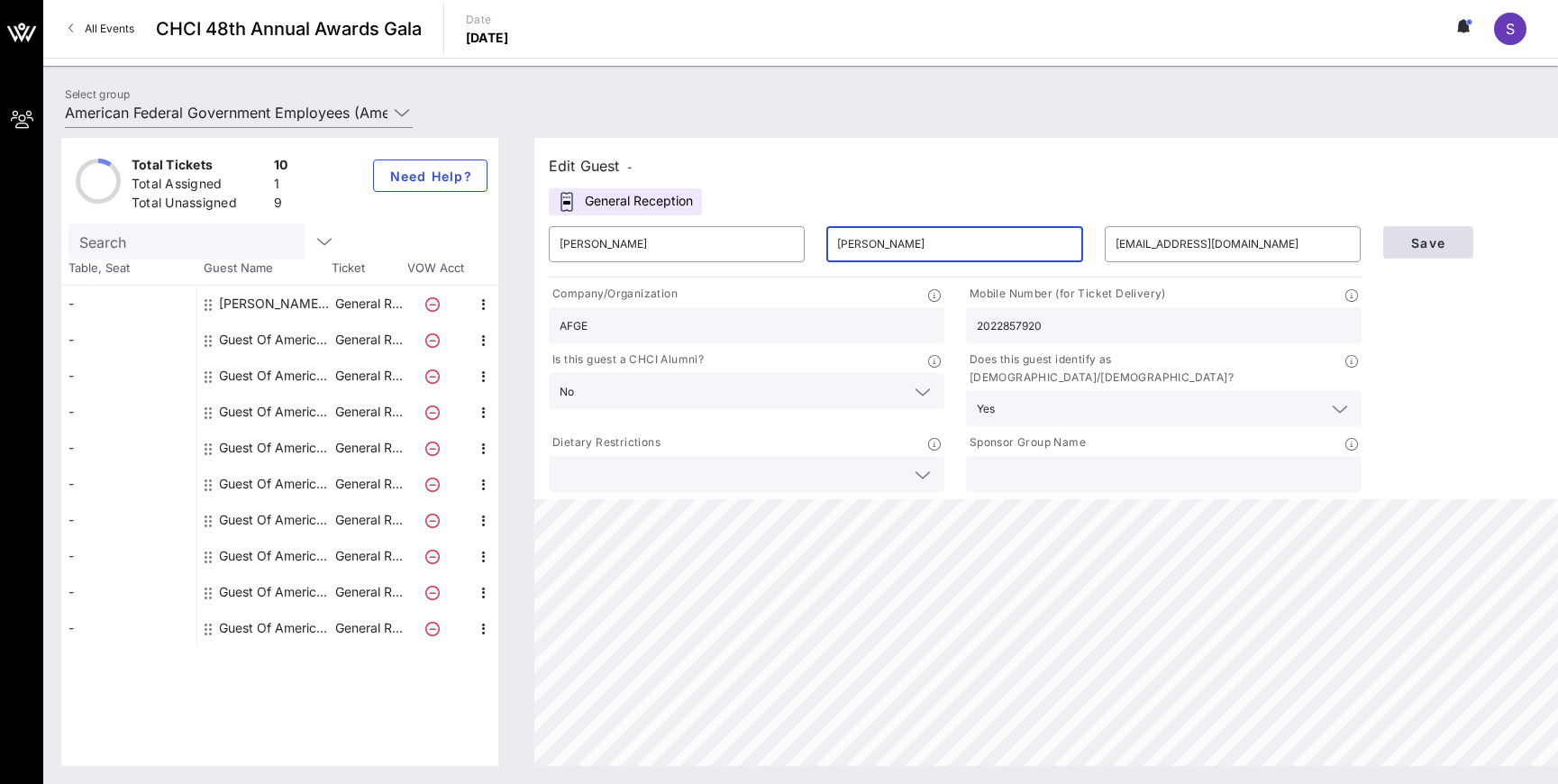
type input "[PERSON_NAME]"
click at [1457, 243] on span "Save" at bounding box center [1428, 243] width 62 height 15
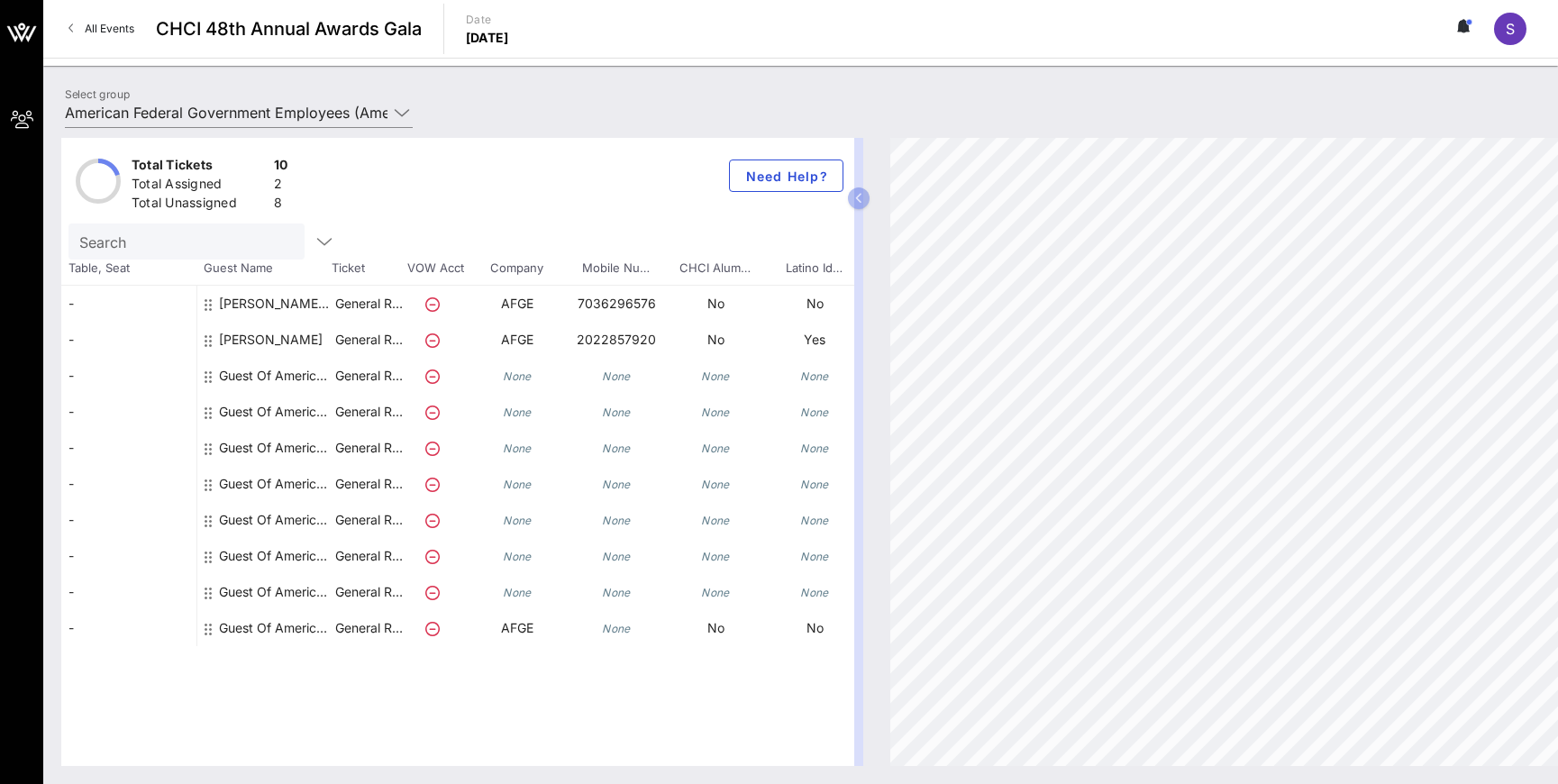
click at [284, 299] on div "[PERSON_NAME] American Federal of Government Employees" at bounding box center [276, 310] width 114 height 50
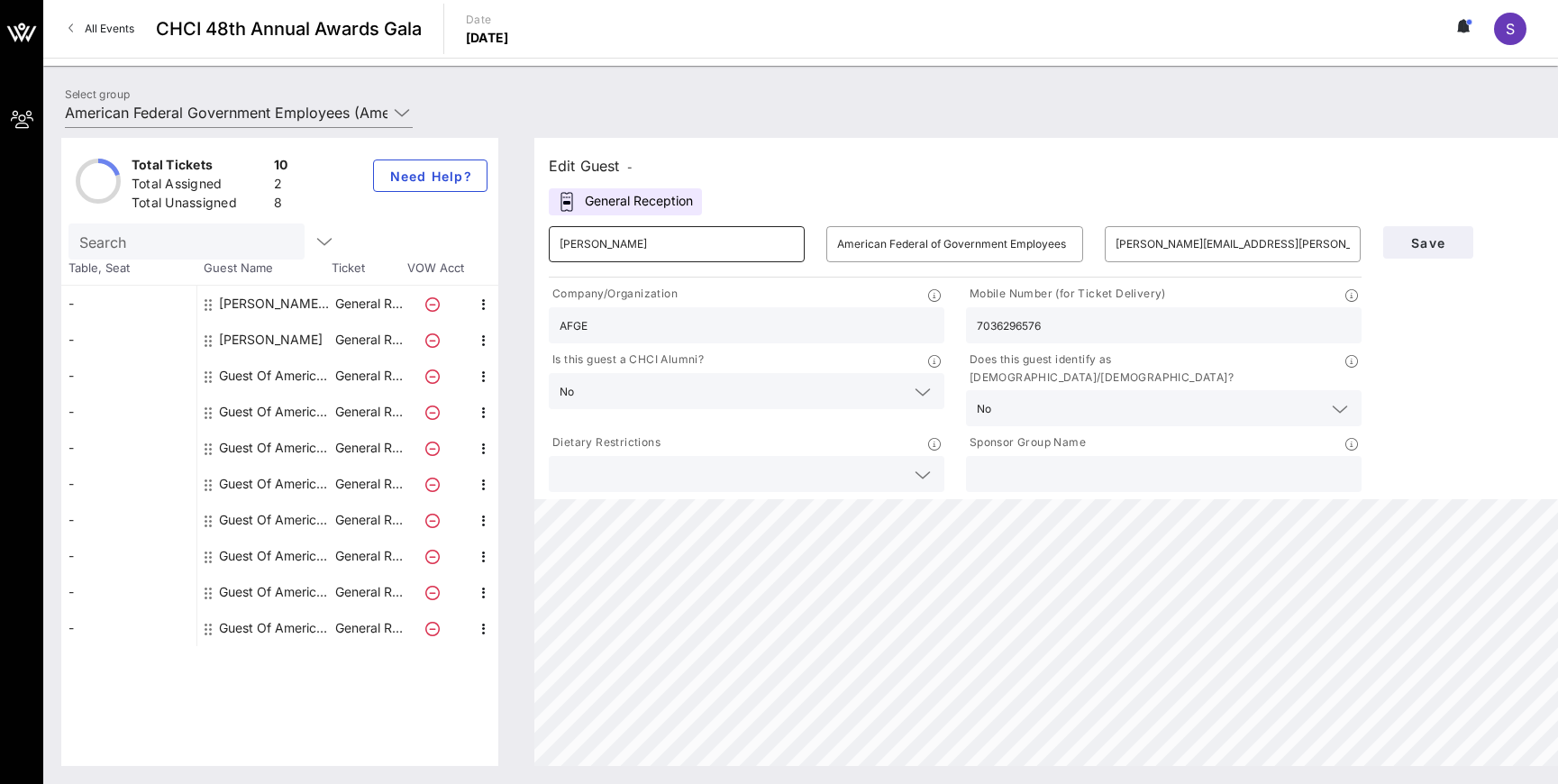
click at [613, 243] on input "[PERSON_NAME]" at bounding box center [676, 244] width 234 height 28
type input "[PERSON_NAME]"
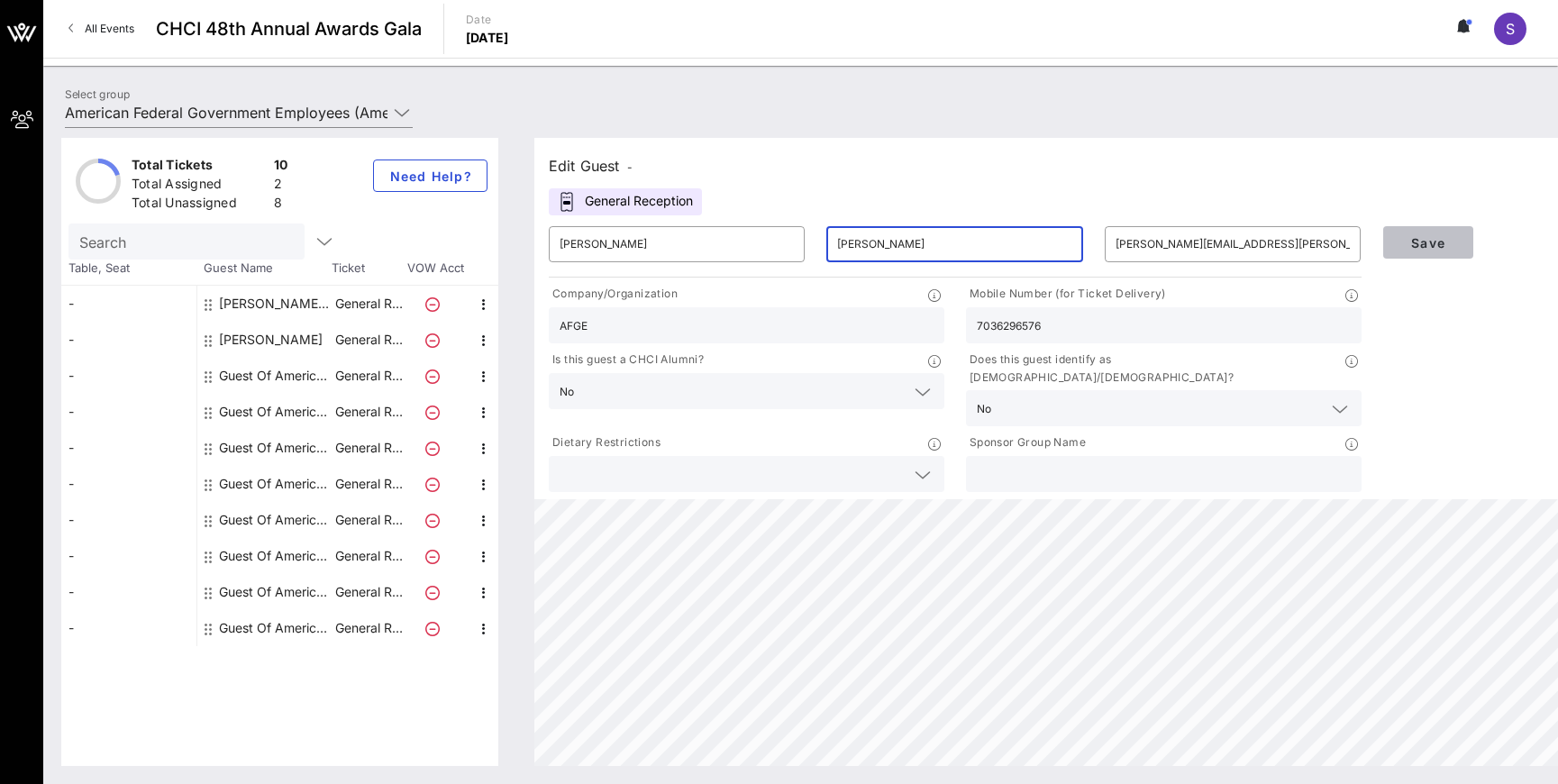
click at [1466, 237] on button "Save" at bounding box center [1428, 243] width 90 height 32
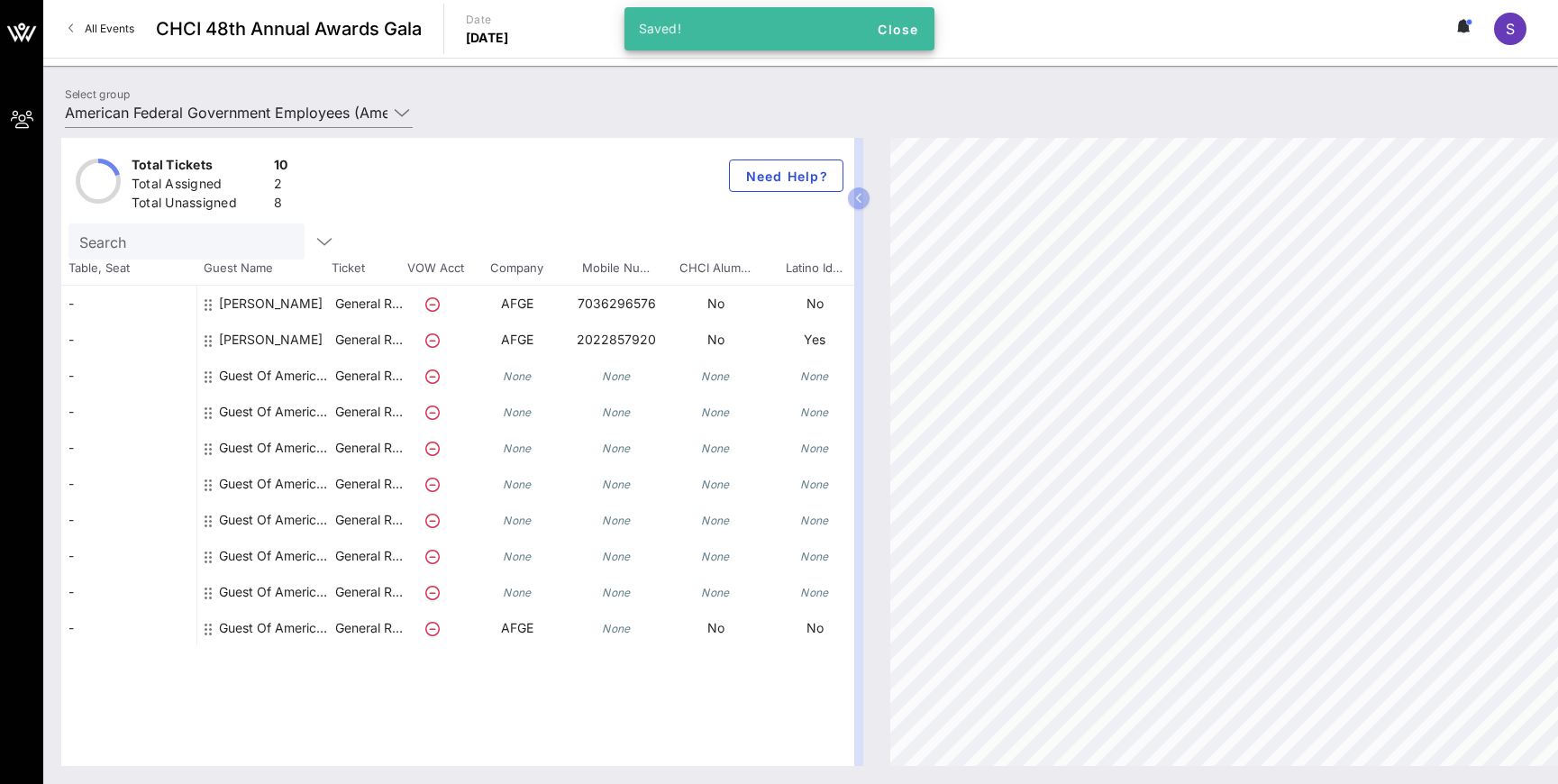
click at [296, 628] on div "Guest Of American Federal of Government Employees" at bounding box center [276, 634] width 114 height 50
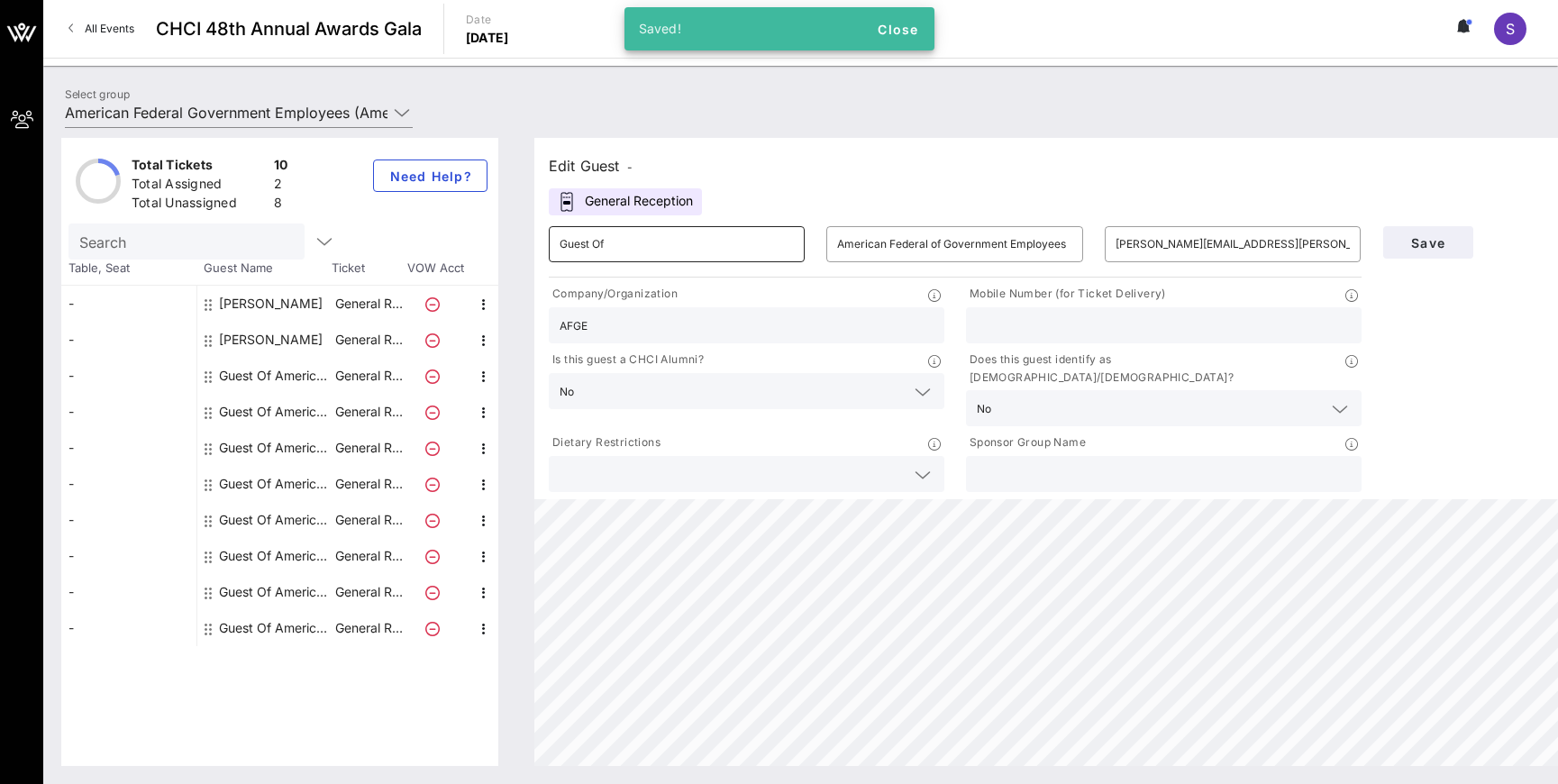
click at [733, 241] on input "Guest Of" at bounding box center [676, 244] width 234 height 28
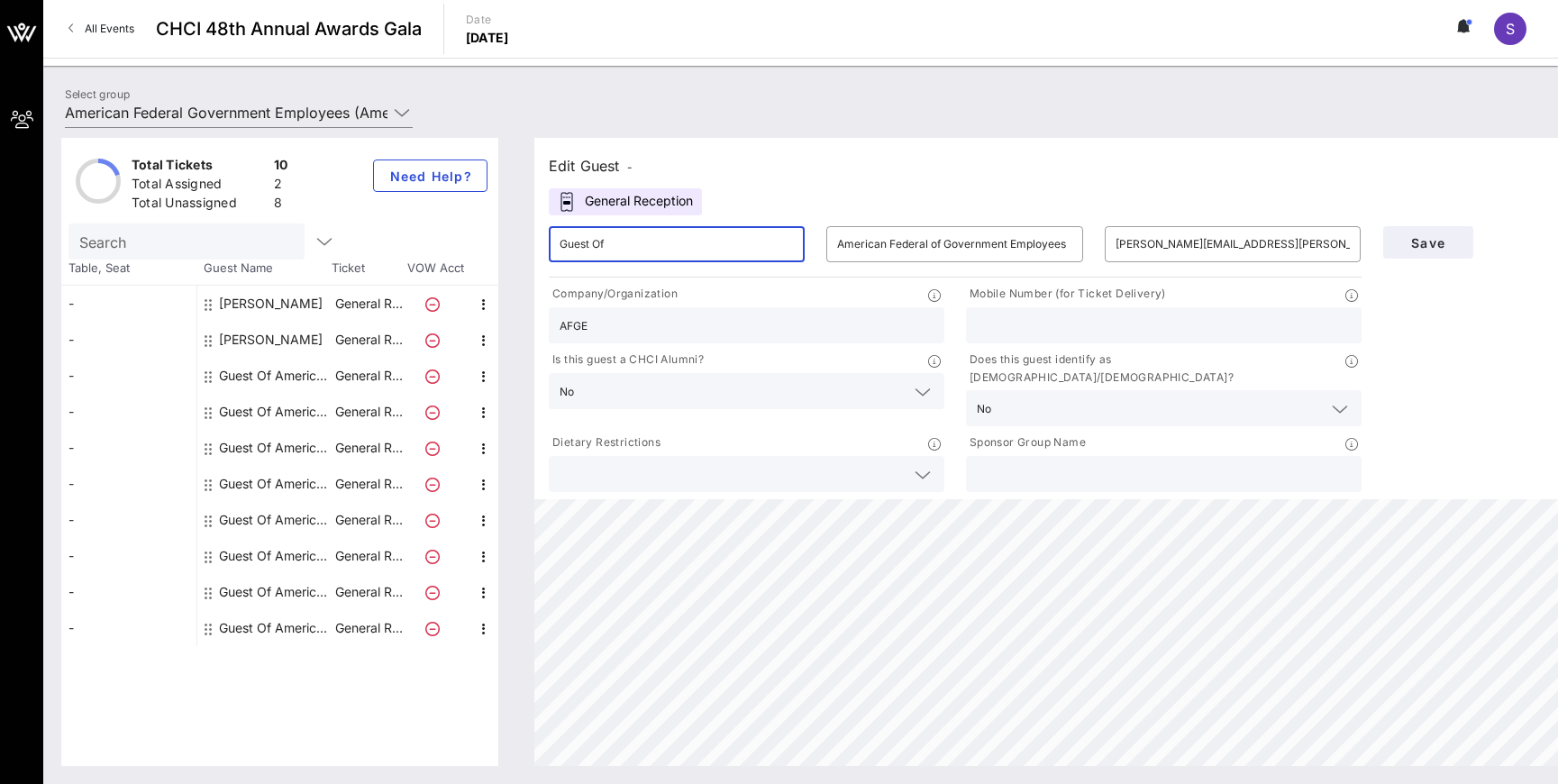
click at [733, 241] on input "Guest Of" at bounding box center [676, 244] width 234 height 28
click at [629, 236] on input "Guest Of" at bounding box center [676, 244] width 234 height 28
click at [640, 250] on input "Guest Of" at bounding box center [676, 244] width 234 height 28
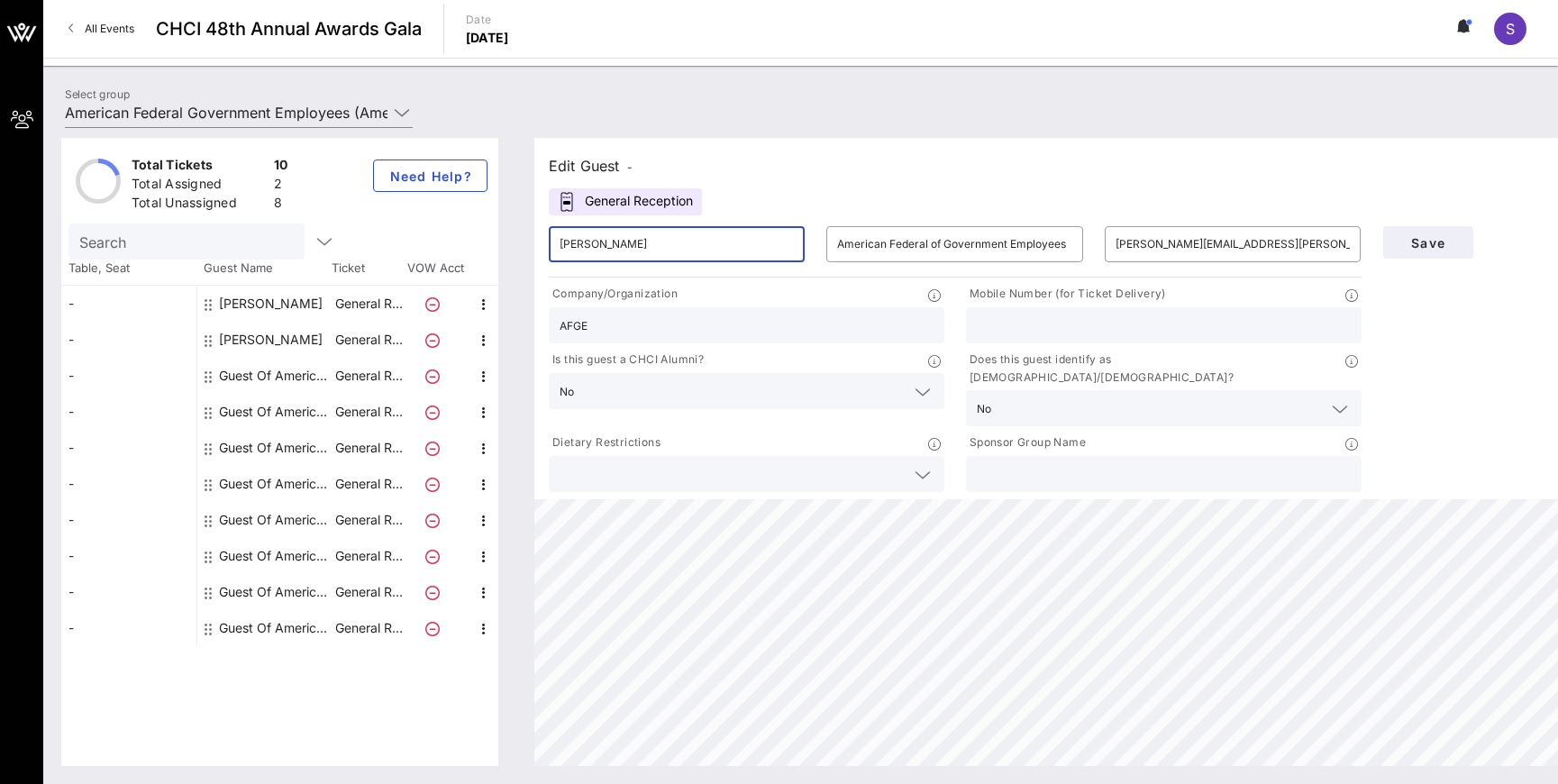
type input "[PERSON_NAME]"
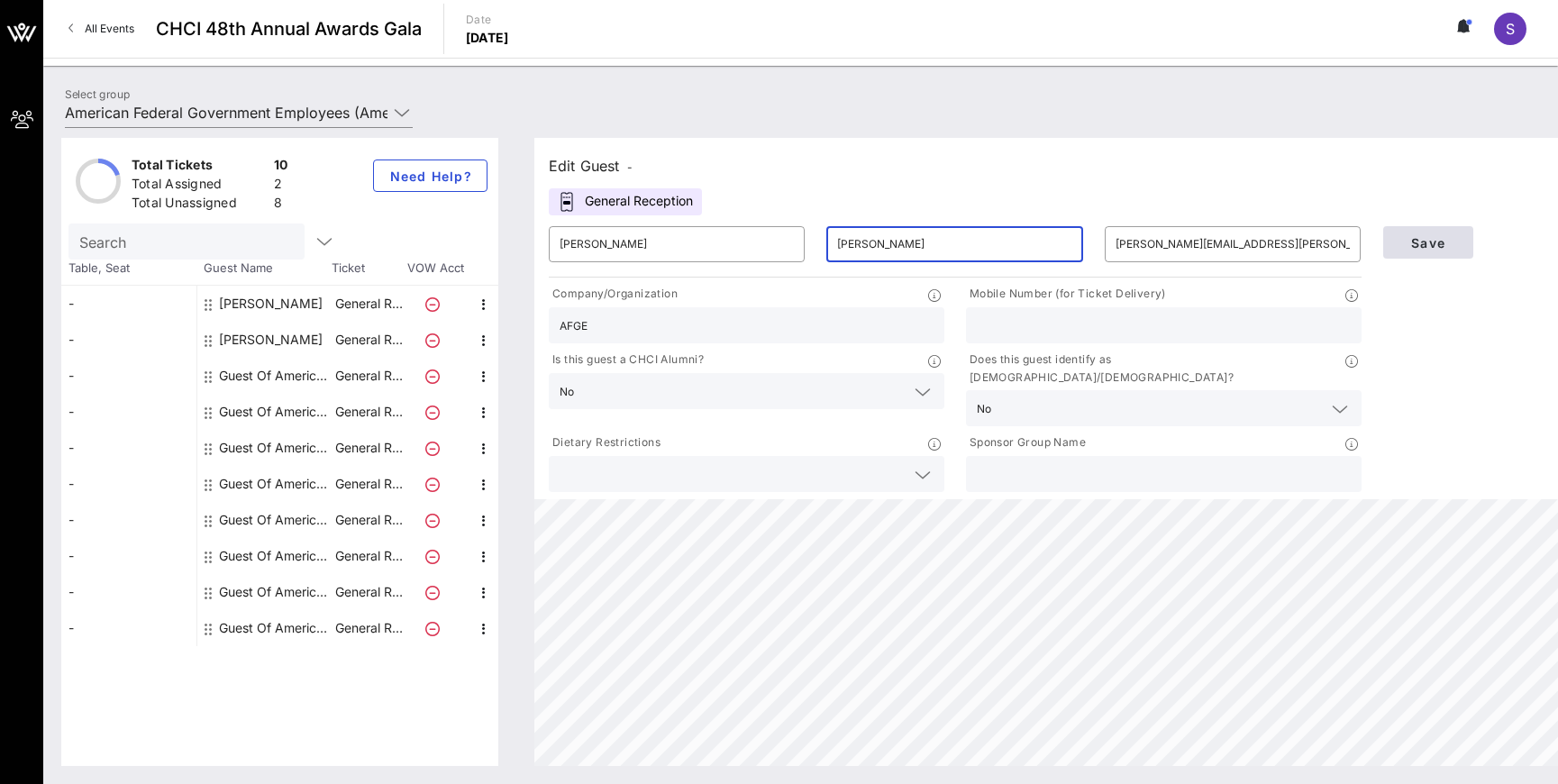
type input "[PERSON_NAME]"
click at [1459, 245] on button "Save" at bounding box center [1428, 243] width 90 height 32
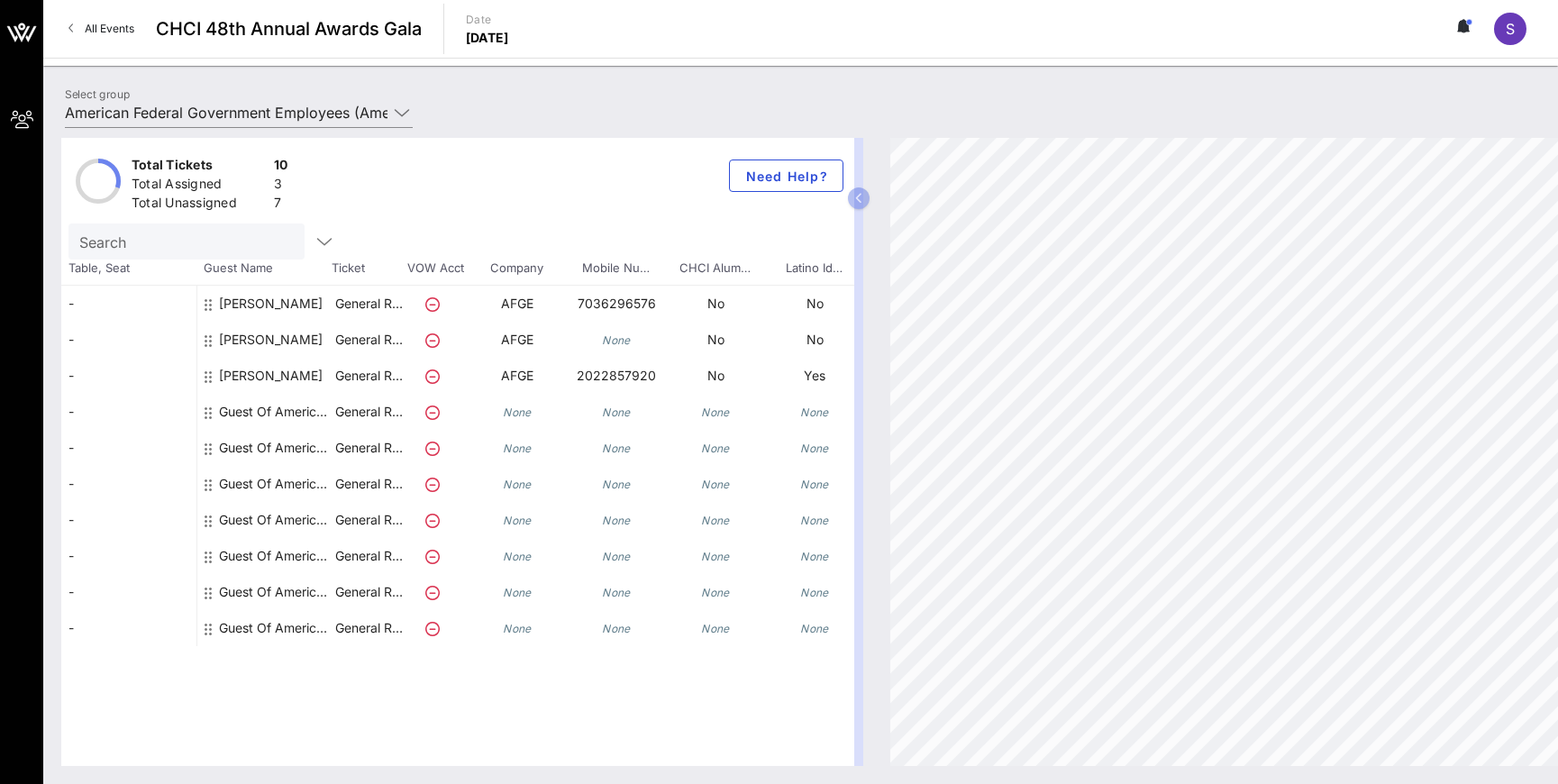
click at [278, 414] on div "Guest Of American Federal Government Employees" at bounding box center [276, 411] width 114 height 36
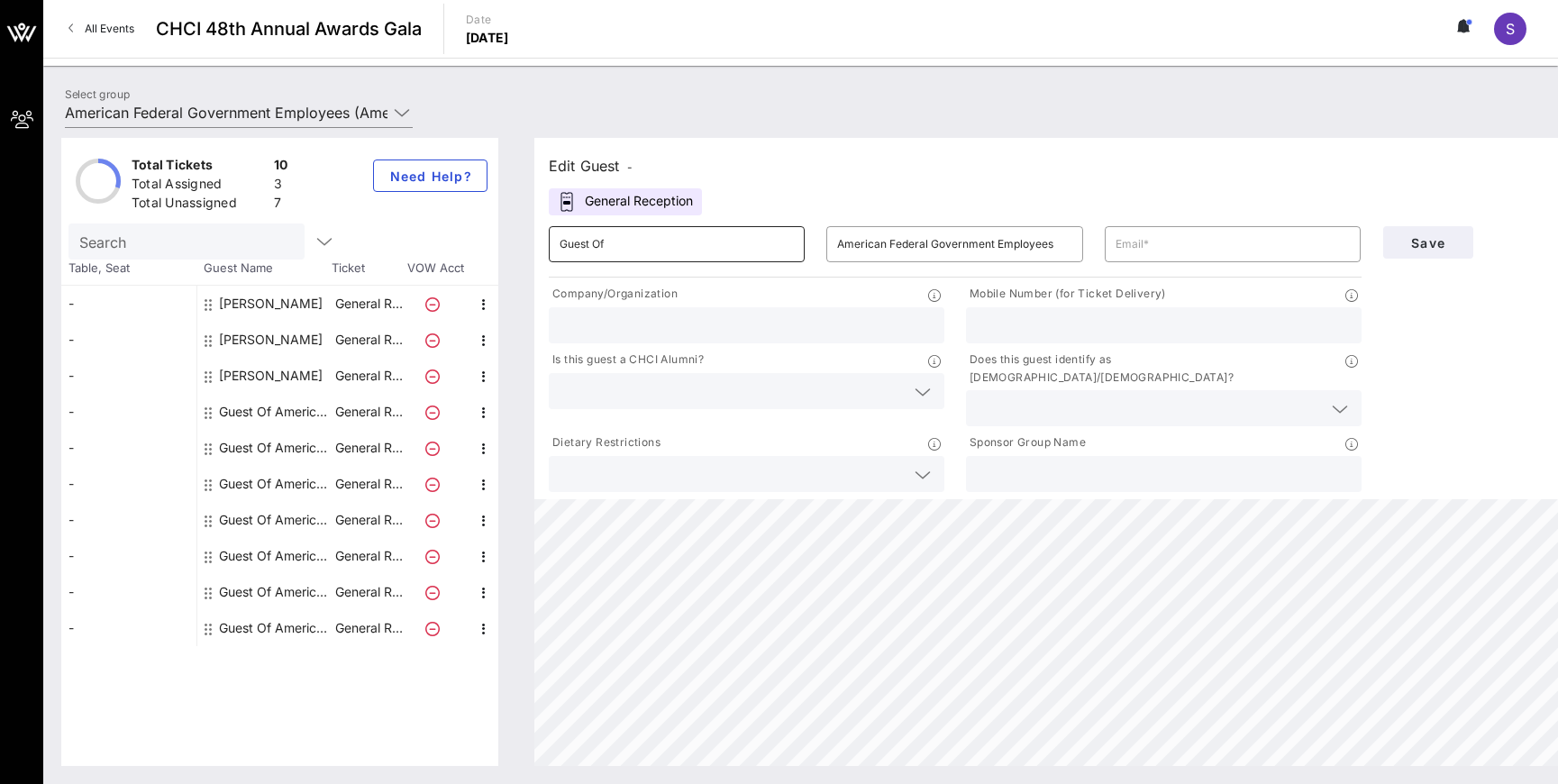
click at [719, 245] on input "Guest Of" at bounding box center [676, 244] width 234 height 28
click at [719, 244] on input "Guest Of" at bounding box center [676, 244] width 234 height 28
type input "[PERSON_NAME]"
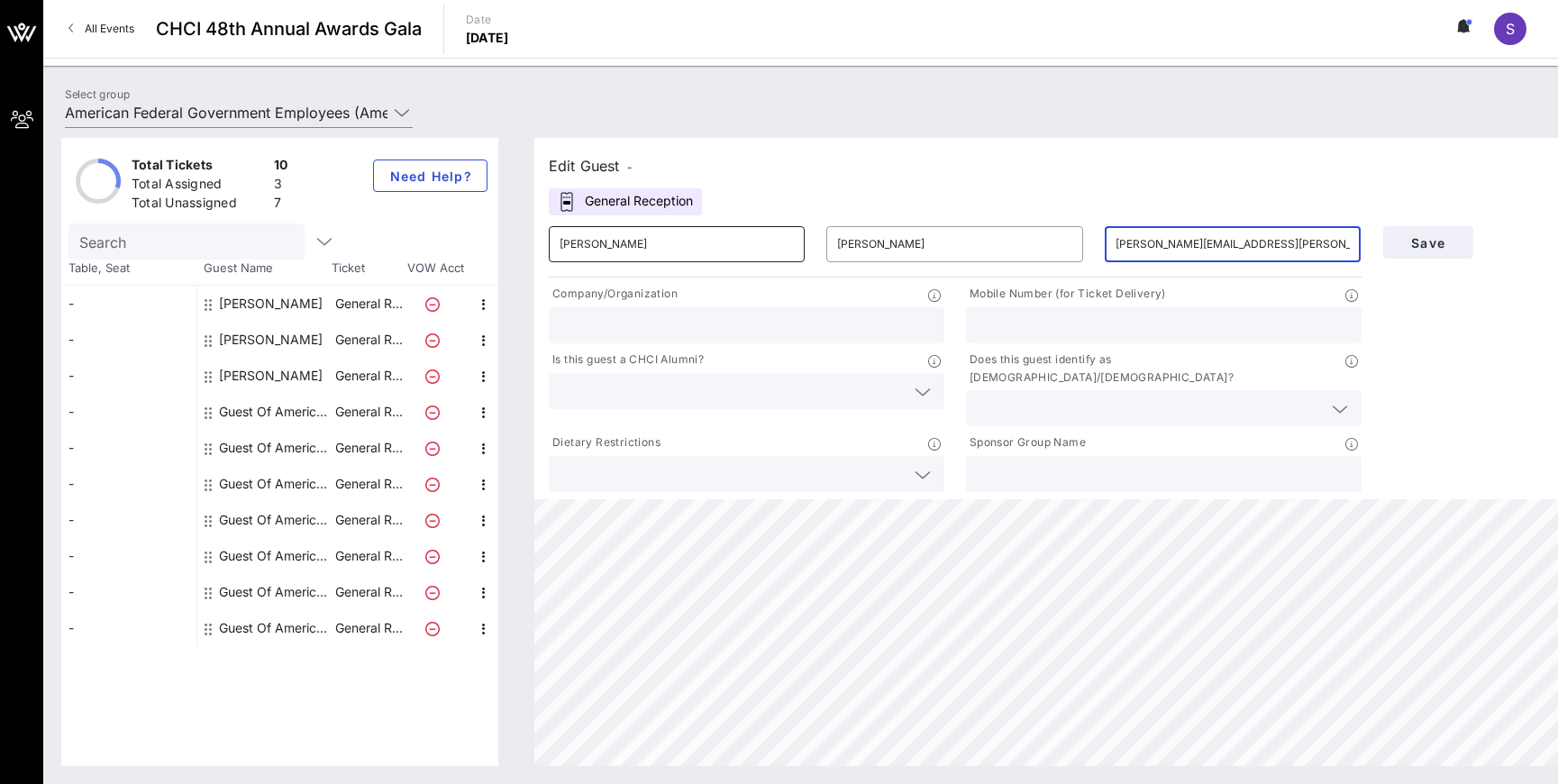
type input "[PERSON_NAME][EMAIL_ADDRESS][PERSON_NAME][DOMAIN_NAME]"
type input "AFGE"
click at [657, 381] on input "text" at bounding box center [732, 391] width 345 height 24
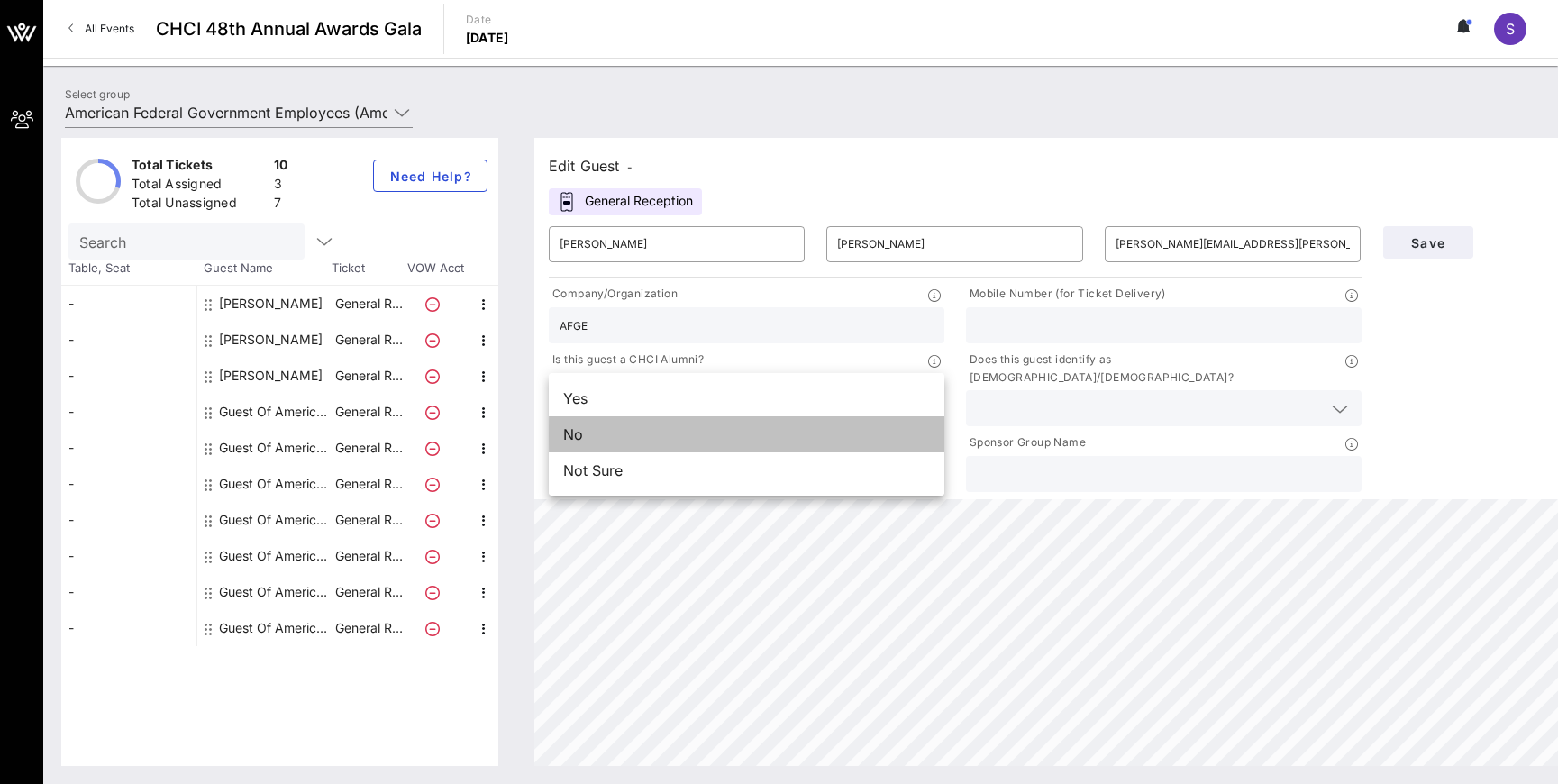
click at [645, 443] on div "No" at bounding box center [746, 434] width 395 height 36
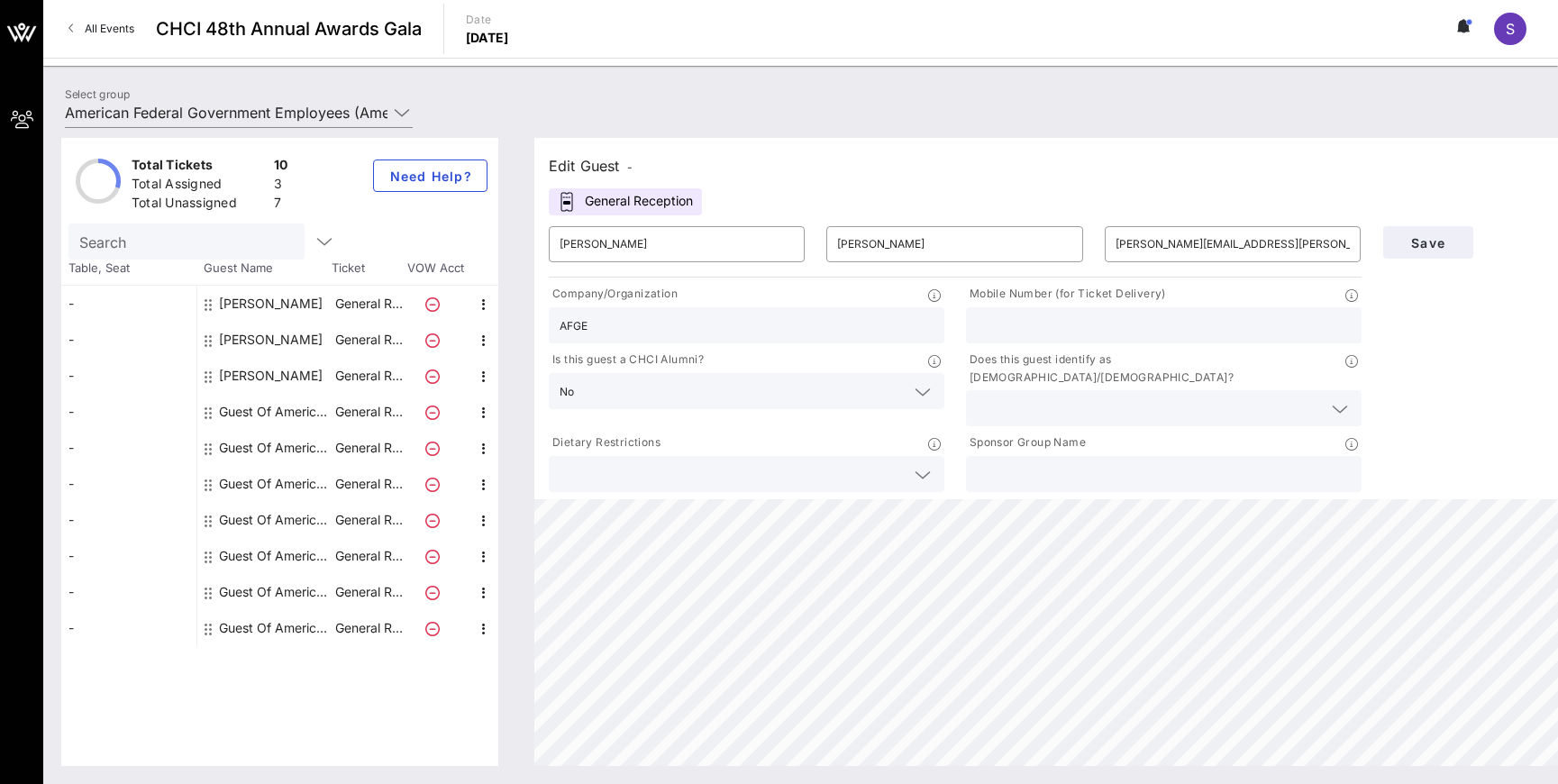
click at [1106, 396] on input "text" at bounding box center [1149, 408] width 345 height 24
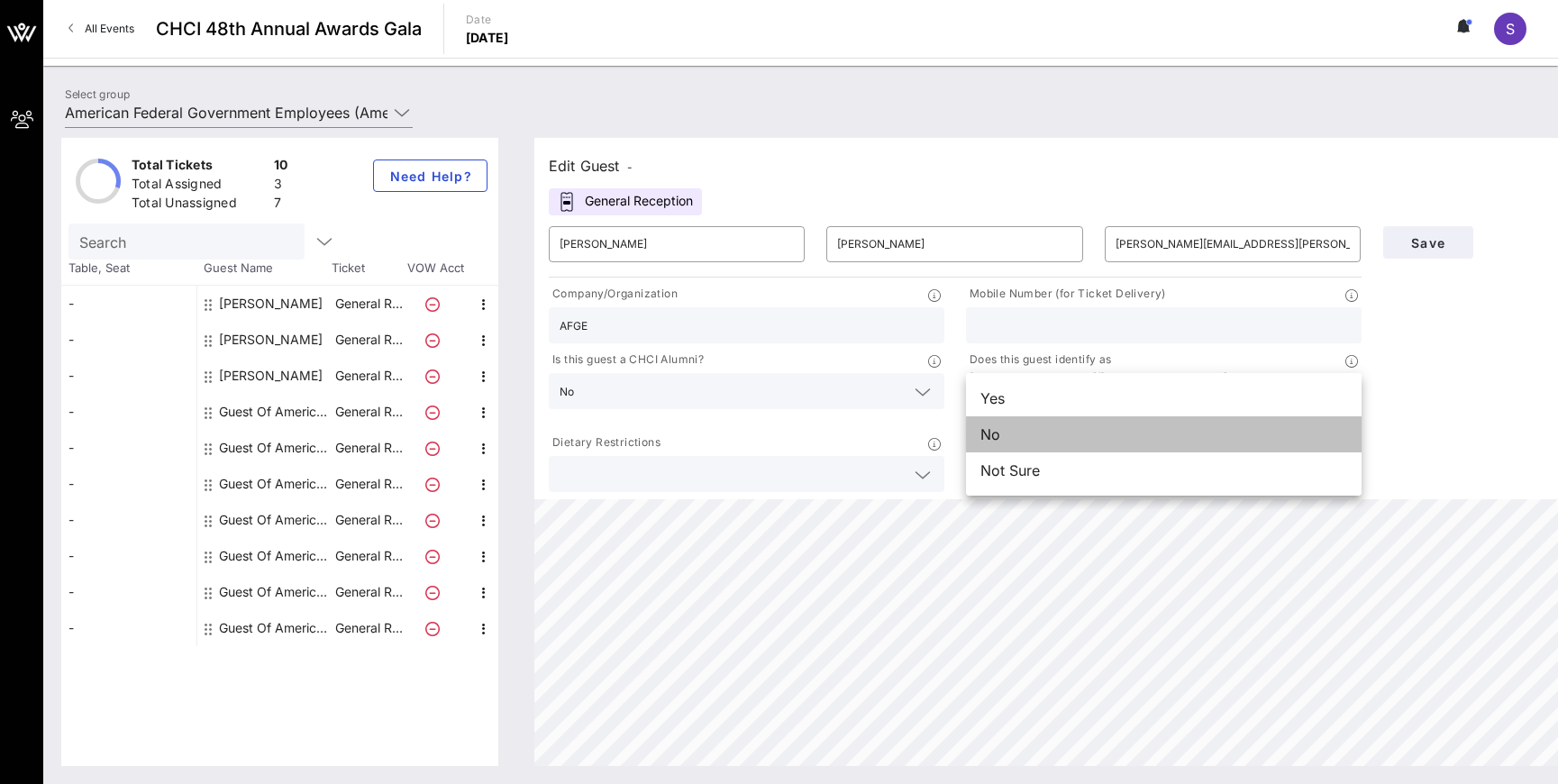
click at [1109, 434] on div "No" at bounding box center [1164, 434] width 395 height 36
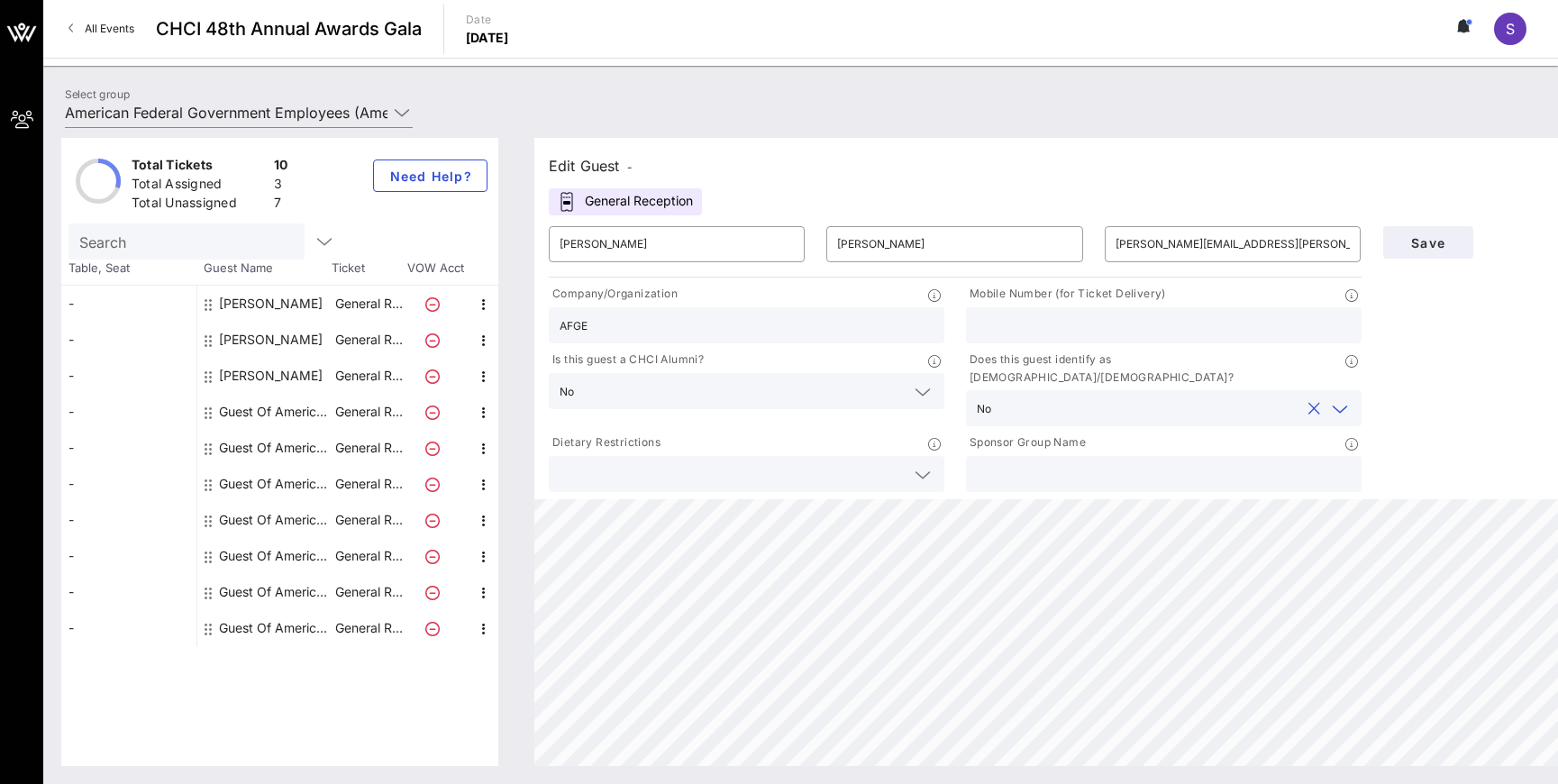
click at [1434, 364] on div "Save" at bounding box center [1512, 356] width 279 height 281
click at [1431, 246] on span "Save" at bounding box center [1428, 243] width 62 height 15
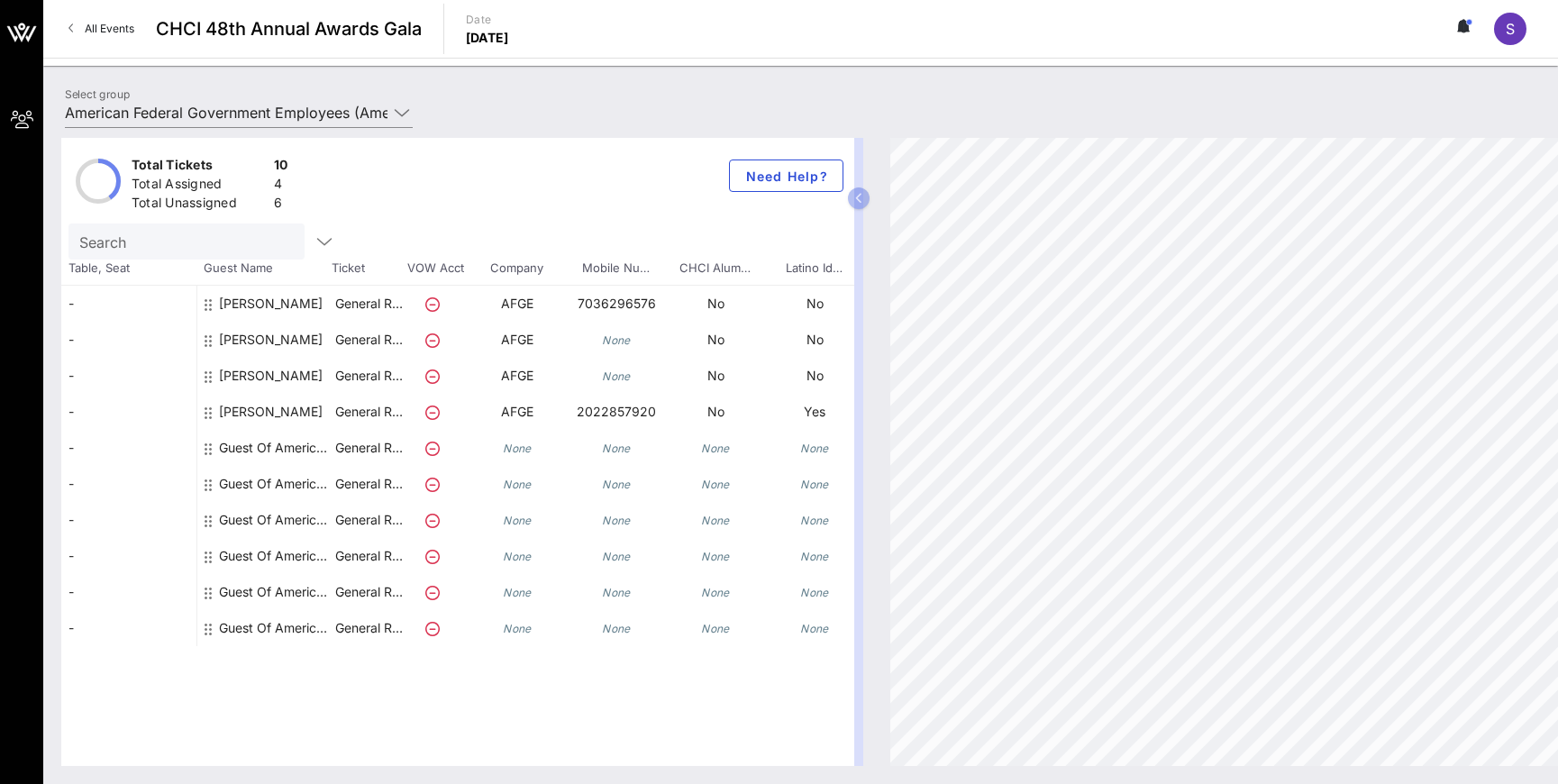
click at [234, 338] on div "[PERSON_NAME]" at bounding box center [270, 346] width 103 height 50
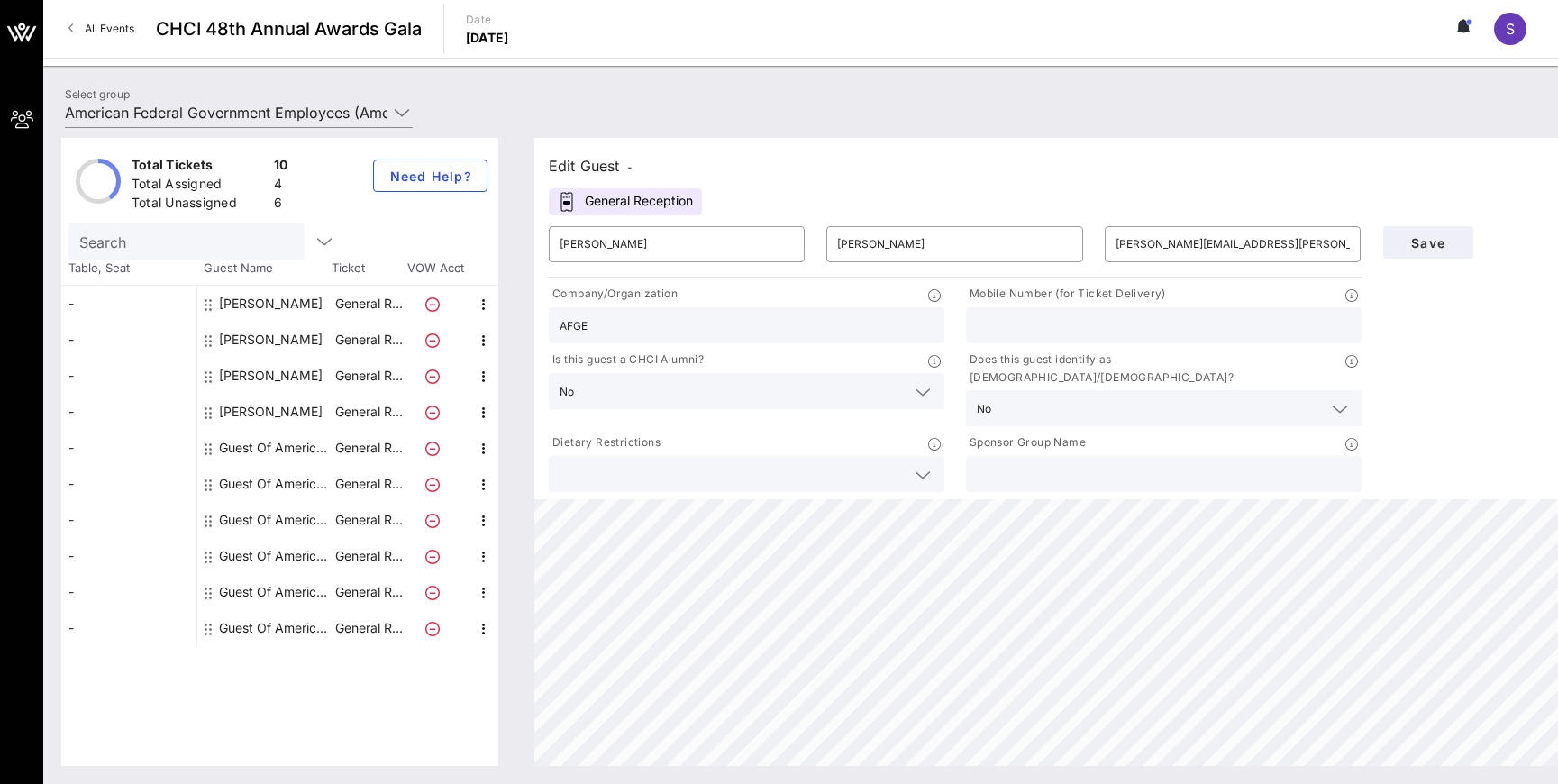
click at [237, 337] on div "[PERSON_NAME]" at bounding box center [270, 339] width 103 height 36
click at [1128, 321] on input "text" at bounding box center [1164, 325] width 374 height 24
click at [1143, 244] on input "[PERSON_NAME][EMAIL_ADDRESS][PERSON_NAME][DOMAIN_NAME]" at bounding box center [1233, 244] width 234 height 28
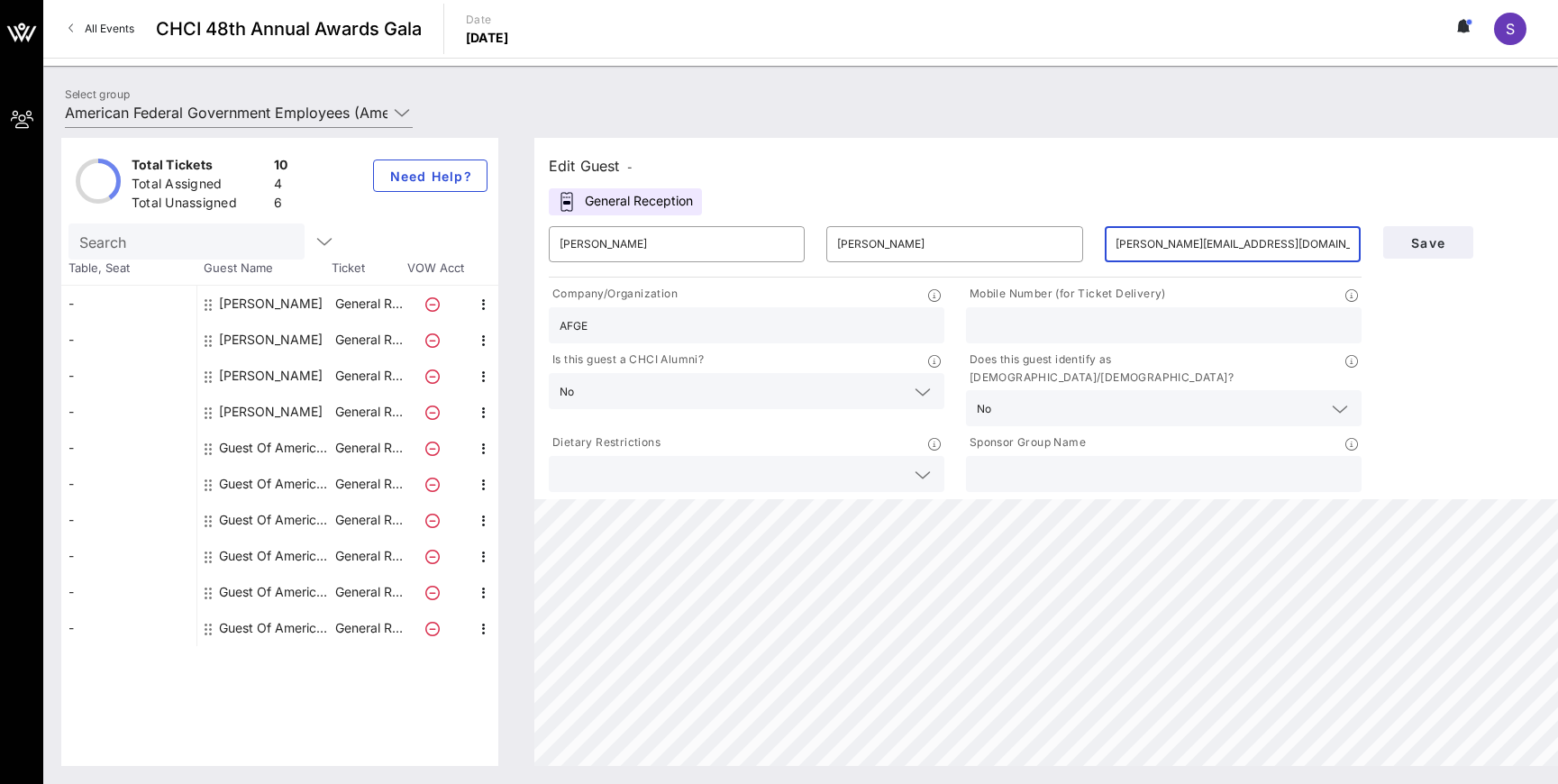
type input "[PERSON_NAME][EMAIL_ADDRESS][DOMAIN_NAME]"
type input "[PHONE_NUMBER]"
click at [900, 463] on input "text" at bounding box center [732, 474] width 345 height 24
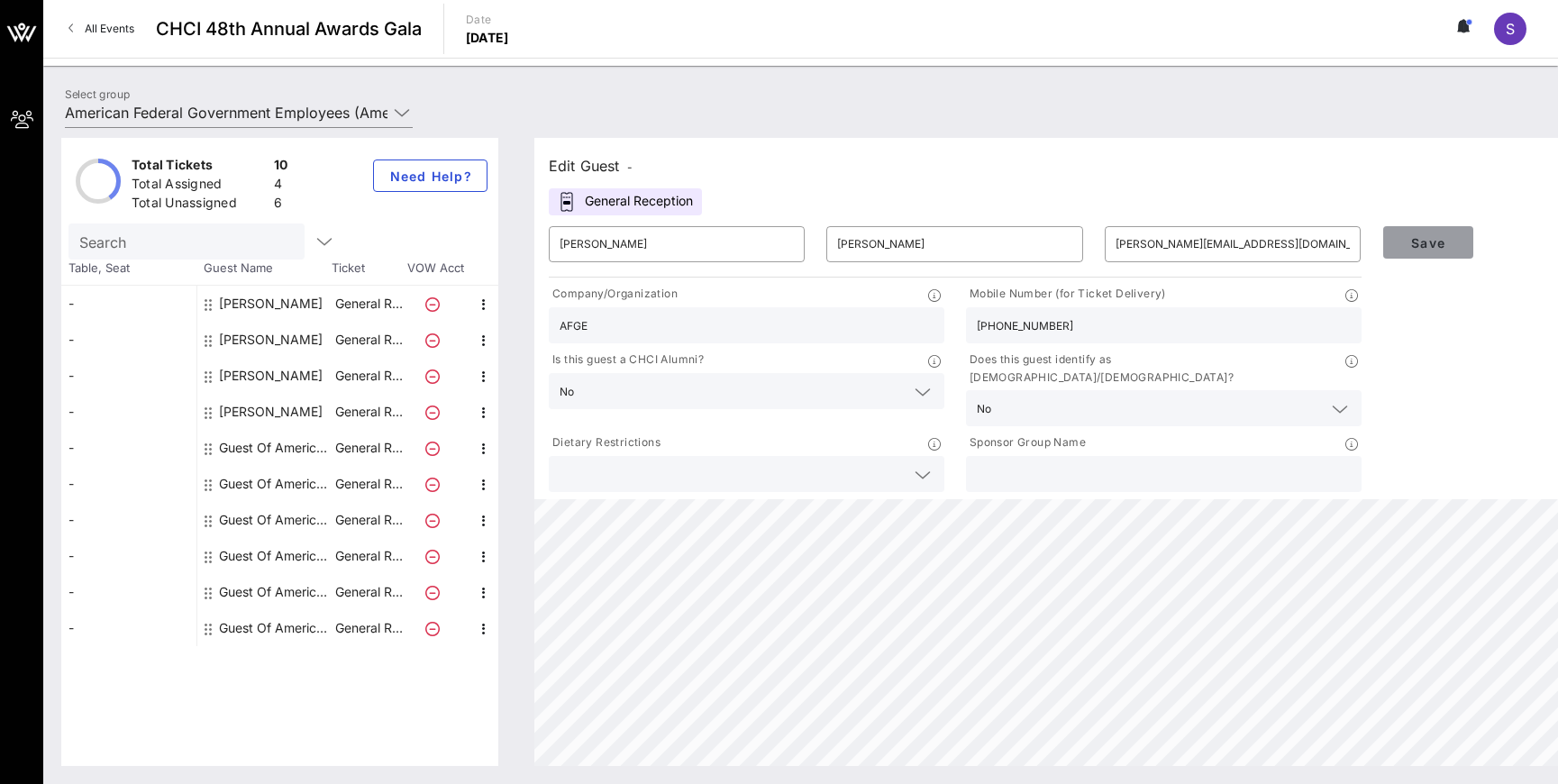
click at [1449, 245] on span "Save" at bounding box center [1428, 243] width 62 height 15
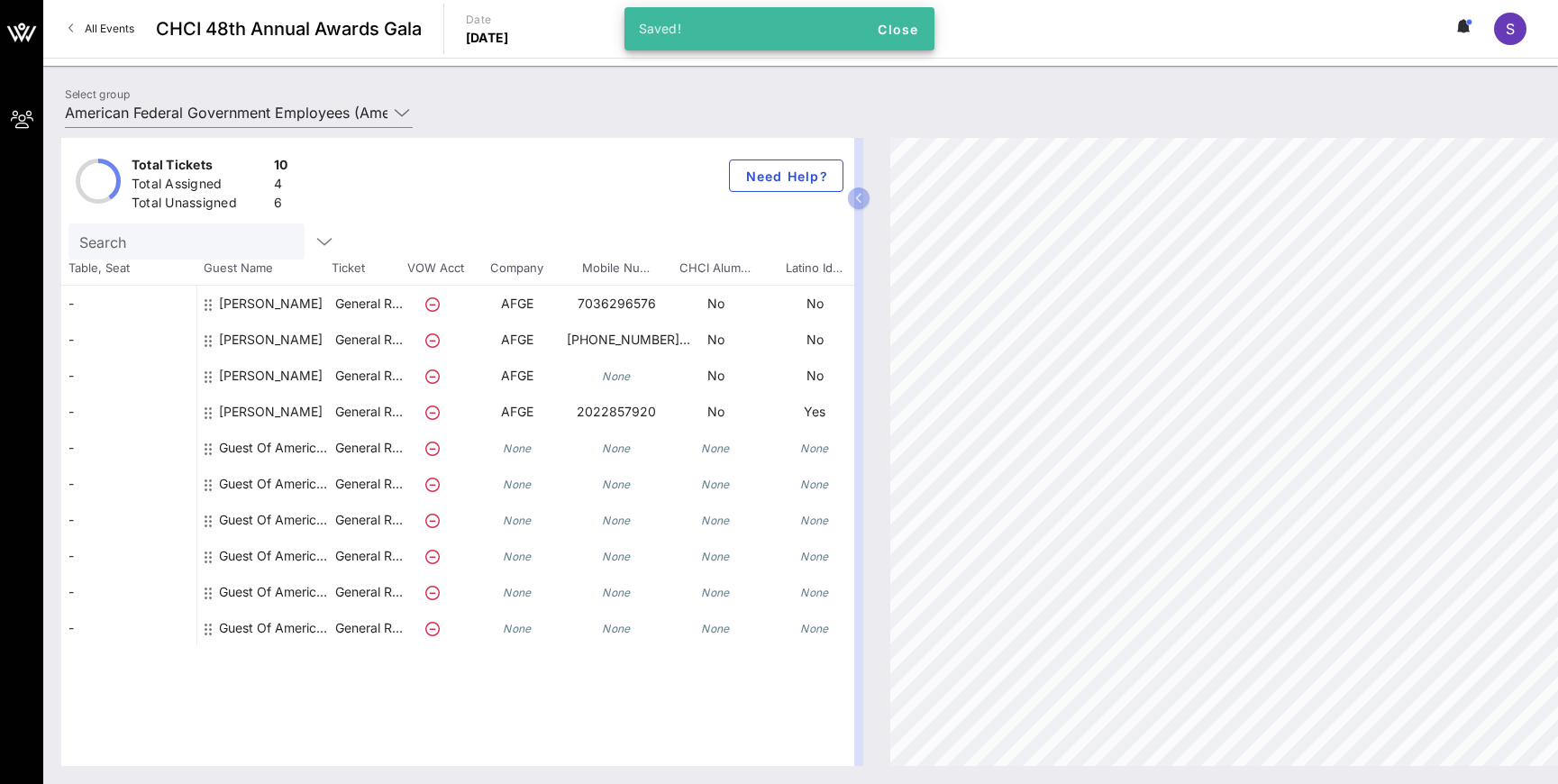
click at [269, 446] on div "Guest Of American Federal Government Employees" at bounding box center [276, 447] width 114 height 36
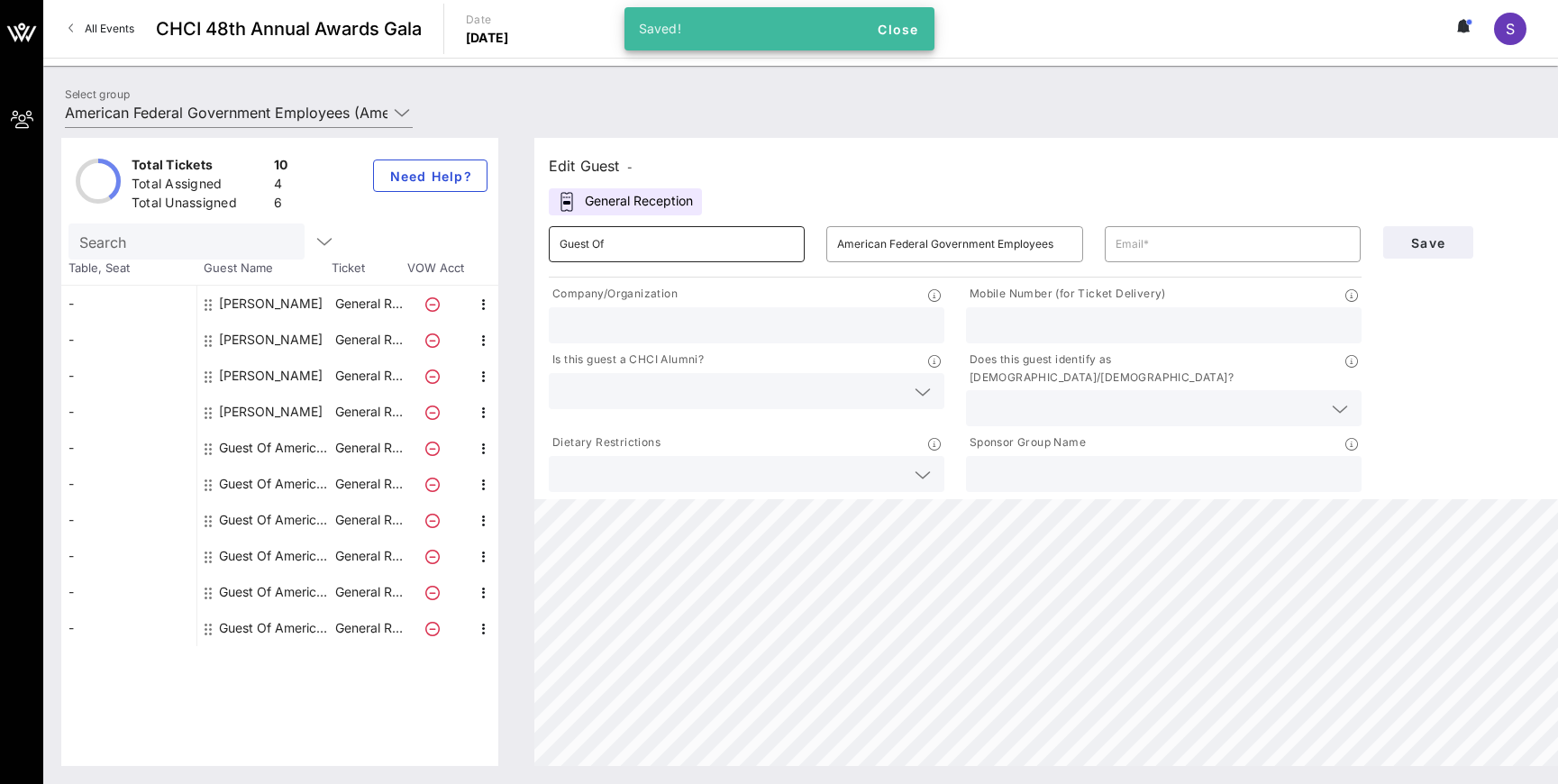
click at [687, 254] on input "Guest Of" at bounding box center [676, 244] width 234 height 28
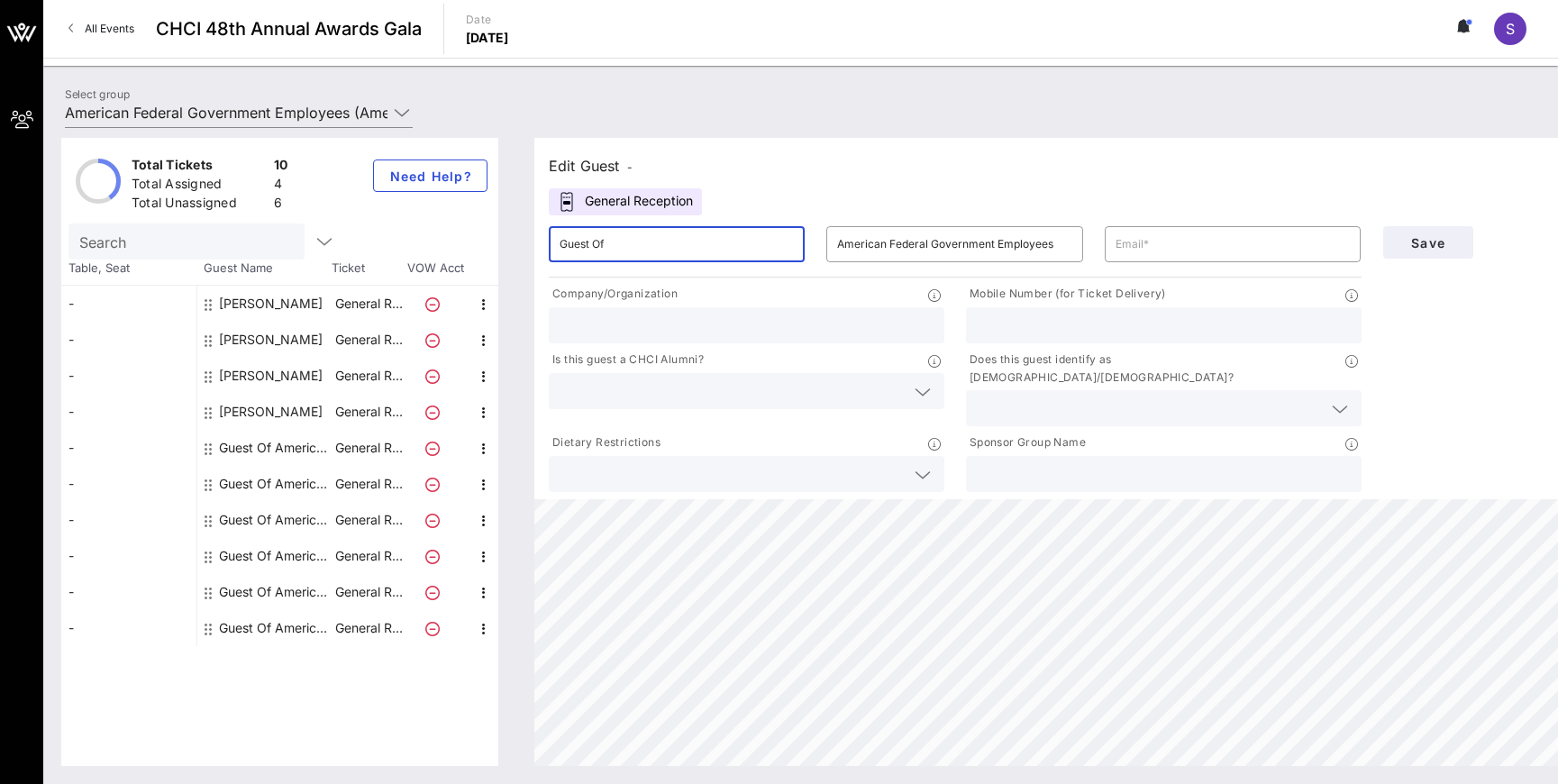
click at [669, 255] on input "Guest Of" at bounding box center [676, 244] width 234 height 28
click at [652, 250] on input "Guest Of" at bounding box center [676, 244] width 234 height 28
click at [651, 249] on input "Guest Of" at bounding box center [676, 244] width 234 height 28
type input "e"
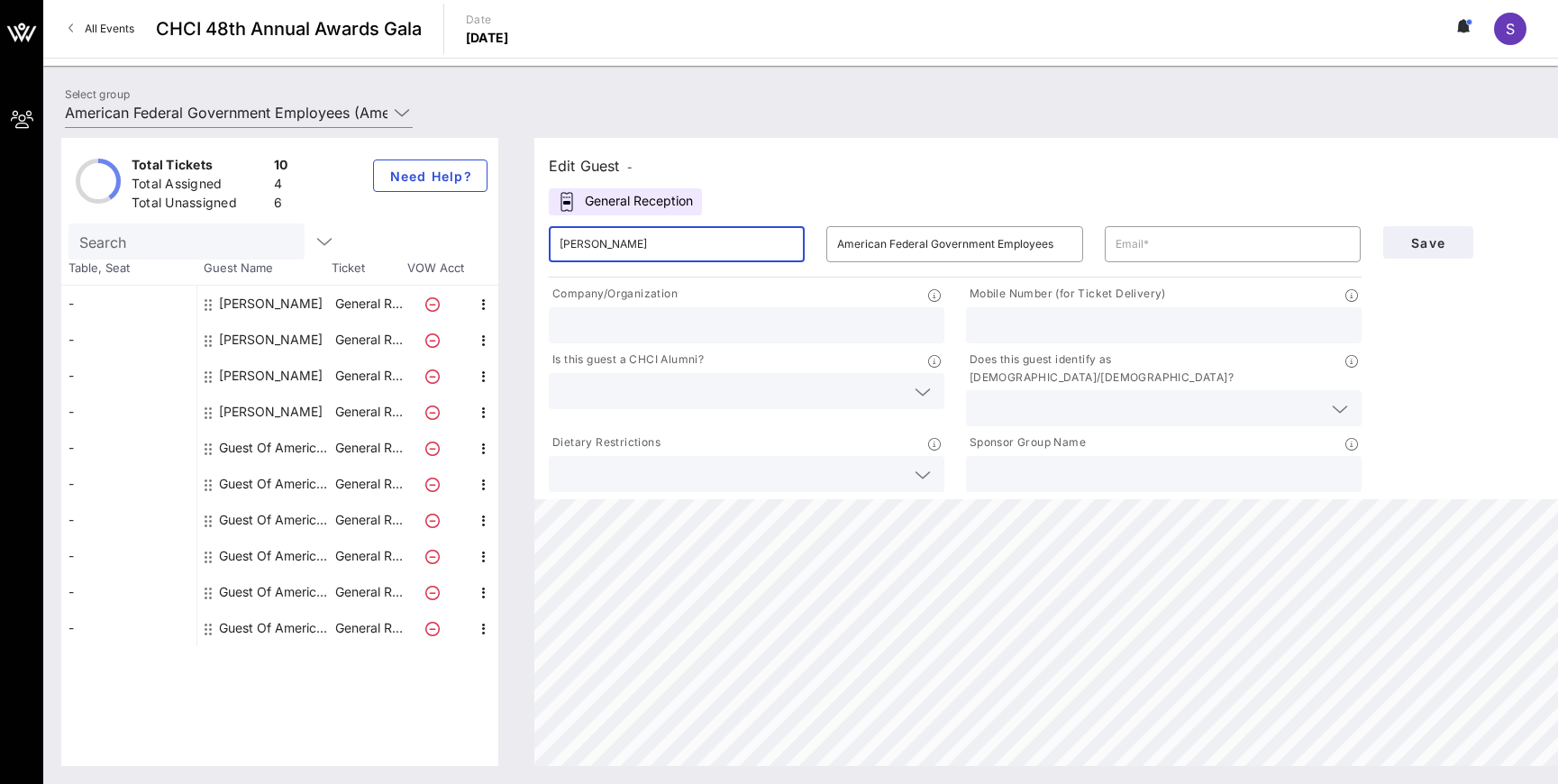
type input "[PERSON_NAME]"
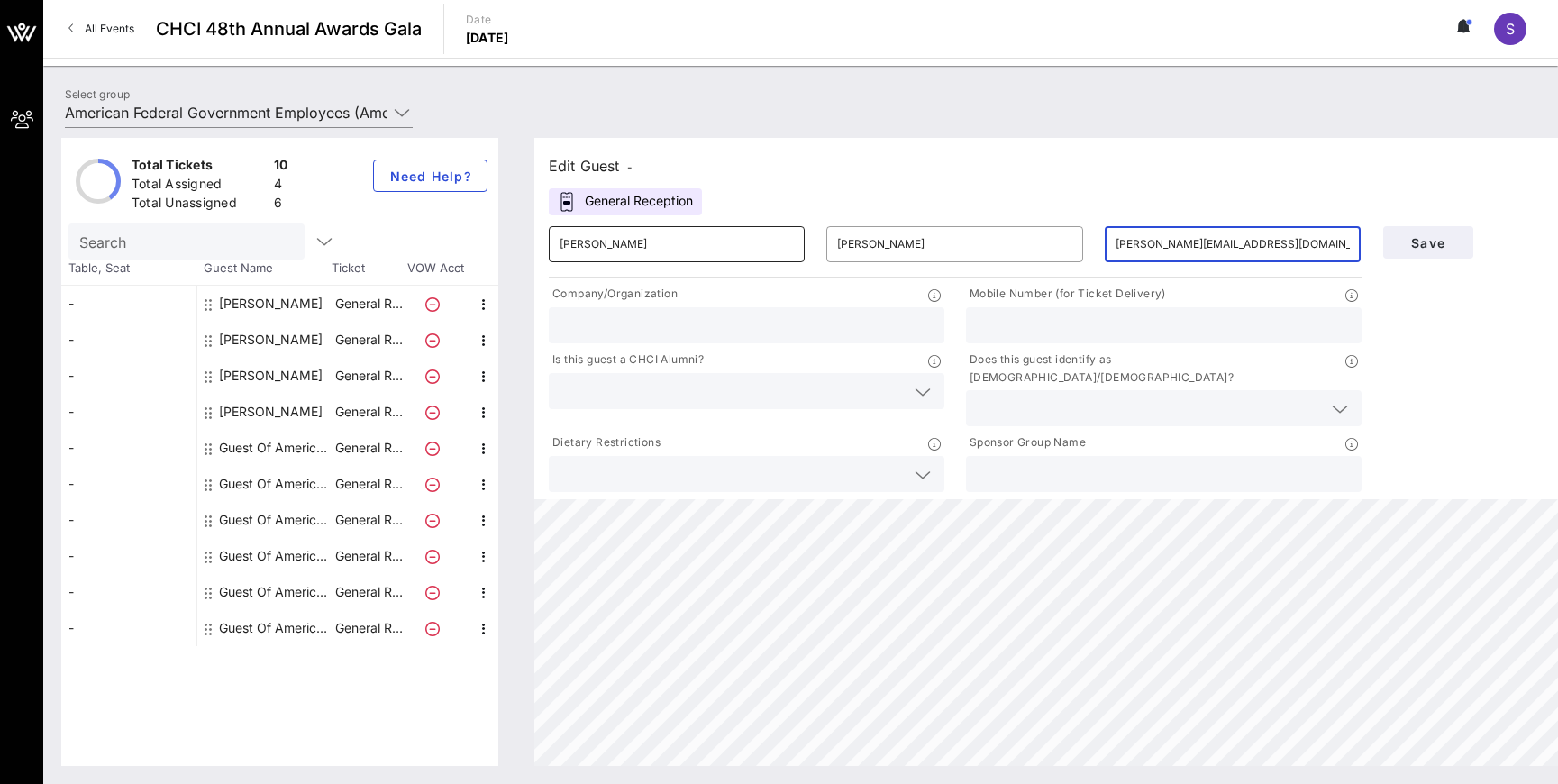
type input "[PERSON_NAME][EMAIL_ADDRESS][DOMAIN_NAME]"
type input "AFGE"
click at [918, 393] on icon at bounding box center [923, 392] width 16 height 22
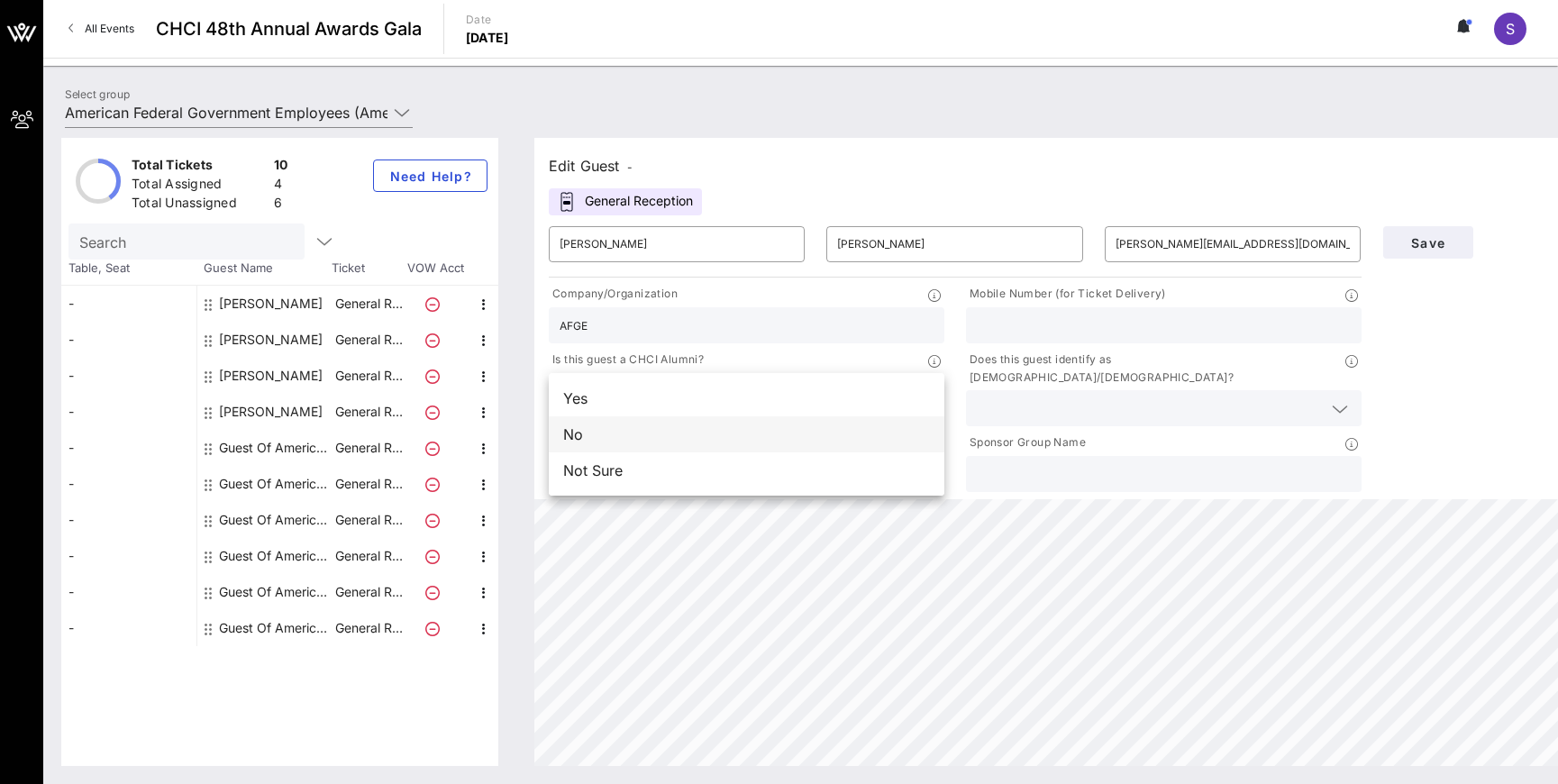
click at [657, 433] on div "No" at bounding box center [746, 434] width 395 height 36
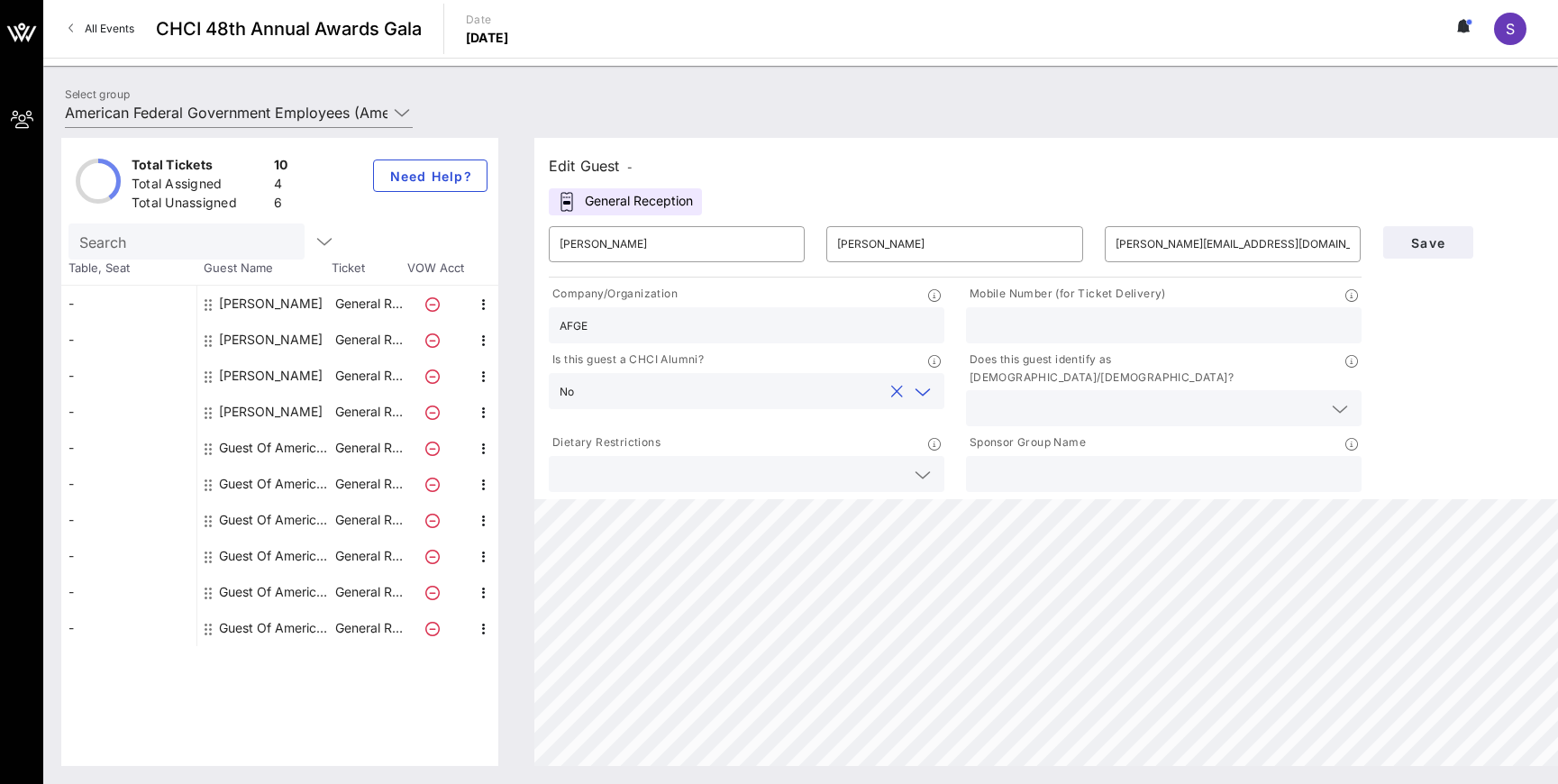
click at [1157, 396] on input "text" at bounding box center [1149, 408] width 345 height 24
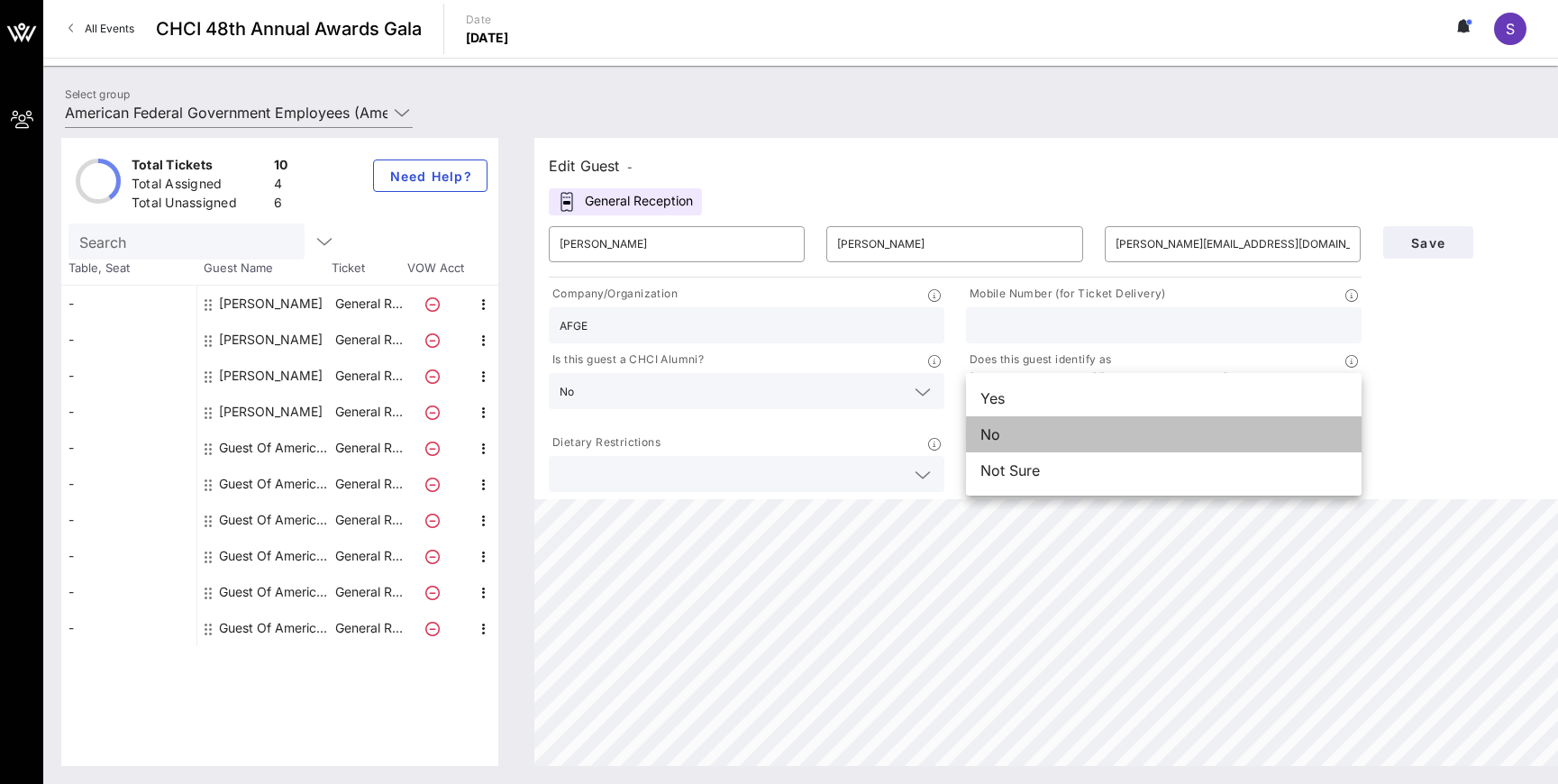
click at [1096, 437] on div "No" at bounding box center [1164, 434] width 395 height 36
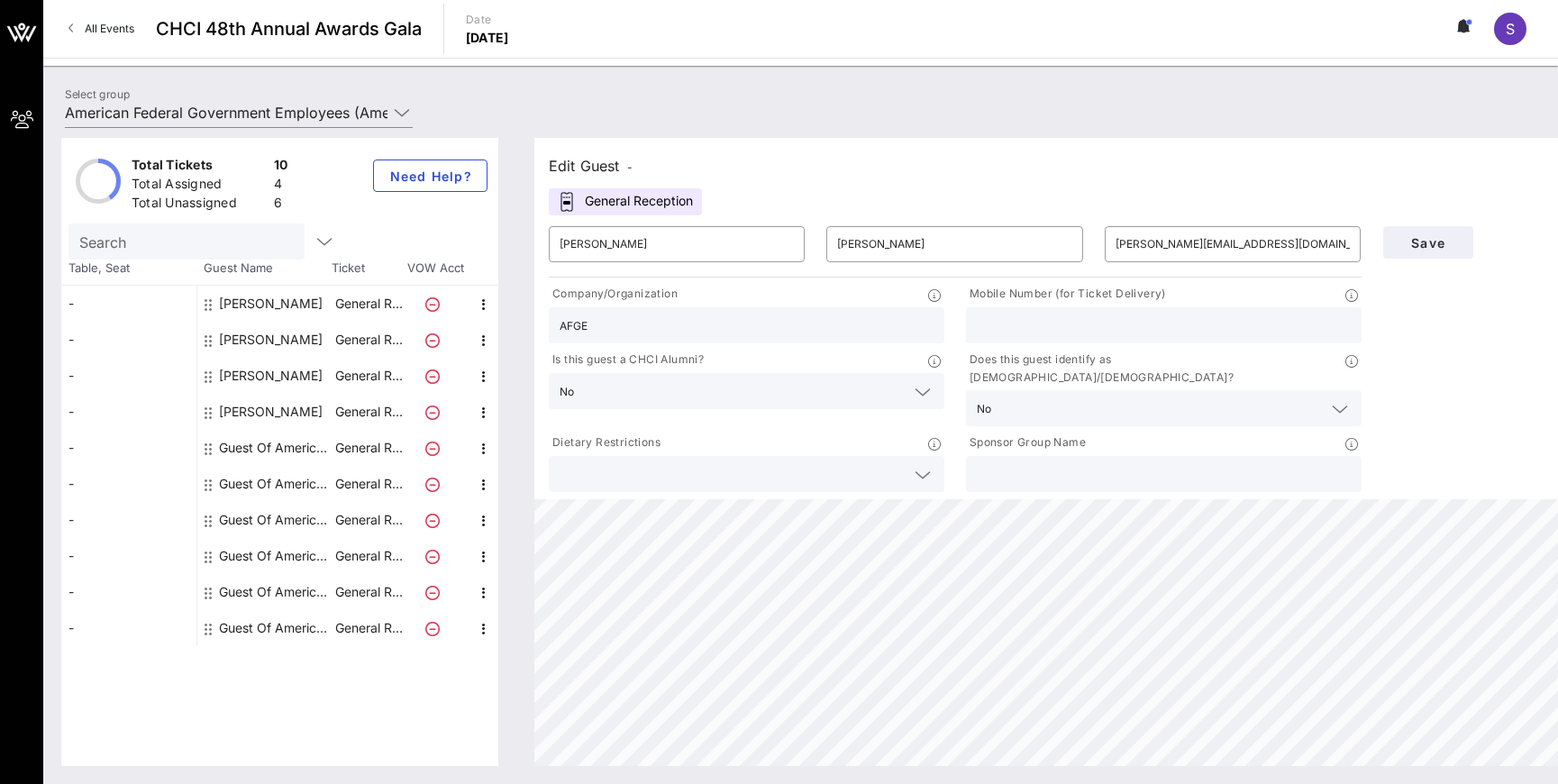
click at [871, 475] on div "Dietary Restrictions" at bounding box center [746, 462] width 417 height 65
click at [876, 469] on div at bounding box center [746, 474] width 374 height 36
click at [1439, 237] on span "Save" at bounding box center [1428, 243] width 62 height 15
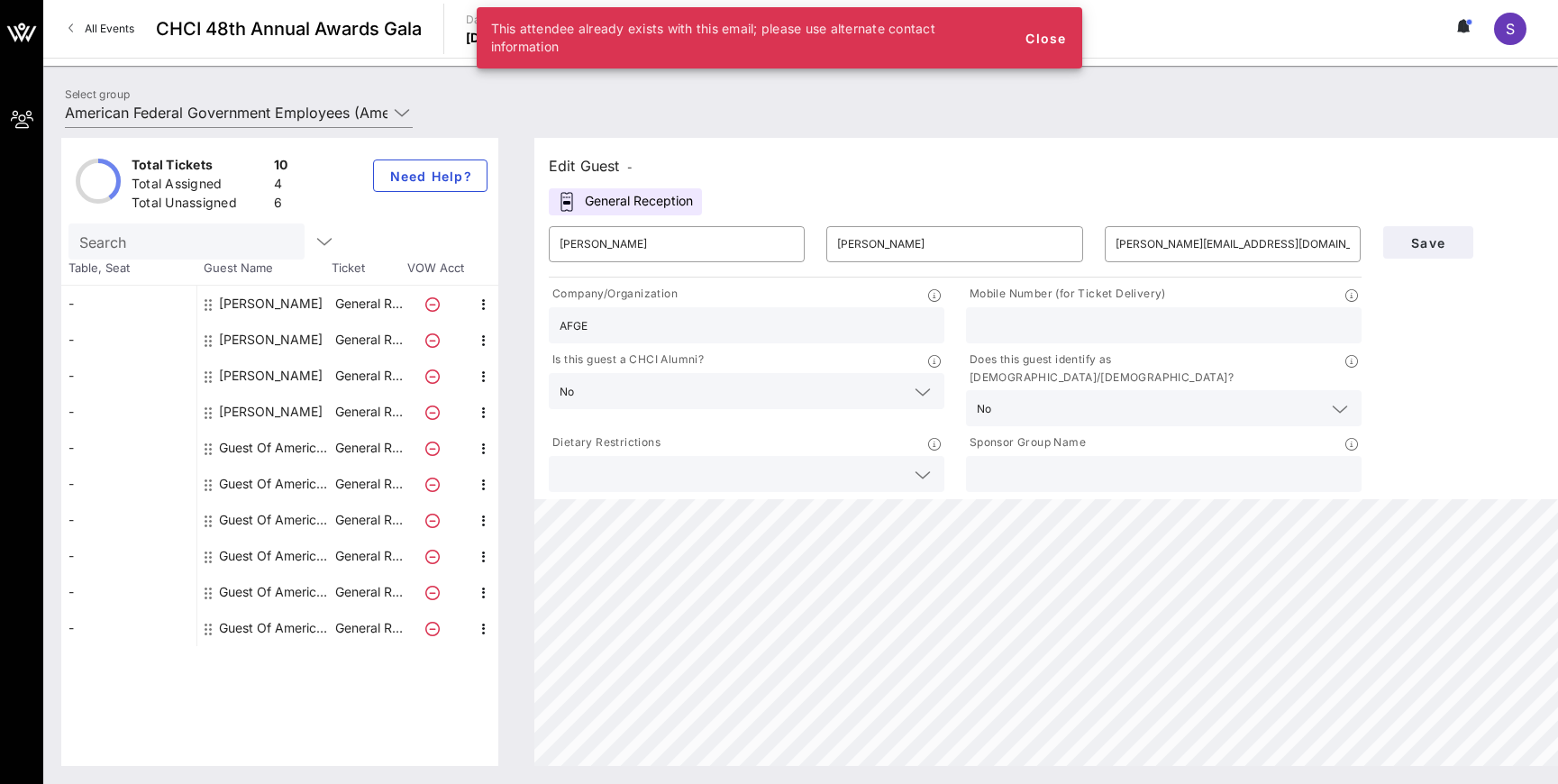
click at [302, 332] on div "[PERSON_NAME]" at bounding box center [265, 339] width 136 height 36
click at [276, 347] on div "[PERSON_NAME]" at bounding box center [270, 339] width 103 height 36
type input "[PERSON_NAME]"
type input "[PHONE_NUMBER]"
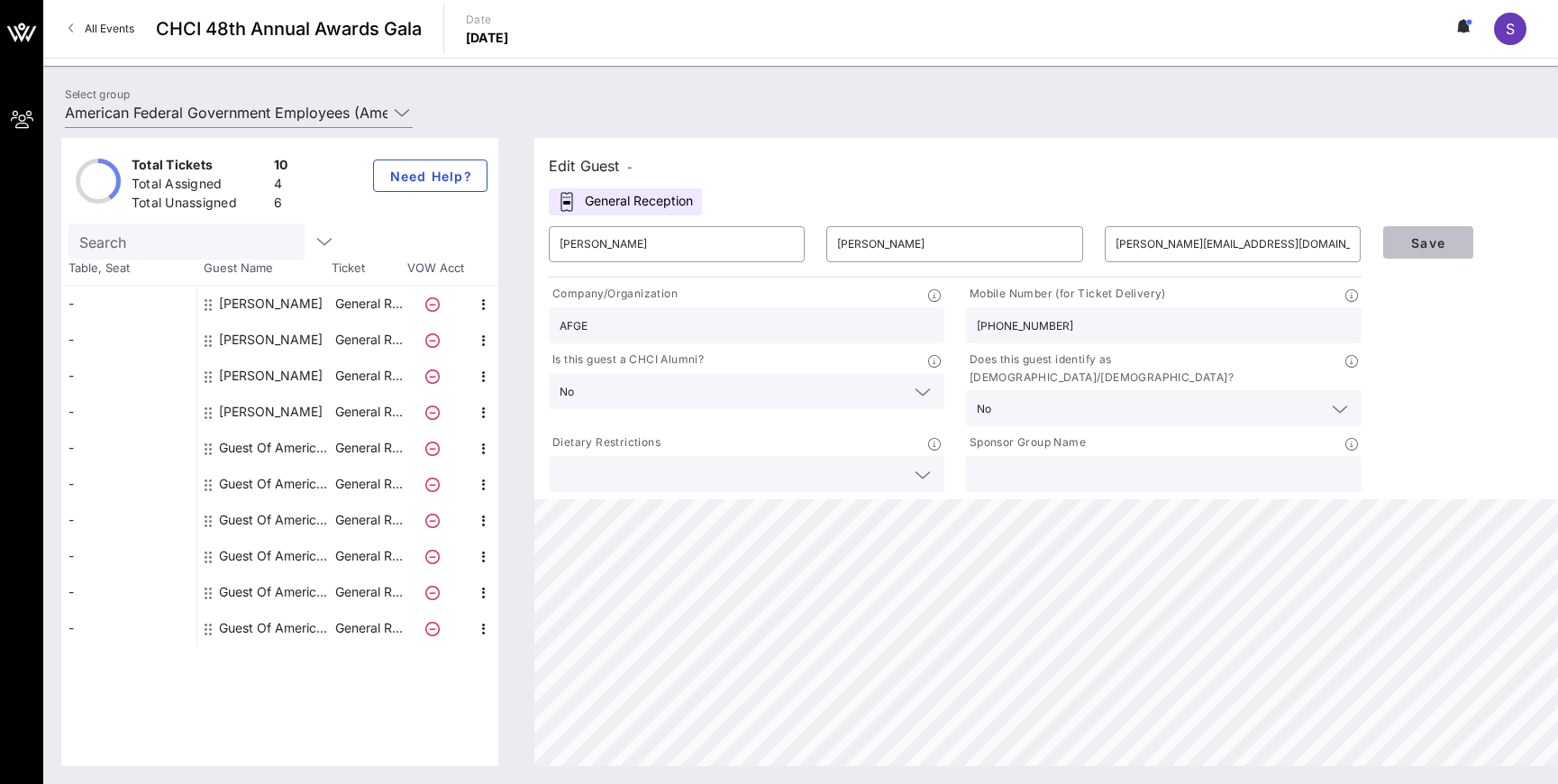
click at [1408, 248] on span "Save" at bounding box center [1428, 243] width 62 height 15
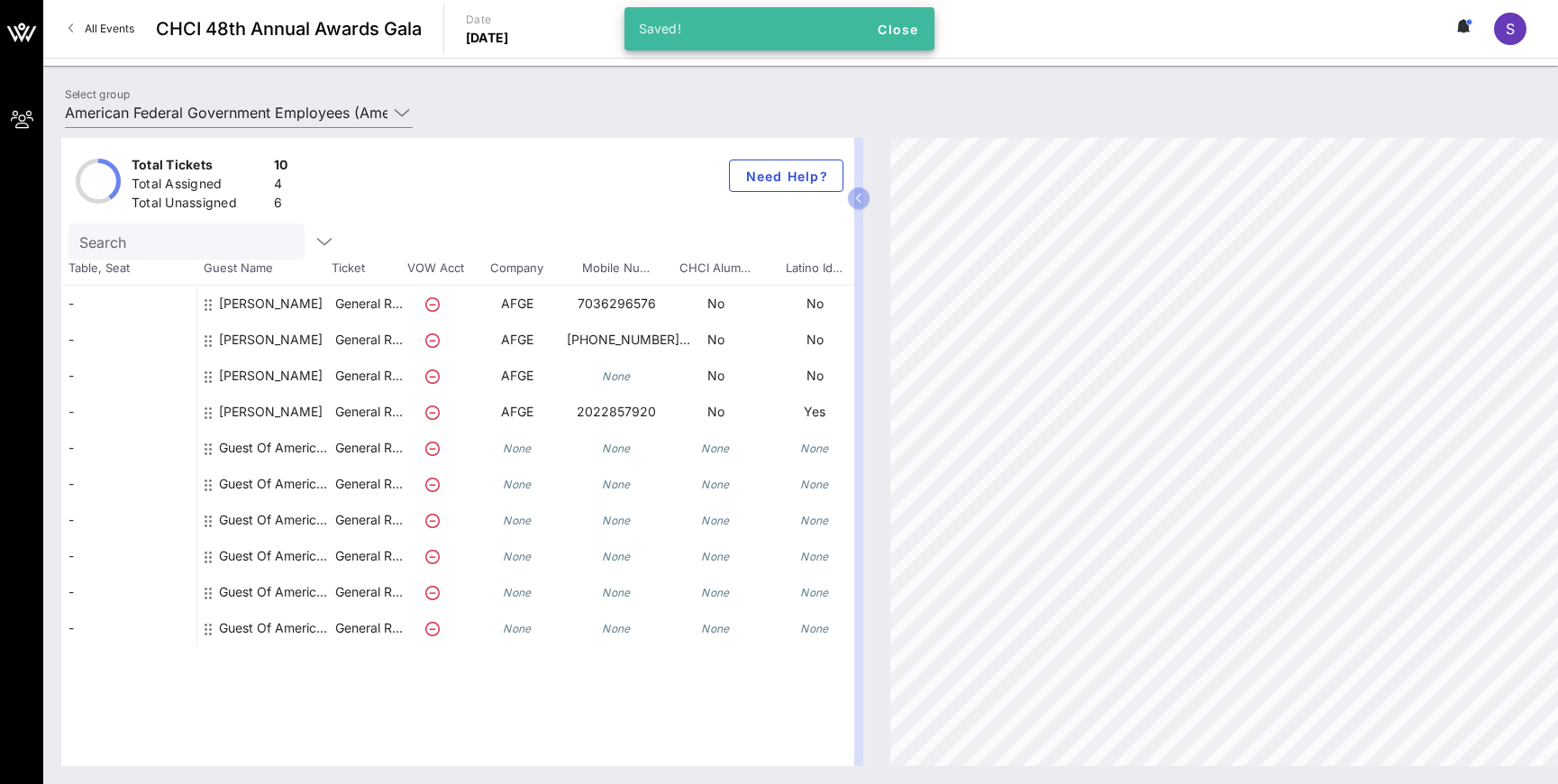
click at [268, 447] on div "Guest Of American Federal Government Employees" at bounding box center [276, 447] width 114 height 36
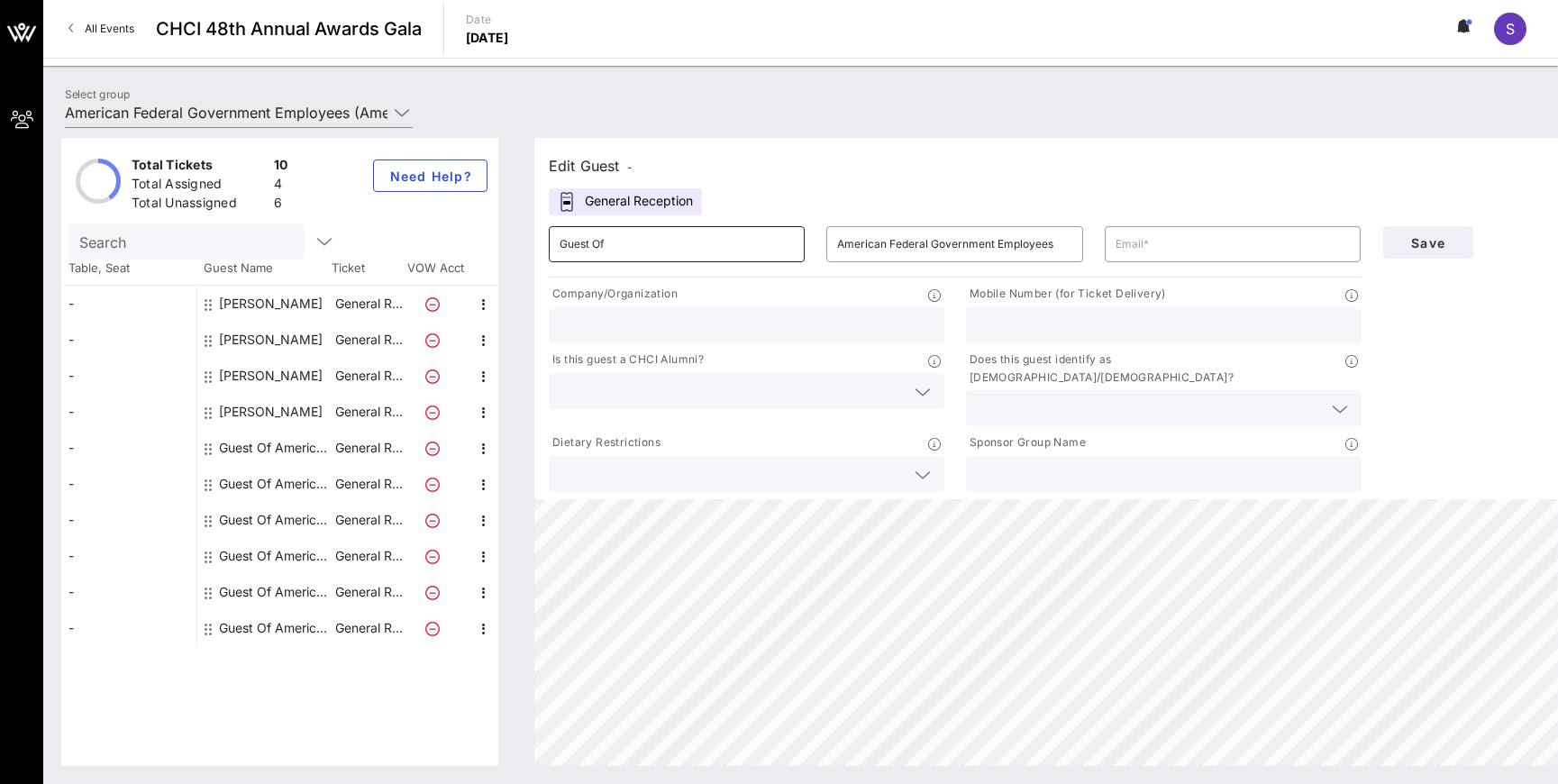
click at [702, 241] on input "Guest Of" at bounding box center [676, 244] width 234 height 28
type input "[PERSON_NAME]"
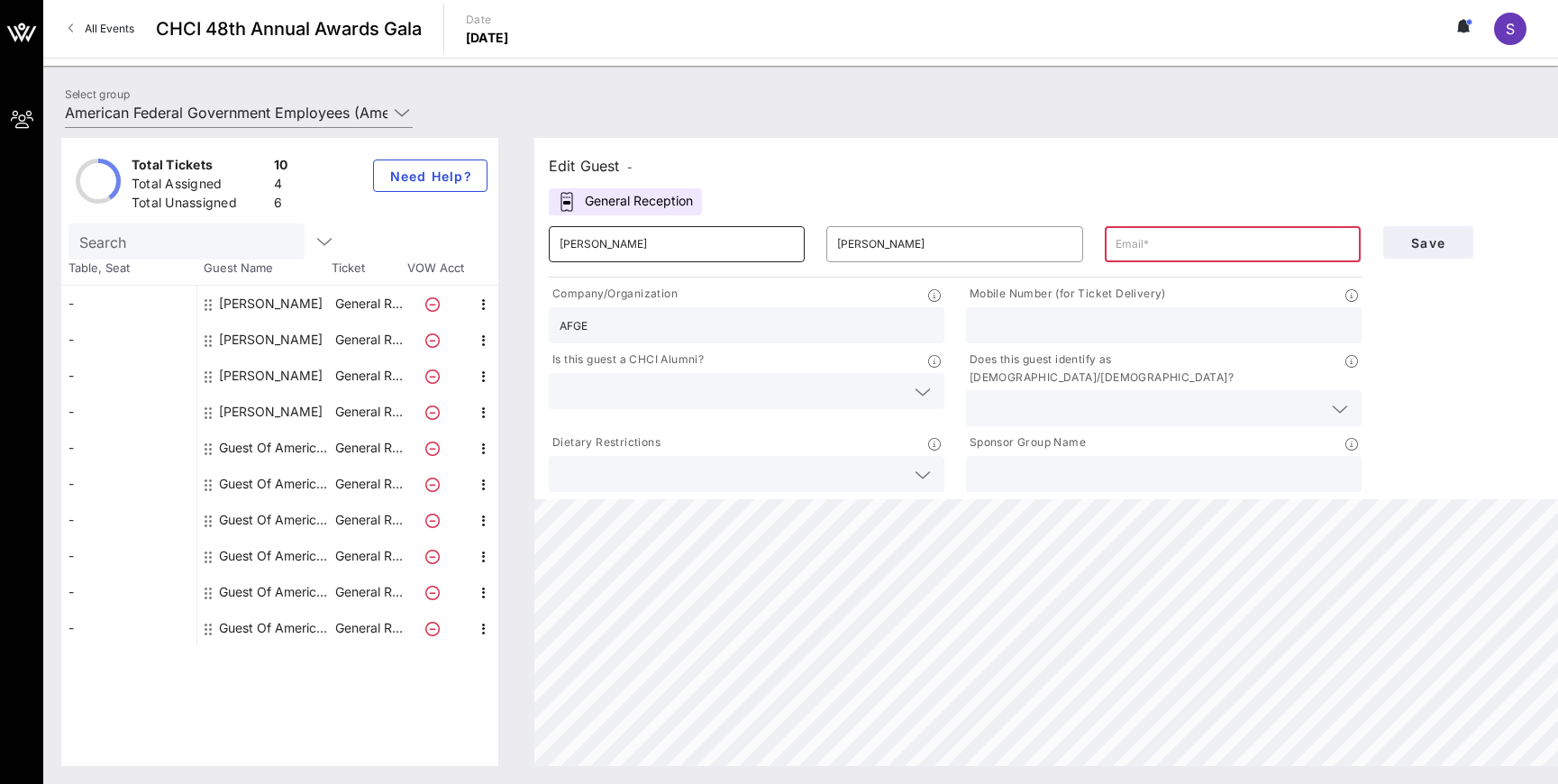
type input "AFGE"
click at [923, 390] on icon at bounding box center [923, 392] width 16 height 22
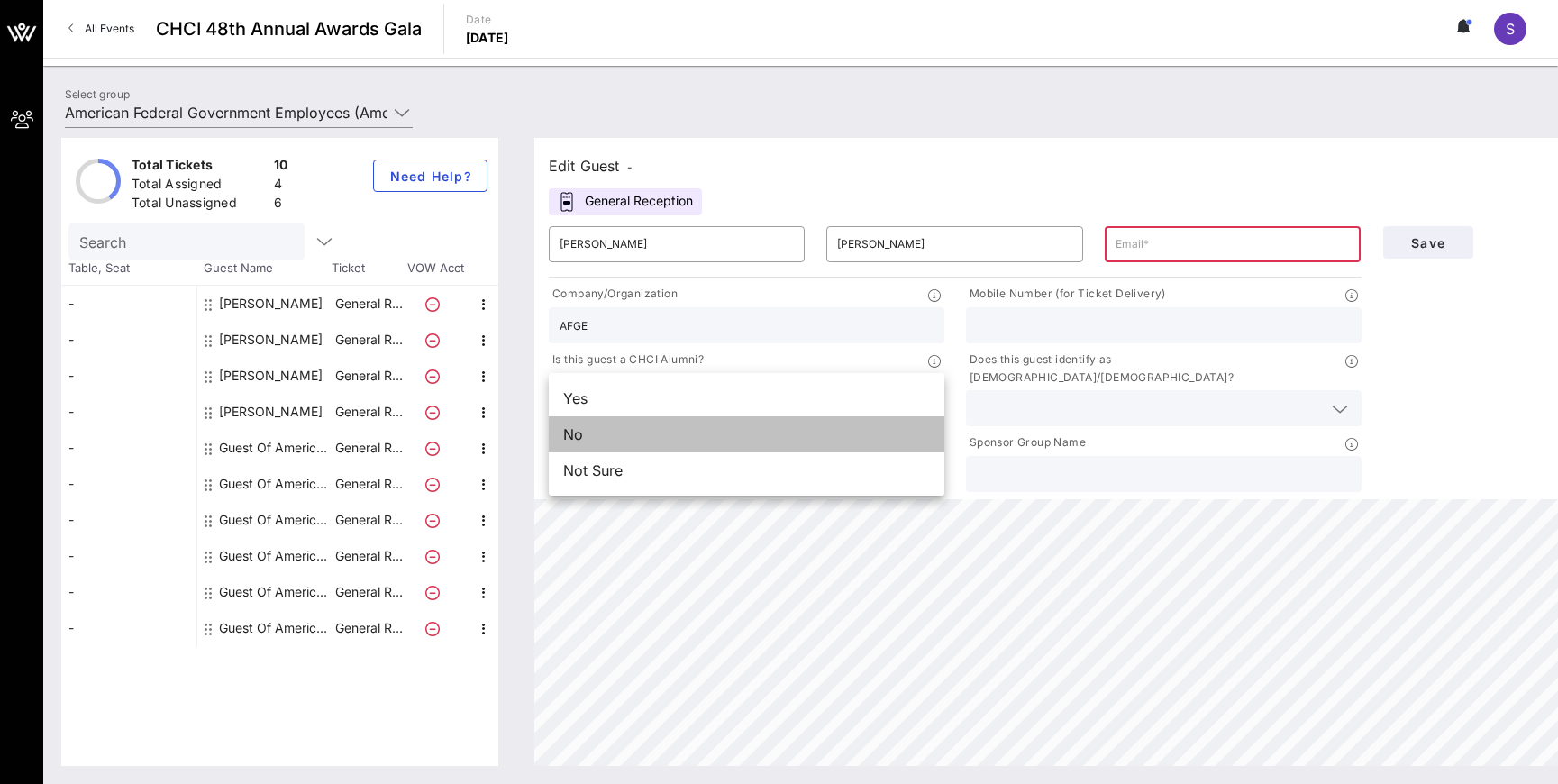
click at [691, 434] on div "No" at bounding box center [746, 434] width 395 height 36
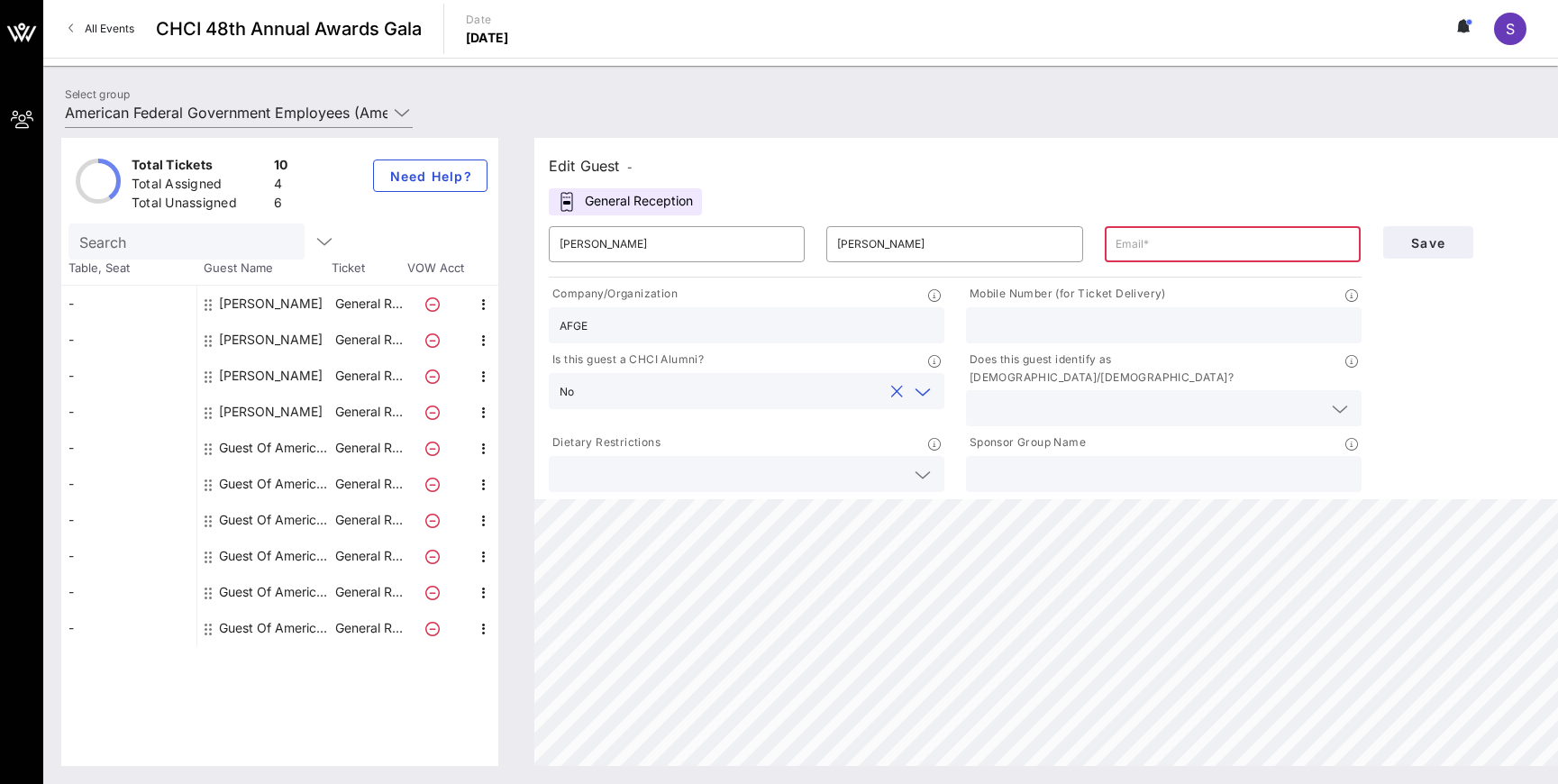
click at [1329, 398] on div at bounding box center [1340, 409] width 22 height 22
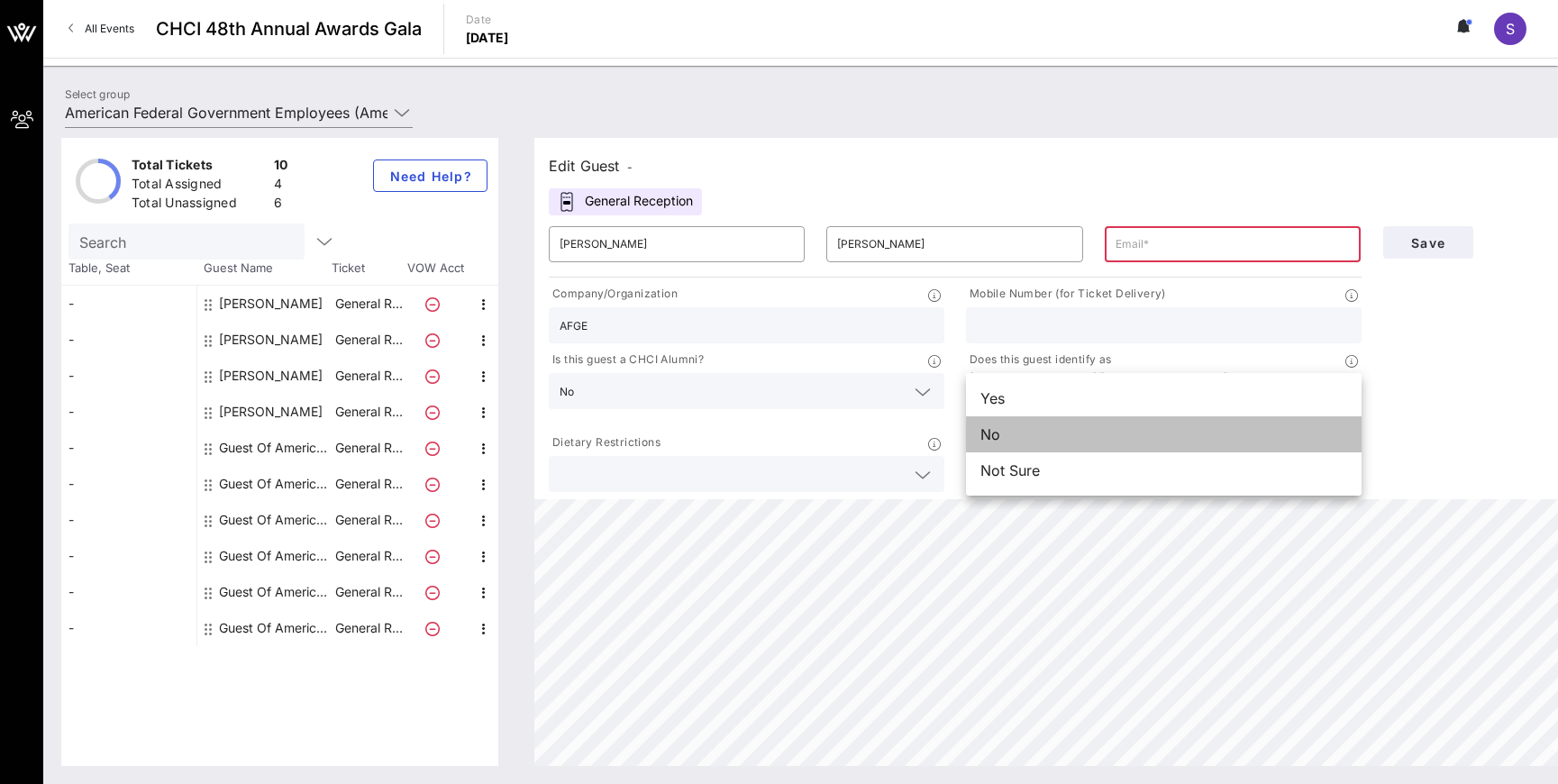
click at [1111, 446] on div "No" at bounding box center [1164, 434] width 395 height 36
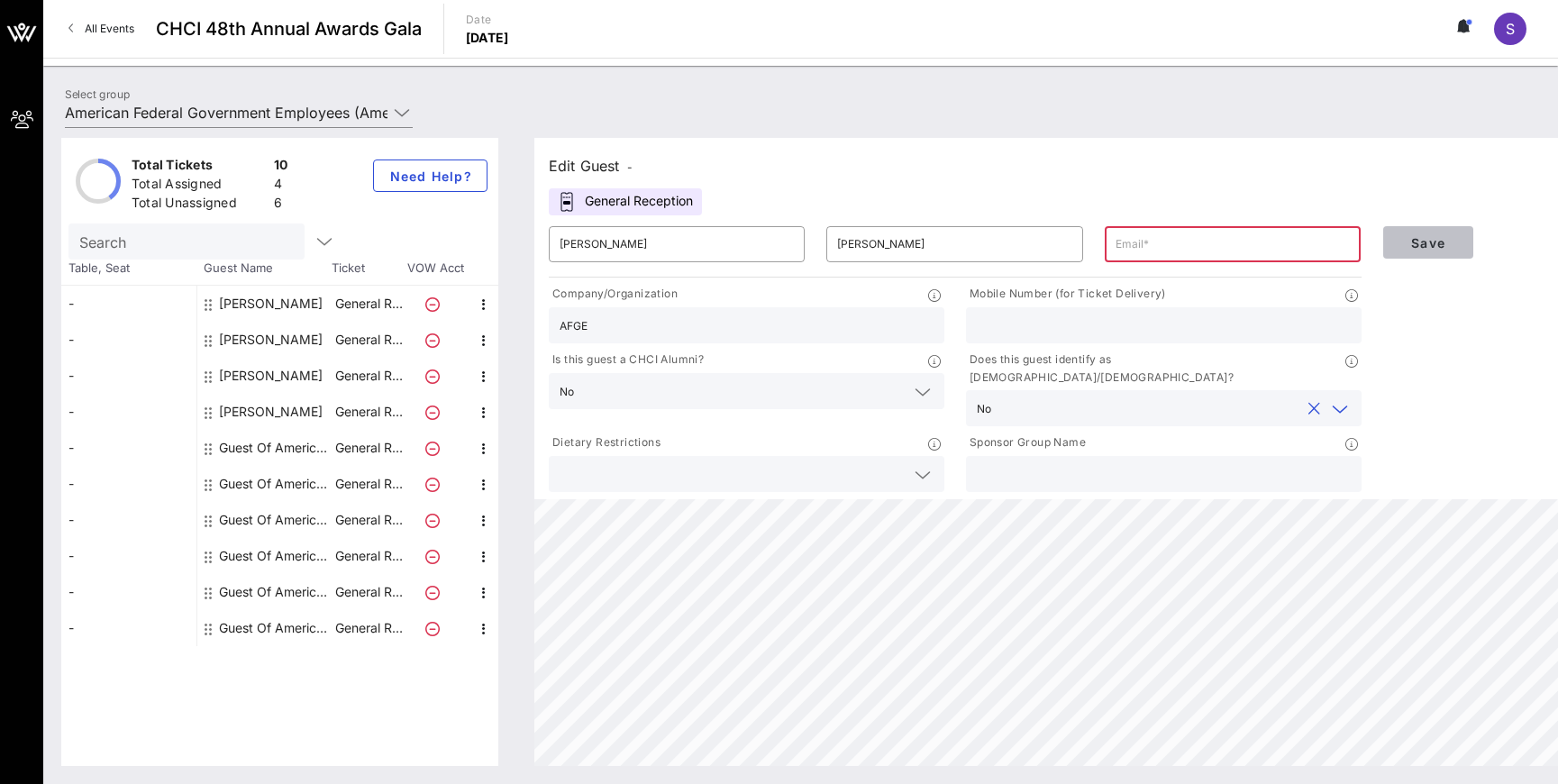
click at [1436, 238] on span "Save" at bounding box center [1428, 243] width 62 height 15
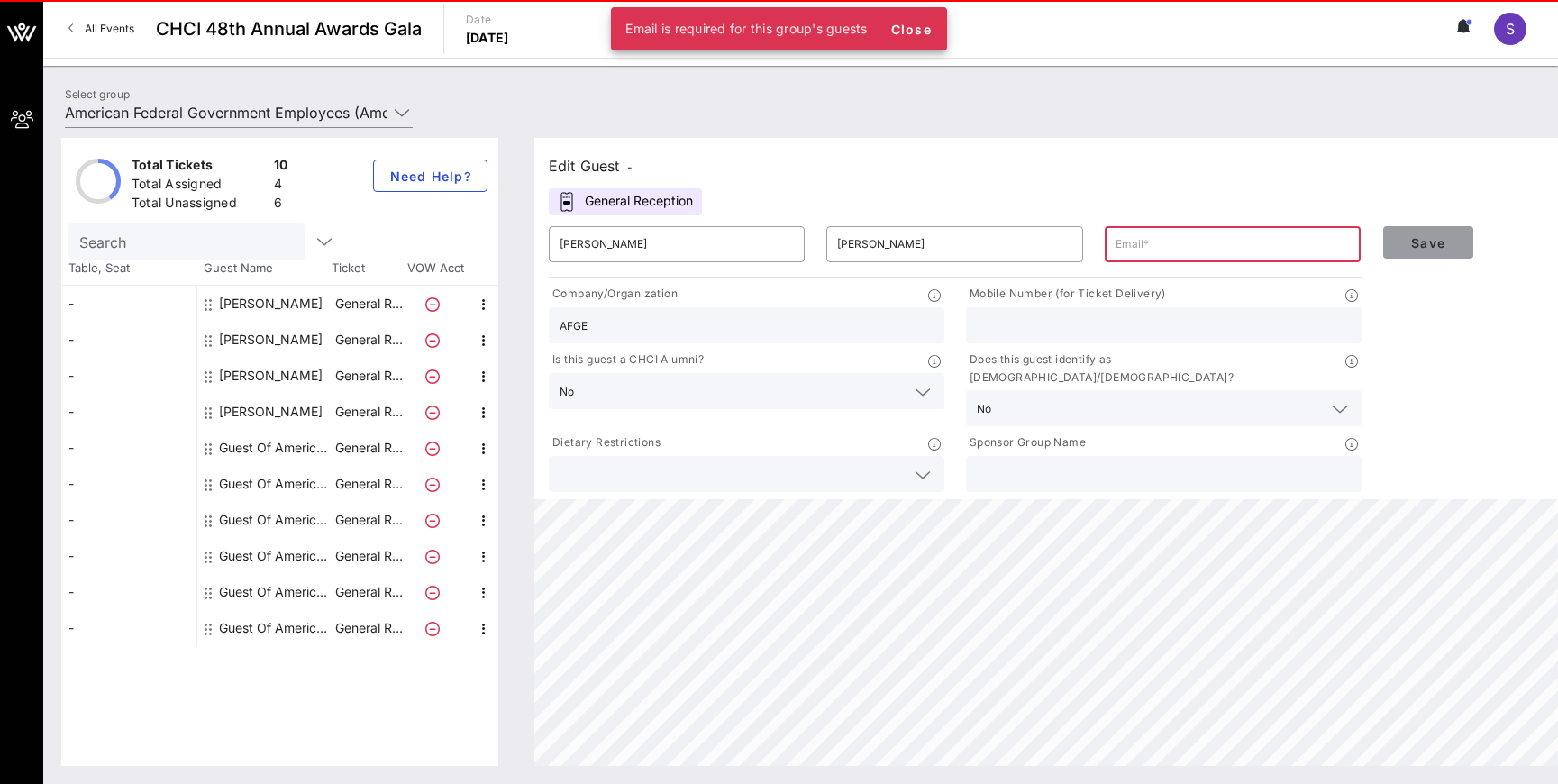
click at [1436, 238] on span "Save" at bounding box center [1428, 243] width 62 height 15
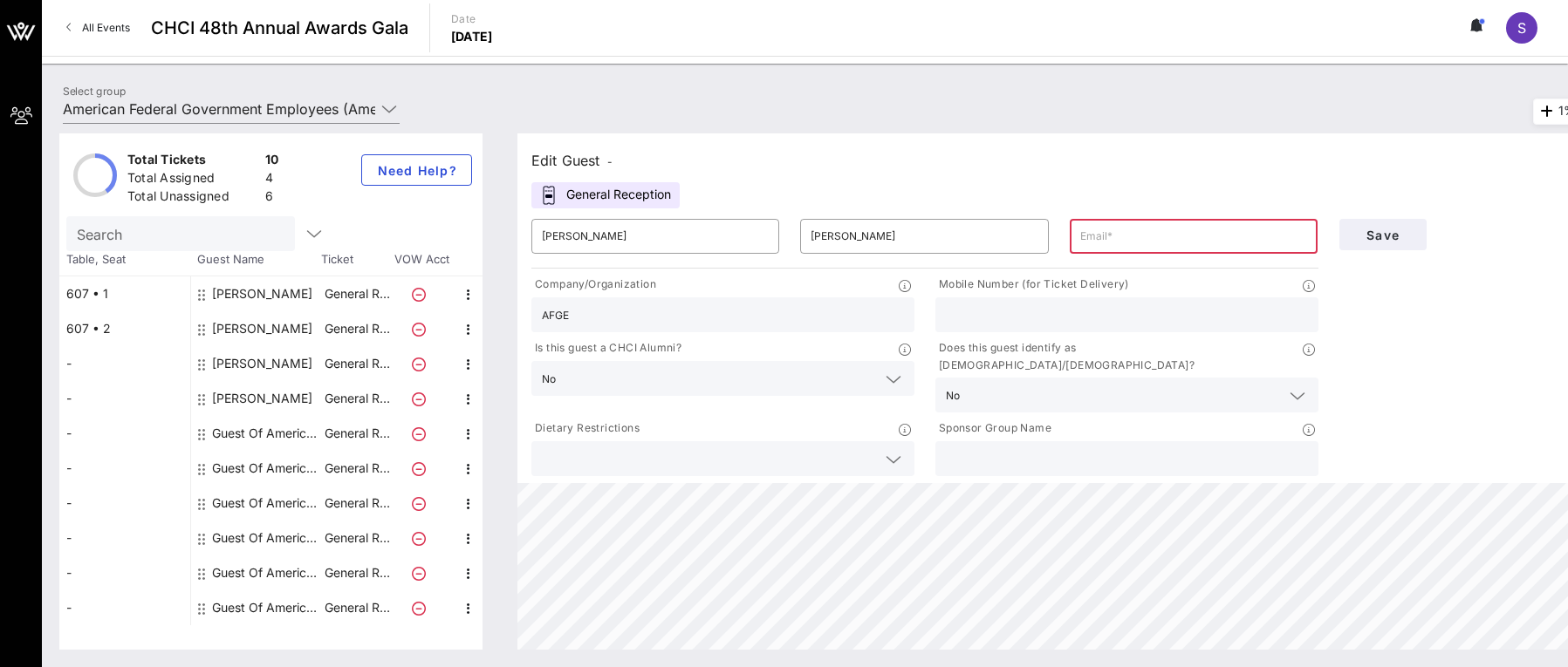
click at [1493, 365] on div "Save" at bounding box center [1463, 344] width 270 height 272
